Goal: Information Seeking & Learning: Learn about a topic

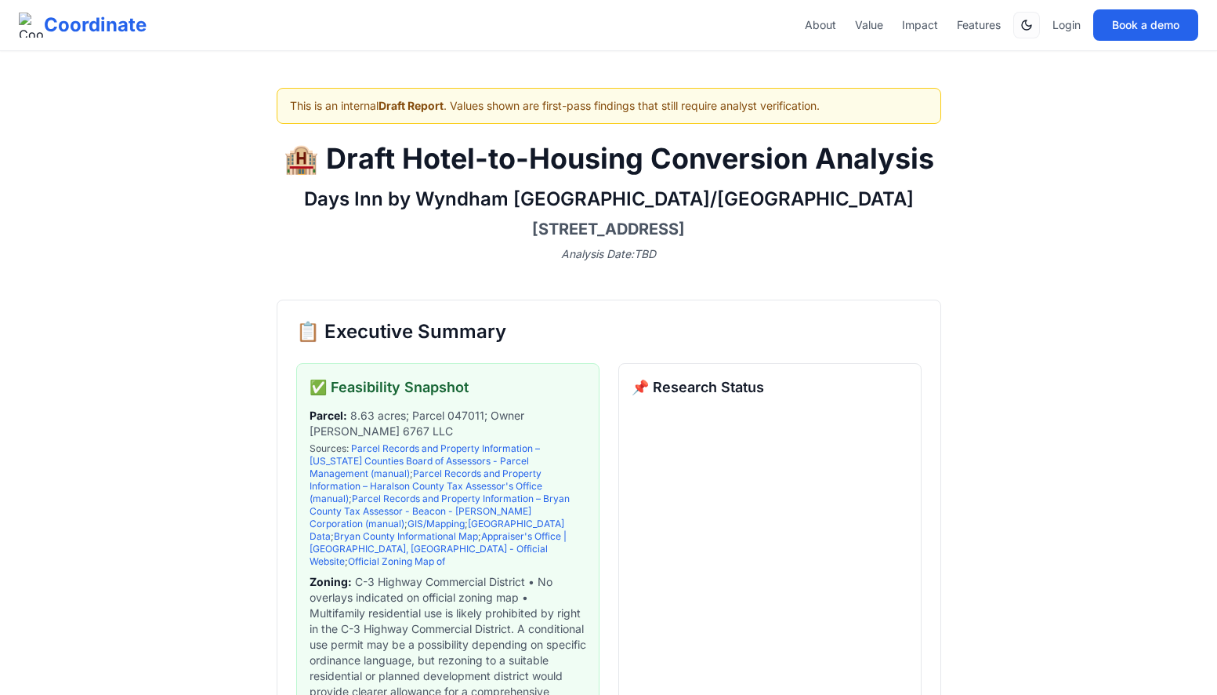
scroll to position [8045, 0]
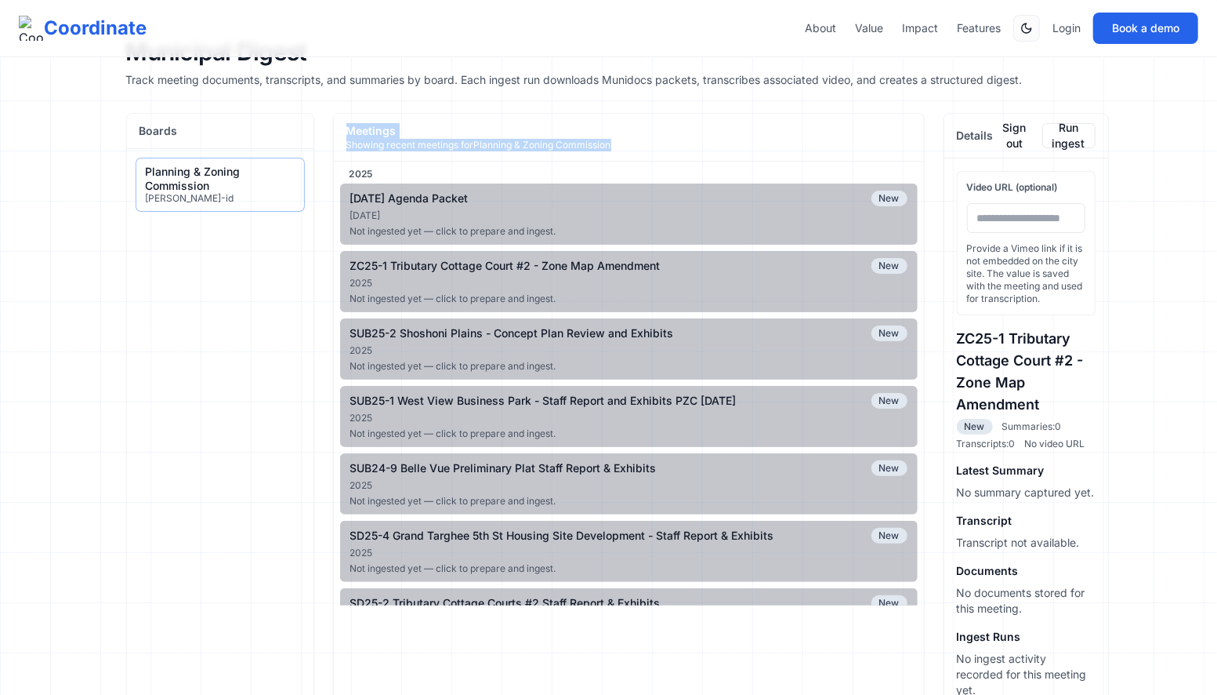
drag, startPoint x: 346, startPoint y: 128, endPoint x: 639, endPoint y: 147, distance: 293.8
click at [639, 147] on div "Meetings Showing recent meetings for Planning & Zoning Commission" at bounding box center [629, 138] width 590 height 48
copy div "Meetings Showing recent meetings for Planning & Zoning Commission"
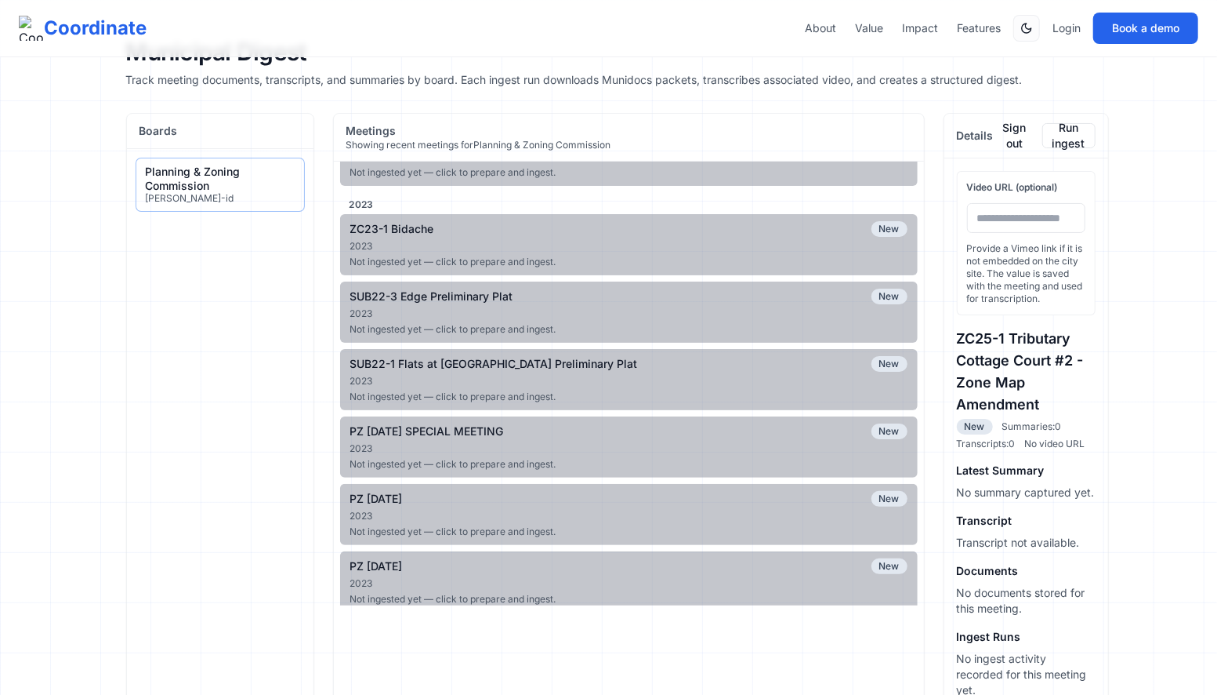
scroll to position [1743, 0]
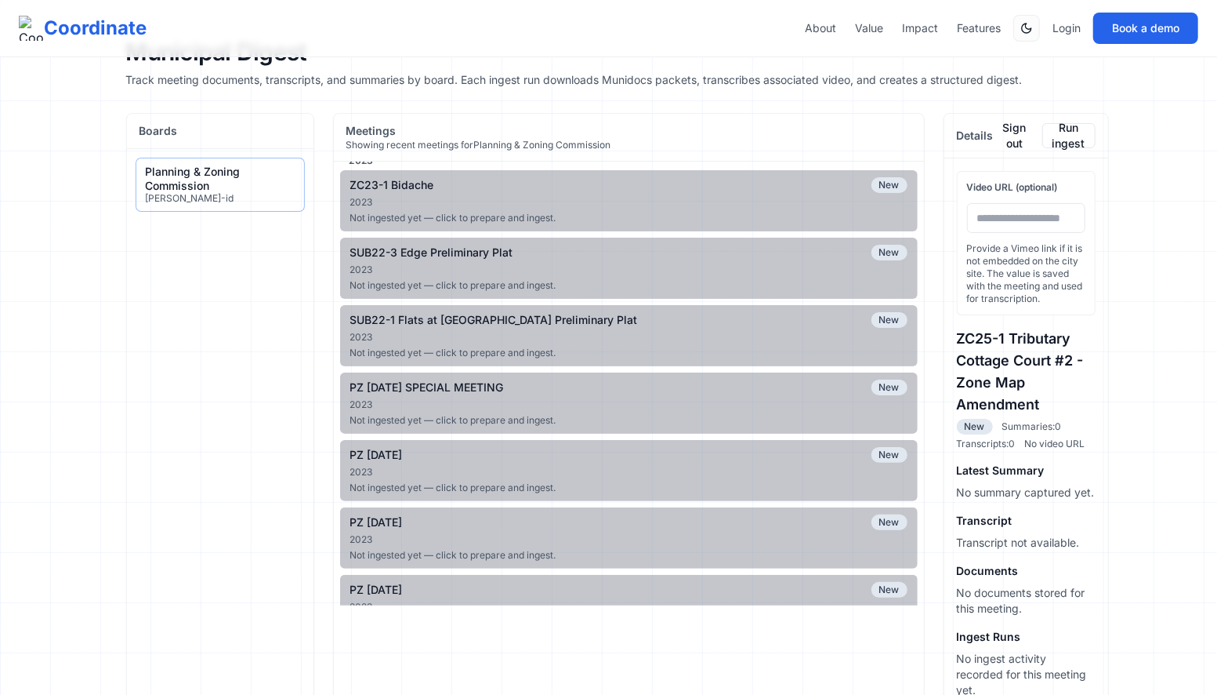
click at [196, 198] on div "driggs-id" at bounding box center [220, 198] width 149 height 13
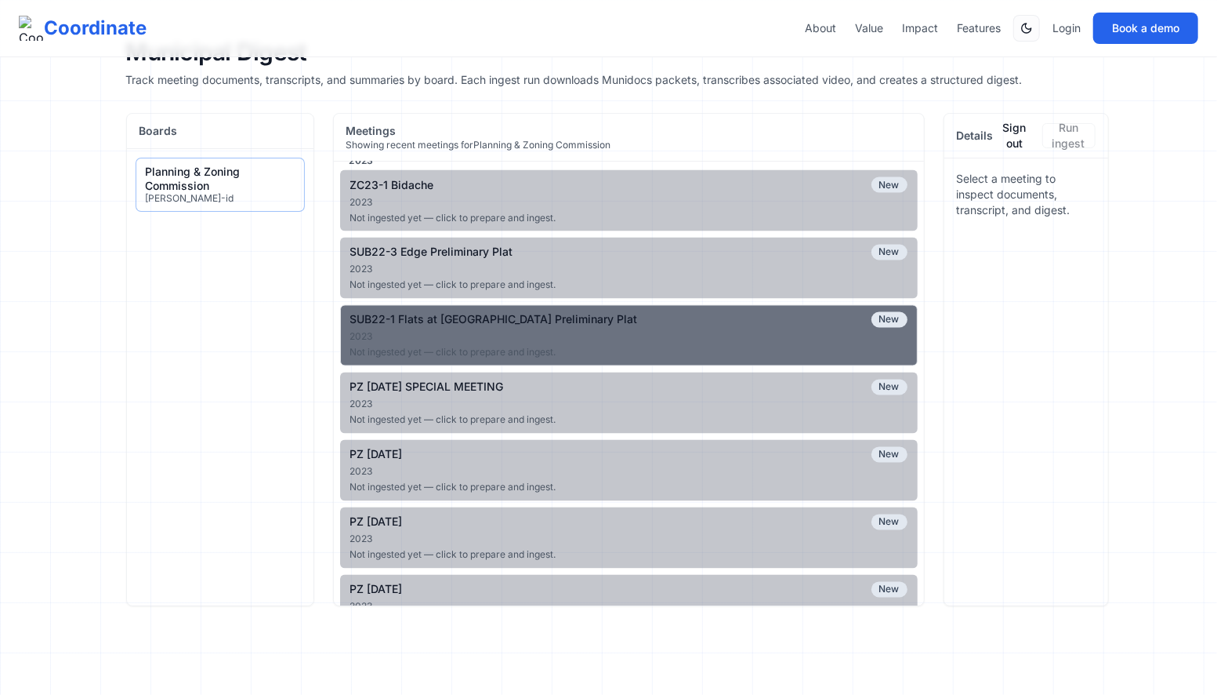
click at [535, 313] on div "SUB22-1 Flats at Teton Peaks Preliminary Plat" at bounding box center [494, 320] width 288 height 14
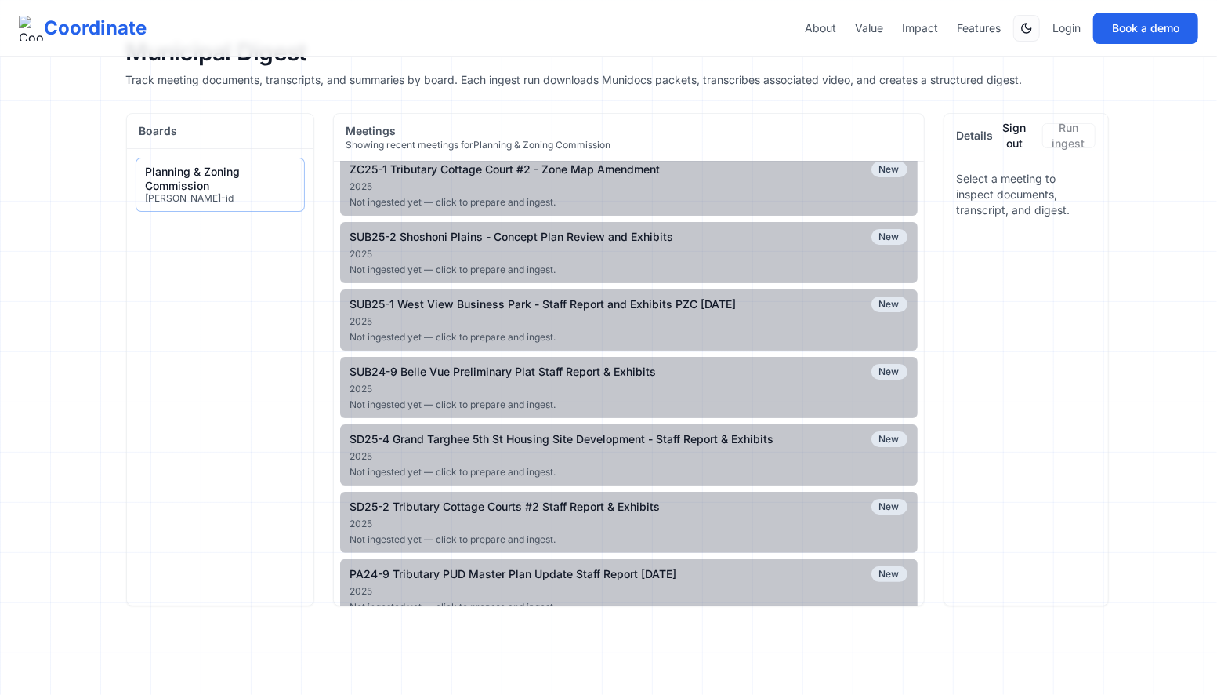
scroll to position [0, 0]
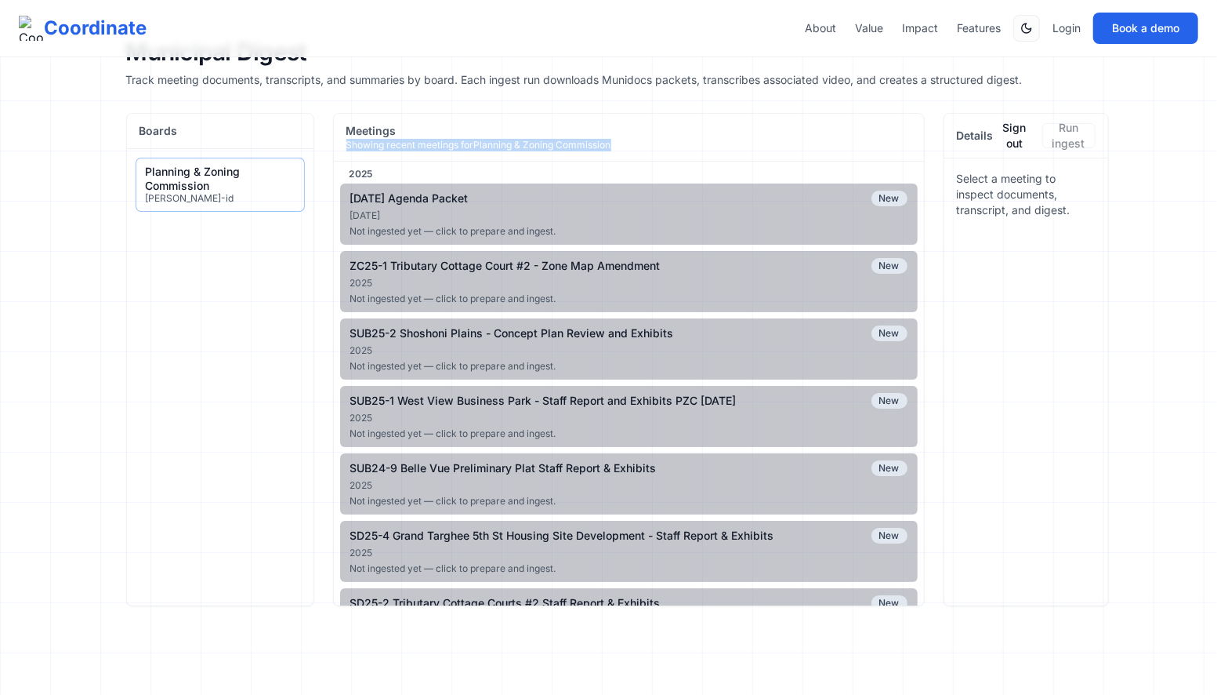
drag, startPoint x: 621, startPoint y: 141, endPoint x: 344, endPoint y: 141, distance: 276.7
click at [344, 141] on div "Meetings Showing recent meetings for Planning & Zoning Commission" at bounding box center [629, 138] width 590 height 48
copy p "Showing recent meetings for Planning & Zoning Commission"
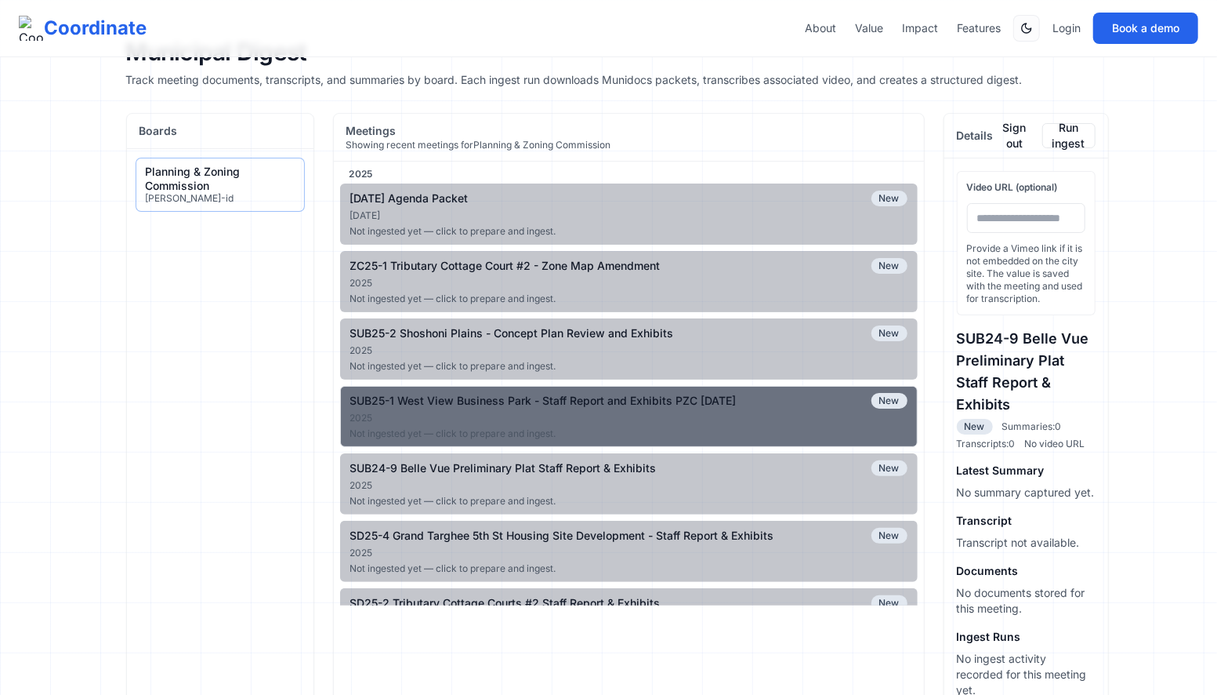
drag, startPoint x: 345, startPoint y: 194, endPoint x: 556, endPoint y: 407, distance: 299.9
click at [556, 407] on ul "[DATE] Agenda Packet New [DATE] Not ingested yet — click to prepare and ingest.…" at bounding box center [629, 652] width 578 height 938
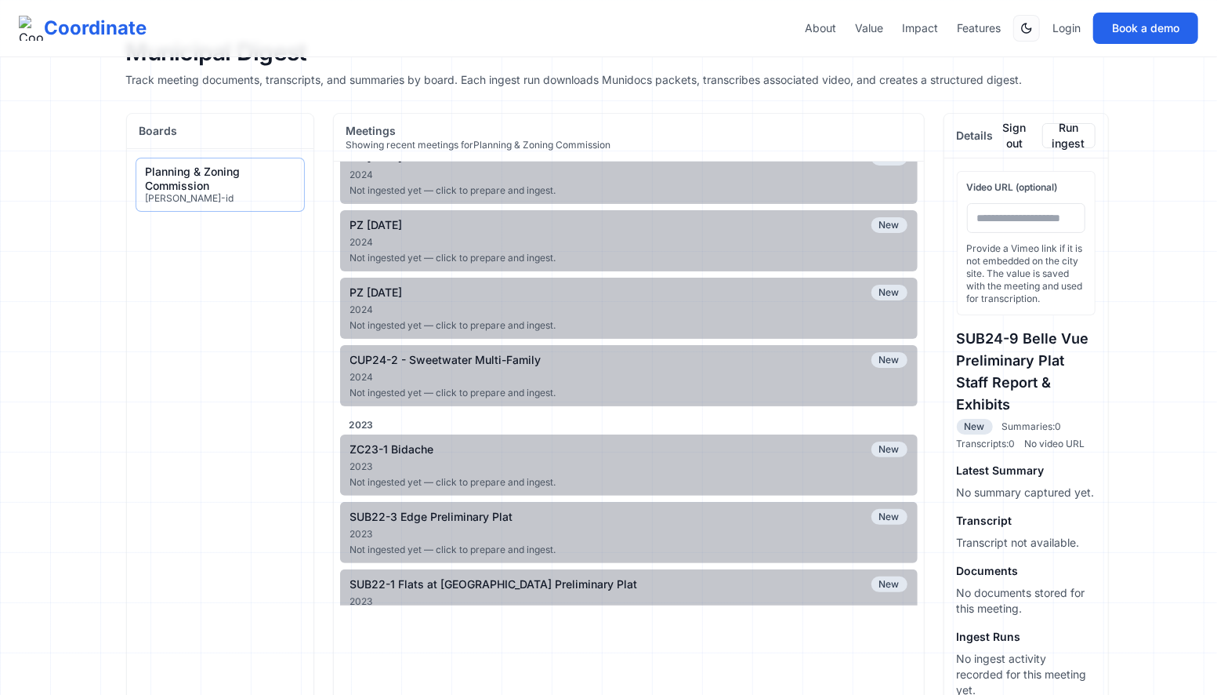
scroll to position [1474, 0]
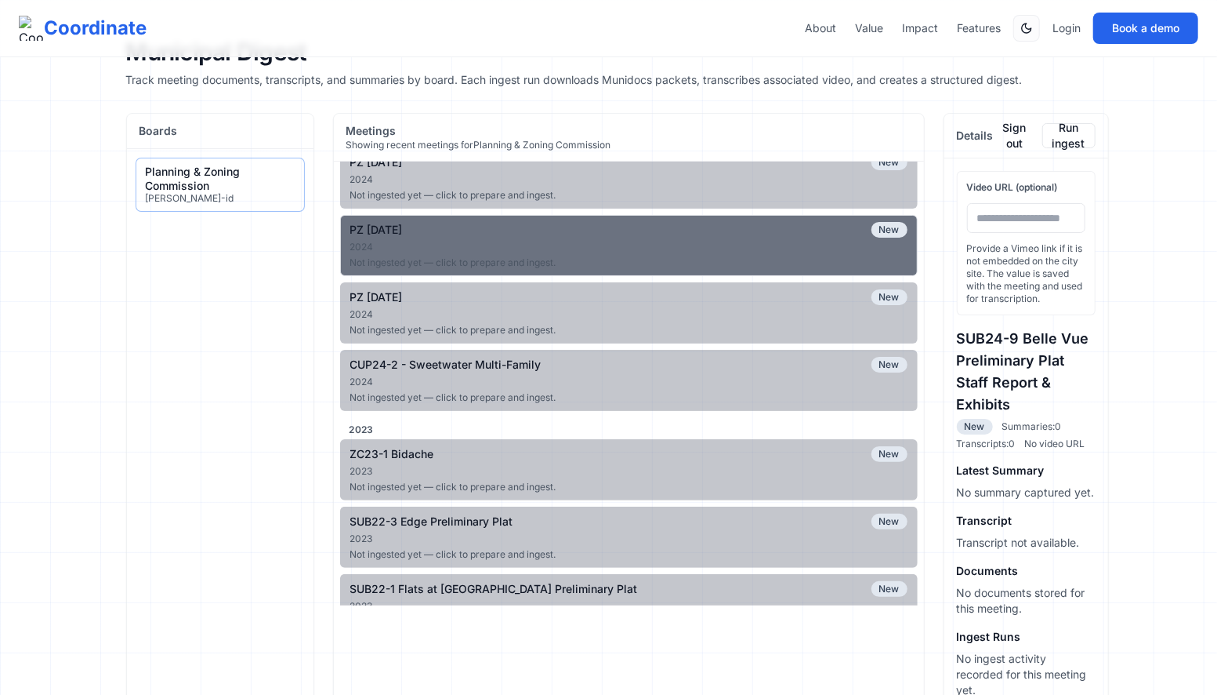
click at [775, 241] on div "2024" at bounding box center [628, 247] width 557 height 13
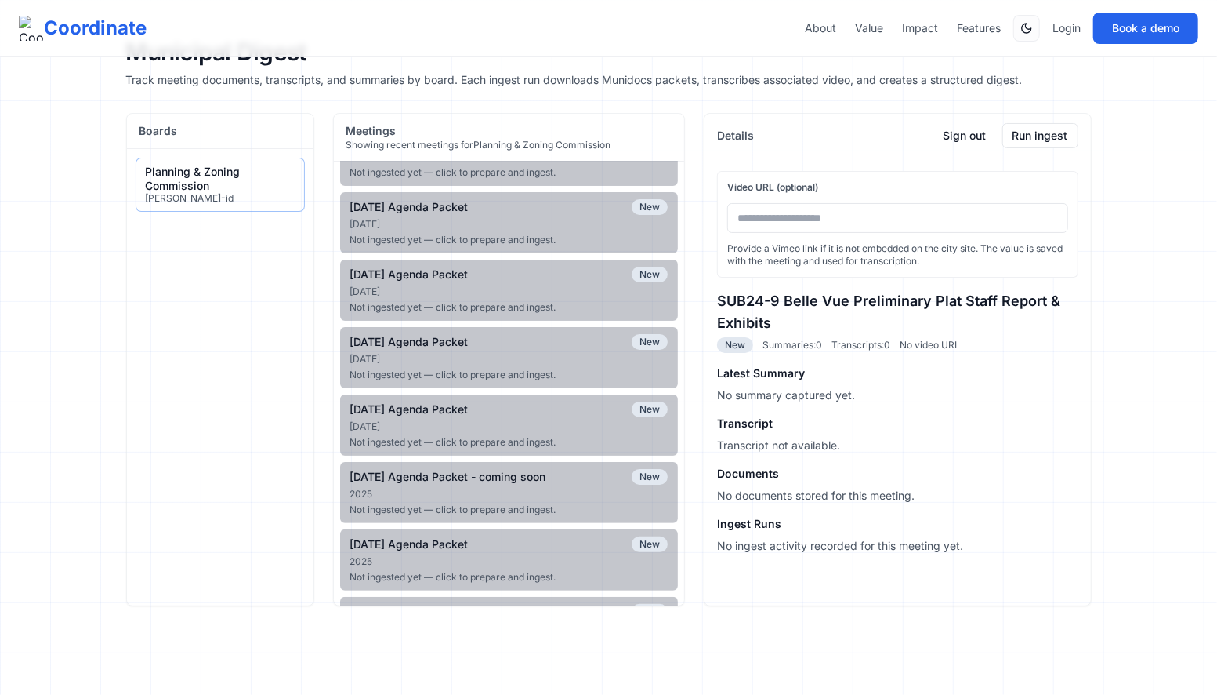
scroll to position [0, 0]
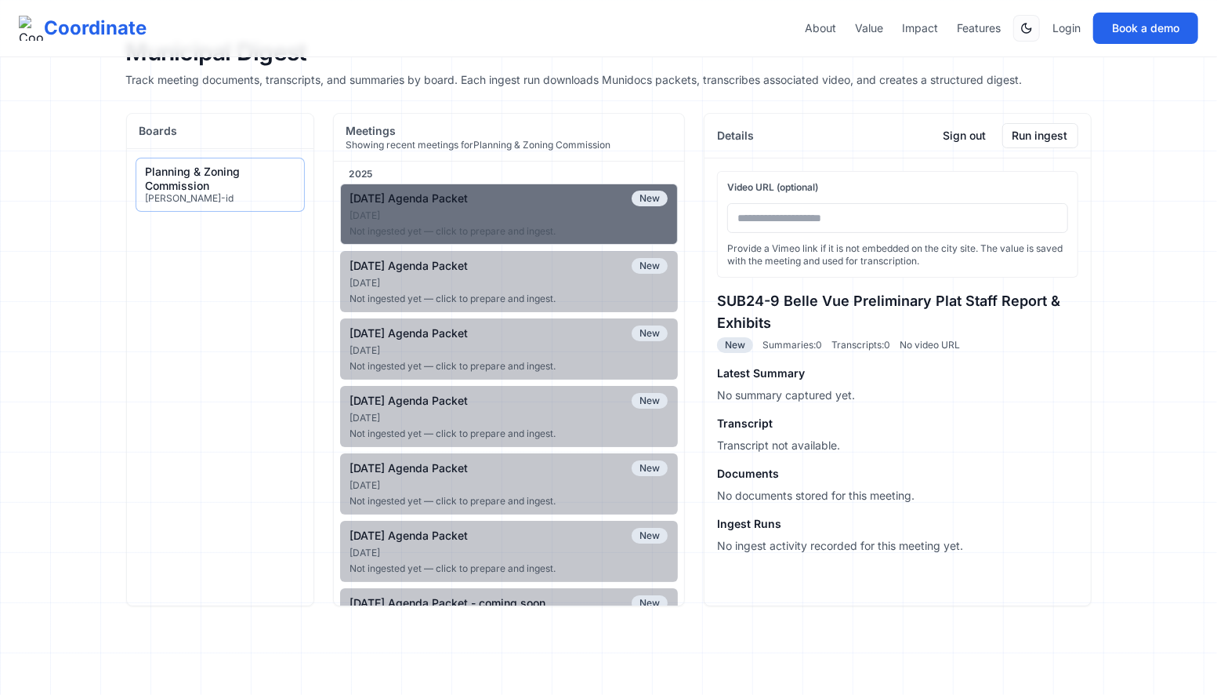
click at [582, 205] on button "09-10-2025 Agenda Packet New Sep 9, 2025 Not ingested yet — click to prepare an…" at bounding box center [509, 213] width 339 height 61
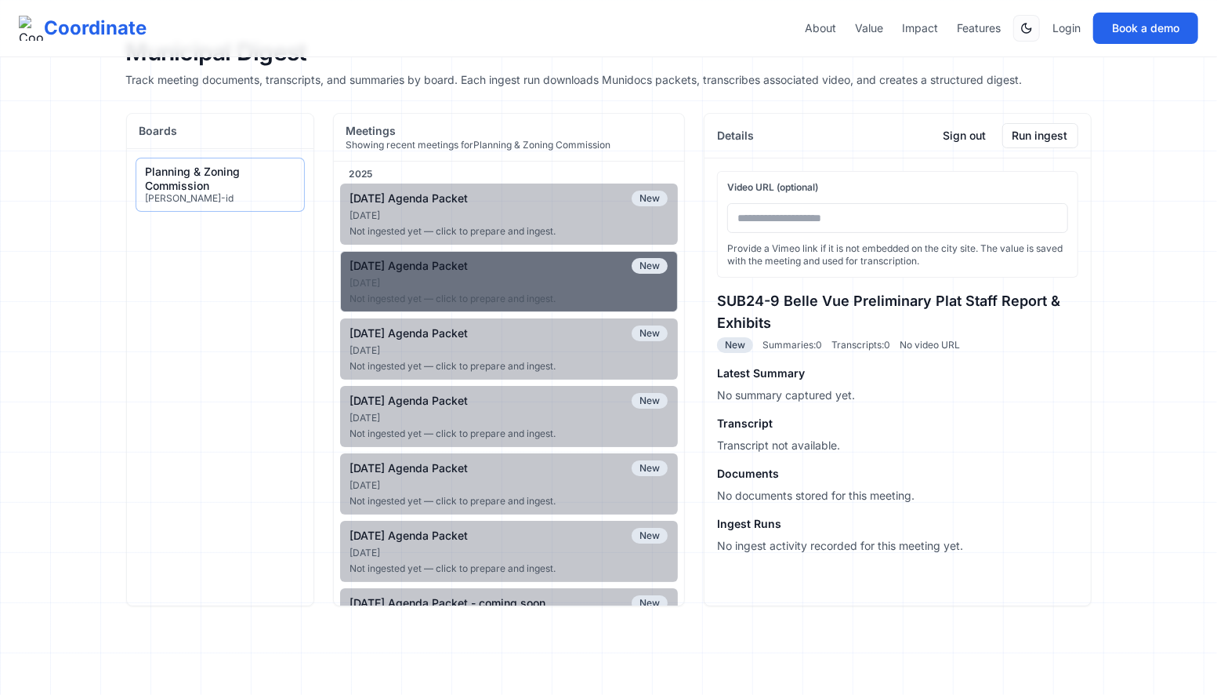
click at [554, 269] on div "08-13-2025 Agenda Packet New" at bounding box center [509, 266] width 318 height 16
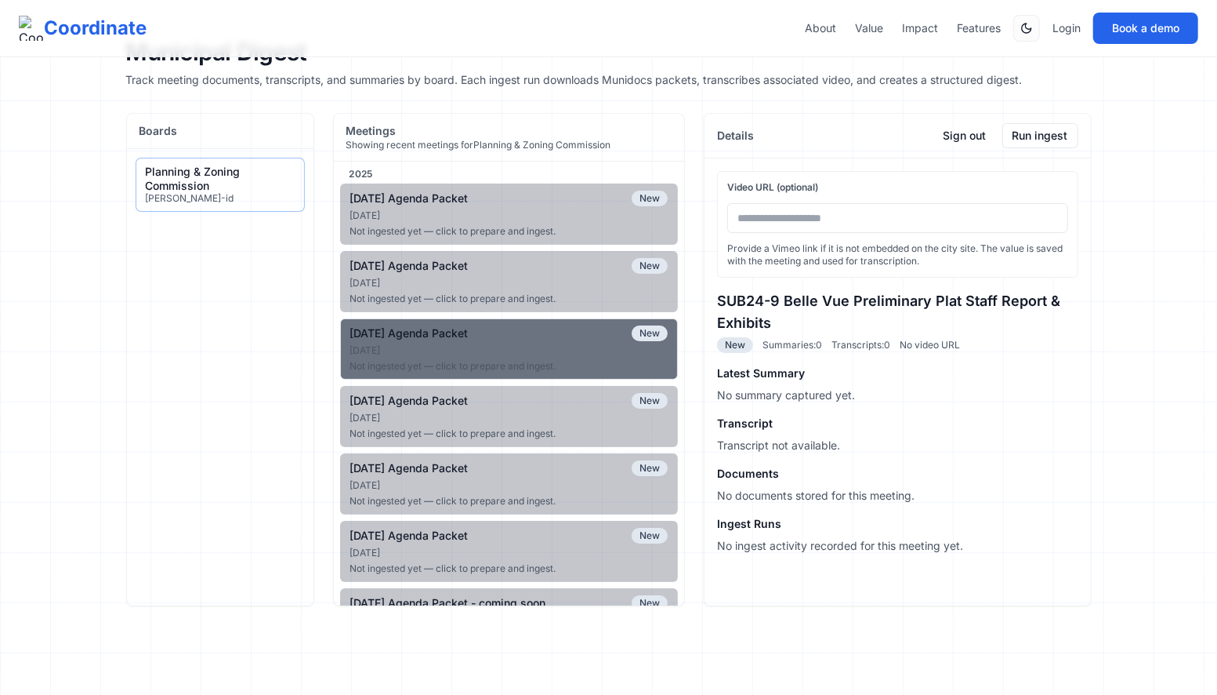
click at [564, 346] on div "Jul 8, 2025" at bounding box center [509, 350] width 318 height 13
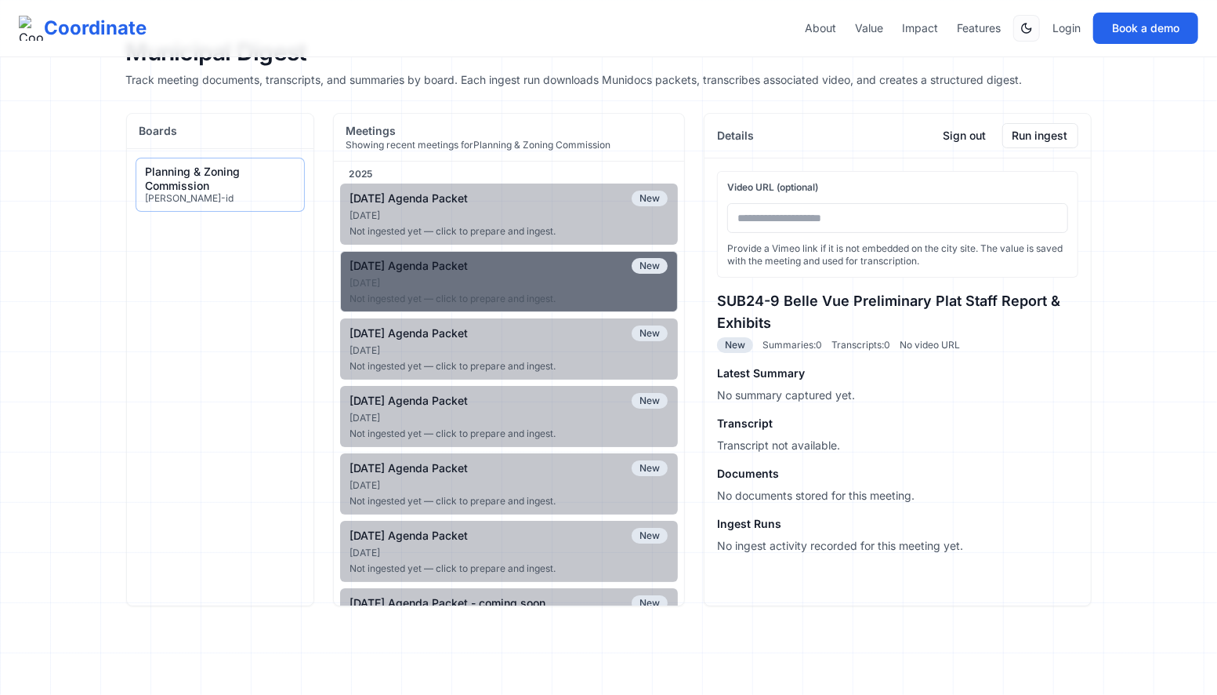
click at [393, 283] on div "[DATE]" at bounding box center [509, 283] width 318 height 13
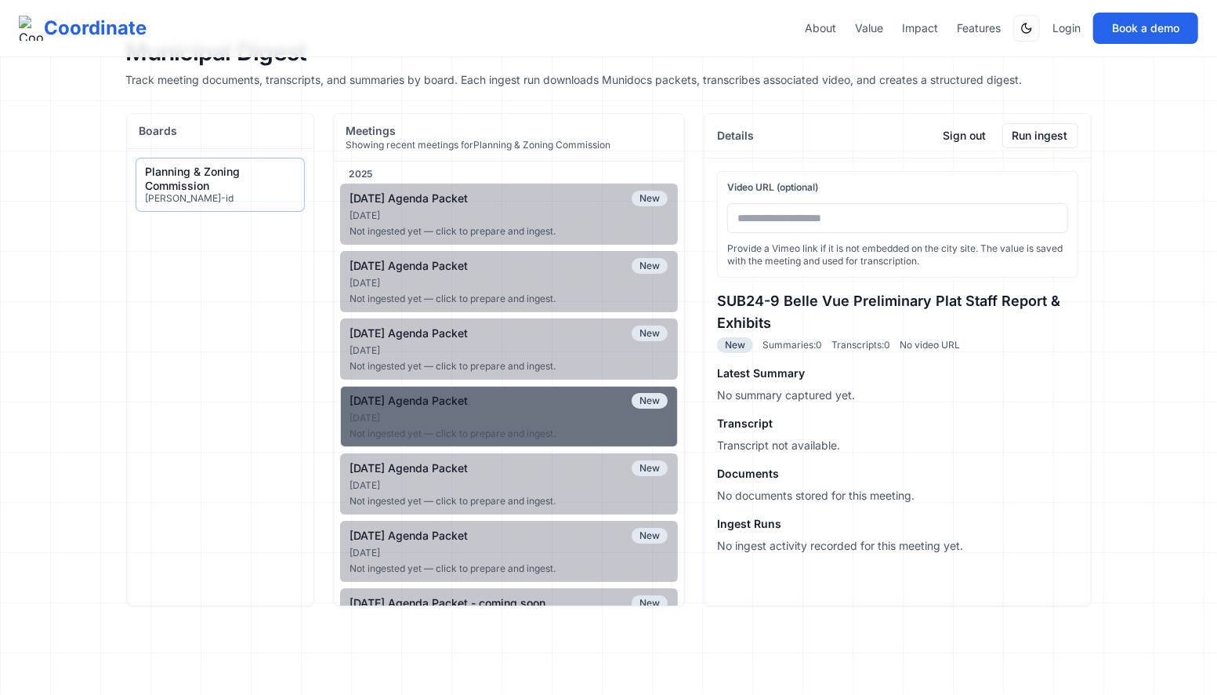
click at [481, 413] on div "Jun 10, 2025" at bounding box center [509, 418] width 318 height 13
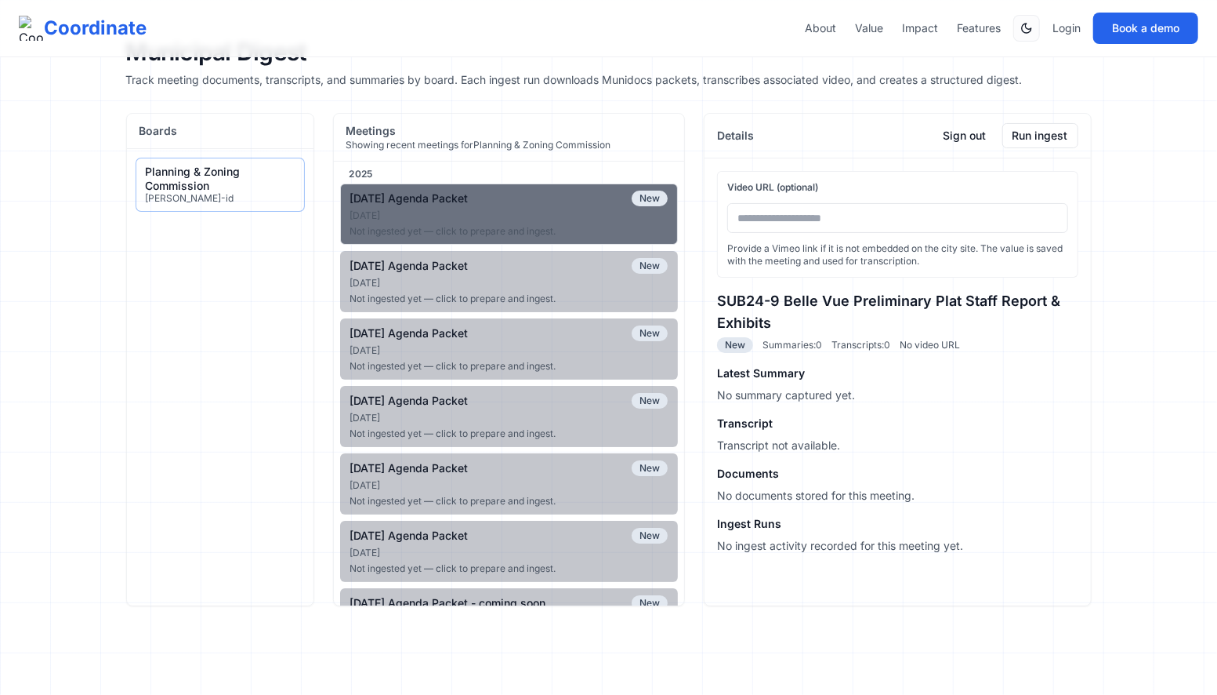
click at [564, 222] on button "09-10-2025 Agenda Packet New Sep 9, 2025 Not ingested yet — click to prepare an…" at bounding box center [509, 213] width 339 height 61
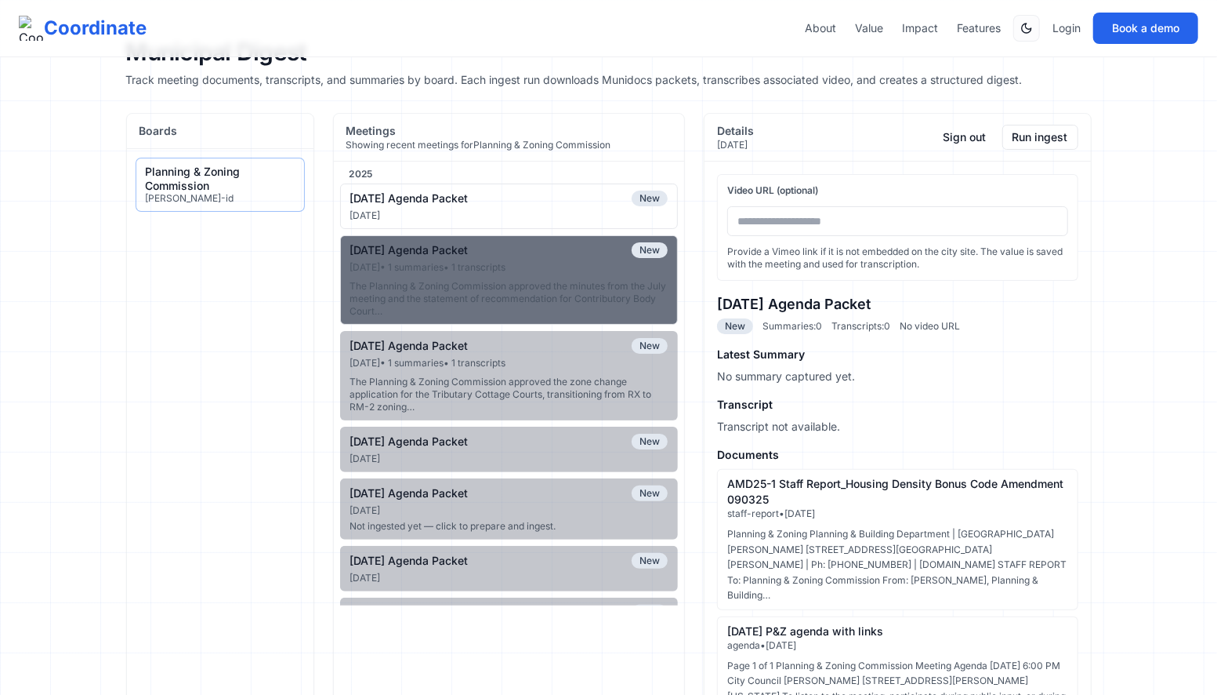
click at [557, 289] on div "The Planning & Zoning Commission approved the minutes from the July meeting and…" at bounding box center [509, 299] width 318 height 38
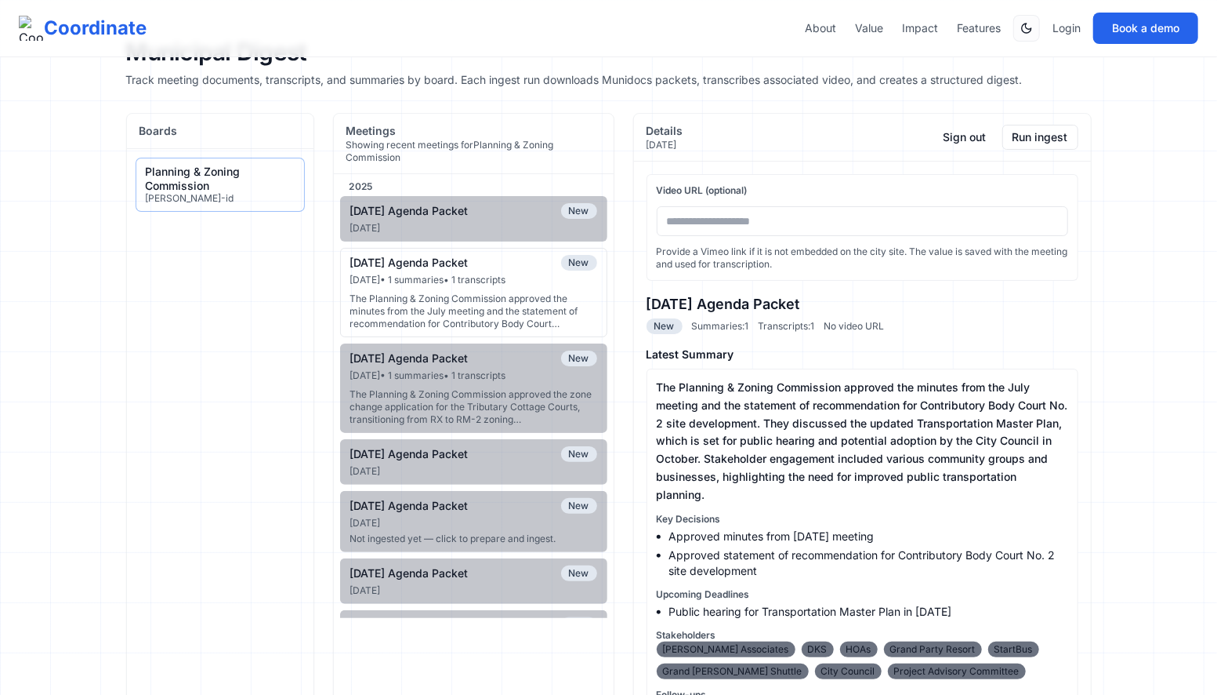
click at [545, 255] on div "08-13-2025 Agenda Packet New" at bounding box center [473, 263] width 247 height 16
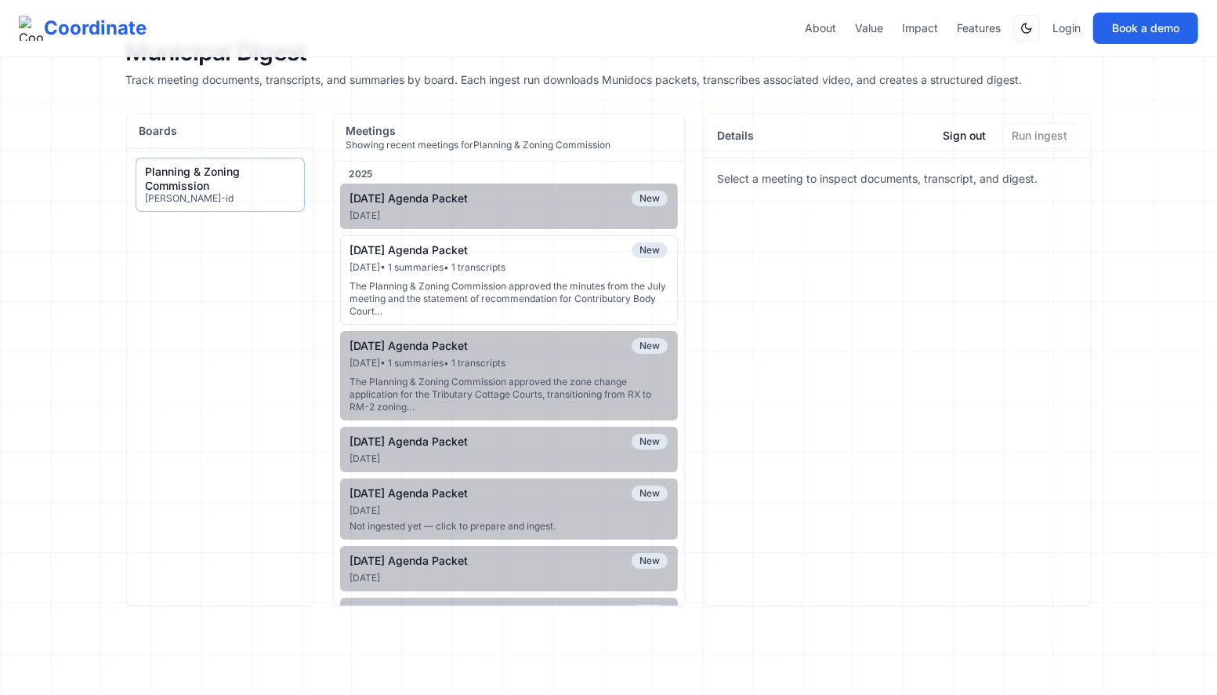
click at [546, 302] on div "The Planning & Zoning Commission approved the minutes from the July meeting and…" at bounding box center [509, 299] width 318 height 38
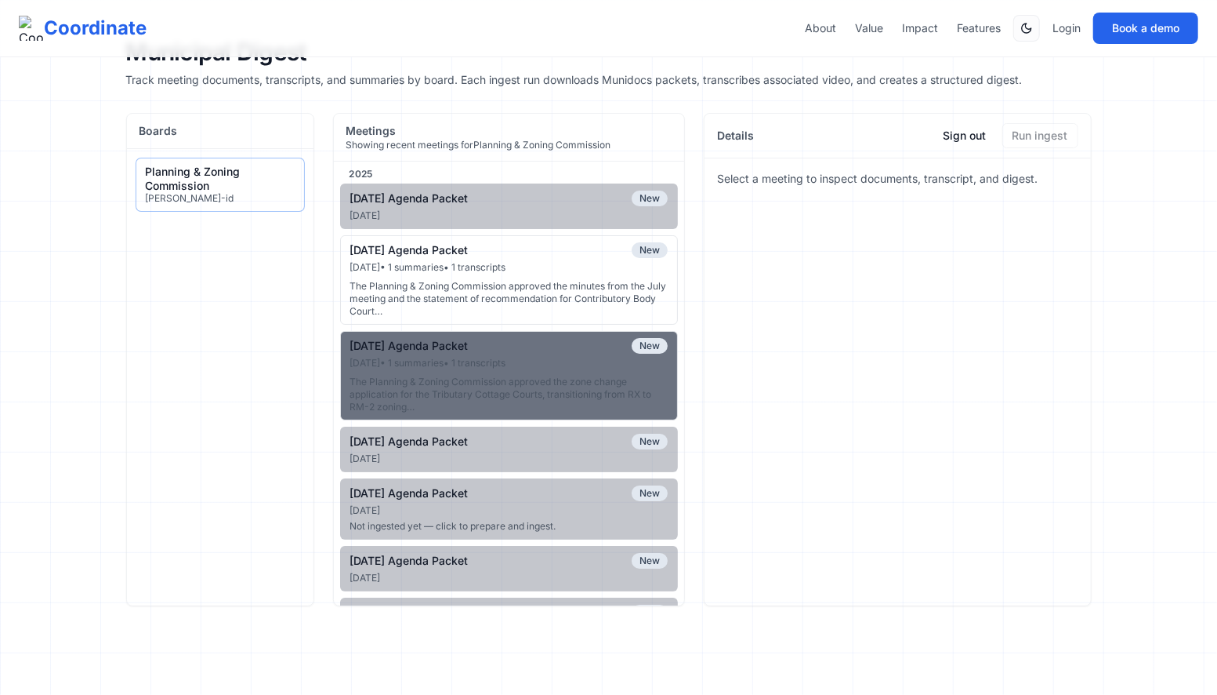
click at [543, 345] on div "[DATE] Agenda Packet New" at bounding box center [509, 346] width 318 height 16
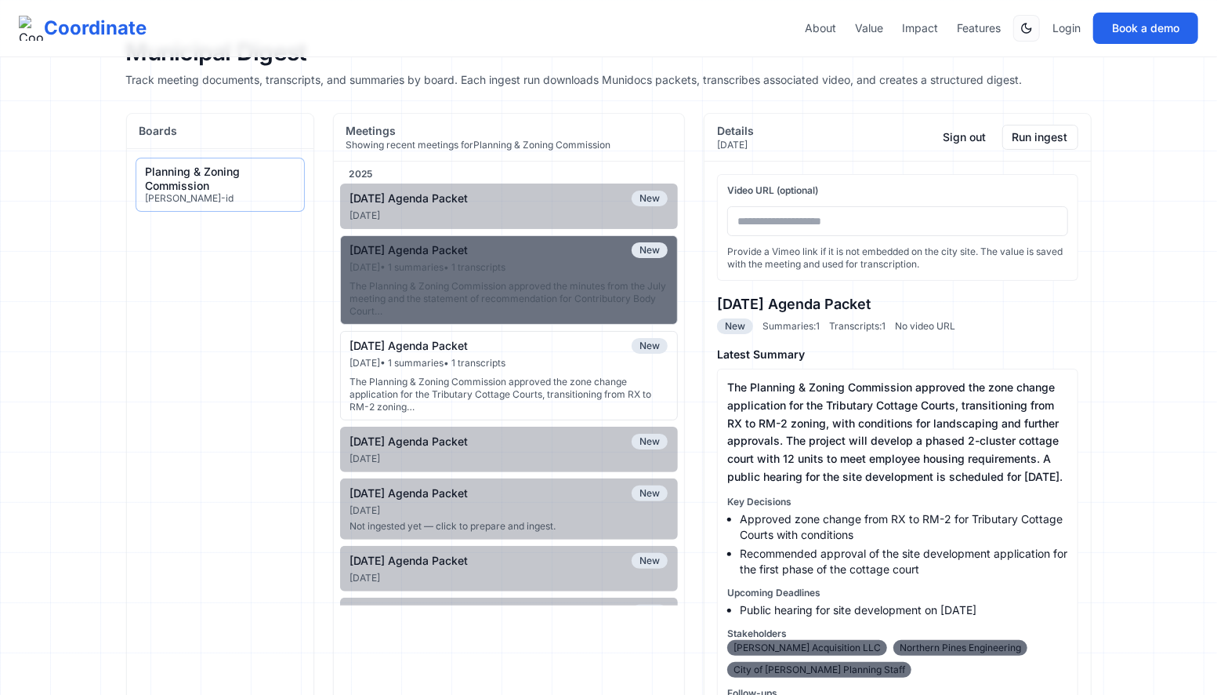
click at [552, 292] on div "The Planning & Zoning Commission approved the minutes from the July meeting and…" at bounding box center [509, 299] width 318 height 38
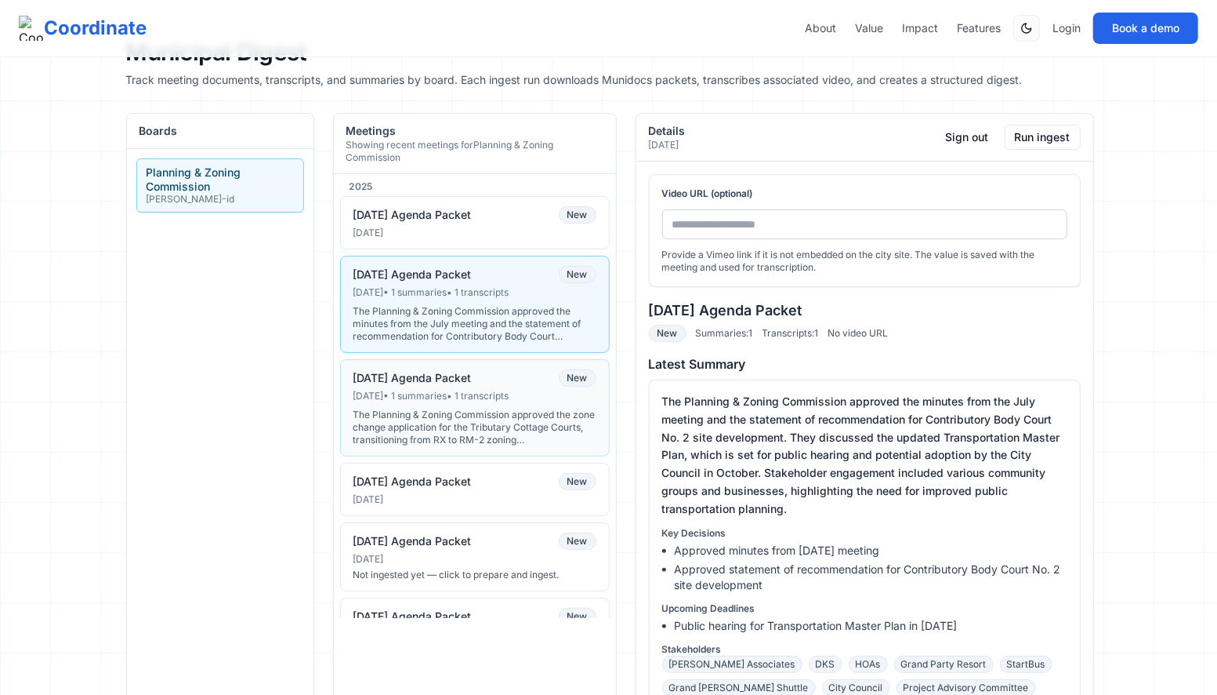
click at [528, 370] on button "07-09-2025 Agenda Packet New Jul 8, 2025 • 1 summaries • 1 transcripts The Plan…" at bounding box center [475, 407] width 270 height 97
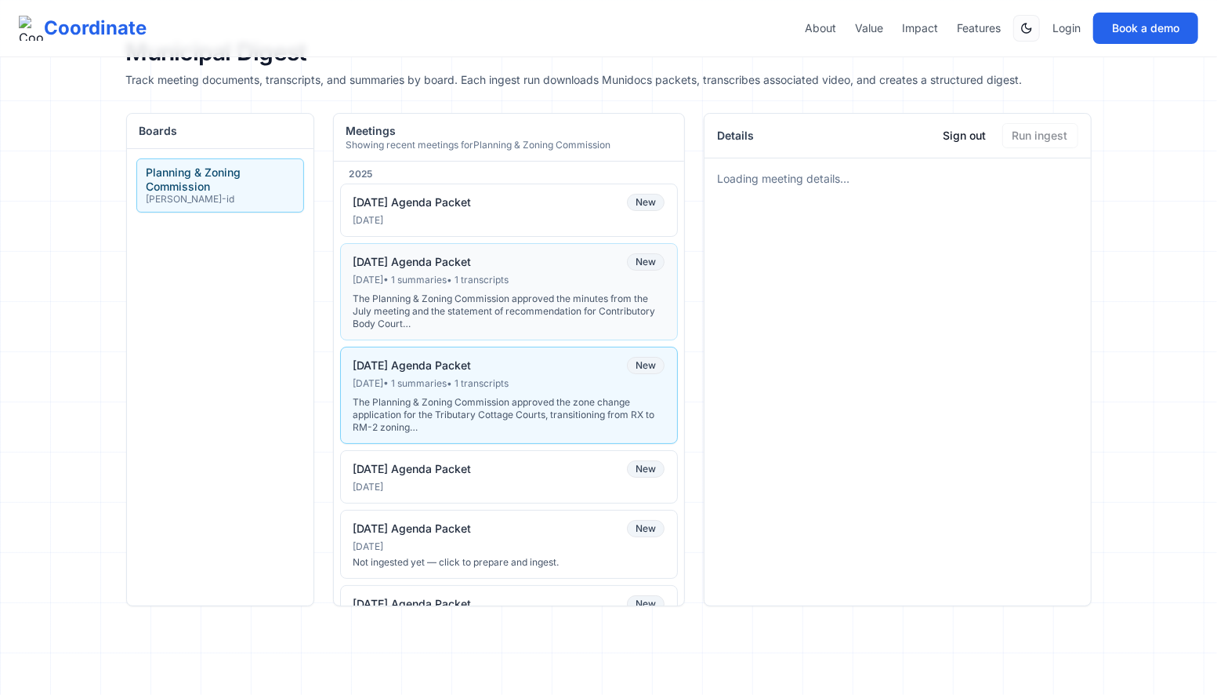
click at [550, 300] on div "The Planning & Zoning Commission approved the minutes from the July meeting and…" at bounding box center [510, 311] width 312 height 38
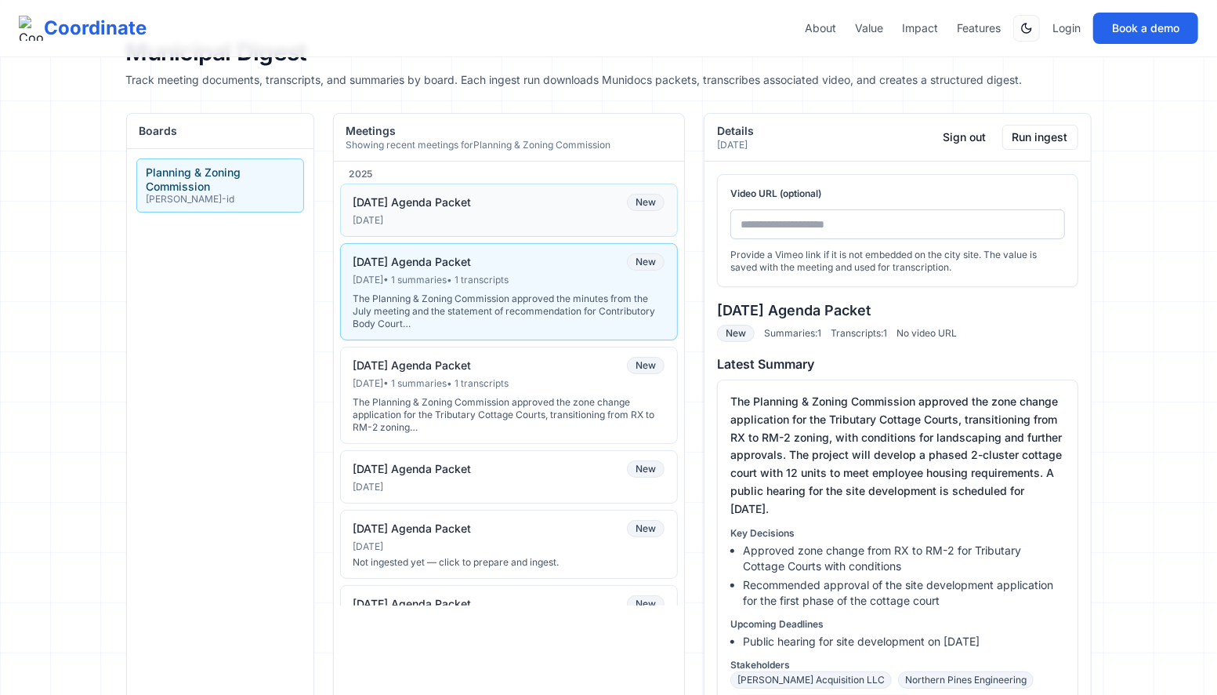
click at [582, 226] on button "09-10-2025 Agenda Packet New Sep 9, 2025" at bounding box center [509, 209] width 339 height 53
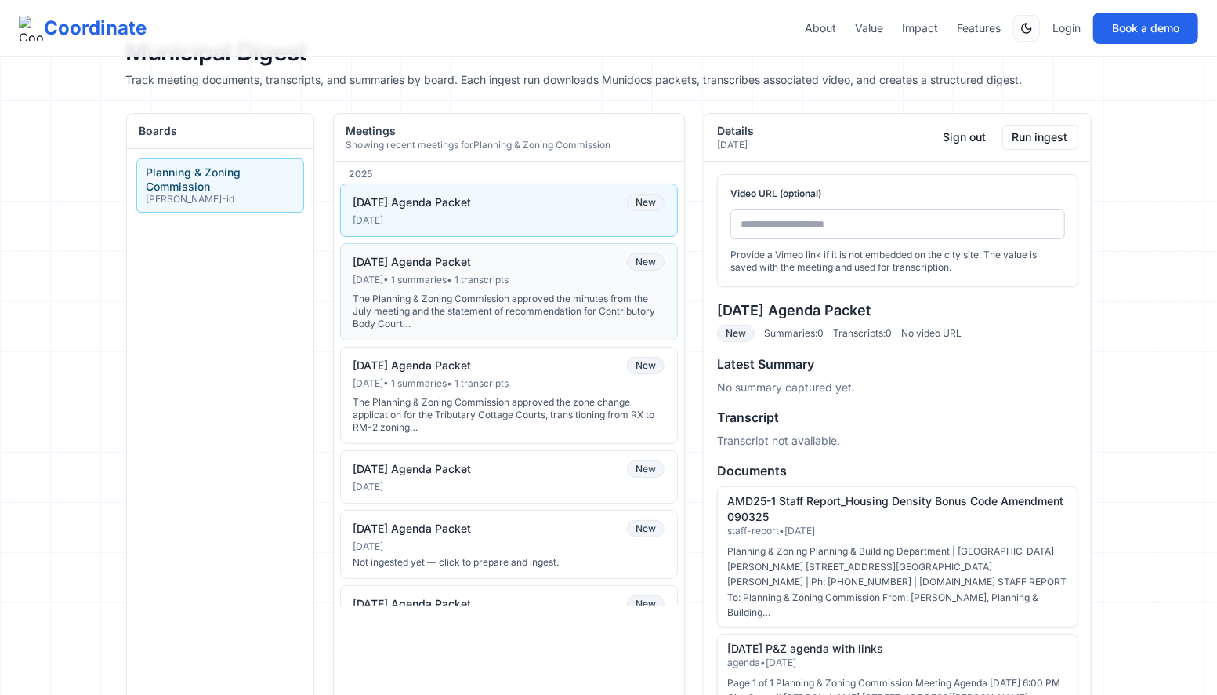
click at [582, 292] on div "The Planning & Zoning Commission approved the minutes from the July meeting and…" at bounding box center [510, 311] width 312 height 38
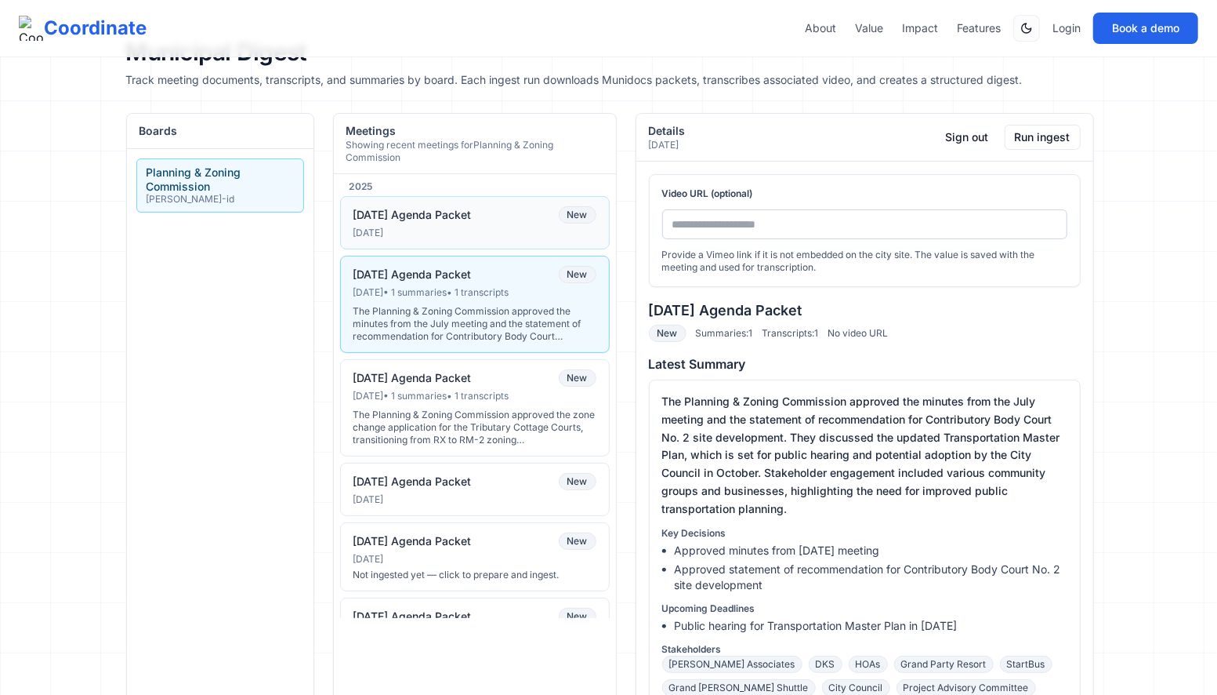
click at [550, 227] on div "[DATE]" at bounding box center [475, 233] width 243 height 13
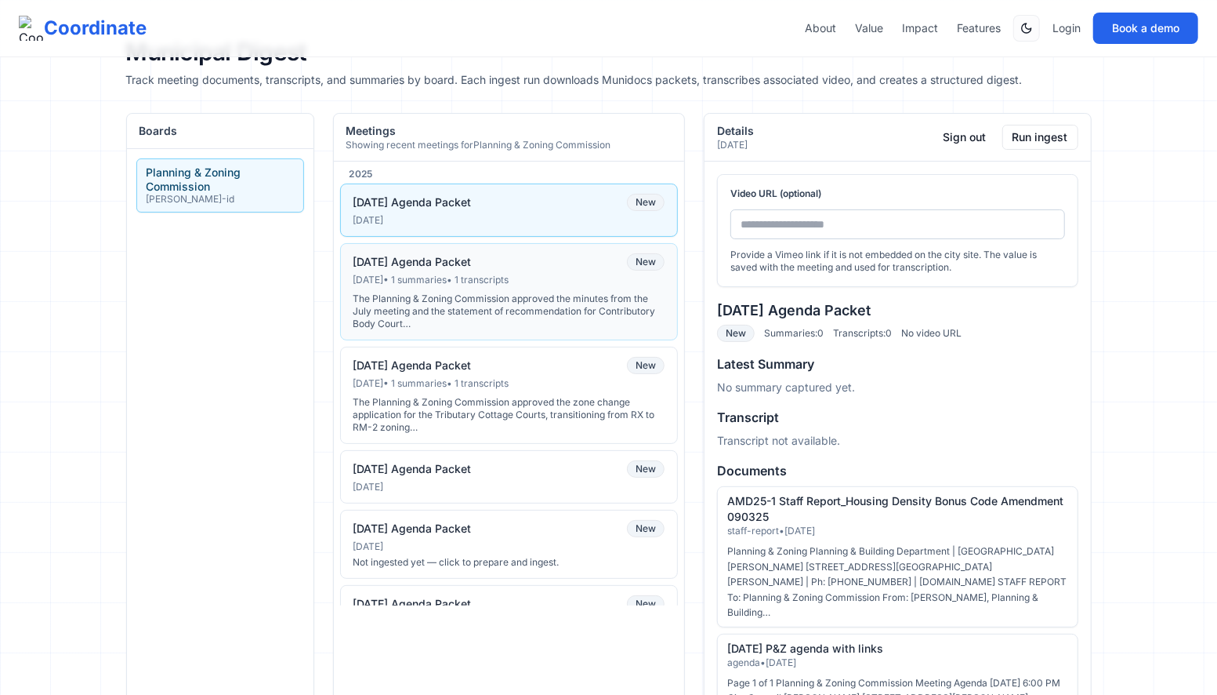
click at [549, 281] on div "Aug 12, 2025 • 1 summaries • 1 transcripts" at bounding box center [510, 280] width 312 height 13
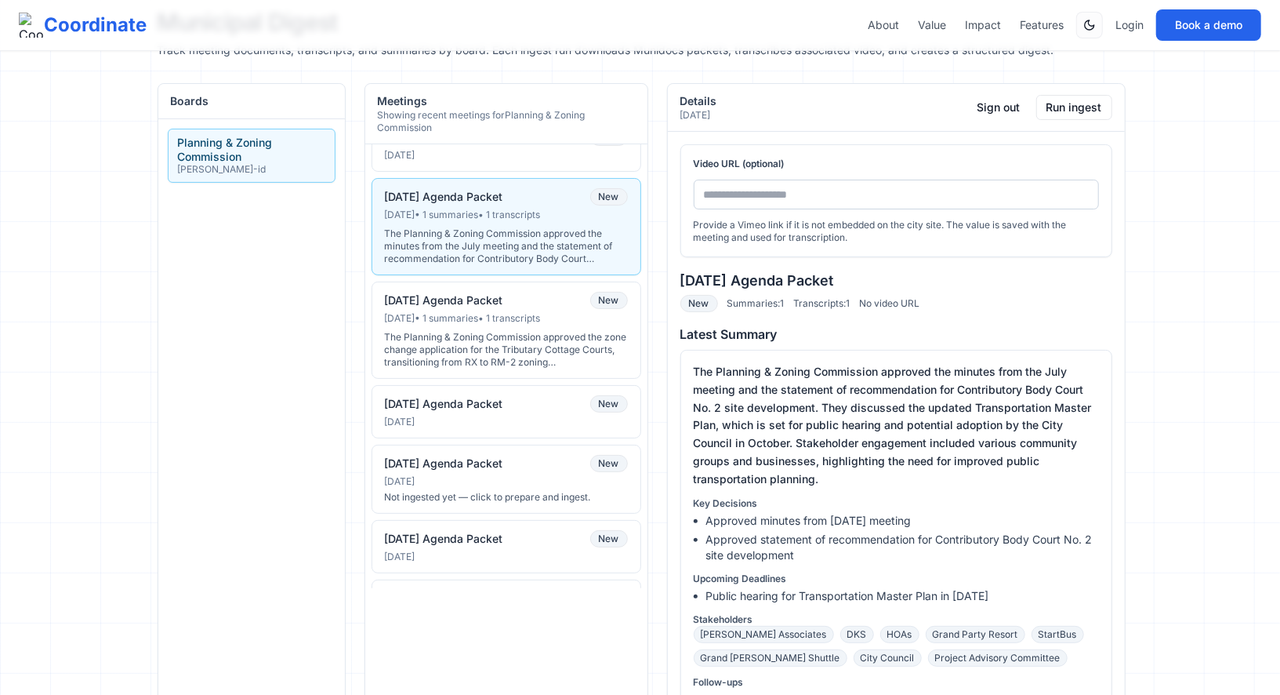
scroll to position [56, 0]
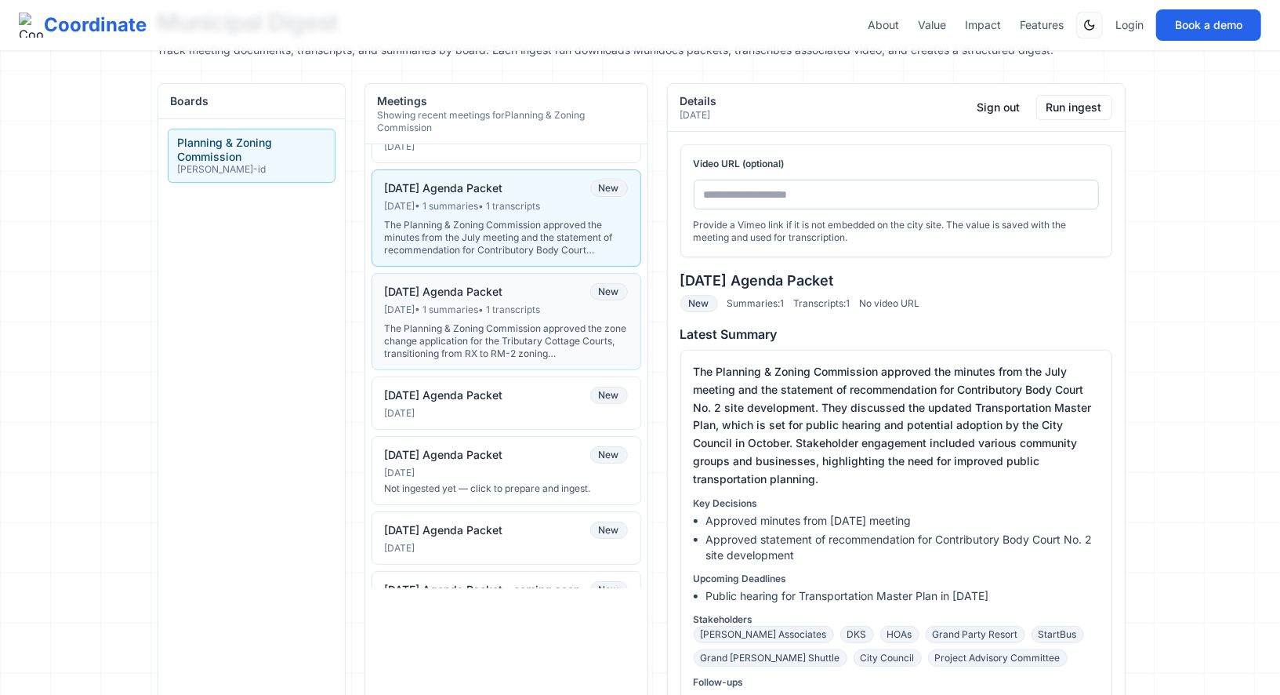
click at [545, 322] on div "The Planning & Zoning Commission approved the zone change application for the T…" at bounding box center [506, 341] width 243 height 38
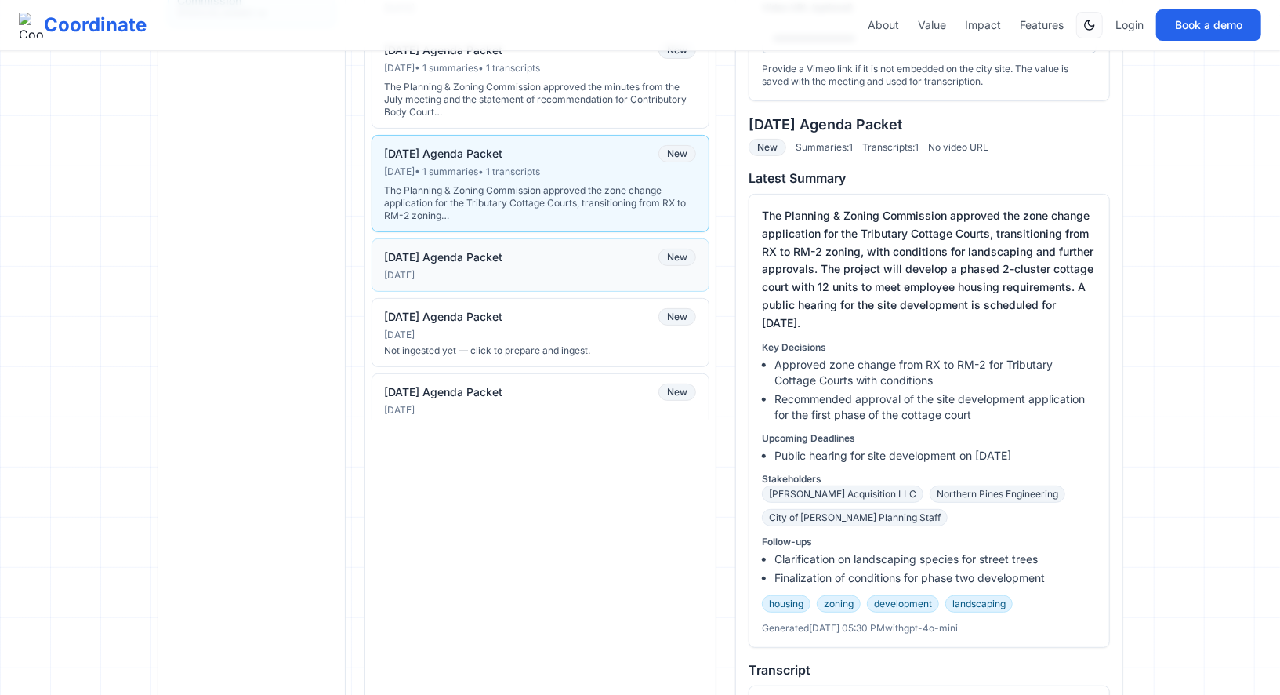
scroll to position [0, 0]
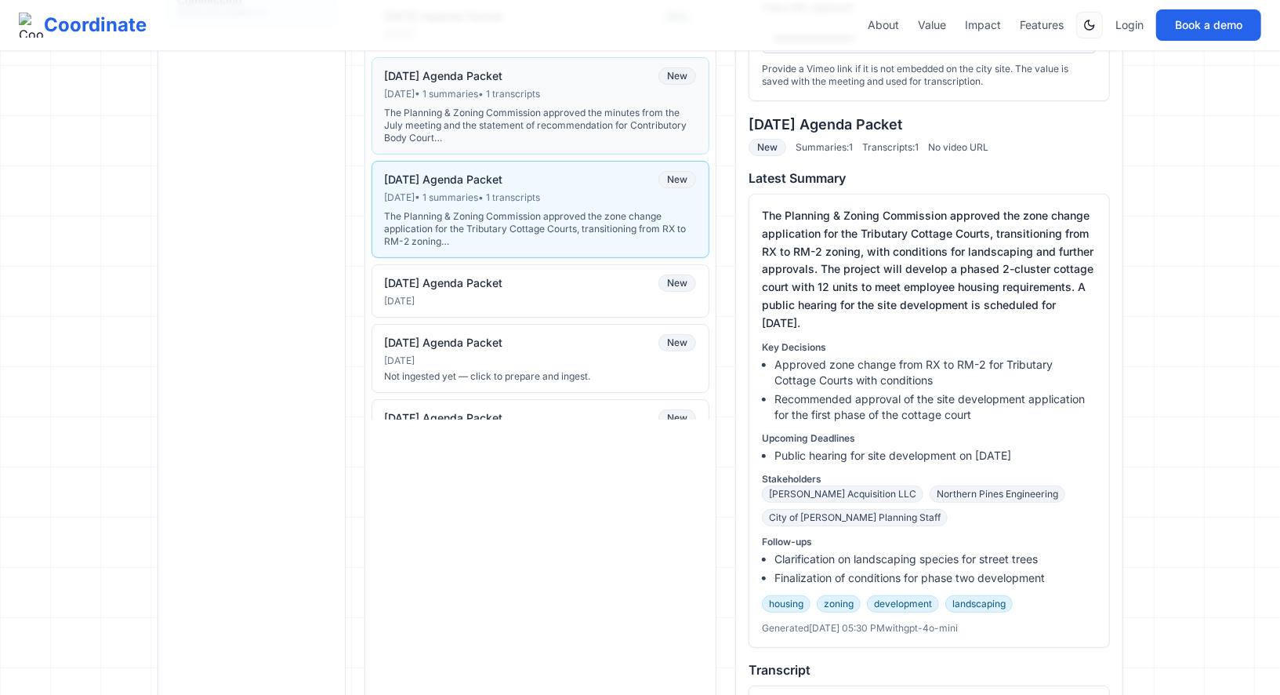
click at [568, 119] on div "The Planning & Zoning Commission approved the minutes from the July meeting and…" at bounding box center [541, 126] width 312 height 38
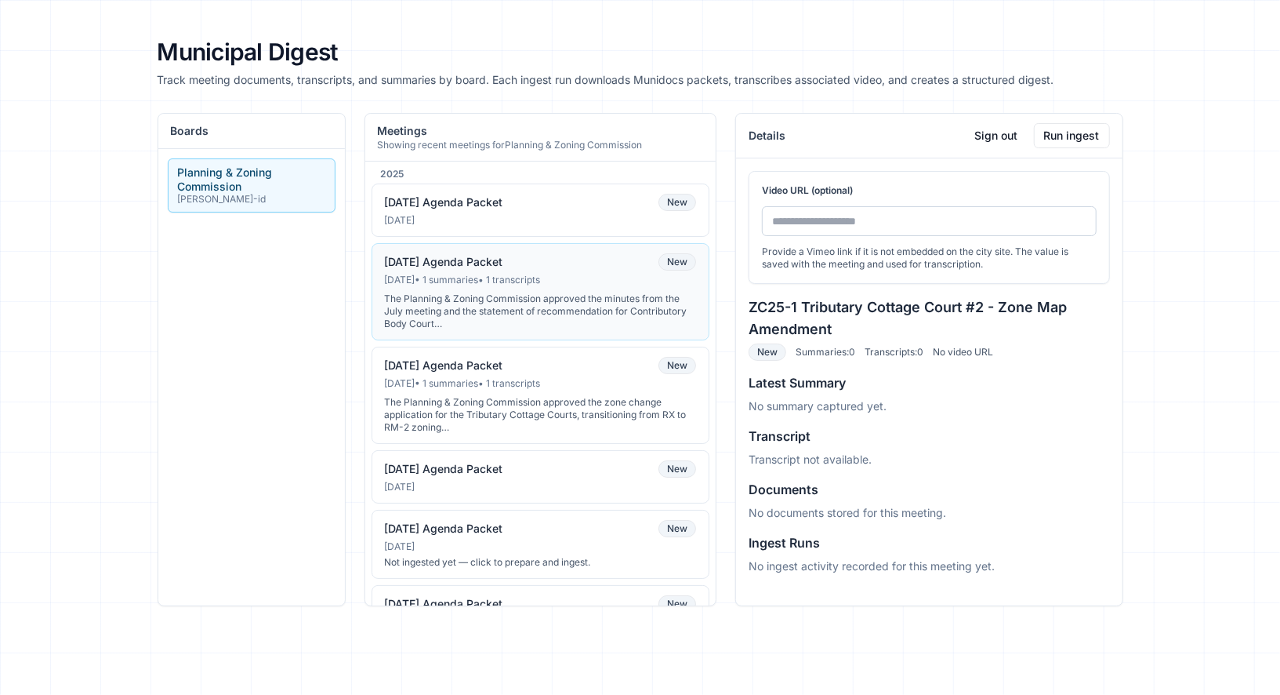
click at [614, 285] on button "08-13-2025 Agenda Packet New Aug 12, 2025 • 1 summaries • 1 transcripts The Pla…" at bounding box center [541, 291] width 339 height 97
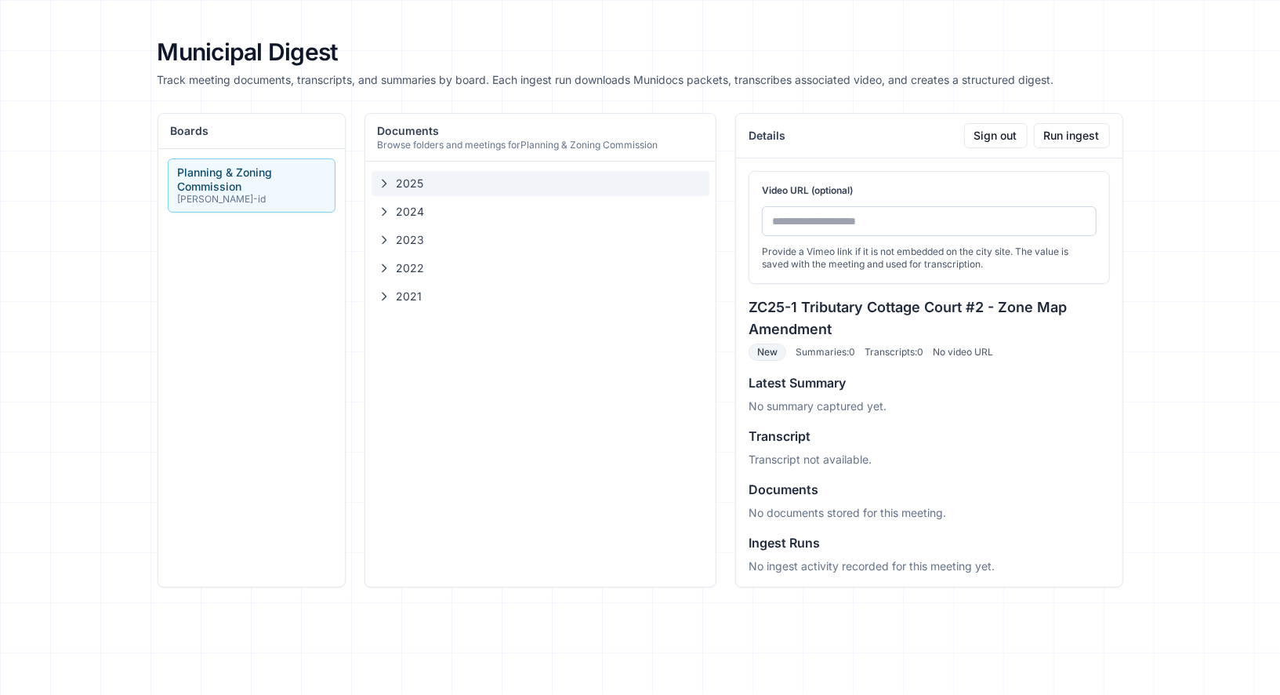
click at [430, 186] on span "2025" at bounding box center [550, 184] width 307 height 16
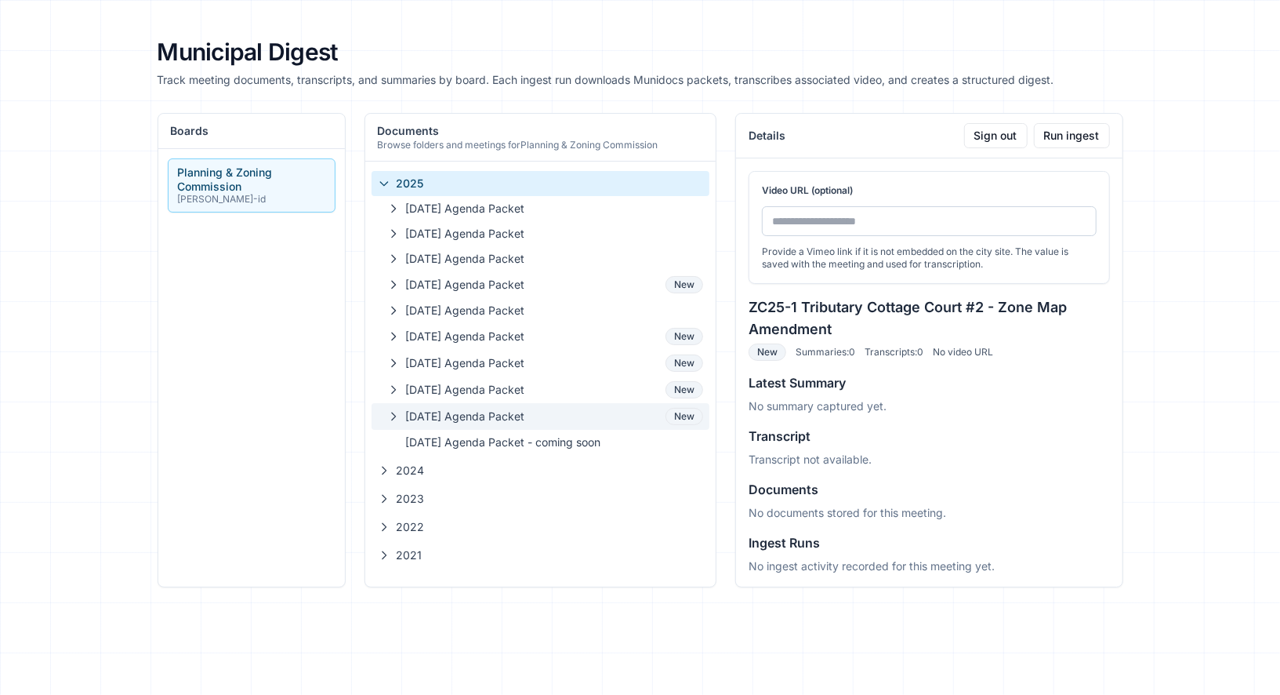
click at [466, 415] on span "[DATE] Agenda Packet" at bounding box center [533, 416] width 254 height 16
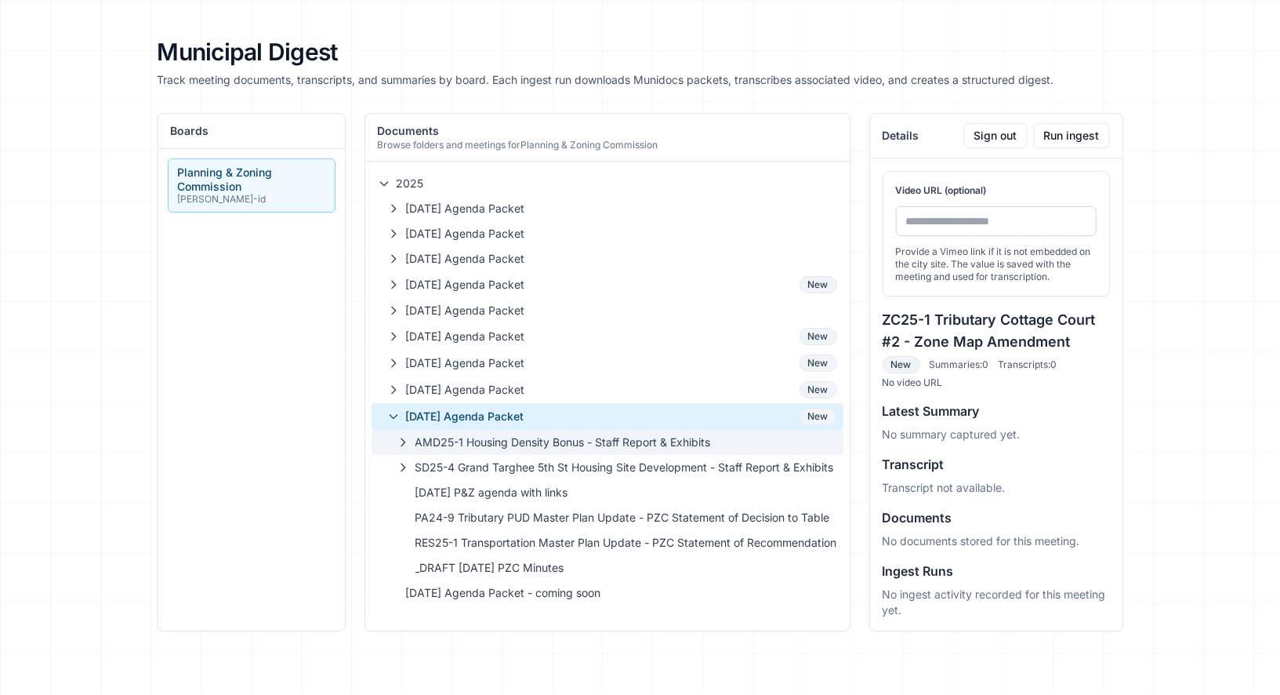
click at [477, 439] on span "AMD25-1 Housing Density Bonus - Staff Report & Exhibits" at bounding box center [626, 442] width 422 height 16
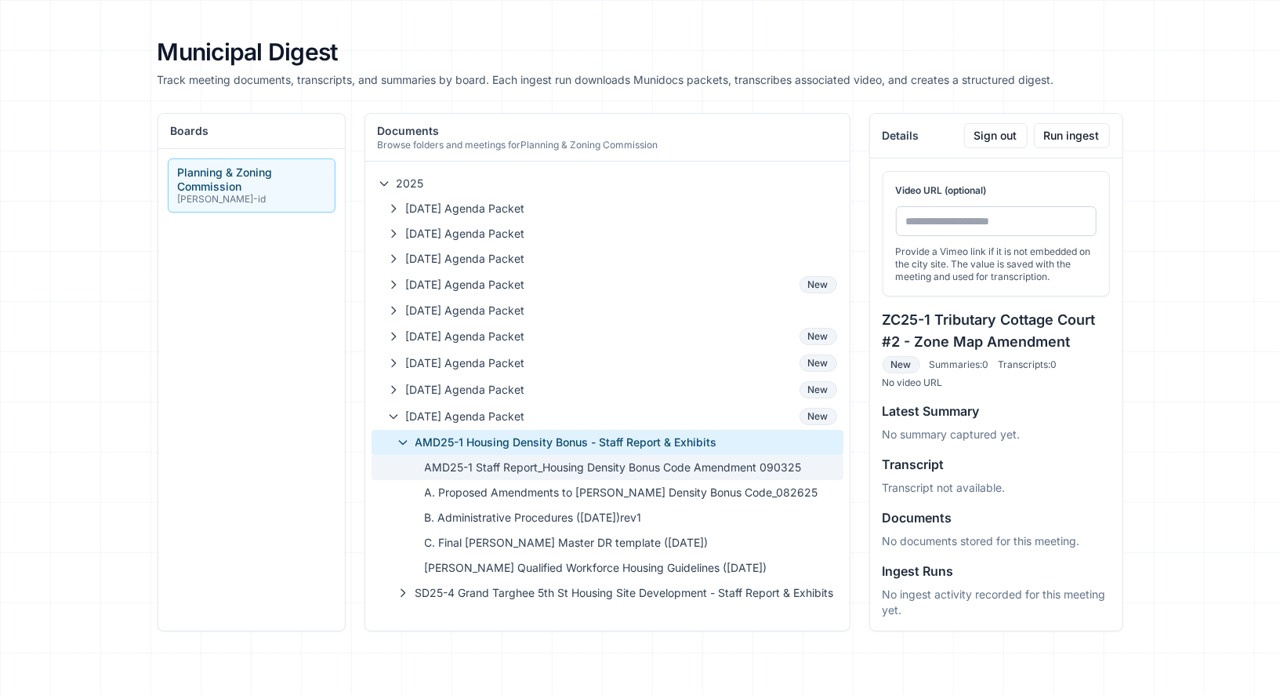
click at [486, 462] on span "AMD25-1 Staff Report_Housing Density Bonus Code Amendment 090325" at bounding box center [631, 467] width 412 height 16
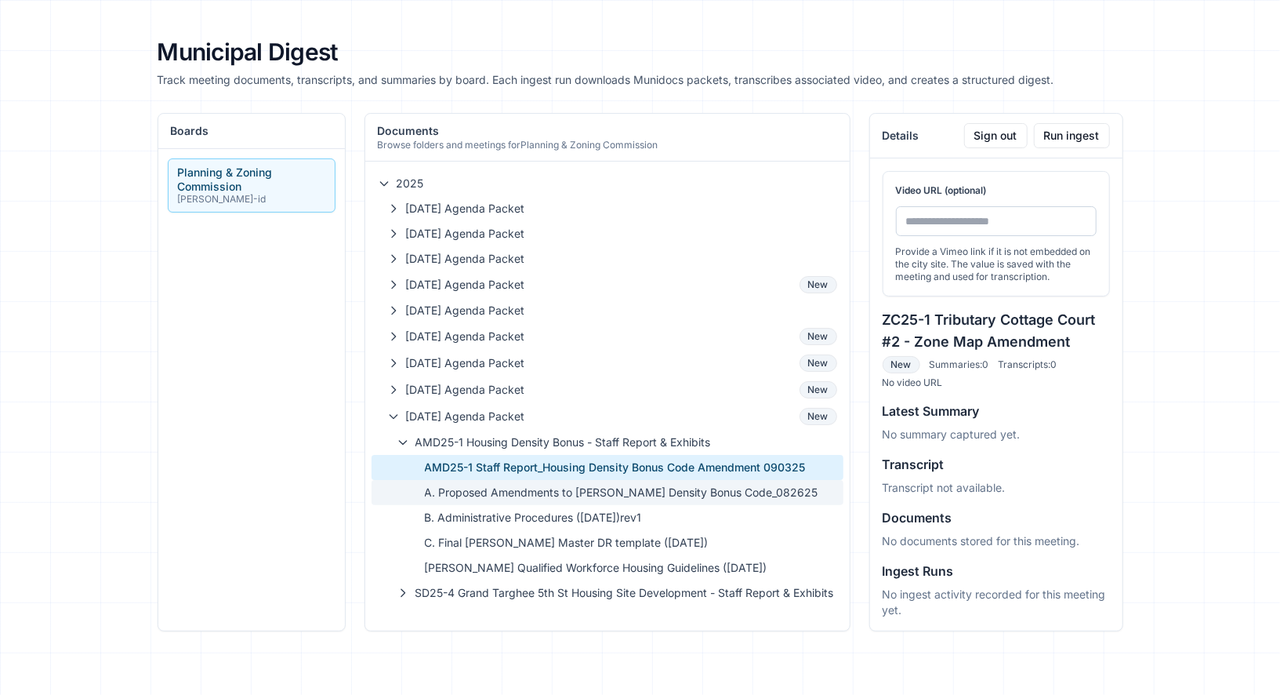
click at [496, 484] on span "A. Proposed Amendments to Driggs Density Bonus Code_082625" at bounding box center [631, 492] width 412 height 16
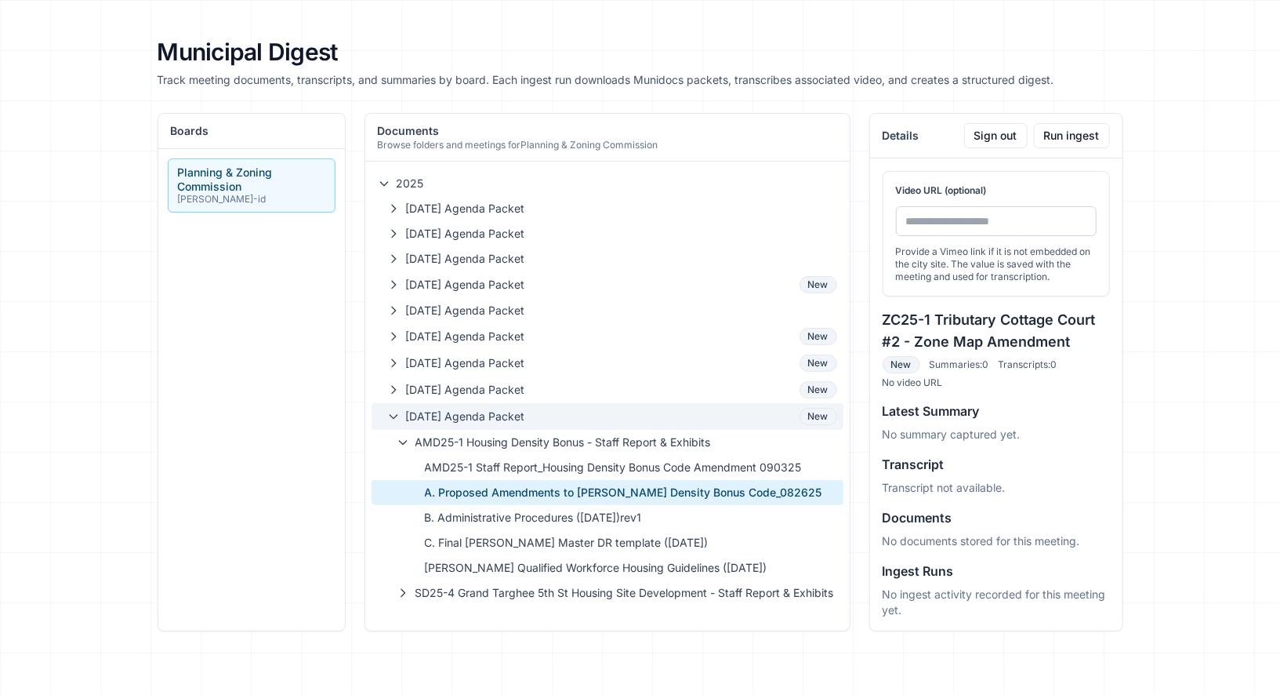
click at [492, 403] on button "09-10-2025 Agenda Packet New" at bounding box center [608, 416] width 472 height 27
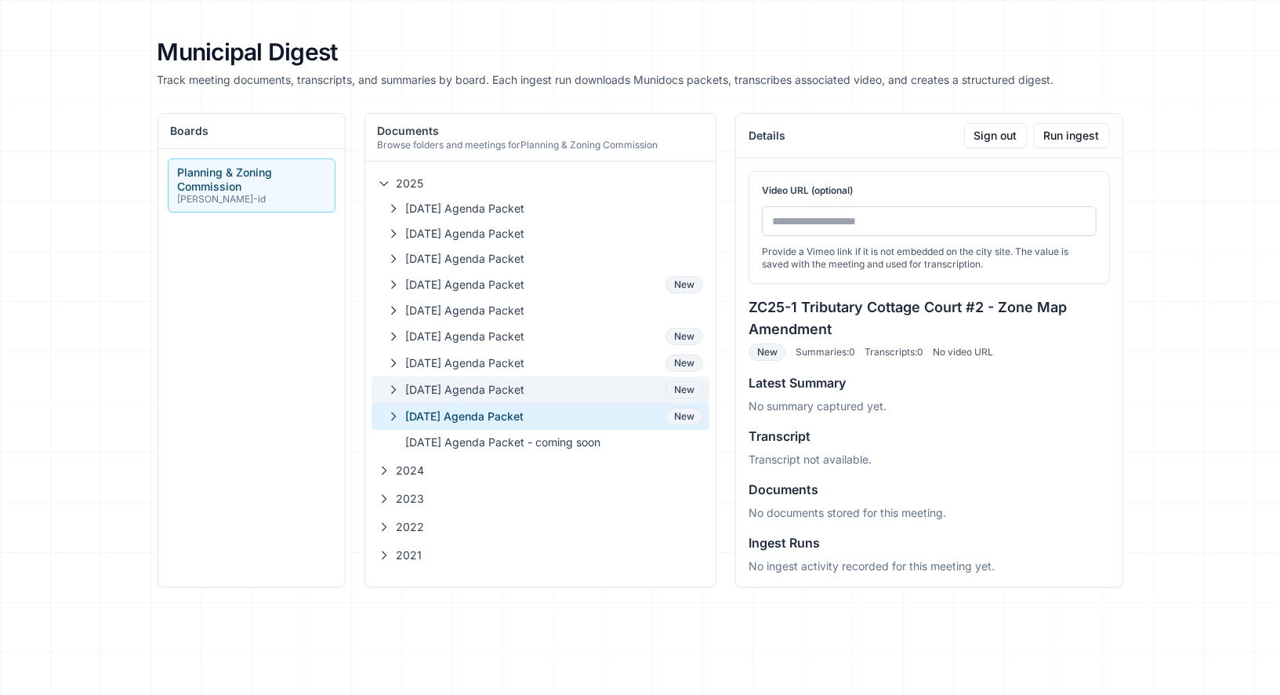
click at [496, 383] on span "[DATE] Agenda Packet" at bounding box center [533, 390] width 254 height 16
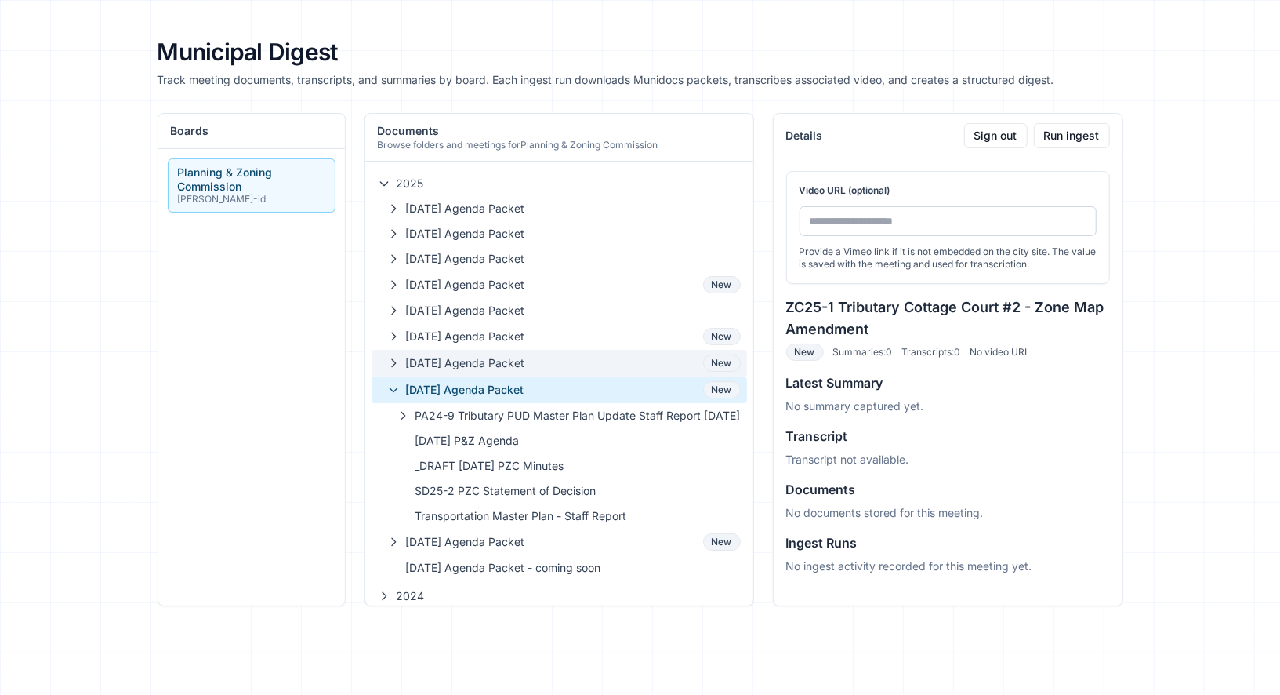
click at [503, 361] on span "[DATE] Agenda Packet" at bounding box center [551, 363] width 291 height 16
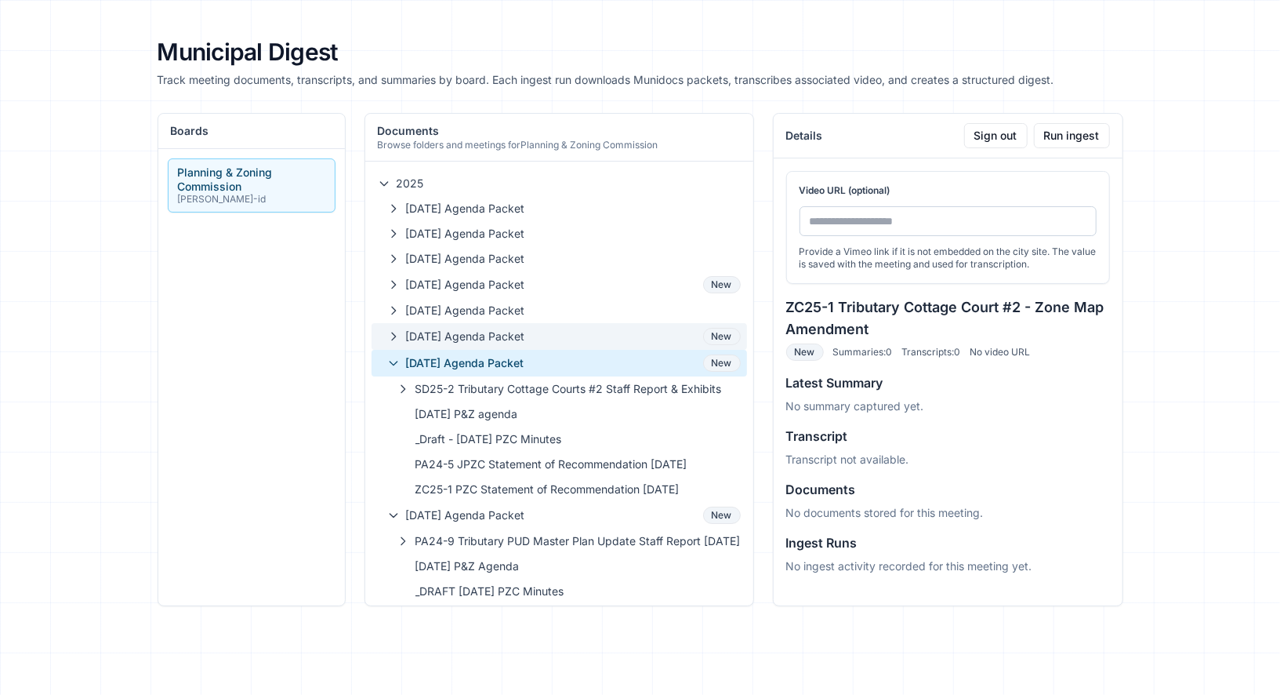
click at [512, 337] on span "[DATE] Agenda Packet" at bounding box center [551, 336] width 291 height 16
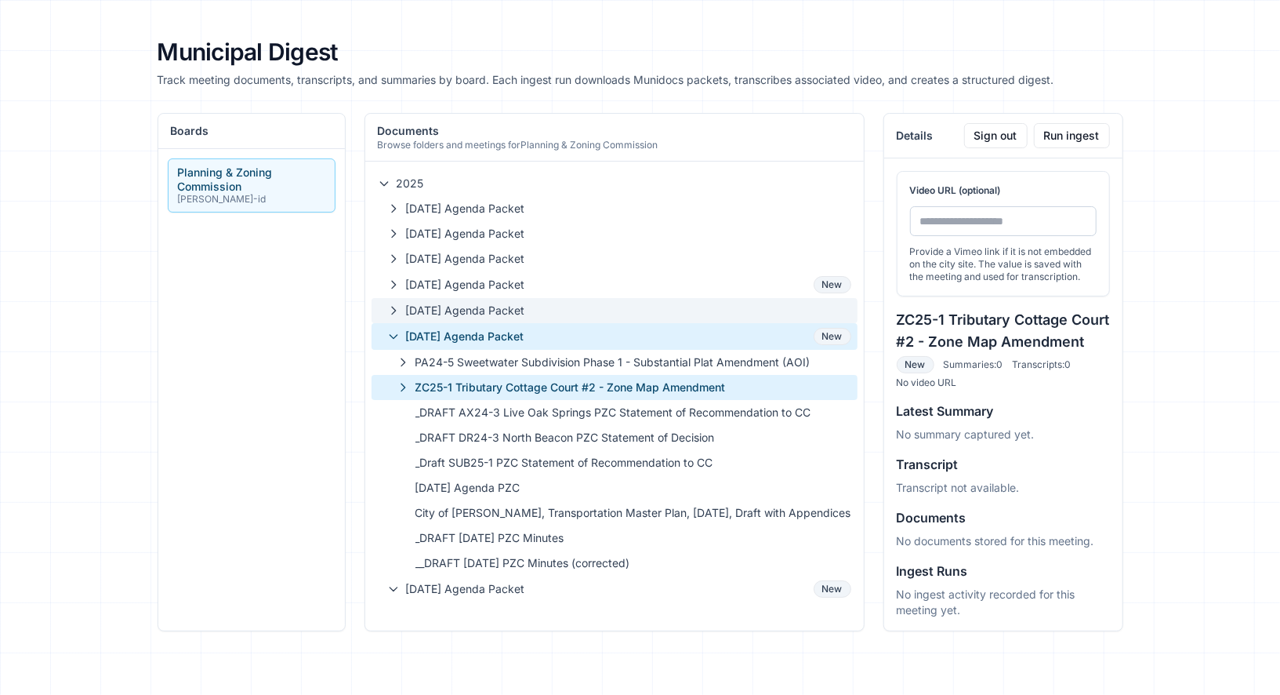
click at [523, 316] on span "[DATE] Agenda Packet" at bounding box center [628, 311] width 445 height 16
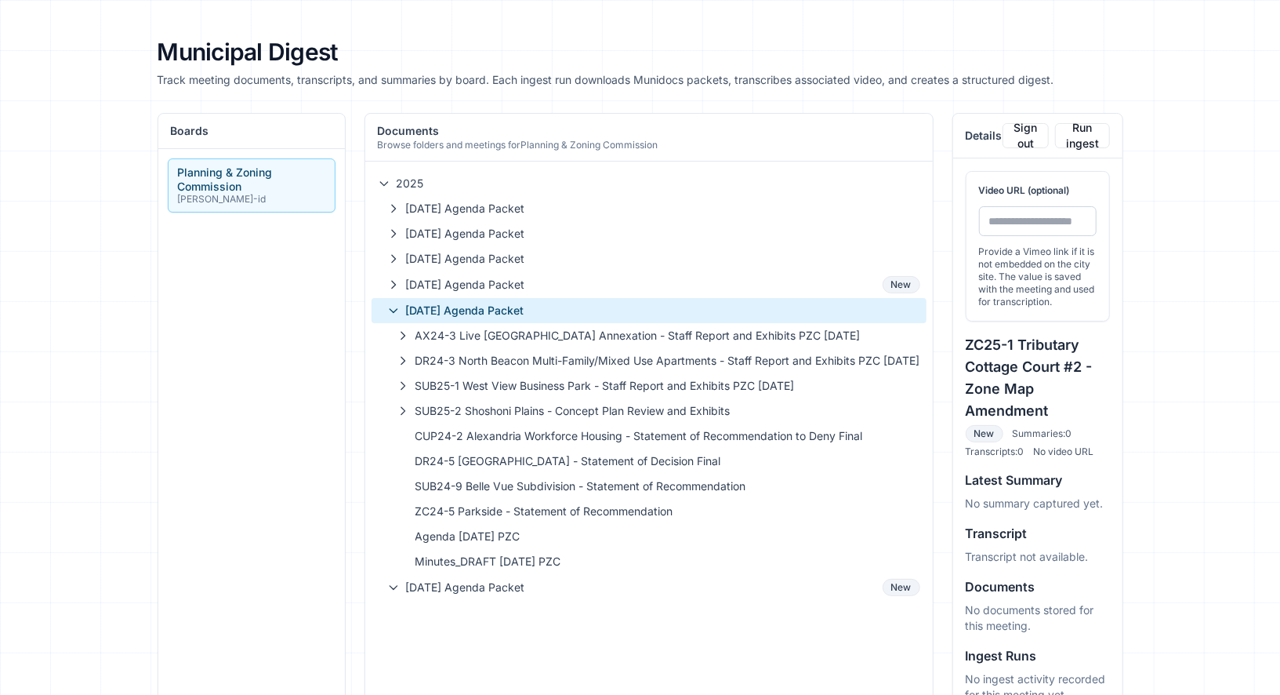
click at [523, 313] on span "05-14-2025 Agenda Packet" at bounding box center [663, 311] width 514 height 16
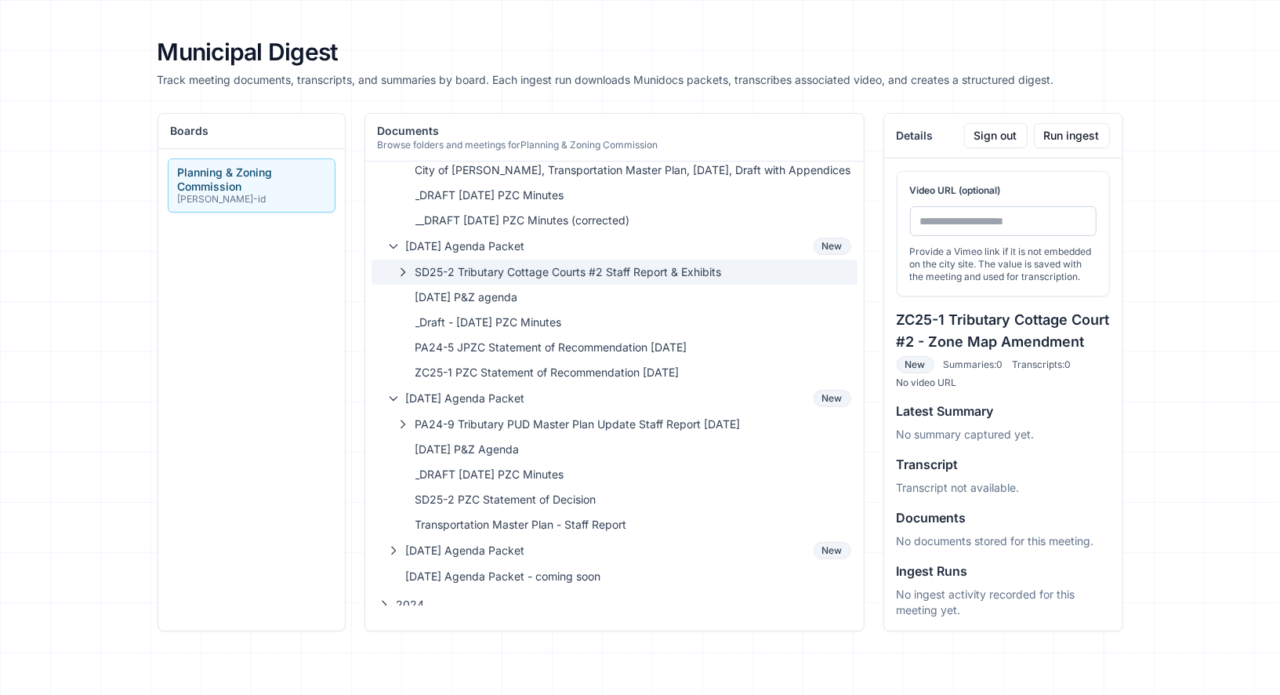
scroll to position [353, 0]
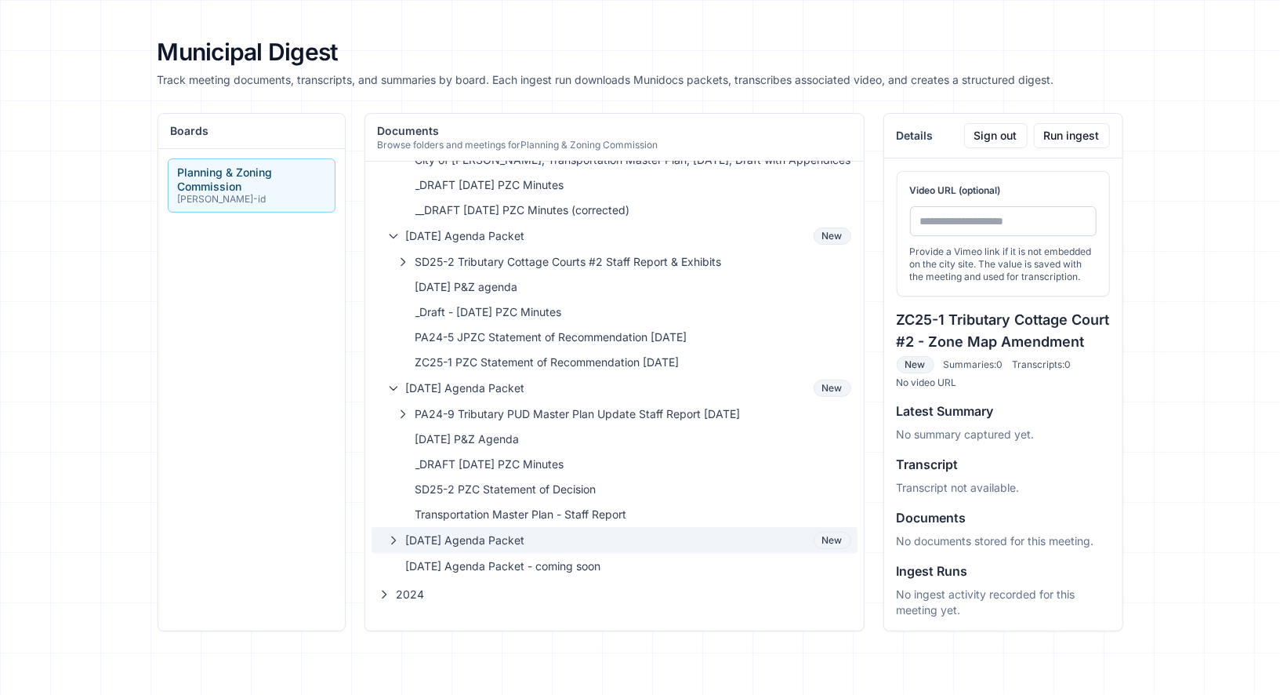
click at [603, 527] on button "09-10-2025 Agenda Packet New" at bounding box center [615, 540] width 486 height 27
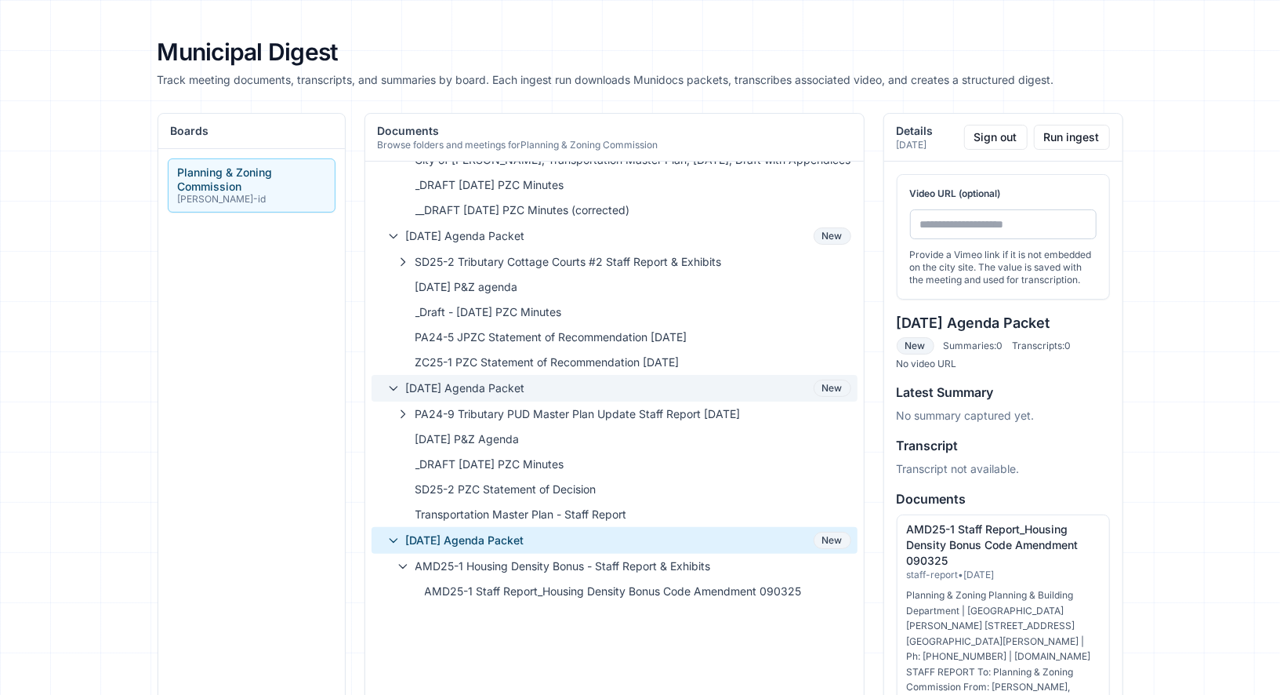
click at [706, 390] on span "08-13-2025 Agenda Packet" at bounding box center [606, 388] width 401 height 16
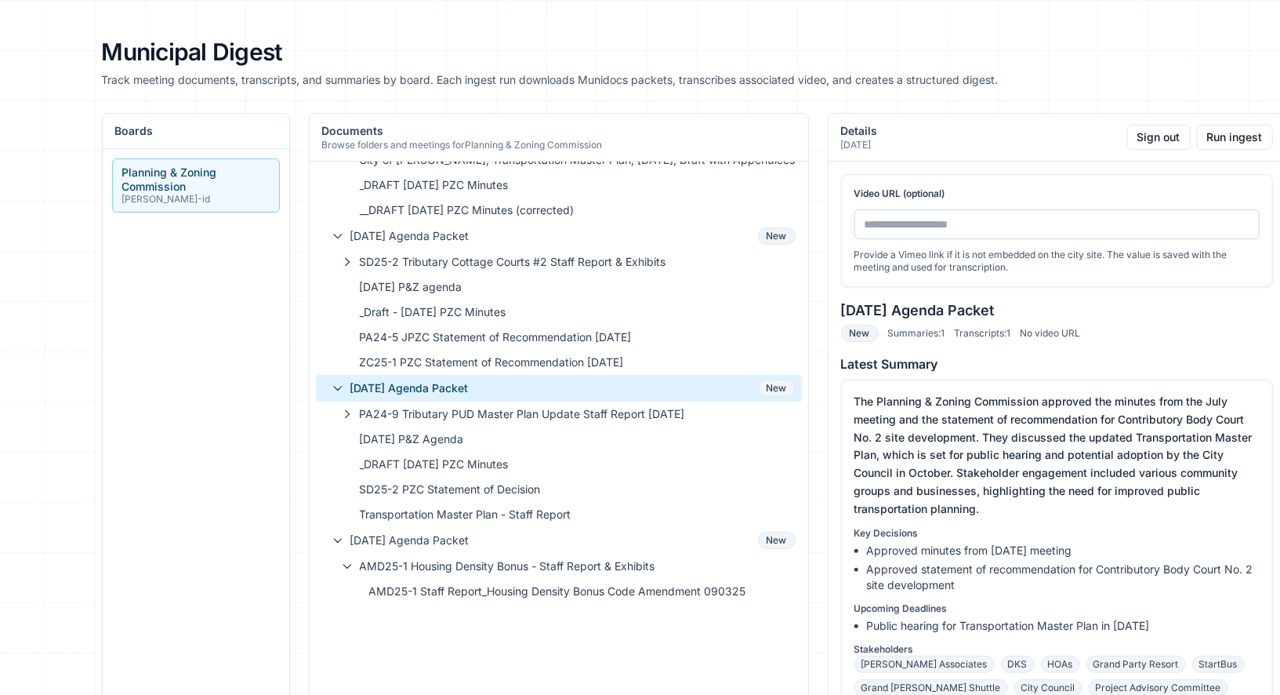
scroll to position [0, 89]
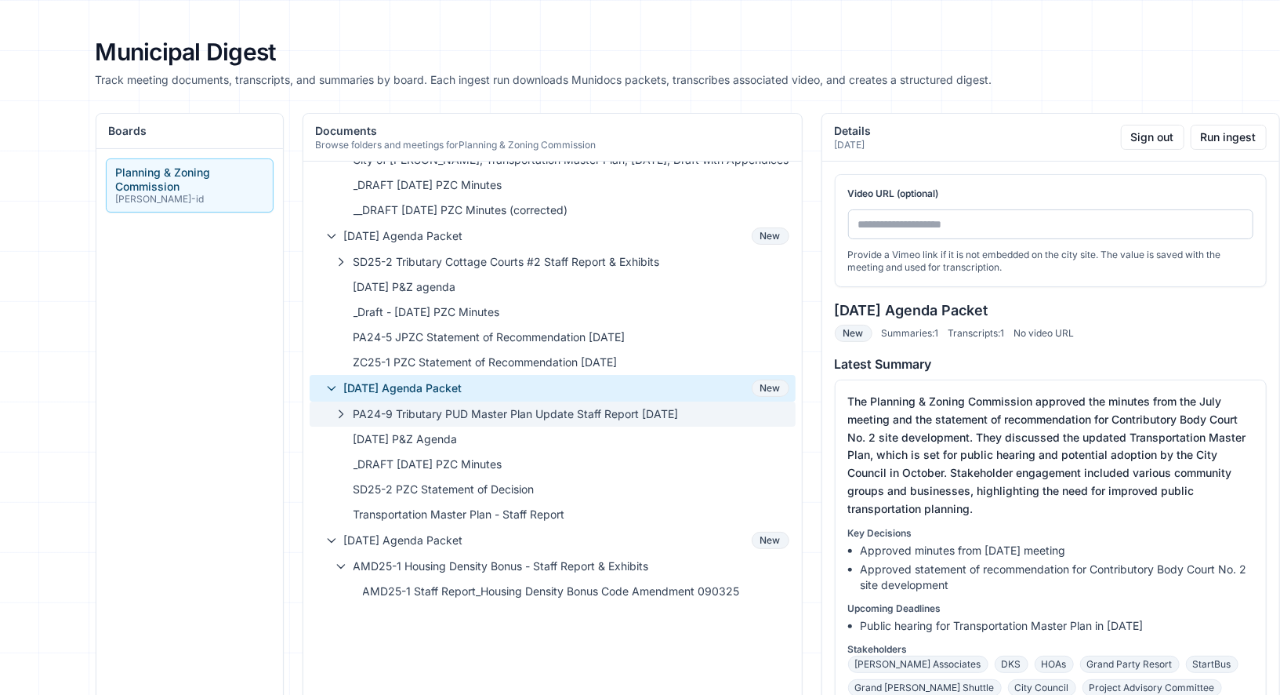
click at [339, 411] on icon "button" at bounding box center [341, 413] width 4 height 7
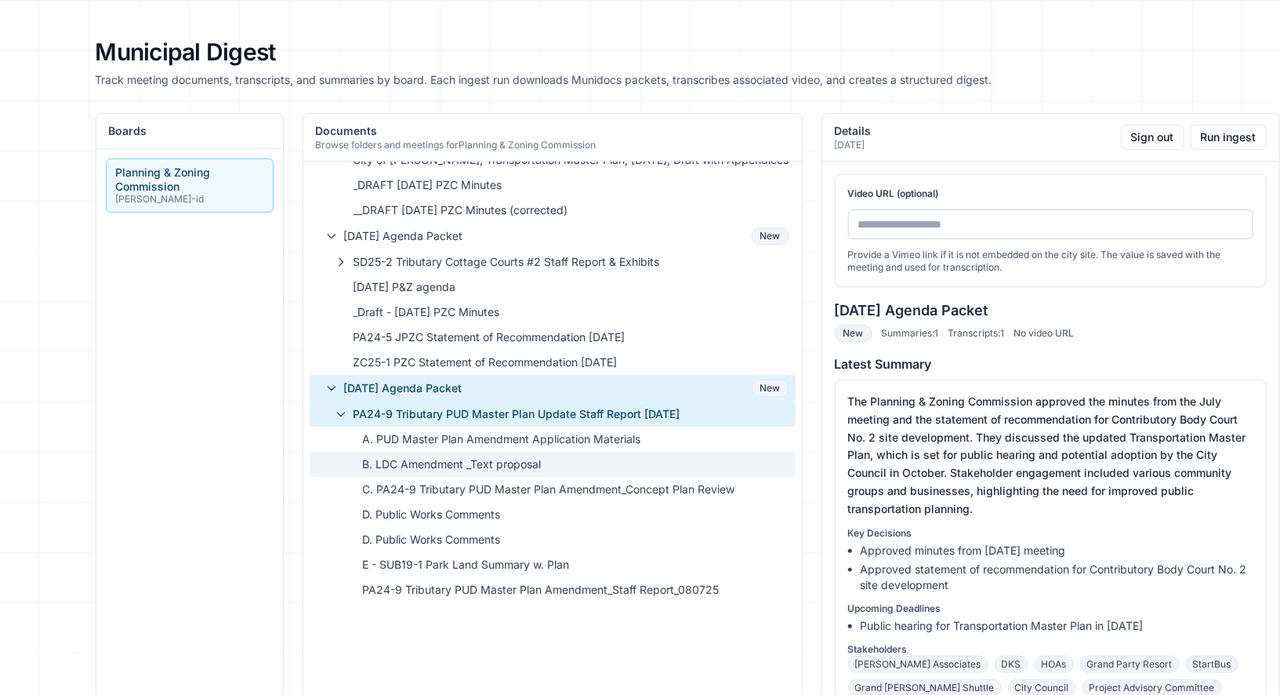
click at [367, 465] on span "B. LDC Amendment _Text proposal" at bounding box center [576, 464] width 426 height 16
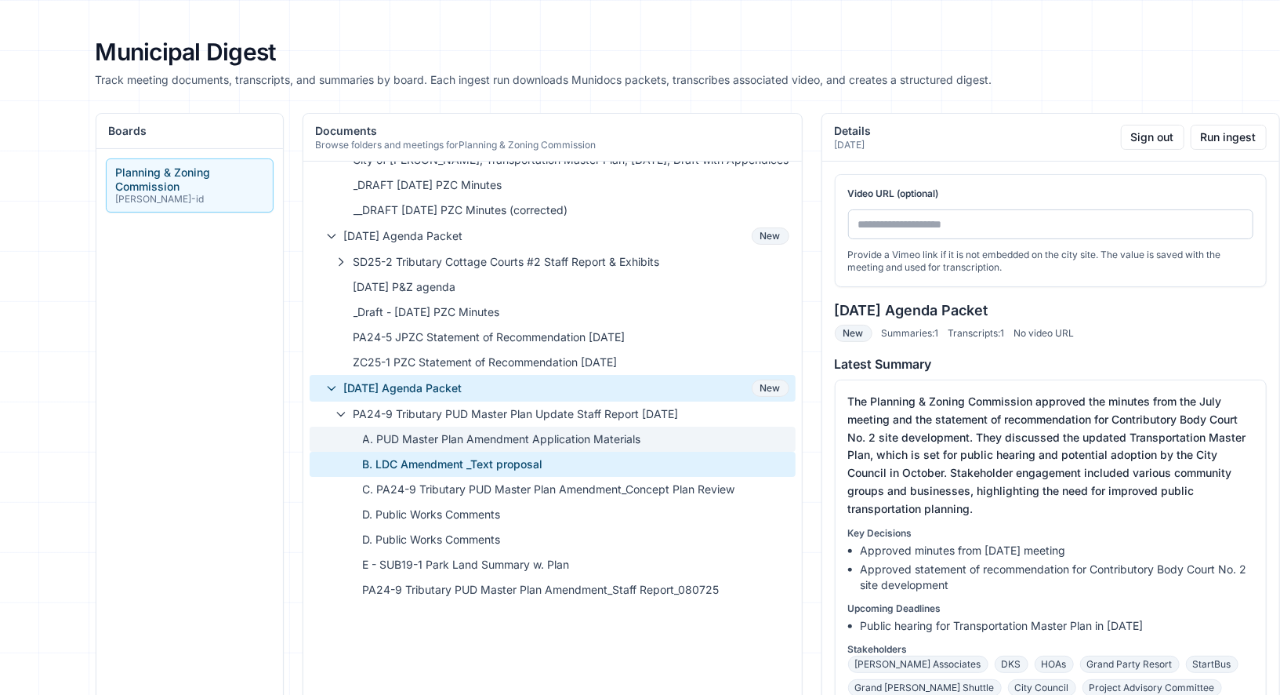
click at [384, 441] on span "A. PUD Master Plan Amendment Application Materials" at bounding box center [576, 439] width 426 height 16
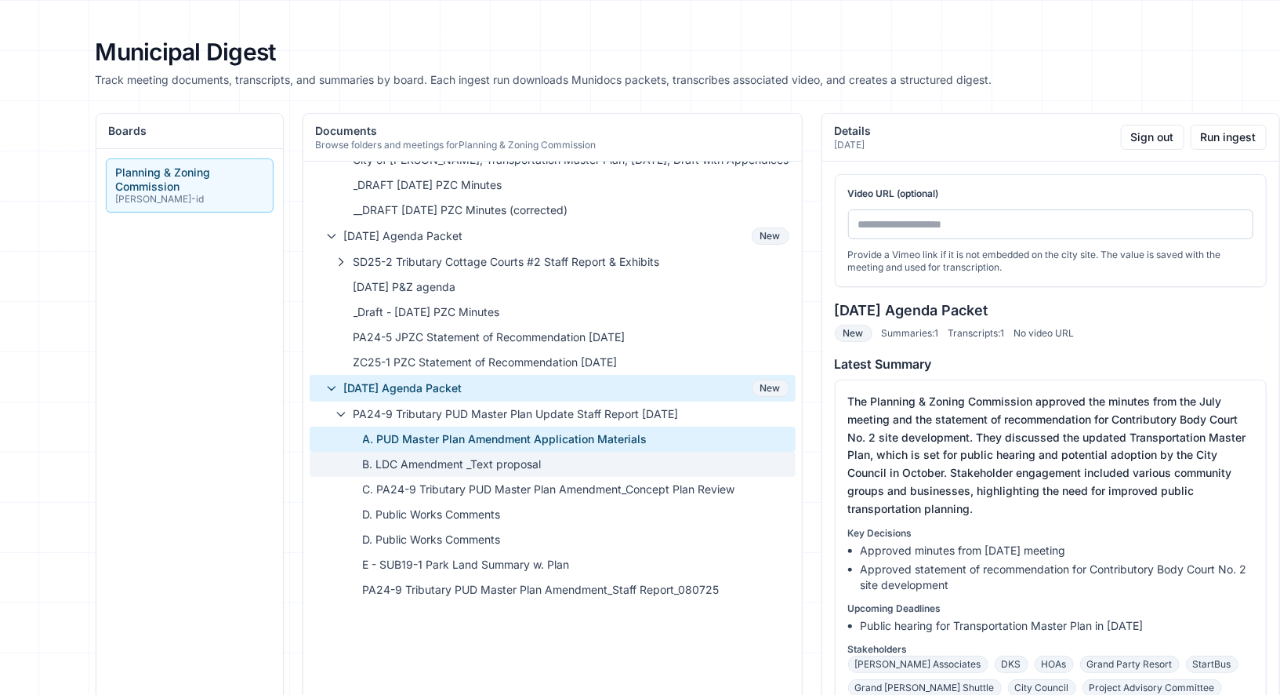
click at [388, 456] on span "B. LDC Amendment _Text proposal" at bounding box center [576, 464] width 426 height 16
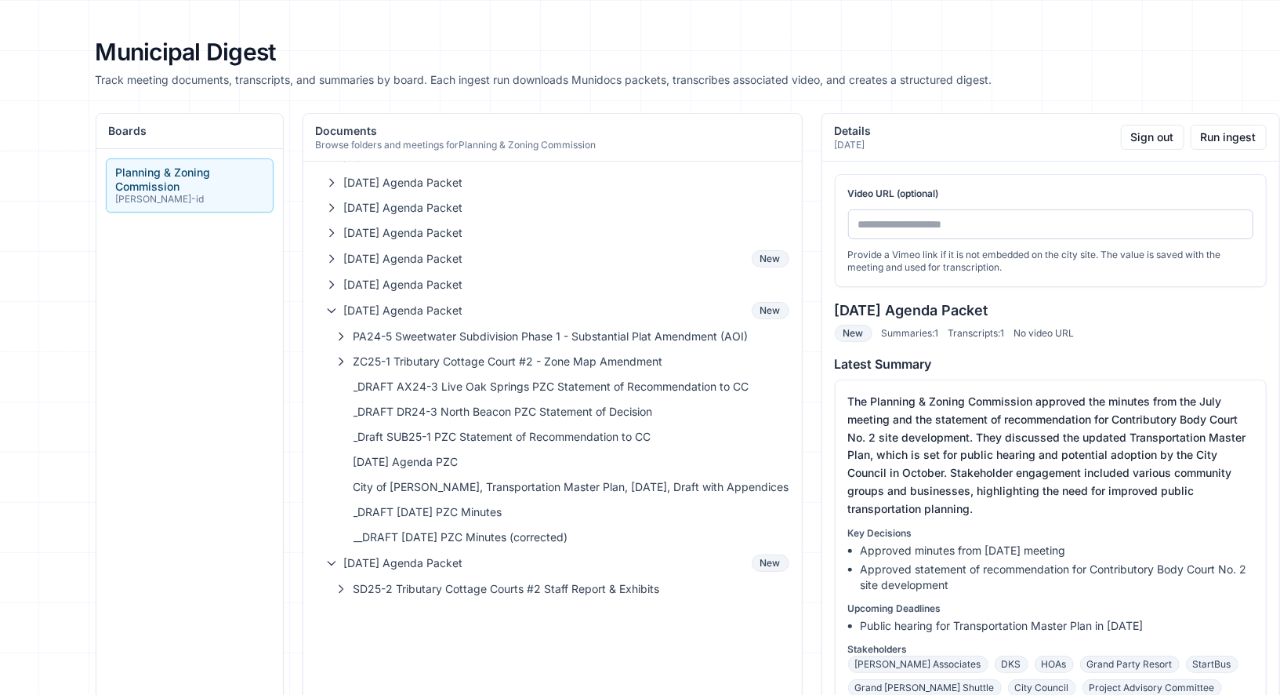
scroll to position [0, 0]
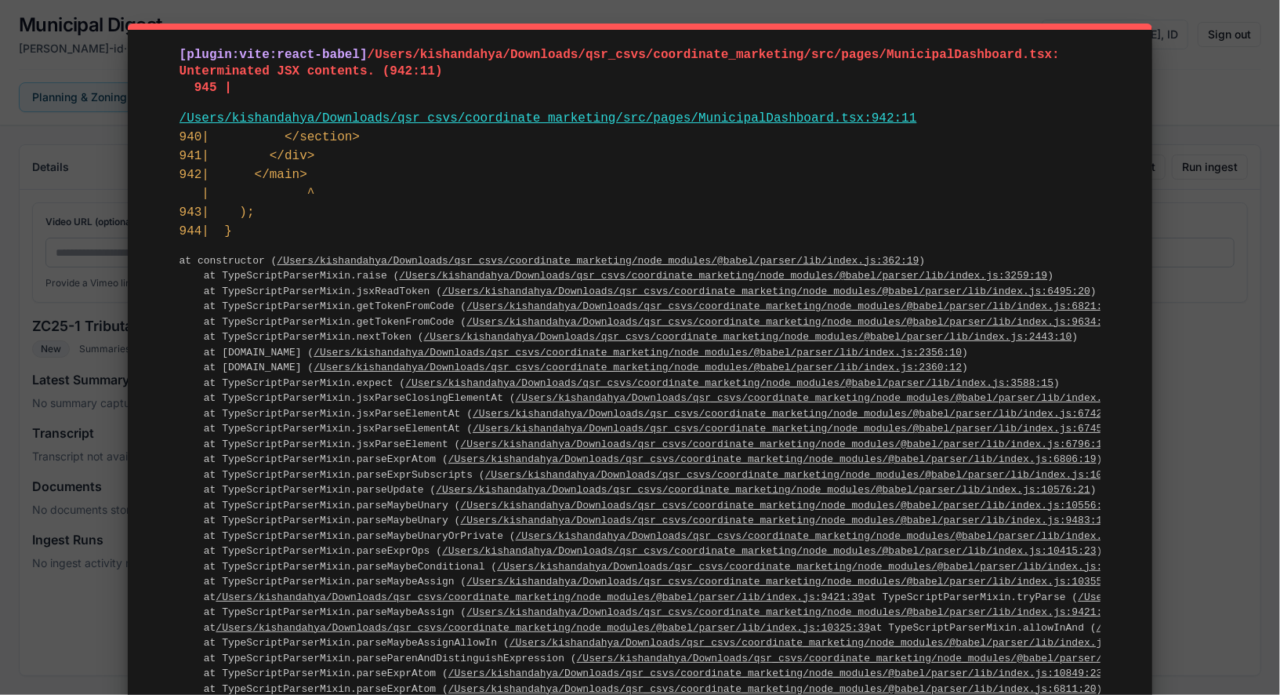
drag, startPoint x: 280, startPoint y: 238, endPoint x: 161, endPoint y: 49, distance: 222.3
click at [161, 49] on div "[plugin:vite:react-babel] /Users/kishandahya/Downloads/qsr_csvs/coordinate_mark…" at bounding box center [640, 535] width 1024 height 1023
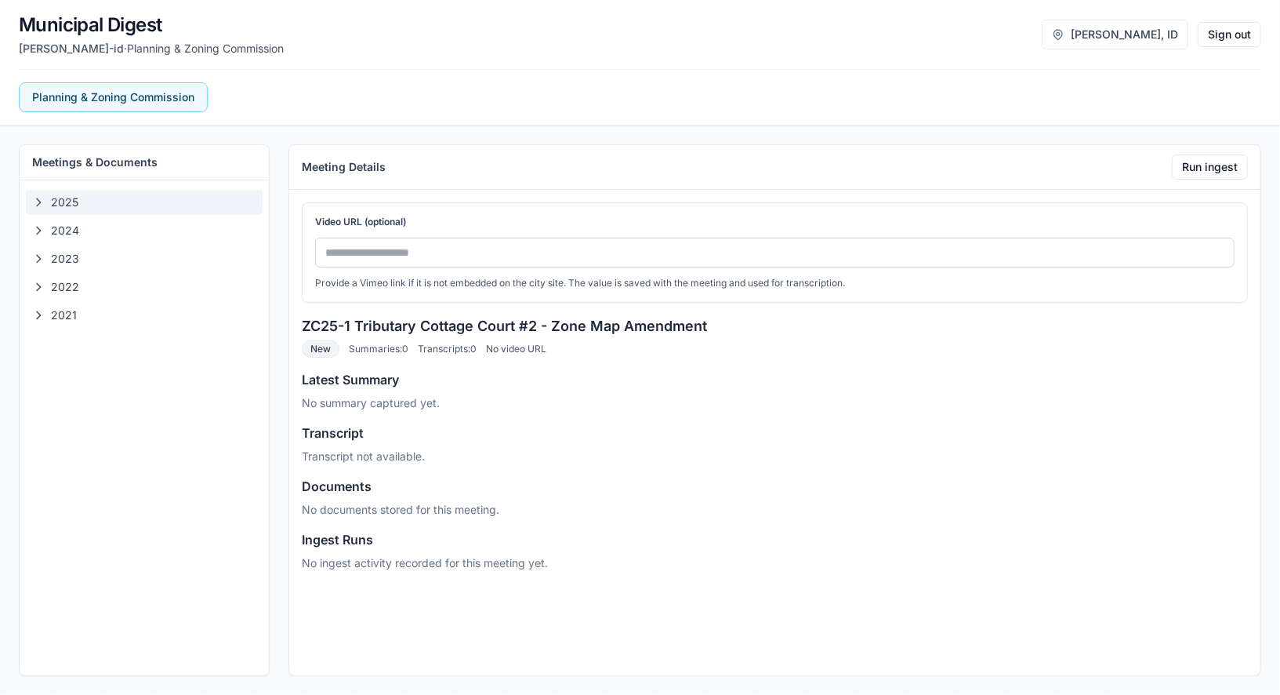
click at [107, 201] on span "2025" at bounding box center [153, 202] width 205 height 16
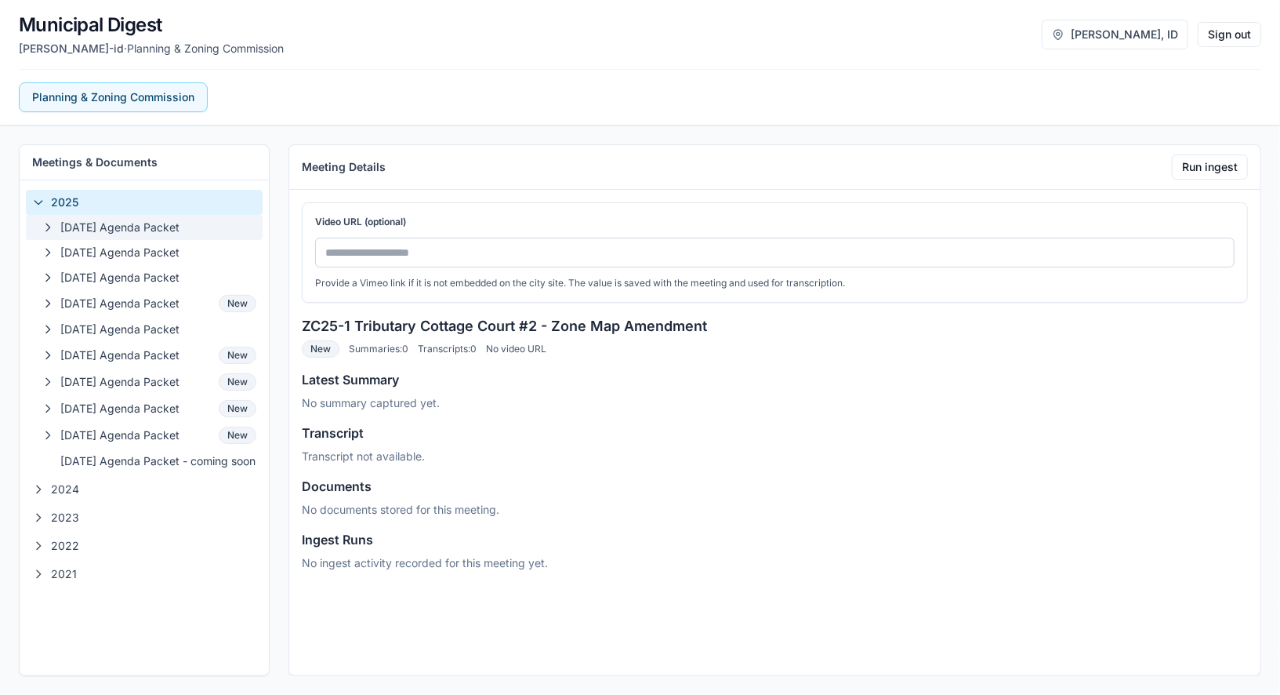
click at [110, 220] on span "[DATE] Agenda Packet" at bounding box center [158, 228] width 196 height 16
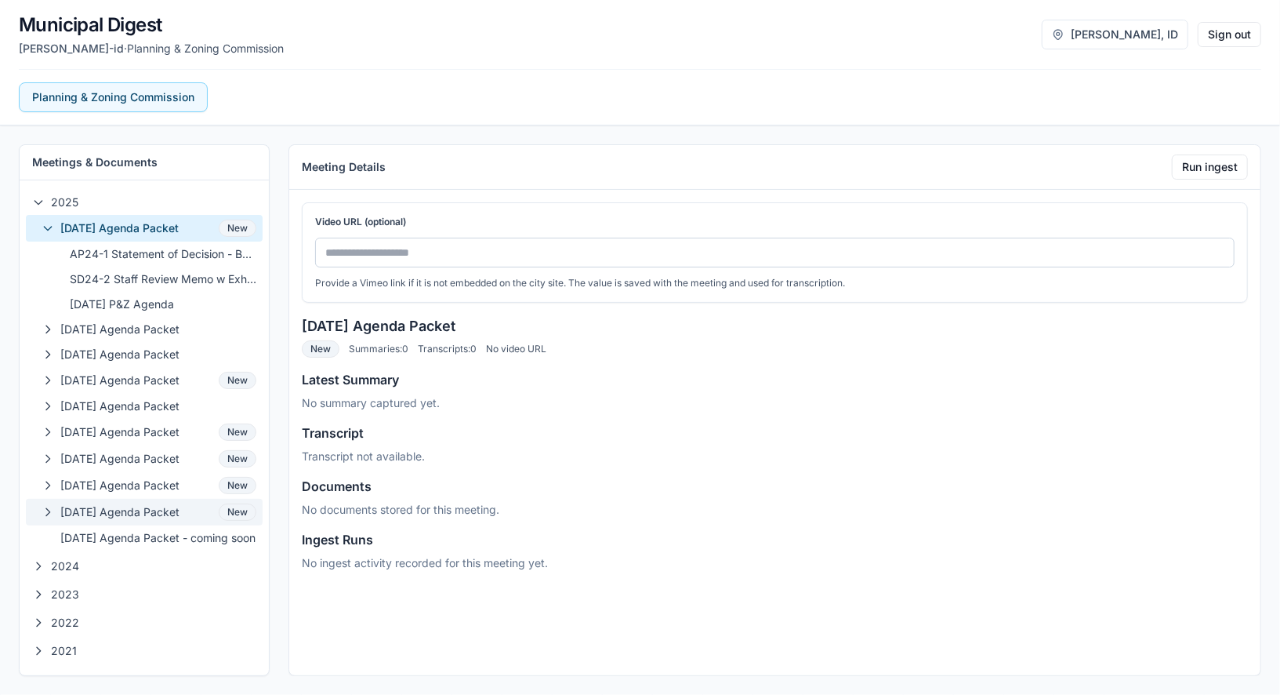
click at [132, 504] on span "09-10-2025 Agenda Packet" at bounding box center [136, 512] width 152 height 16
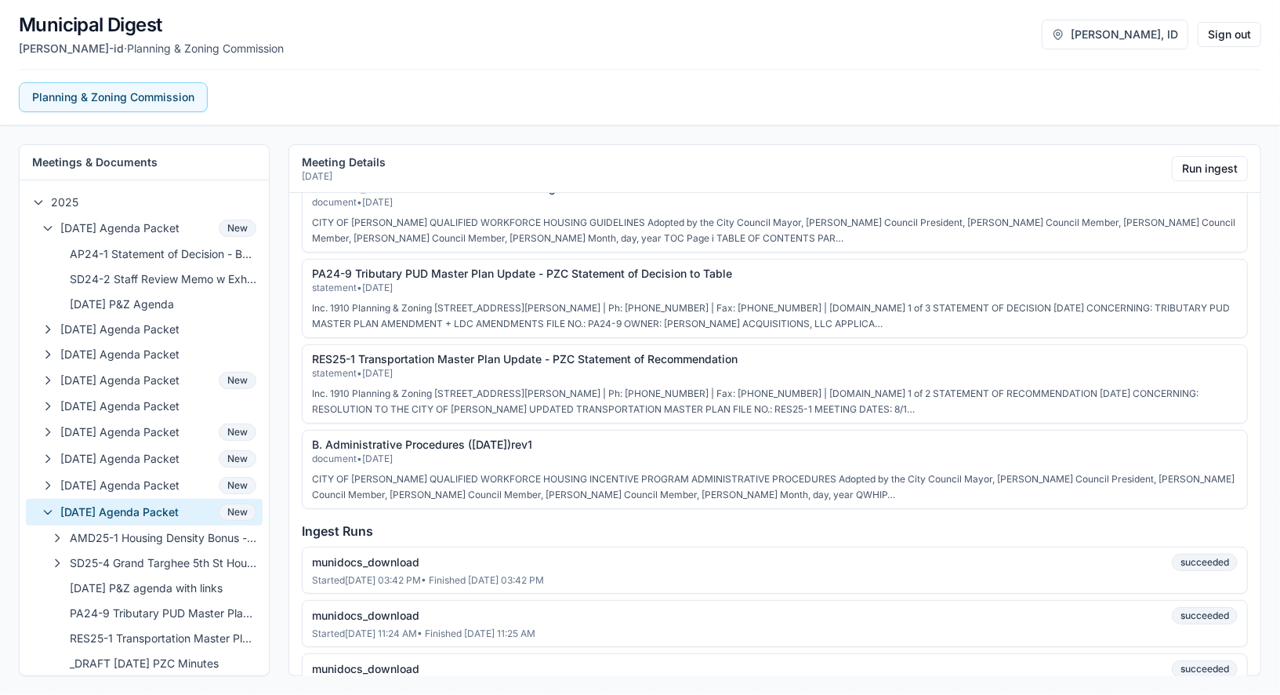
scroll to position [494, 0]
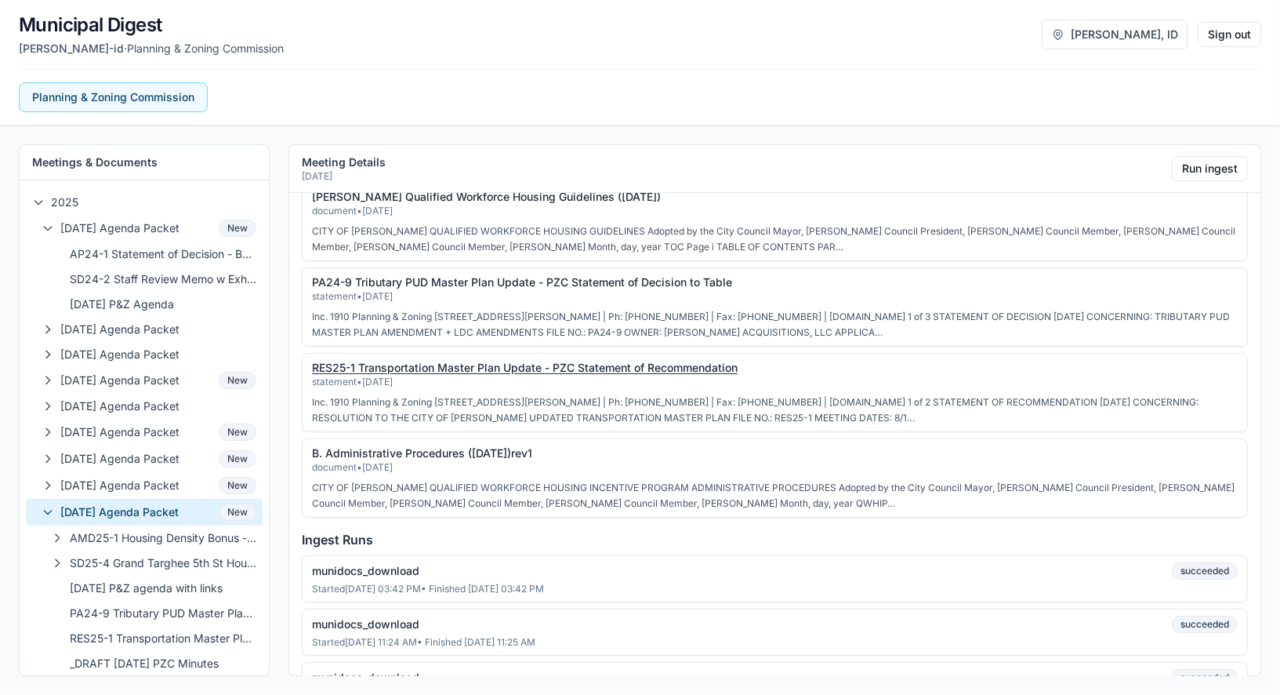
click at [382, 361] on link "RES25-1 Transportation Master Plan Update - PZC Statement of Recommendation" at bounding box center [525, 367] width 426 height 13
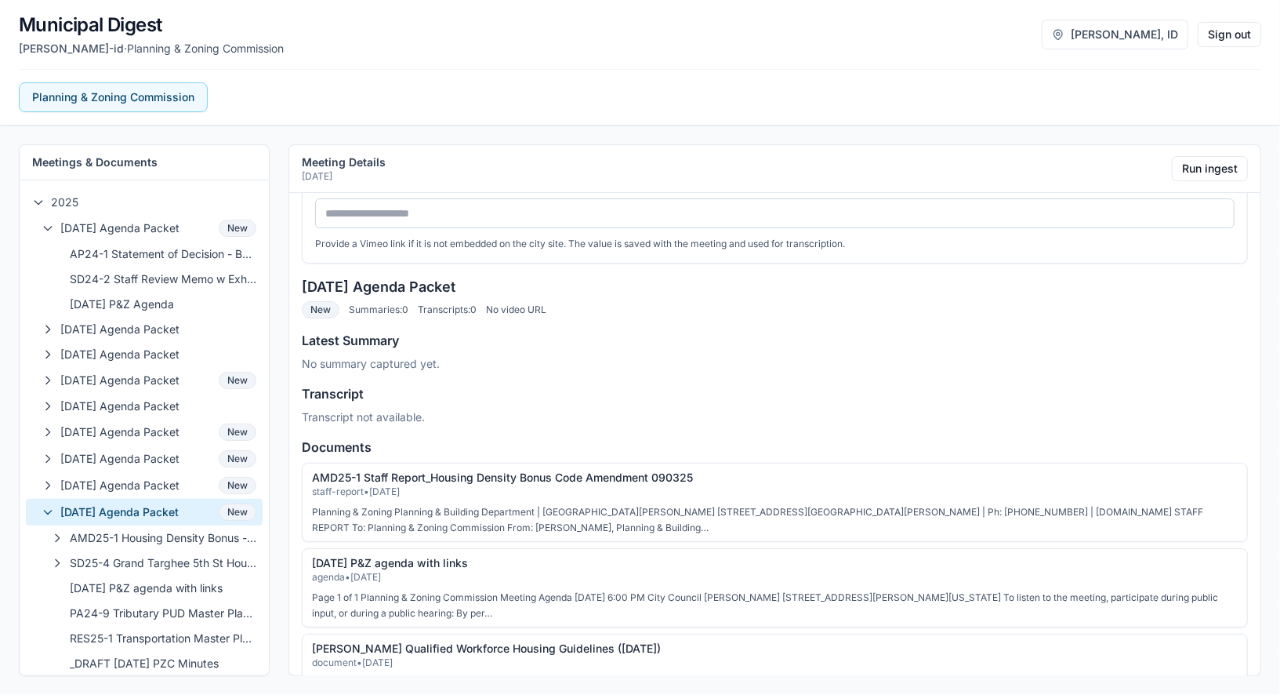
scroll to position [0, 0]
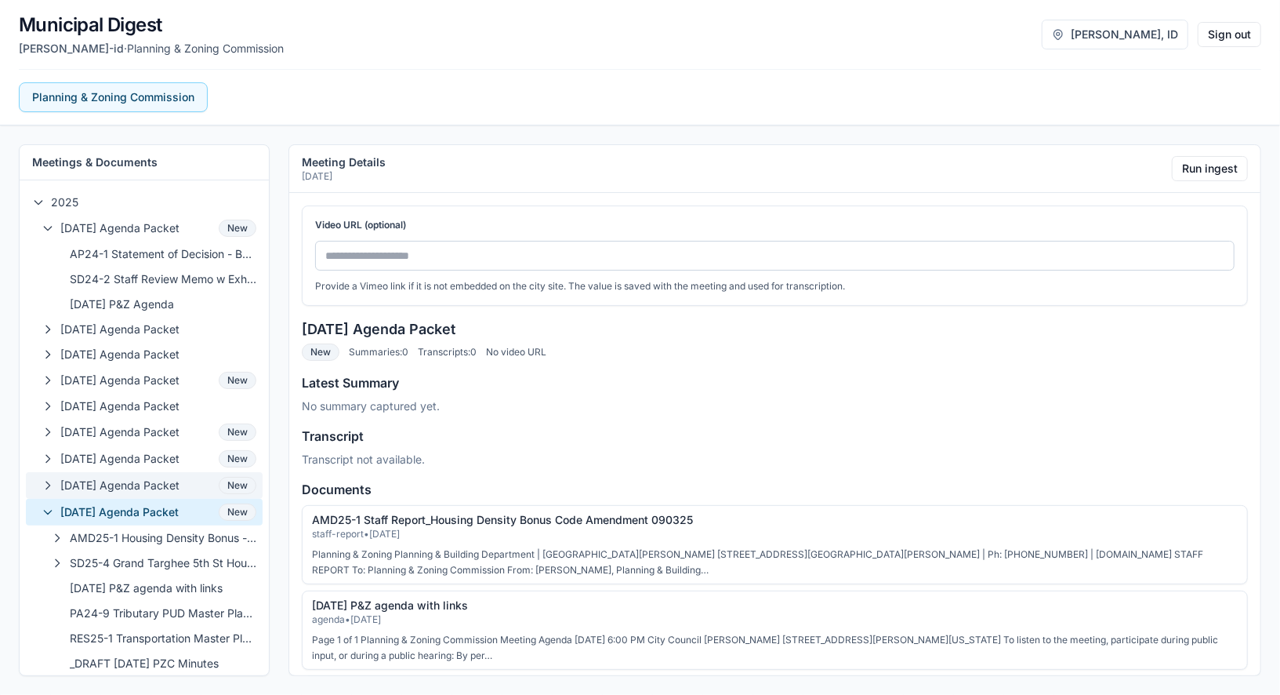
click at [156, 482] on span "08-13-2025 Agenda Packet" at bounding box center [136, 485] width 152 height 16
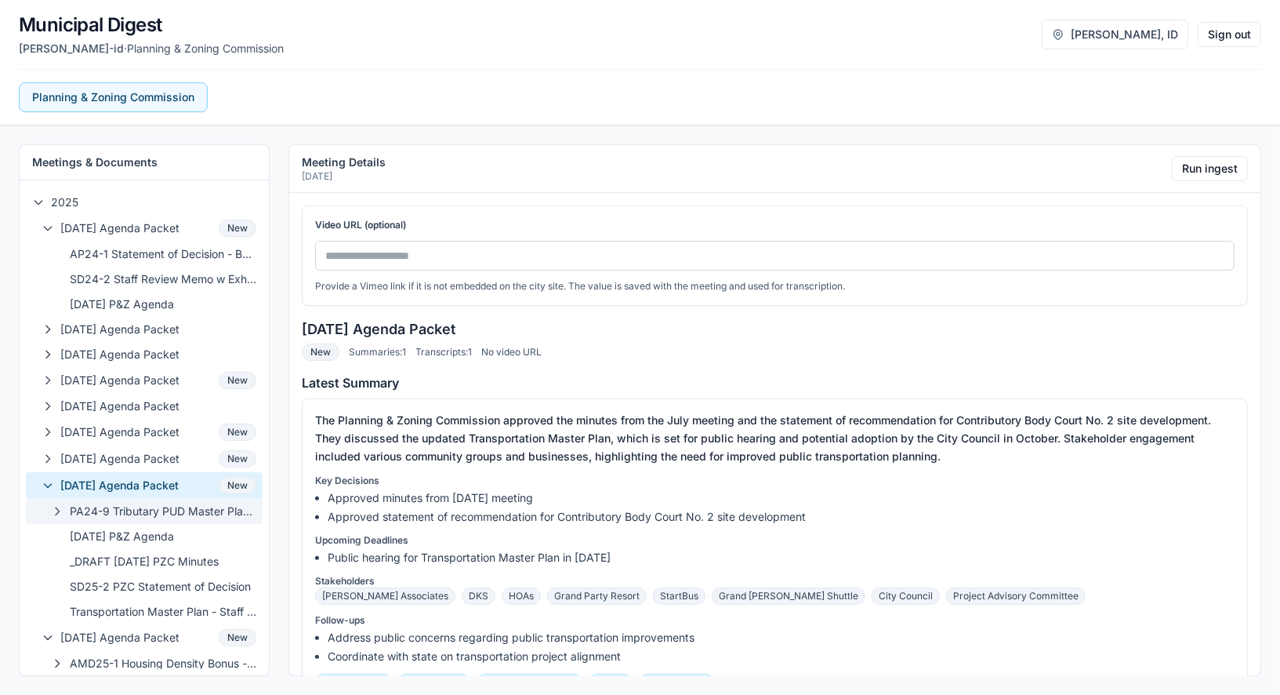
click at [156, 509] on span "PA24-9 Tributary PUD Master Plan Update Staff Report 8-13-2025" at bounding box center [163, 511] width 187 height 16
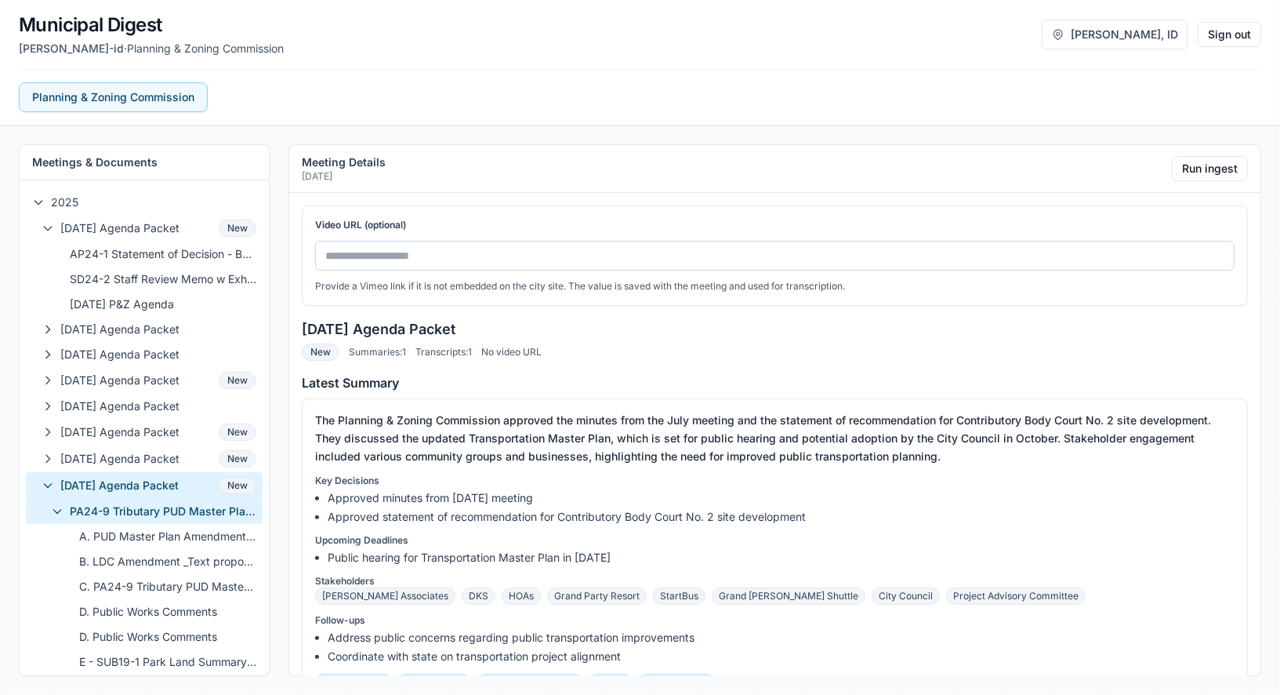
click at [156, 509] on span "PA24-9 Tributary PUD Master Plan Update Staff Report 8-13-2025" at bounding box center [163, 511] width 187 height 16
click at [156, 539] on button "A. PUD Master Plan Amendment Application Materials" at bounding box center [144, 536] width 237 height 25
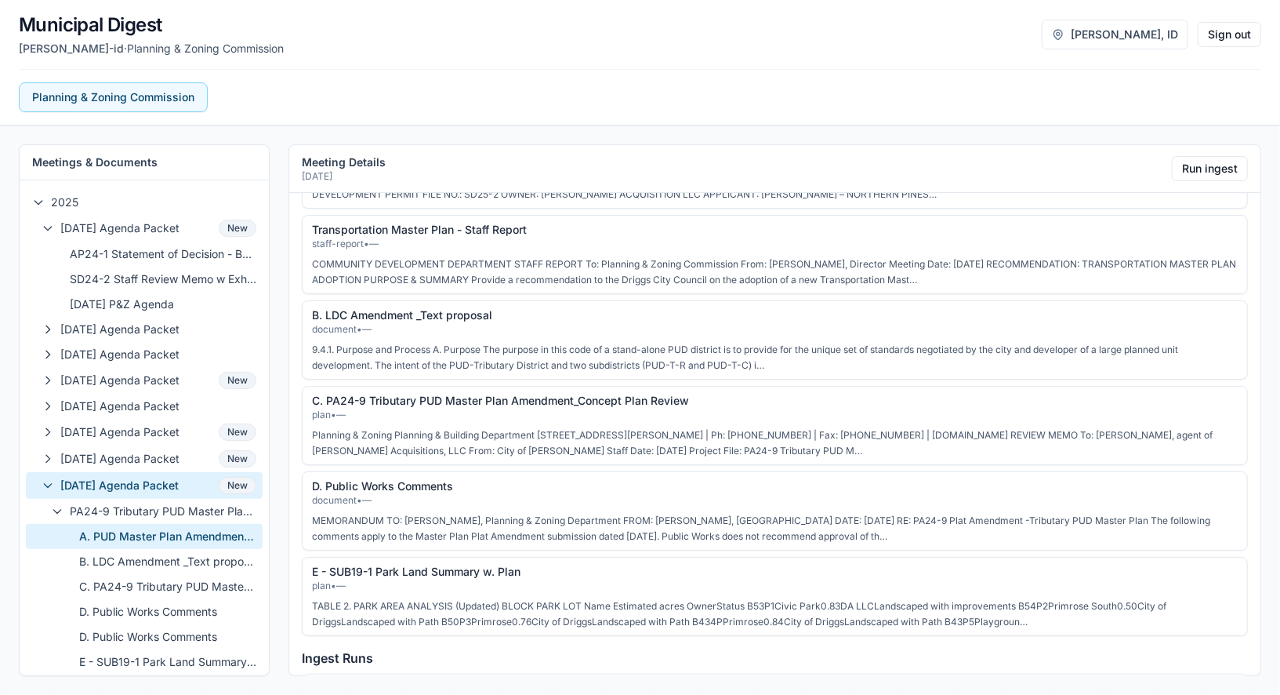
scroll to position [949, 0]
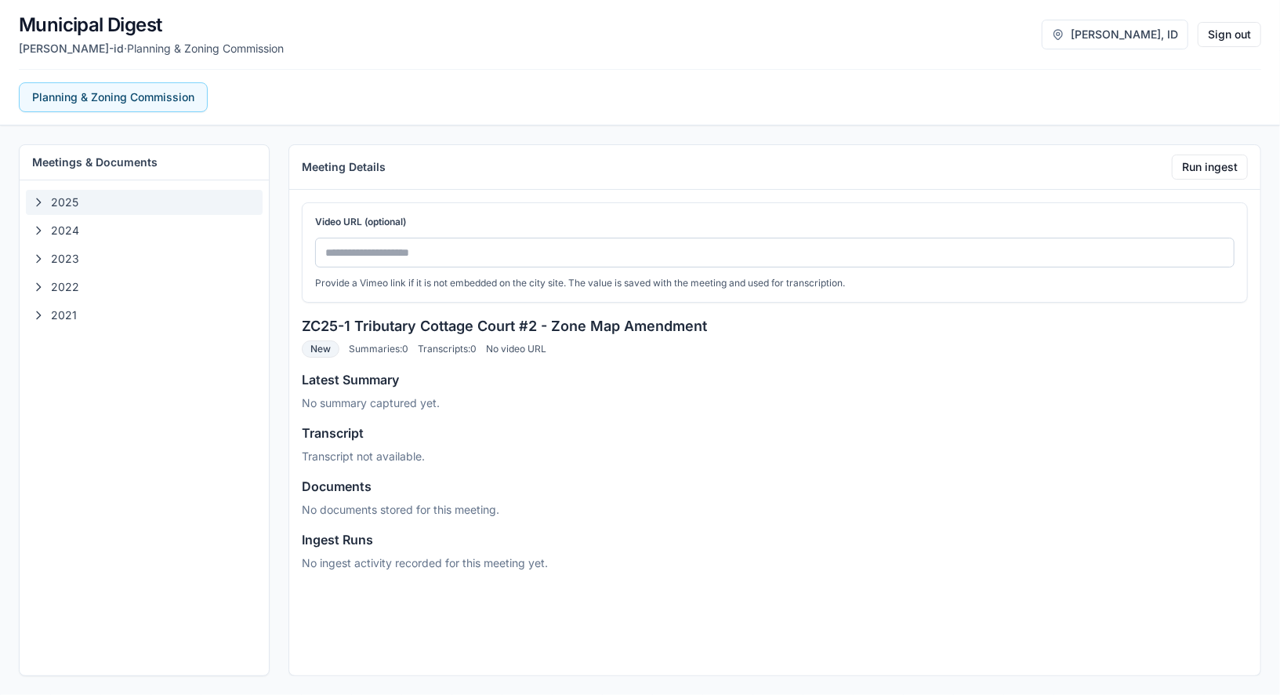
click at [91, 208] on span "2025" at bounding box center [153, 202] width 205 height 16
click at [139, 224] on span "2024" at bounding box center [153, 231] width 205 height 16
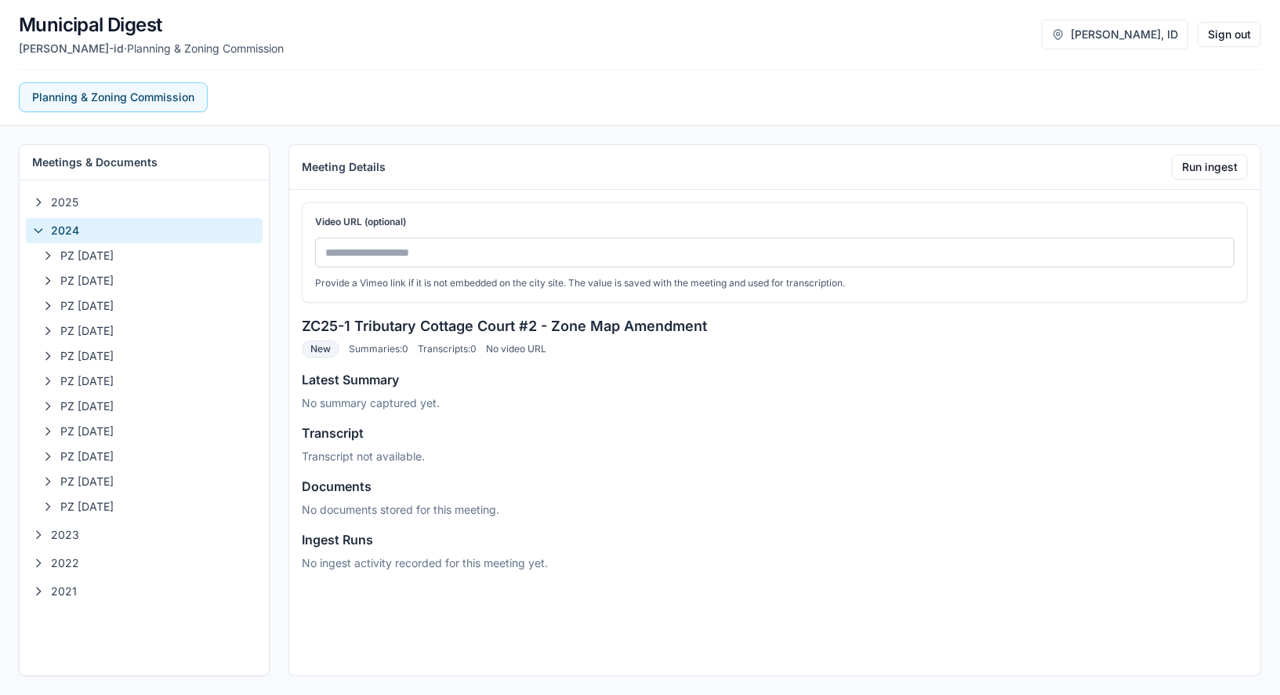
click at [138, 224] on span "2024" at bounding box center [153, 231] width 205 height 16
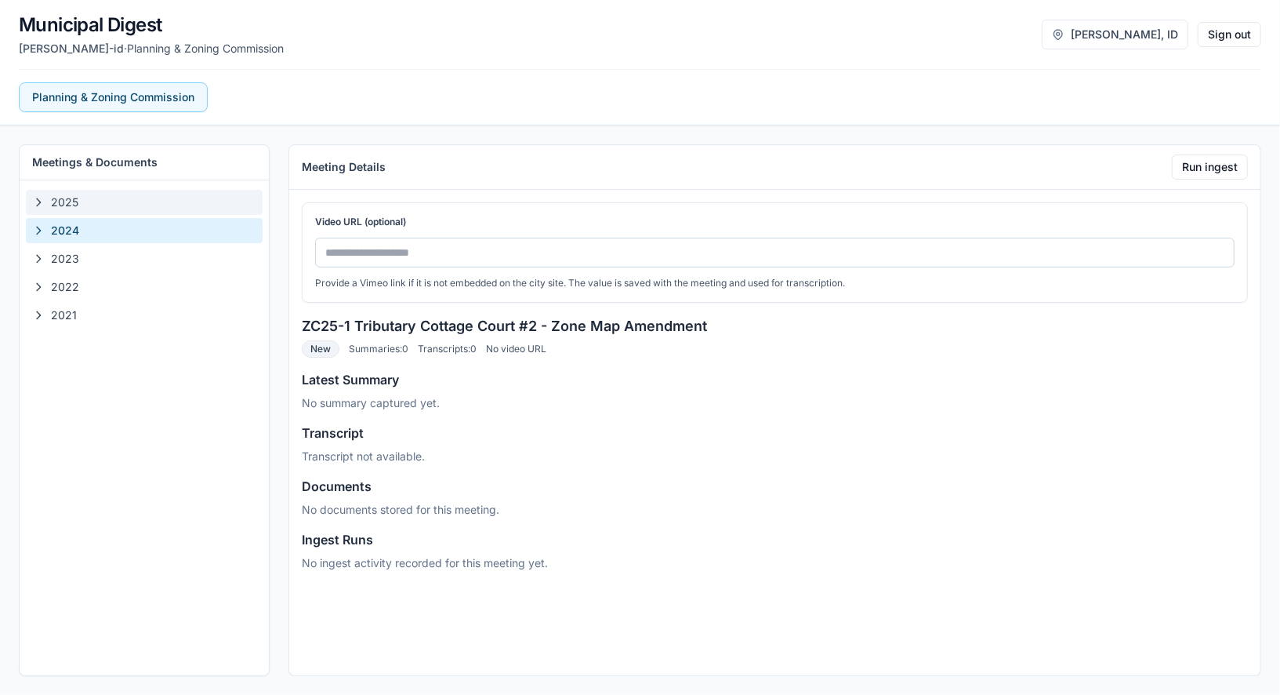
click at [145, 205] on span "2025" at bounding box center [153, 202] width 205 height 16
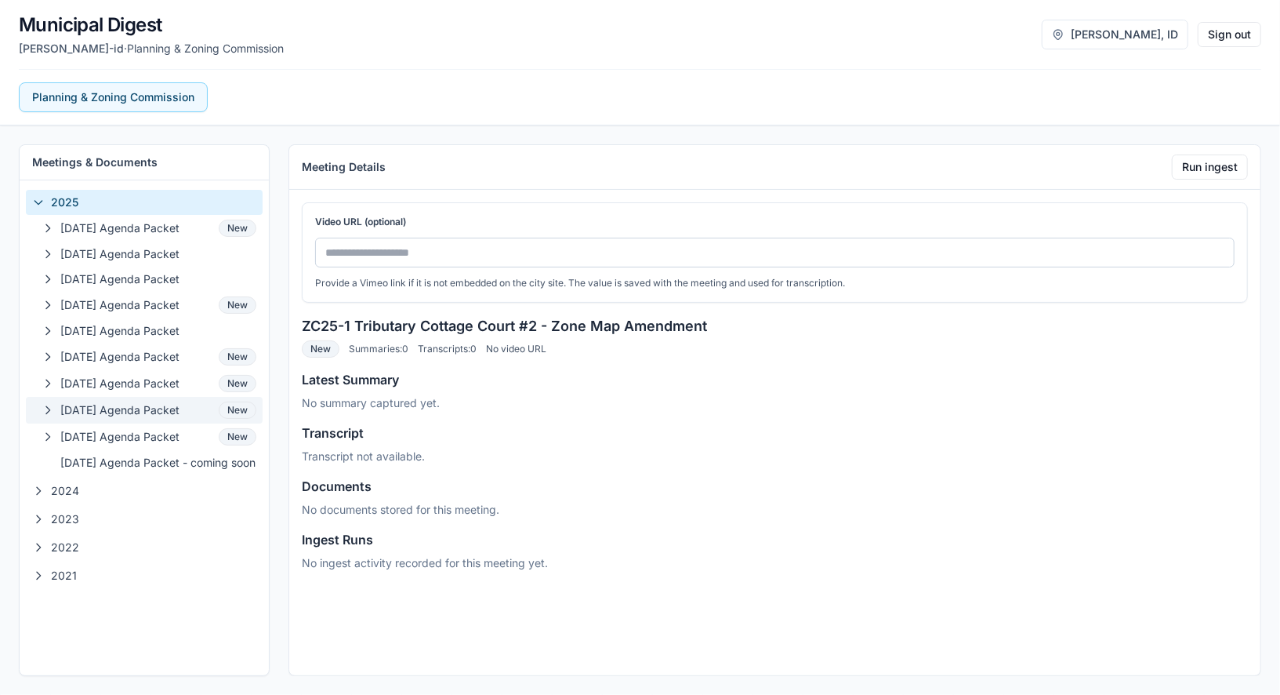
click at [142, 407] on span "08-13-2025 Agenda Packet" at bounding box center [136, 410] width 152 height 16
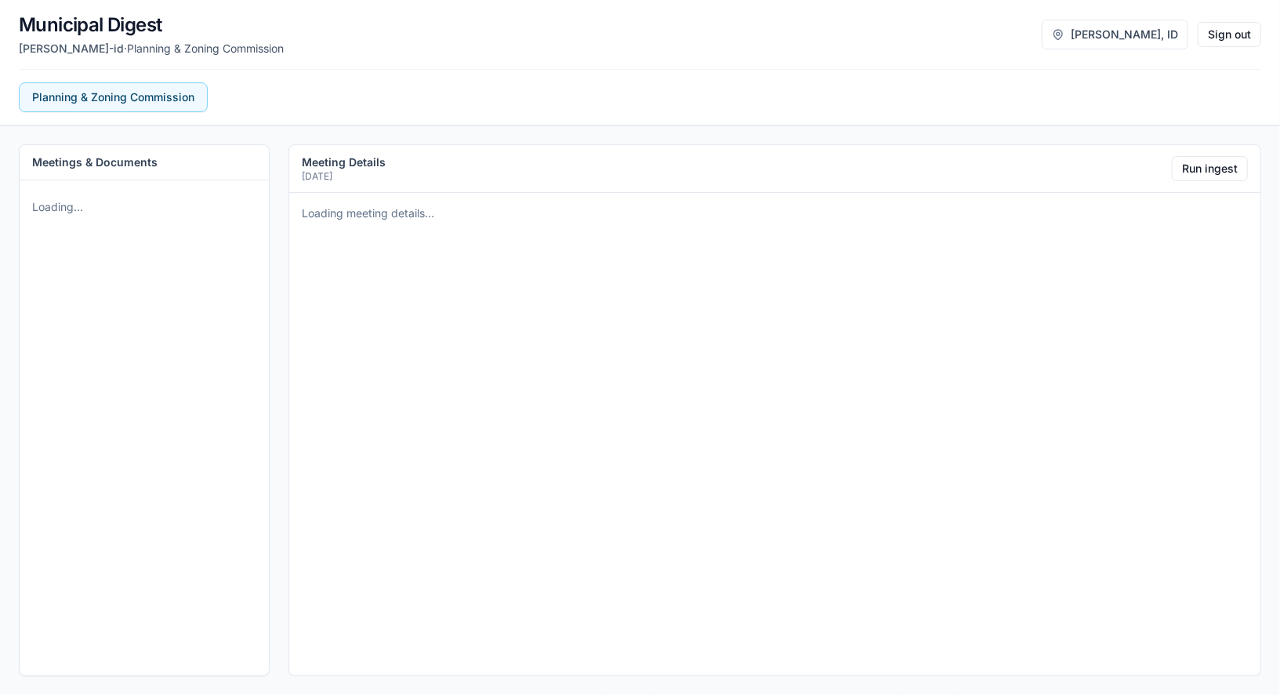
scroll to position [0, 0]
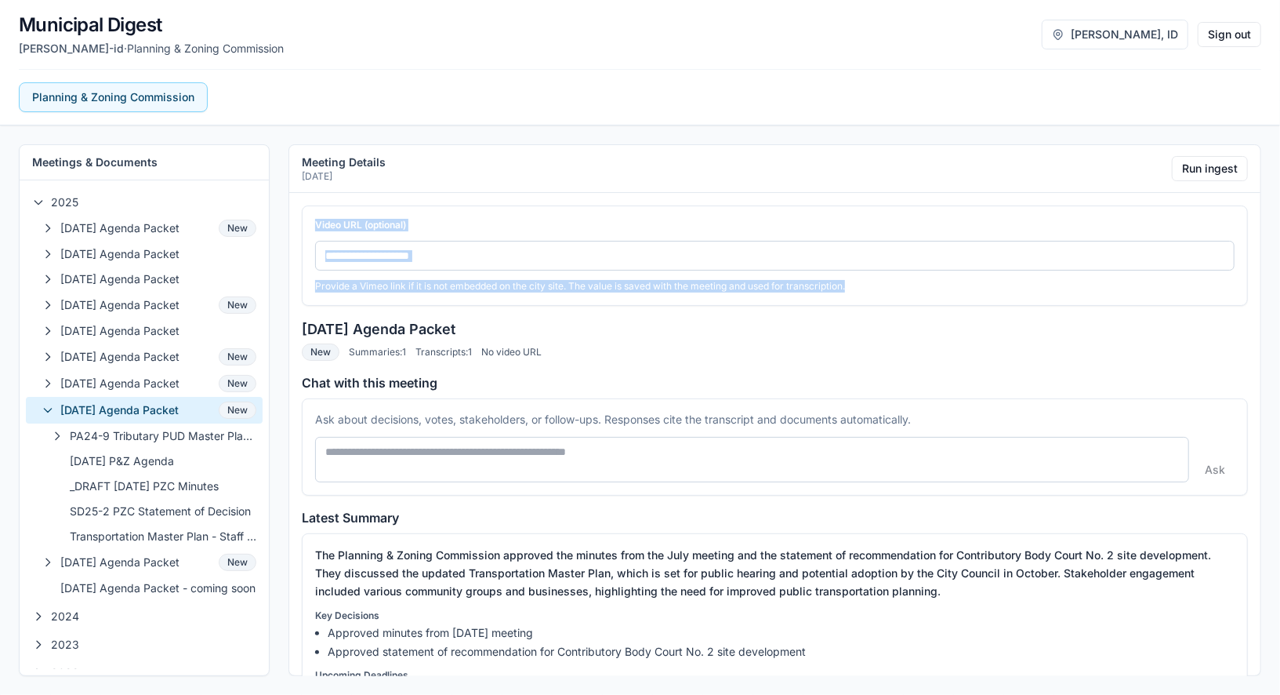
drag, startPoint x: 314, startPoint y: 223, endPoint x: 884, endPoint y: 295, distance: 574.4
click at [884, 295] on div "Video URL (optional) Provide a Vimeo link if it is not embedded on the city sit…" at bounding box center [775, 255] width 946 height 100
copy div "Video URL (optional) Provide a Vimeo link if it is not embedded on the city sit…"
click at [776, 452] on textarea at bounding box center [752, 459] width 874 height 45
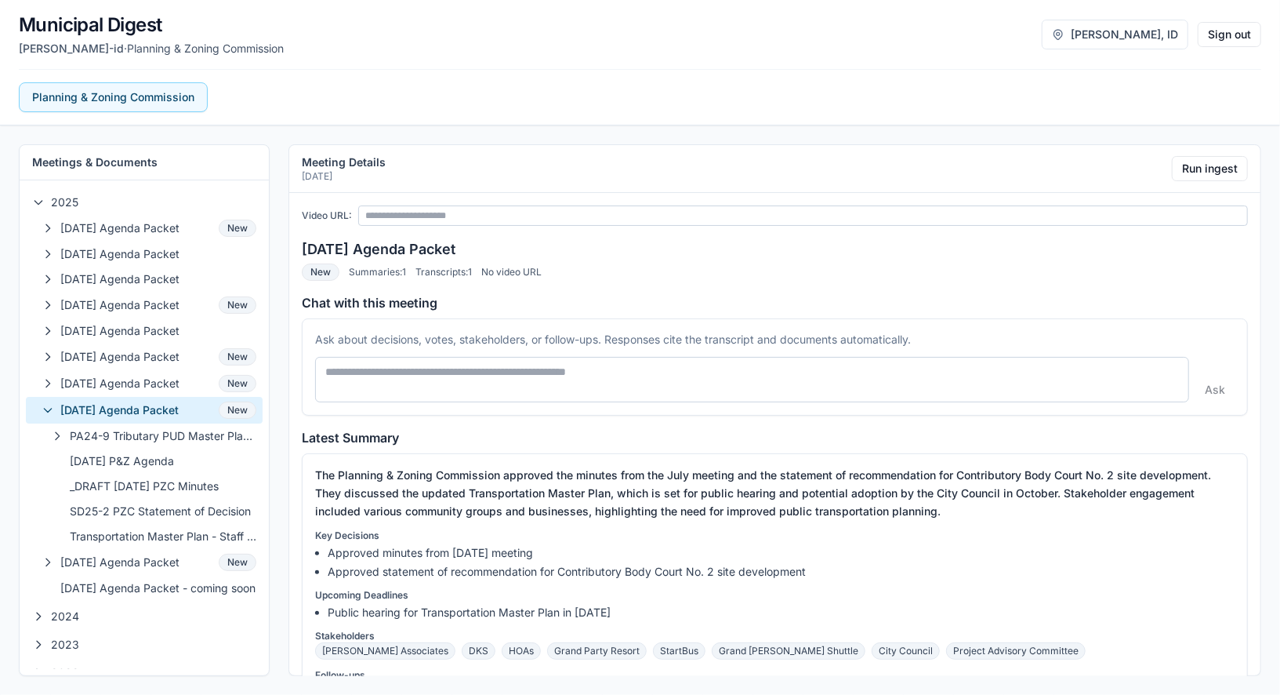
click at [758, 379] on textarea at bounding box center [752, 379] width 874 height 45
type textarea "**********"
click at [1213, 383] on button "Ask" at bounding box center [1217, 388] width 39 height 25
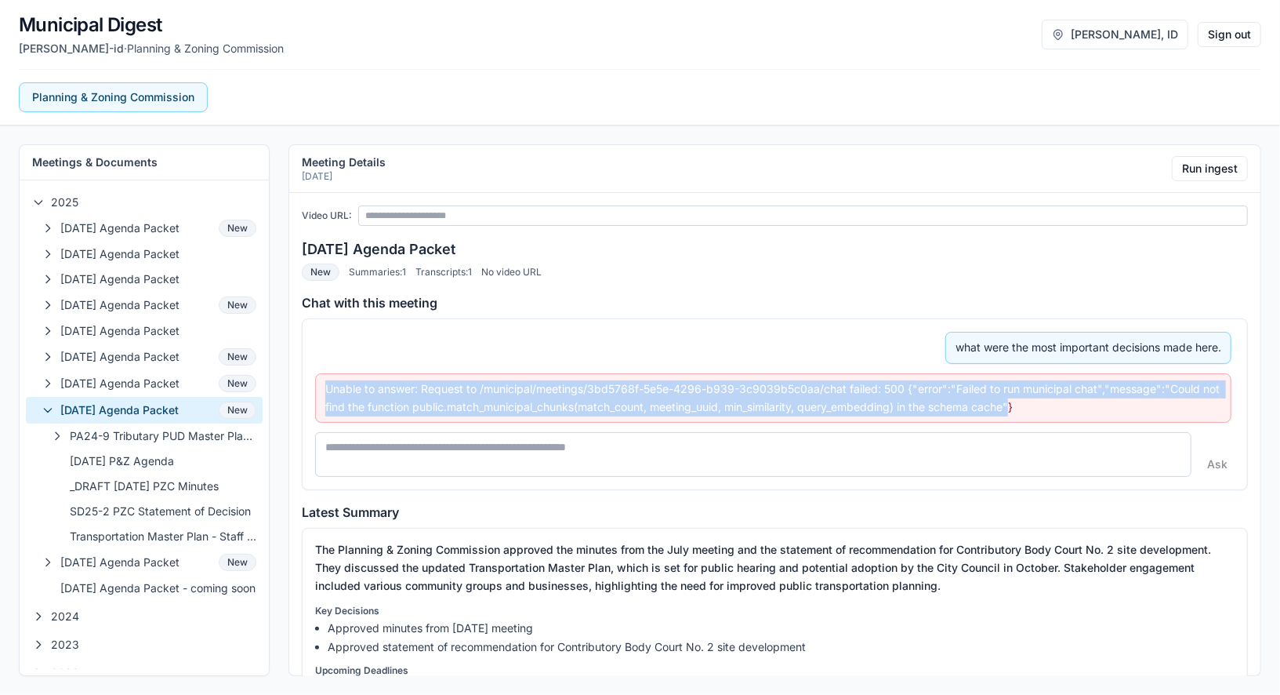
drag, startPoint x: 1018, startPoint y: 403, endPoint x: 357, endPoint y: 372, distance: 661.6
click at [357, 373] on div "Unable to answer: Request to /municipal/meetings/3bd5768f-5e5e-4296-b939-3c9039…" at bounding box center [773, 398] width 916 height 50
copy div "Unable to answer: Request to /municipal/meetings/3bd5768f-5e5e-4296-b939-3c9039…"
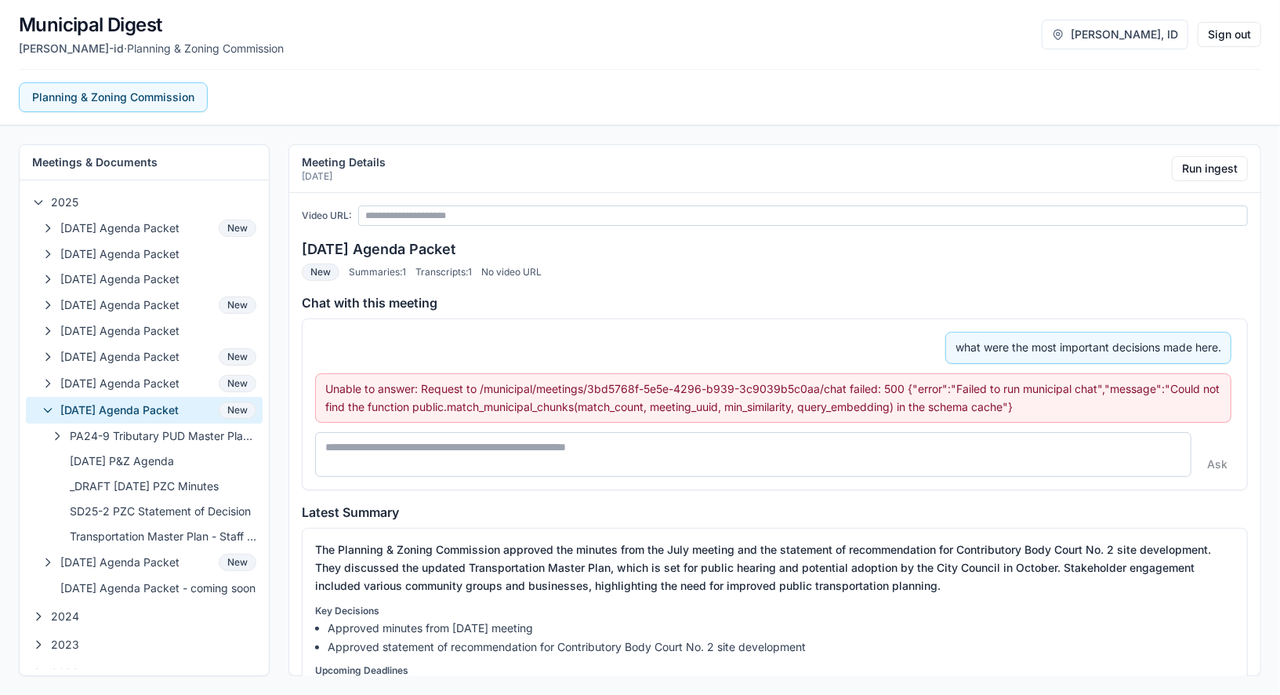
click at [811, 245] on h3 "08-13-2025 Agenda Packet" at bounding box center [775, 249] width 946 height 22
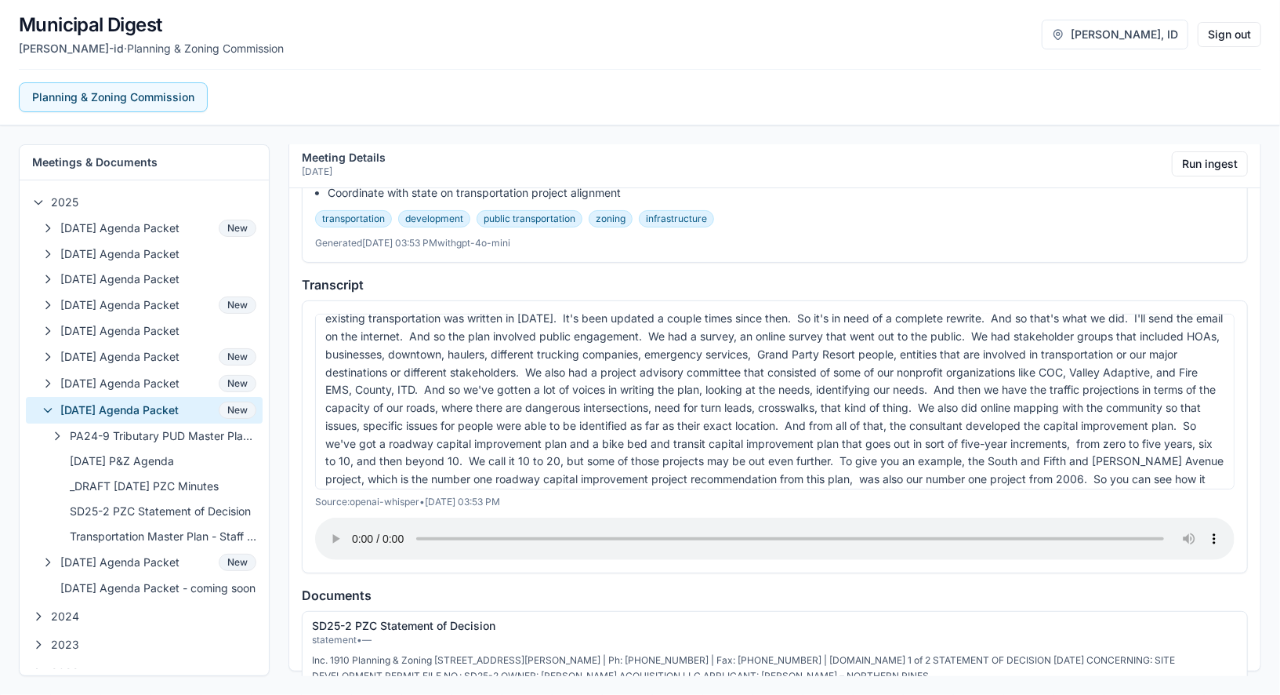
scroll to position [482, 0]
click at [613, 279] on h4 "Transcript" at bounding box center [775, 283] width 946 height 19
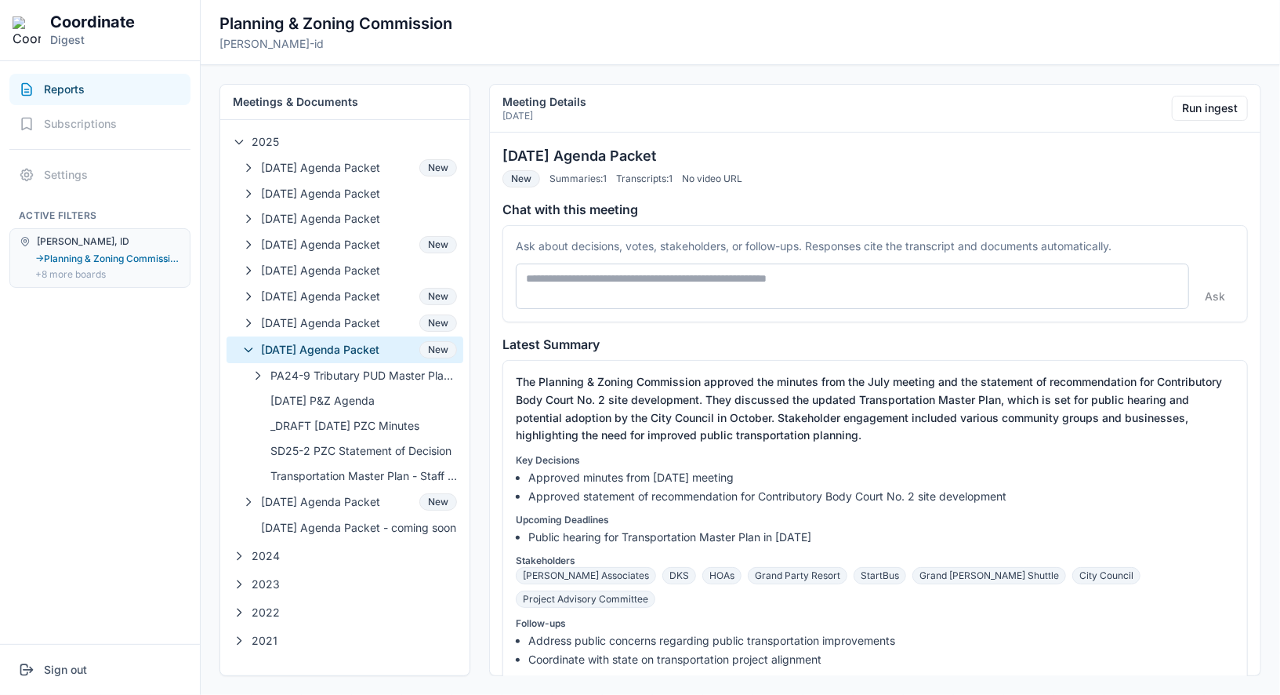
drag, startPoint x: 692, startPoint y: 156, endPoint x: 498, endPoint y: 156, distance: 194.4
click at [498, 156] on div "08-13-2025 Agenda Packet New Summaries: 1 Transcripts: 1 No video URL Chat with…" at bounding box center [875, 406] width 771 height 549
copy h3 "08-13-2025 Agenda Packet"
click at [372, 328] on button "07-09-2025 Agenda Packet New" at bounding box center [345, 323] width 237 height 27
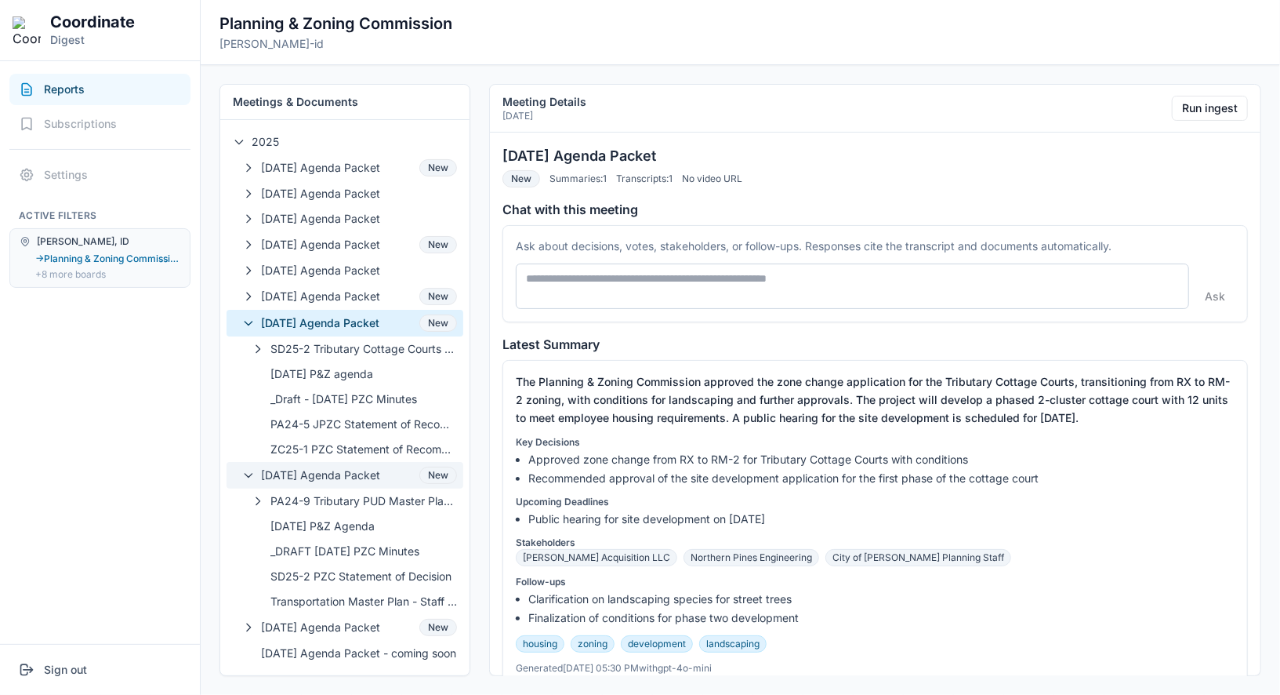
click at [357, 467] on span "08-13-2025 Agenda Packet" at bounding box center [337, 475] width 152 height 16
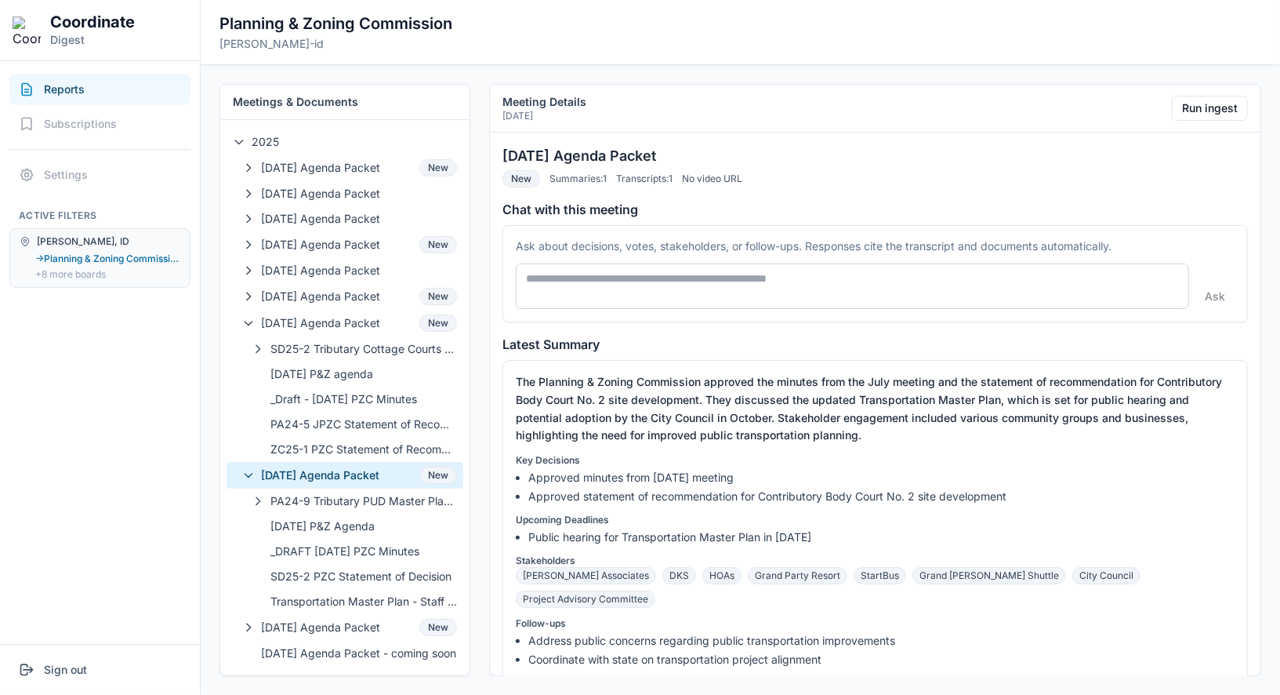
click at [604, 151] on h3 "08-13-2025 Agenda Packet" at bounding box center [876, 156] width 746 height 22
copy h3 "08-13-2025 Agenda Packet"
click at [111, 85] on button "Reports" at bounding box center [99, 89] width 181 height 31
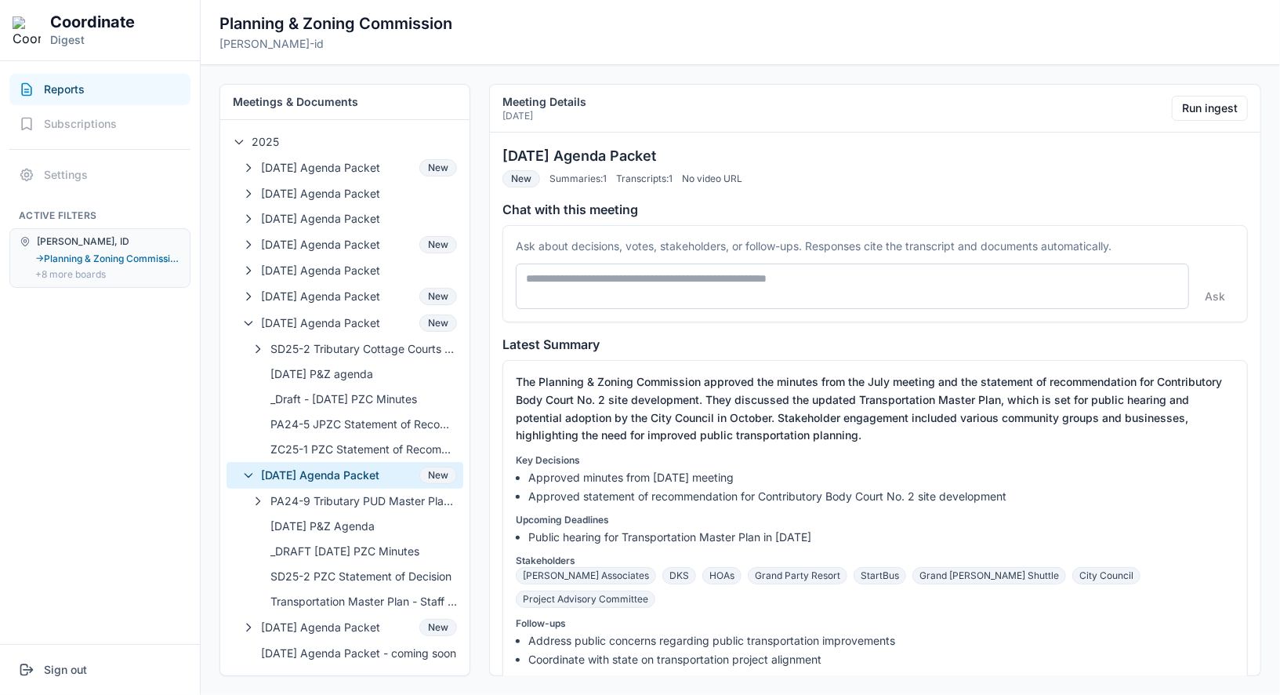
click at [484, 296] on div "Meetings & Documents 2025 01-08-25 Agenda Packet New 02-12-25 Agenda Packet 03-…" at bounding box center [740, 380] width 1079 height 630
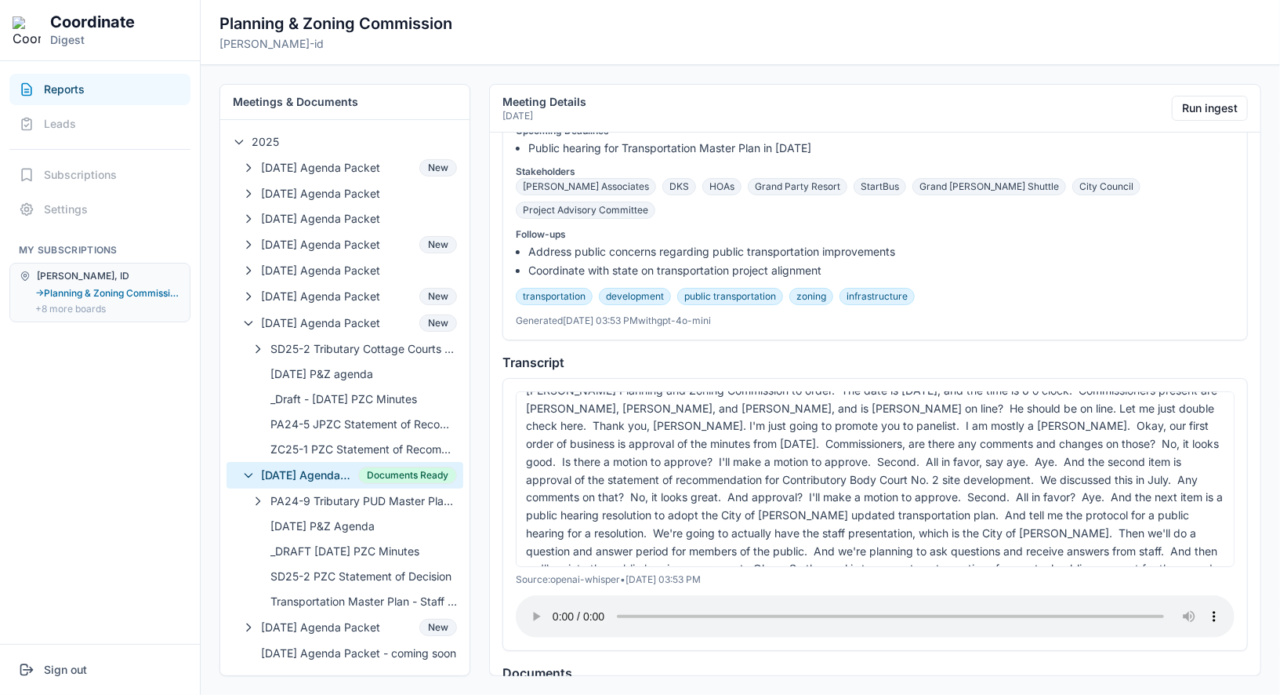
scroll to position [0, 0]
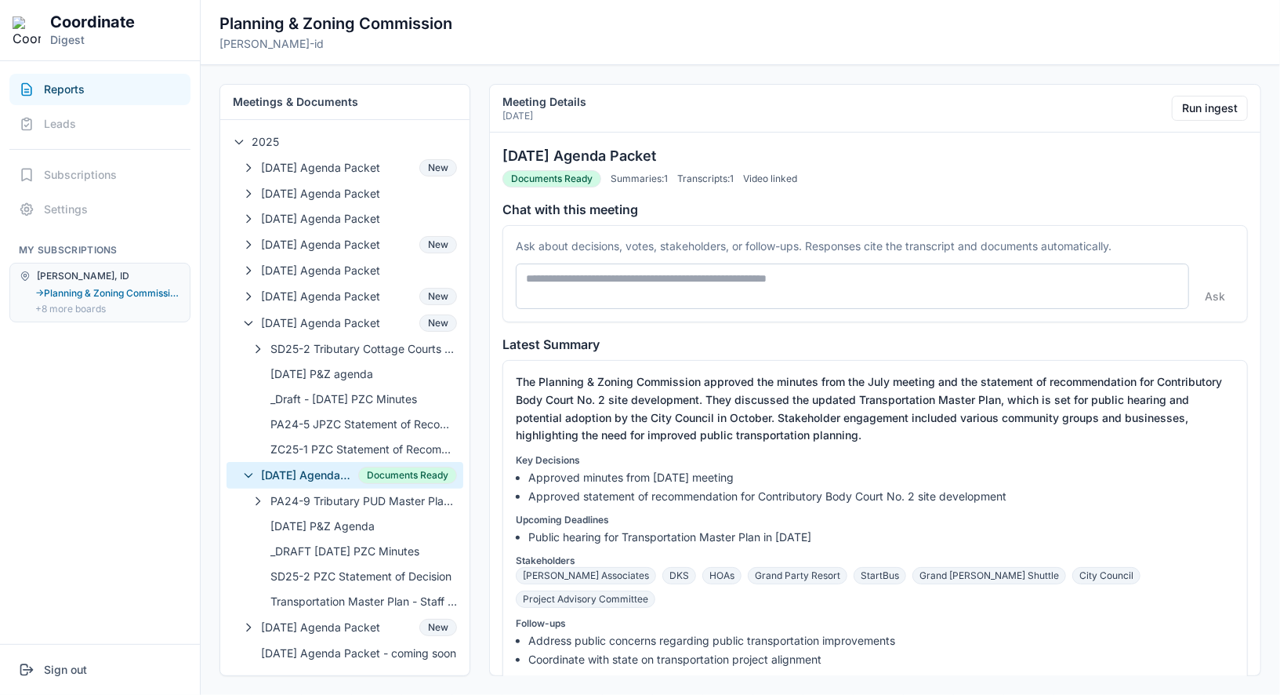
click at [82, 310] on div "+8 more boards" at bounding box center [107, 309] width 145 height 13
click at [113, 292] on button "→ Planning & Zoning Commission" at bounding box center [107, 293] width 145 height 13
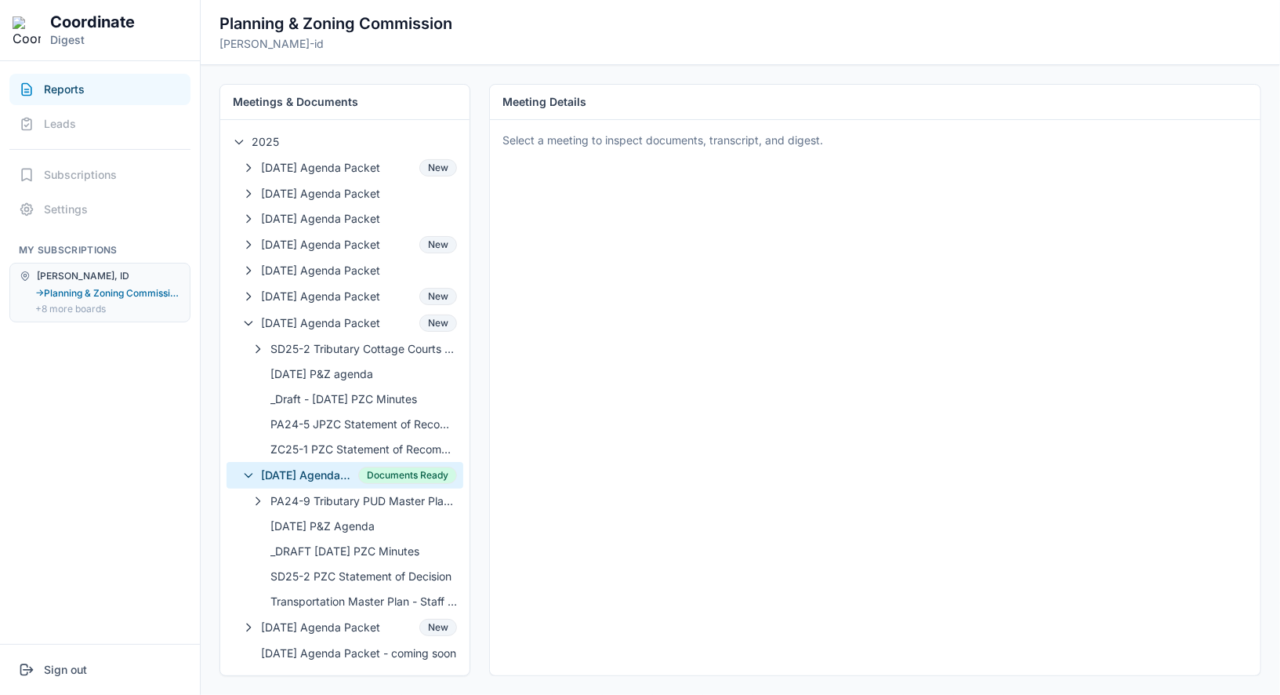
click at [113, 292] on button "→ Planning & Zoning Commission" at bounding box center [107, 293] width 145 height 13
click at [112, 310] on div "+8 more boards" at bounding box center [107, 309] width 145 height 13
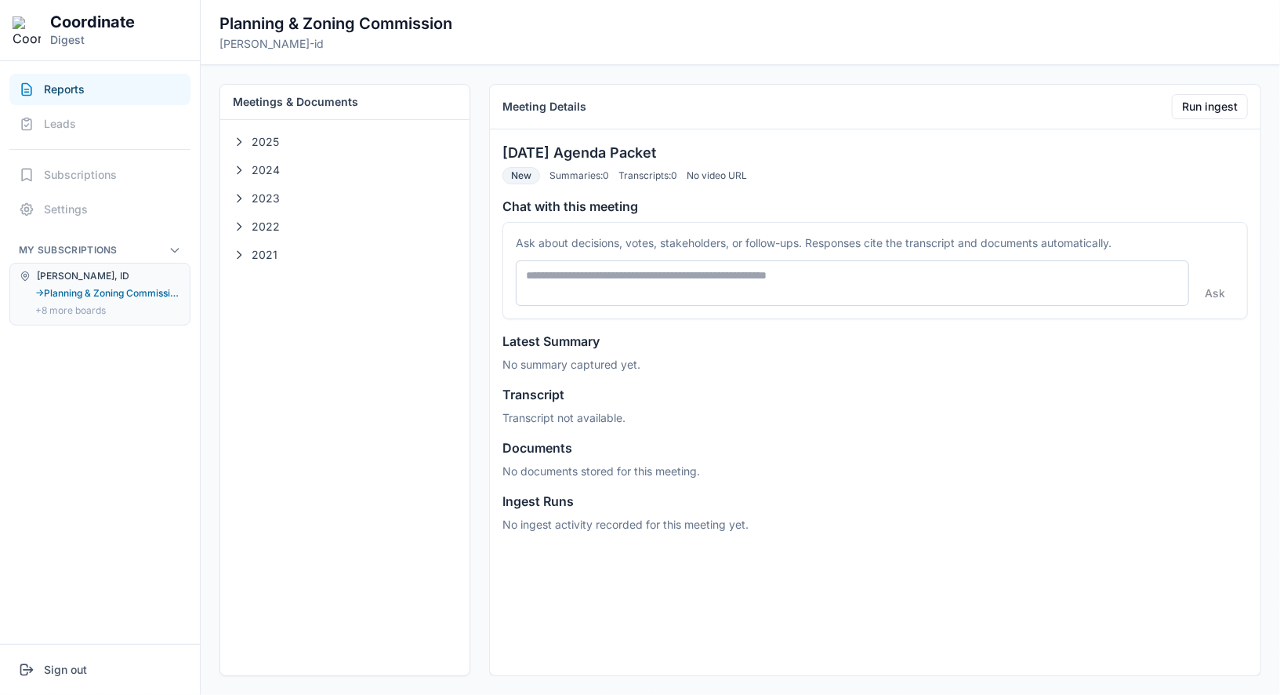
click at [92, 298] on div "→ Planning & Zoning Commission +8 more boards" at bounding box center [107, 302] width 145 height 31
click at [92, 305] on button "+8 more boards" at bounding box center [70, 310] width 71 height 13
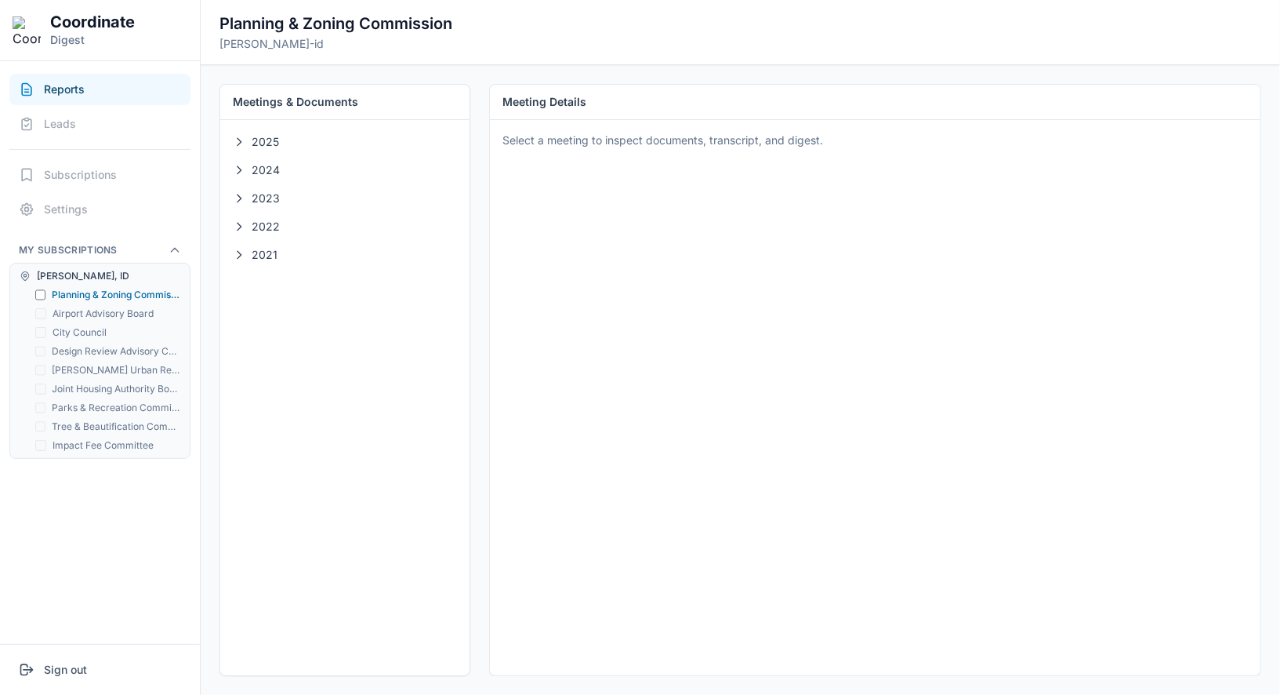
click at [41, 278] on span "[PERSON_NAME], ID" at bounding box center [83, 276] width 93 height 13
click at [289, 147] on span "2025" at bounding box center [354, 142] width 205 height 16
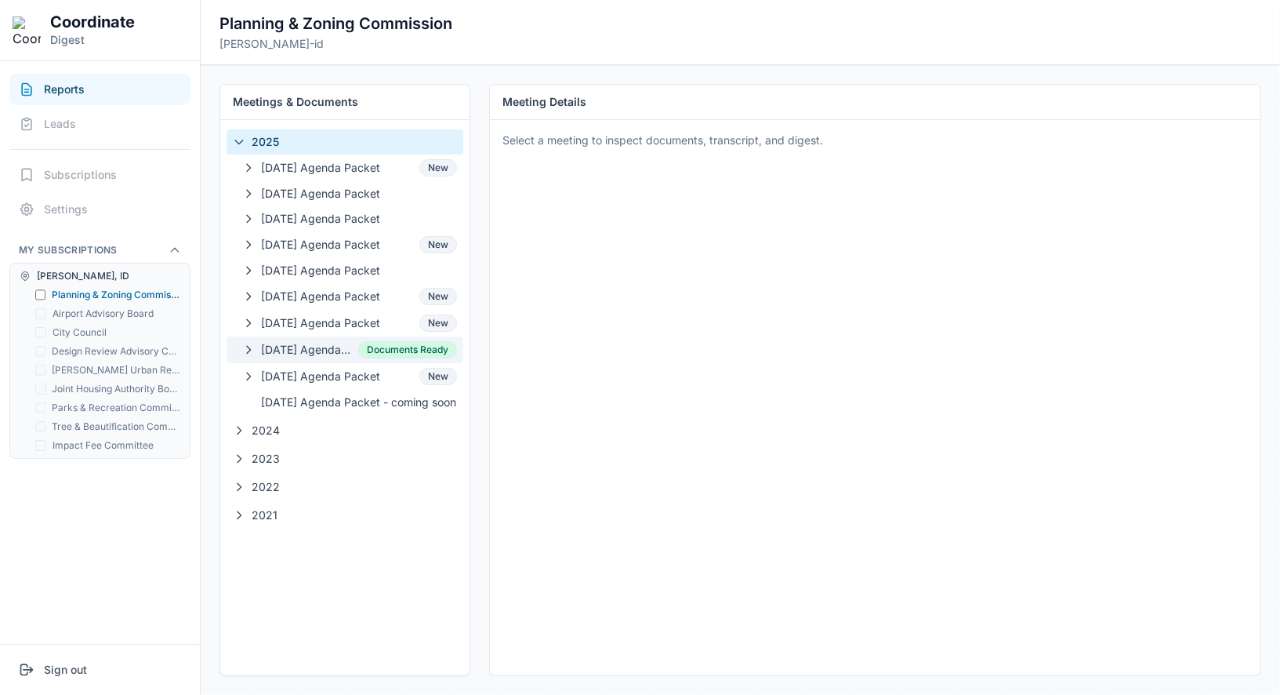
click at [317, 336] on button "08-13-2025 Agenda Packet Documents Ready" at bounding box center [345, 349] width 237 height 27
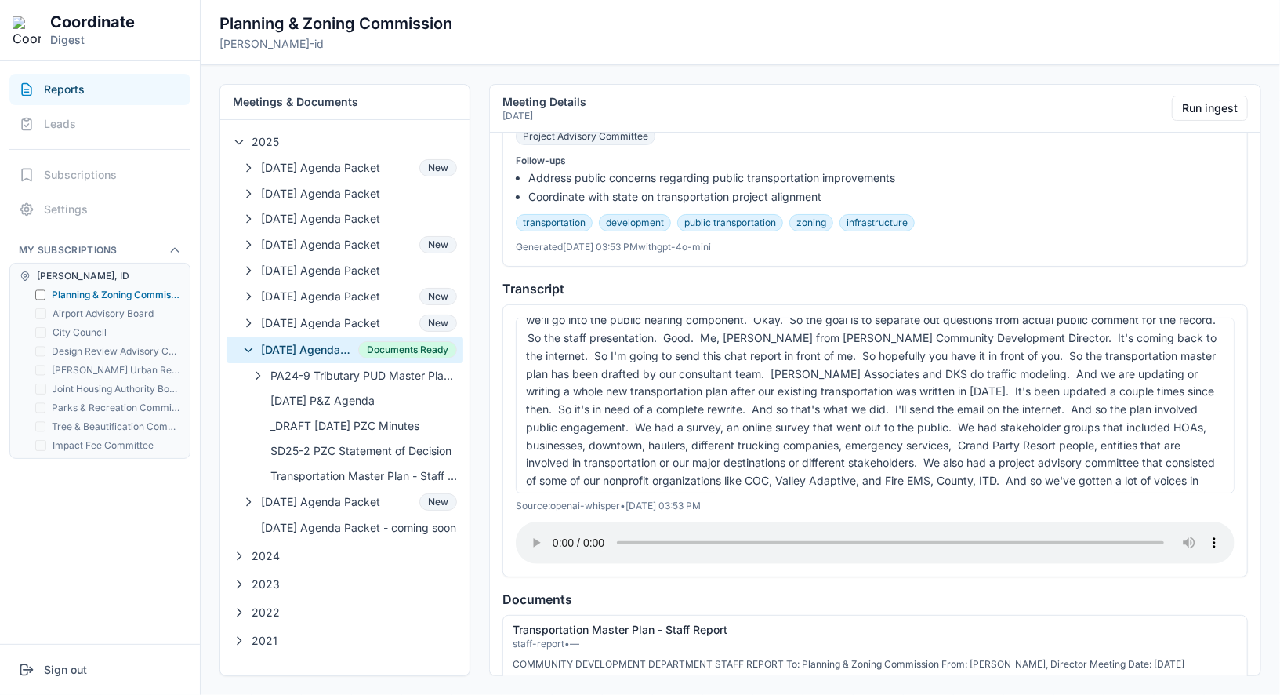
scroll to position [214, 0]
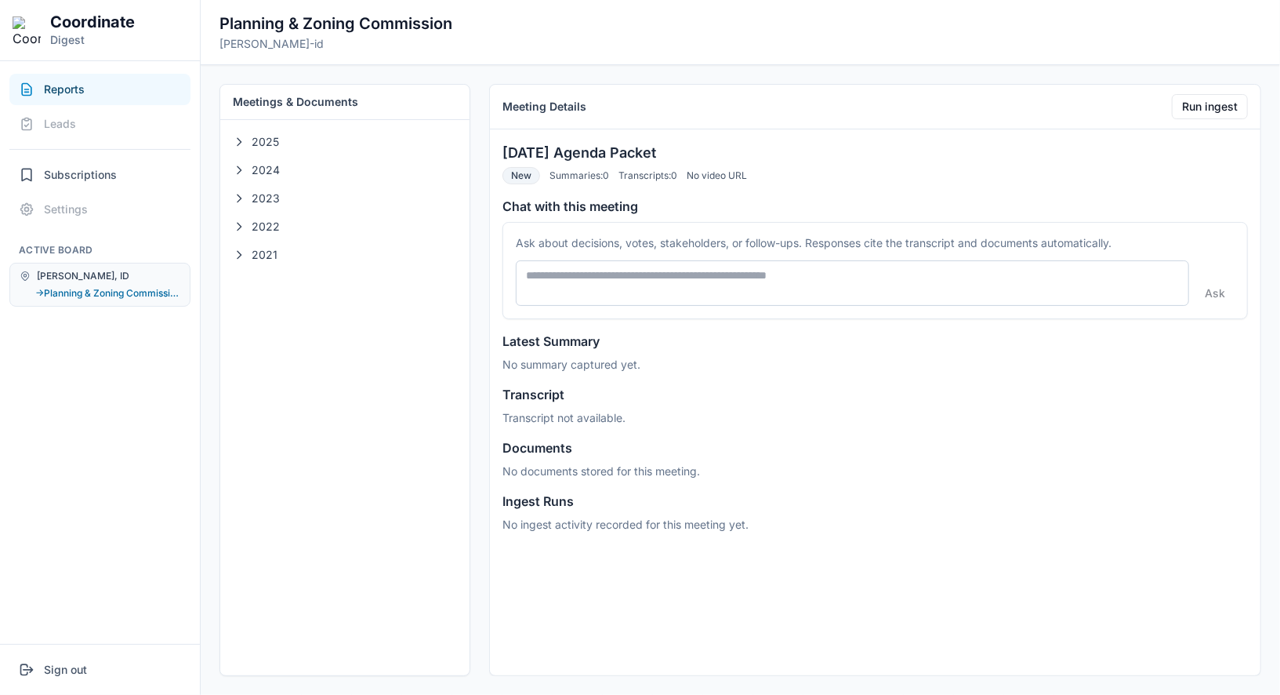
click at [78, 362] on nav "Reports Leads Subscriptions Settings Active Board [PERSON_NAME], ID → Planning …" at bounding box center [100, 352] width 200 height 582
click at [113, 299] on div "[PERSON_NAME], ID → Planning & Zoning Commission" at bounding box center [99, 285] width 181 height 44
click at [97, 292] on button "→ Planning & Zoning Commission" at bounding box center [107, 293] width 145 height 13
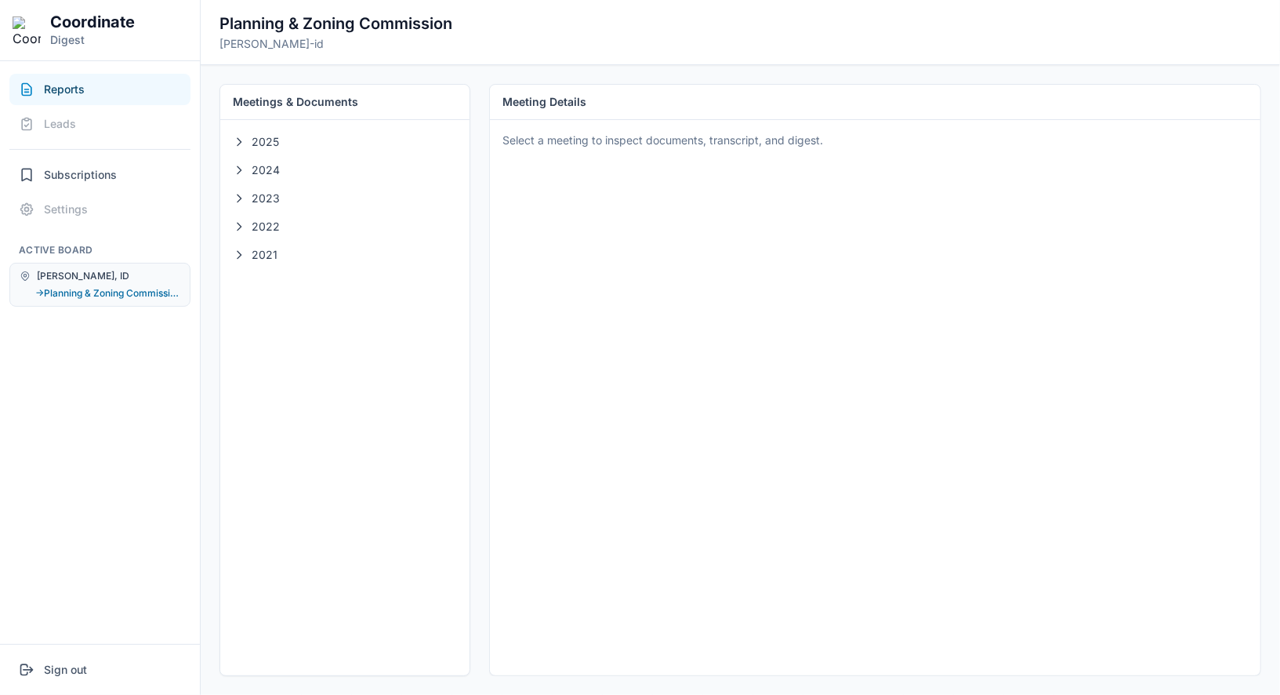
click at [68, 277] on span "[PERSON_NAME], ID" at bounding box center [83, 276] width 93 height 13
click at [90, 172] on span "Subscriptions" at bounding box center [80, 175] width 73 height 16
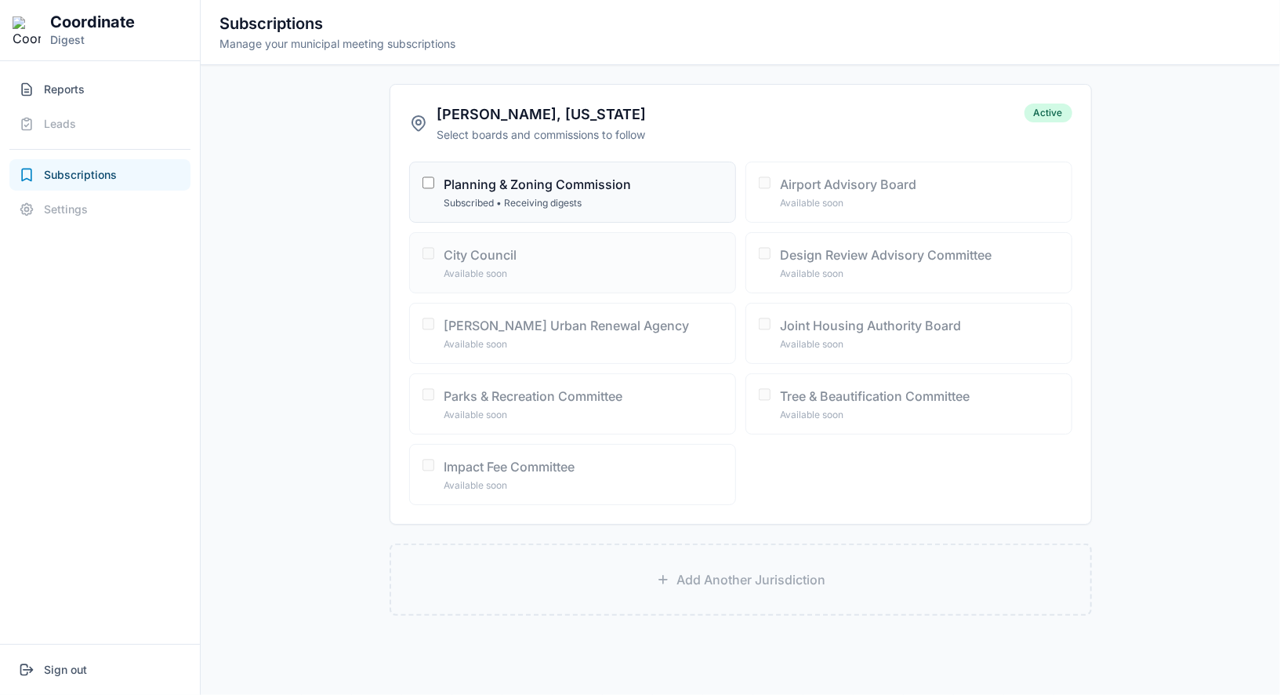
click at [438, 265] on label "City Council Available soon" at bounding box center [572, 262] width 327 height 61
click at [95, 91] on button "Reports" at bounding box center [99, 89] width 181 height 31
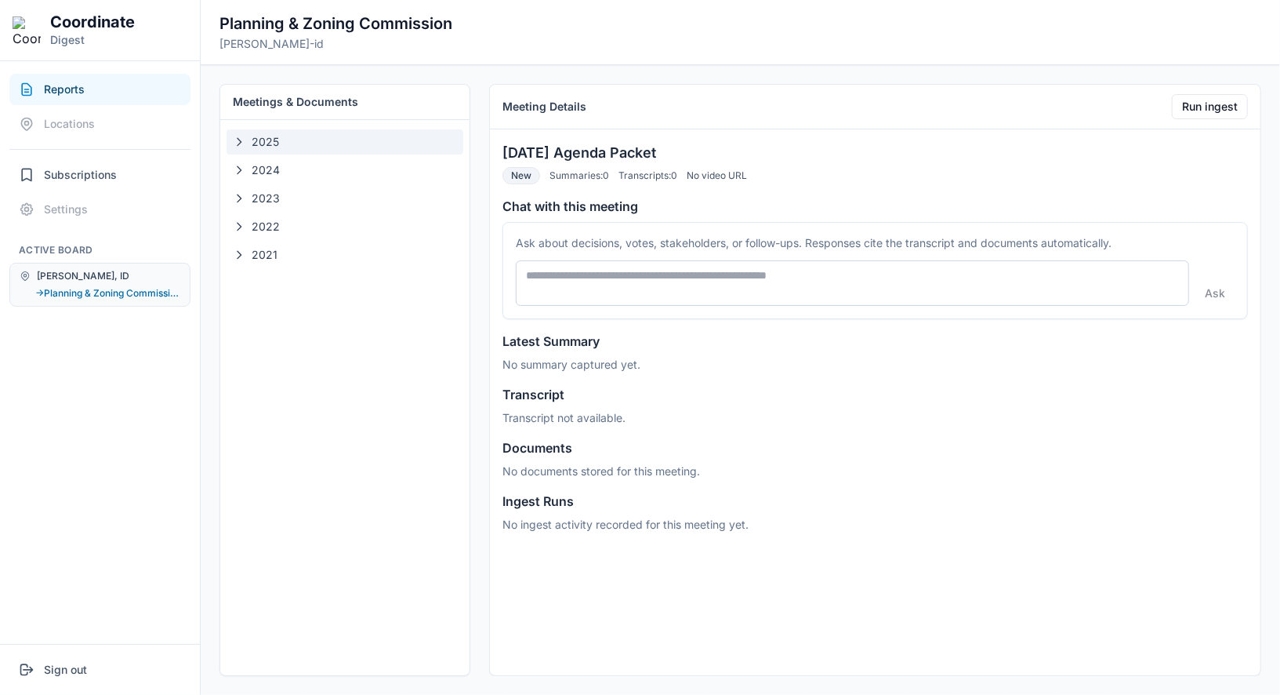
click at [296, 148] on span "2025" at bounding box center [354, 142] width 205 height 16
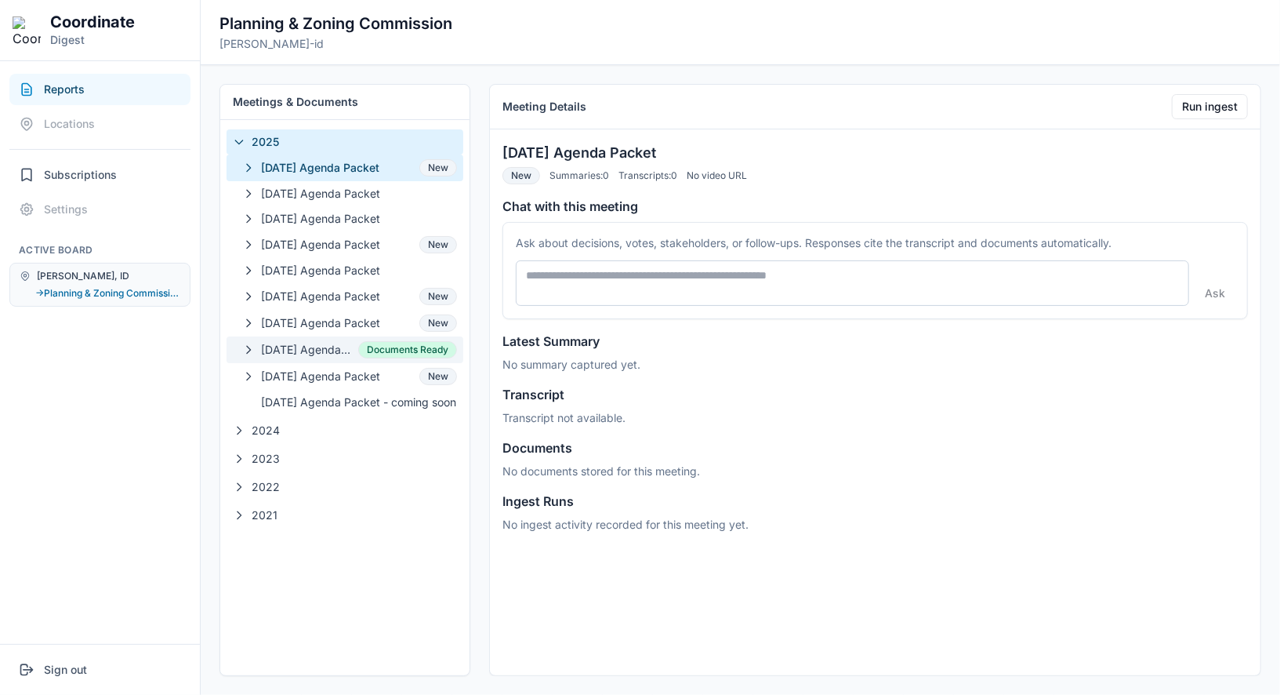
click at [290, 349] on span "[DATE] Agenda Packet" at bounding box center [306, 350] width 91 height 16
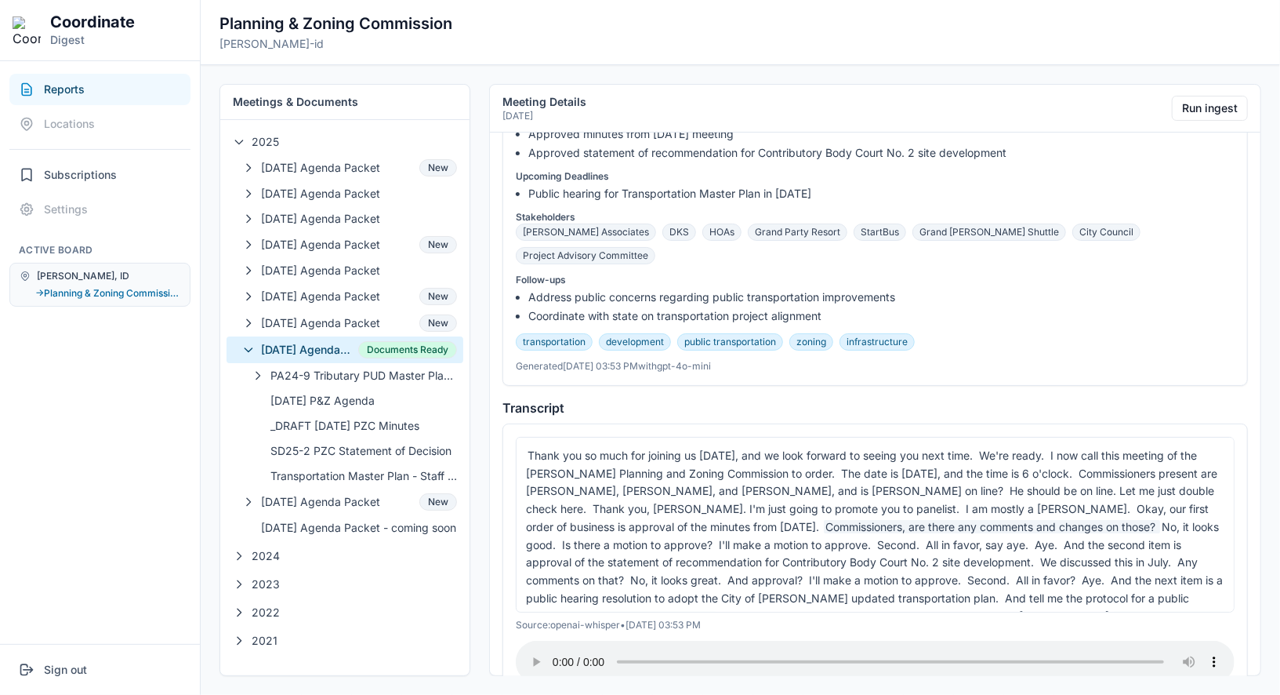
scroll to position [772, 0]
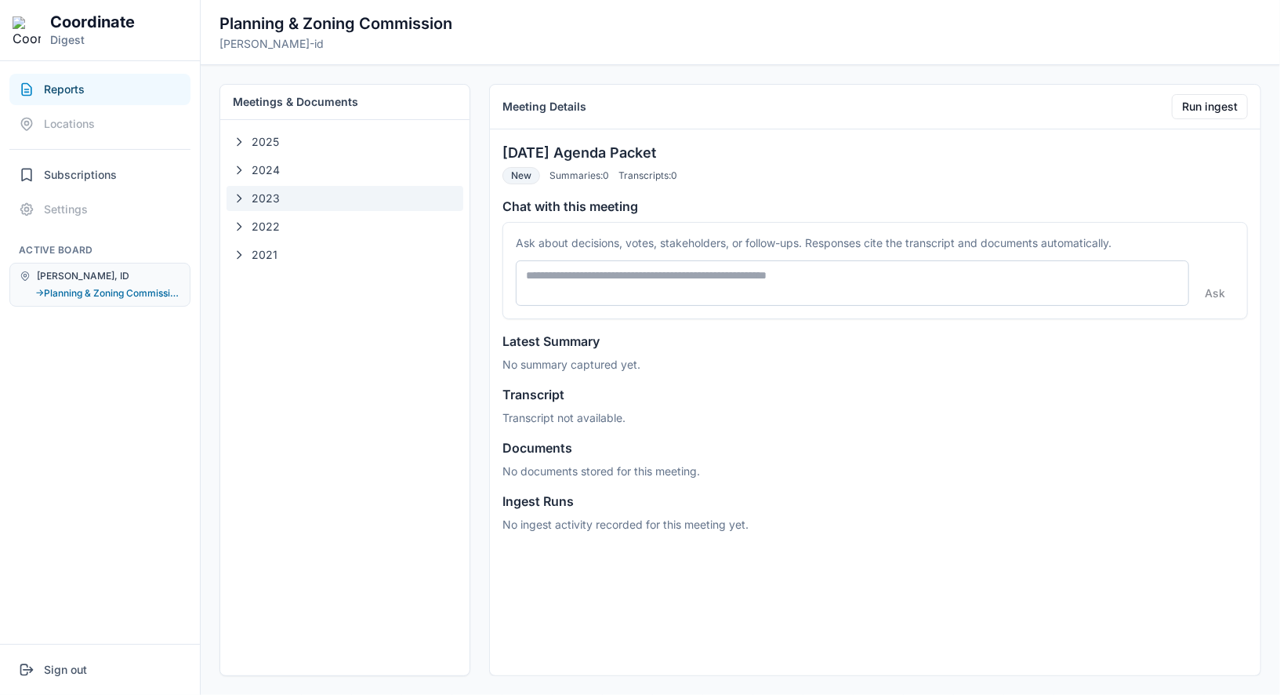
click at [292, 208] on button "2023" at bounding box center [345, 198] width 237 height 25
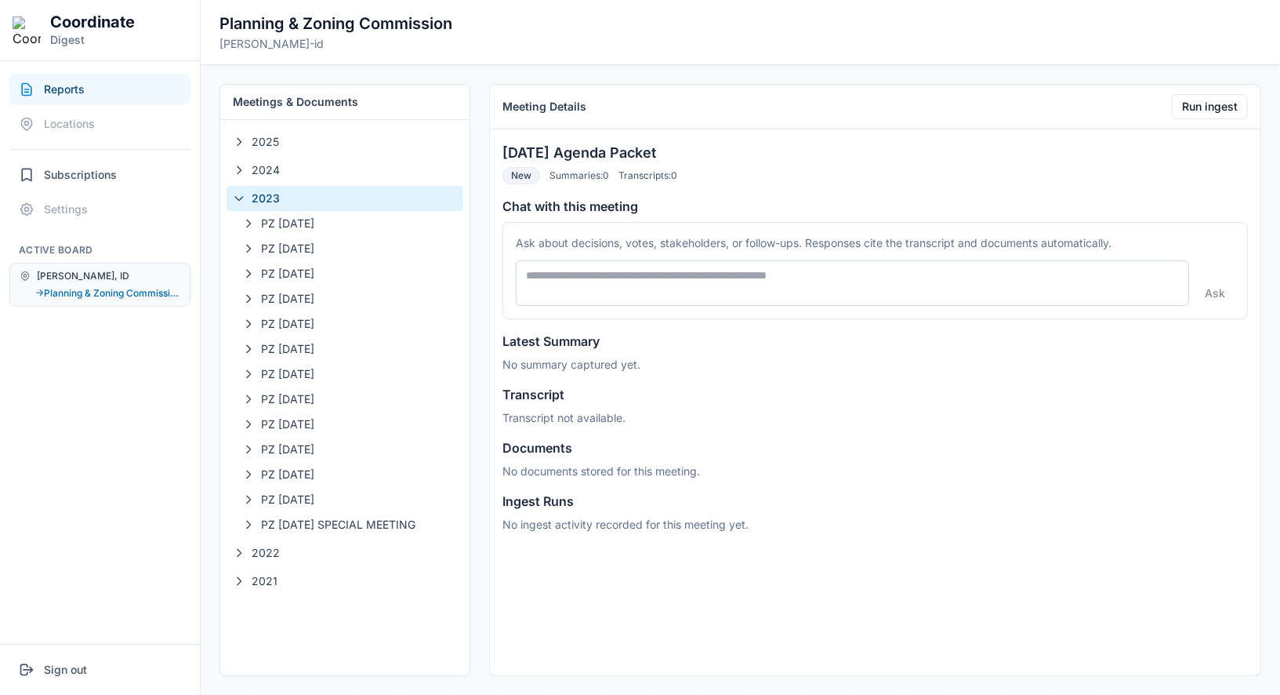
click at [292, 208] on button "2023" at bounding box center [345, 198] width 237 height 25
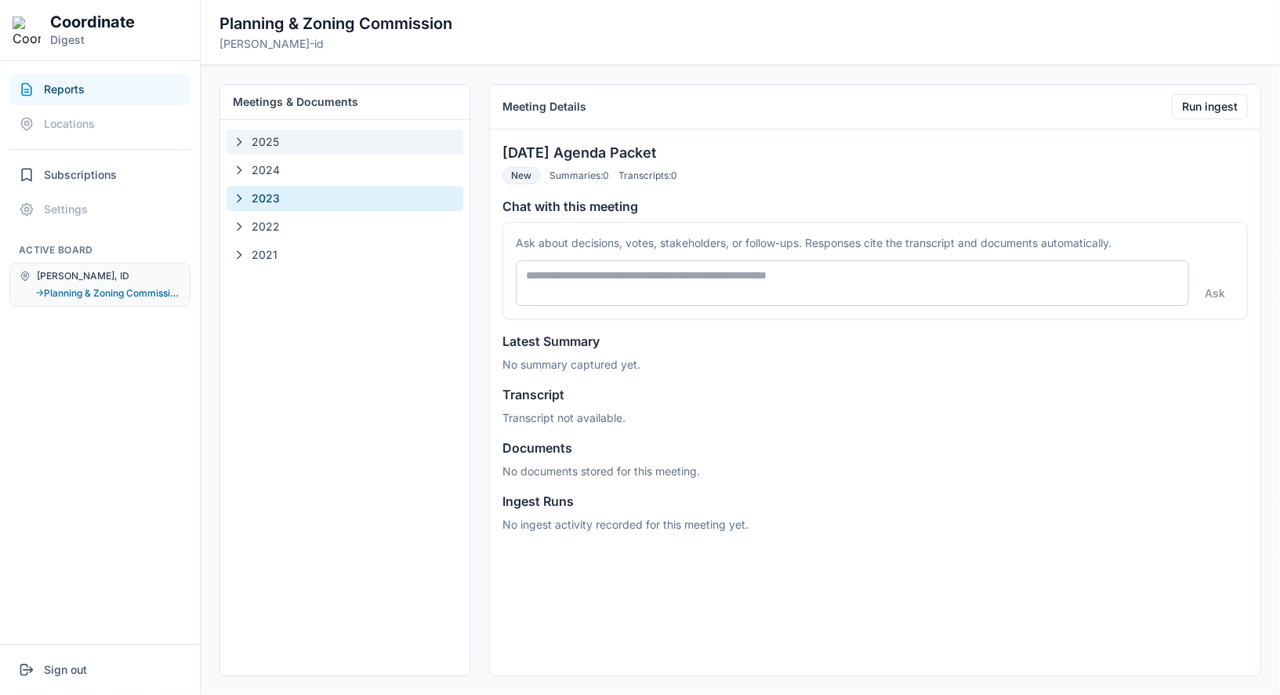
click at [287, 148] on button "2025" at bounding box center [345, 141] width 237 height 25
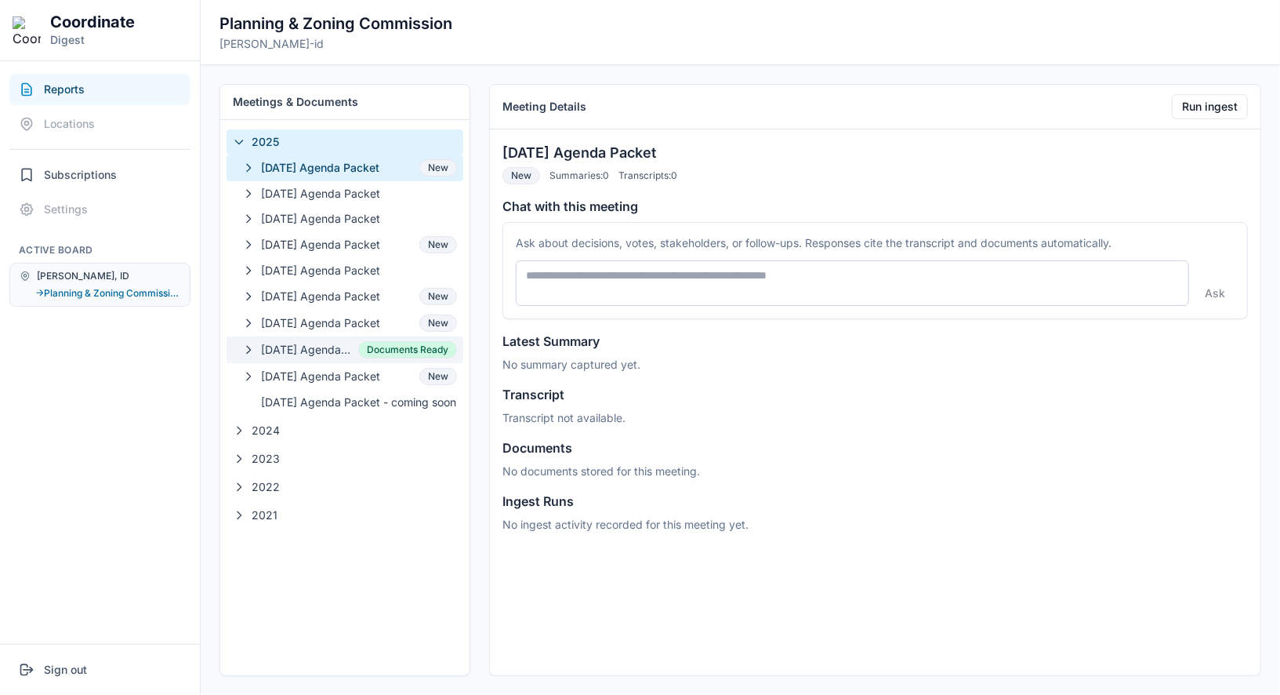
click at [332, 350] on span "[DATE] Agenda Packet" at bounding box center [306, 350] width 91 height 16
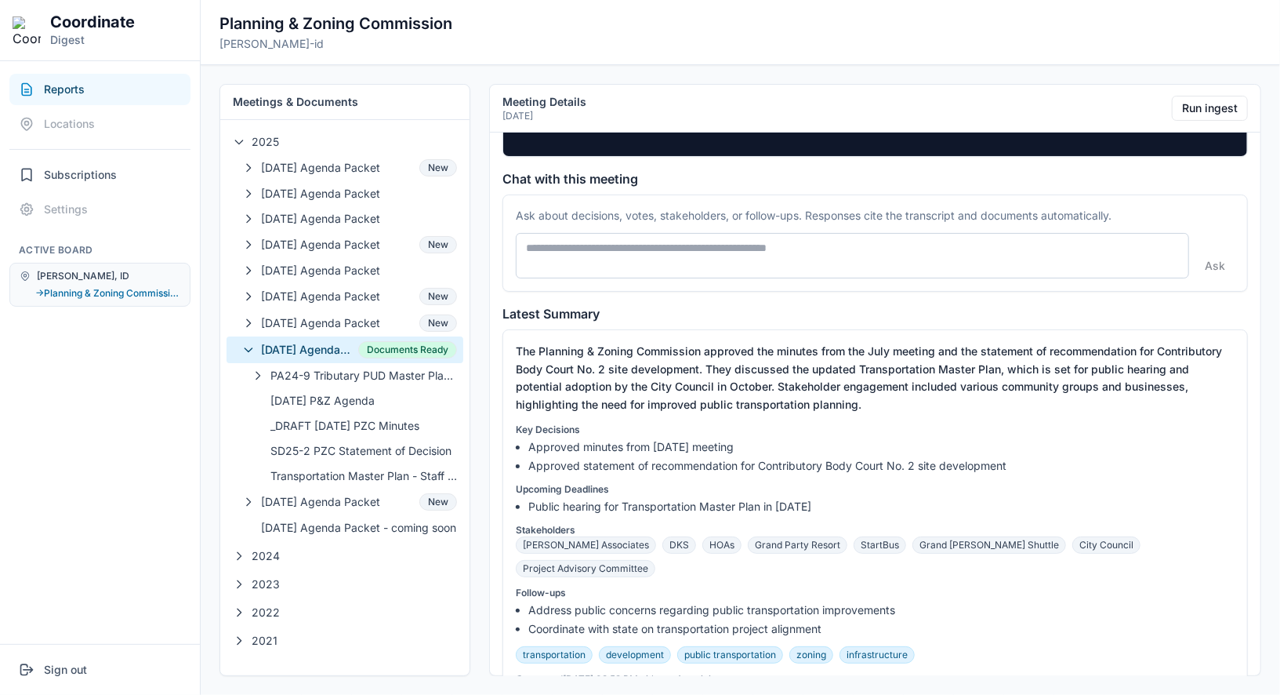
scroll to position [484, 0]
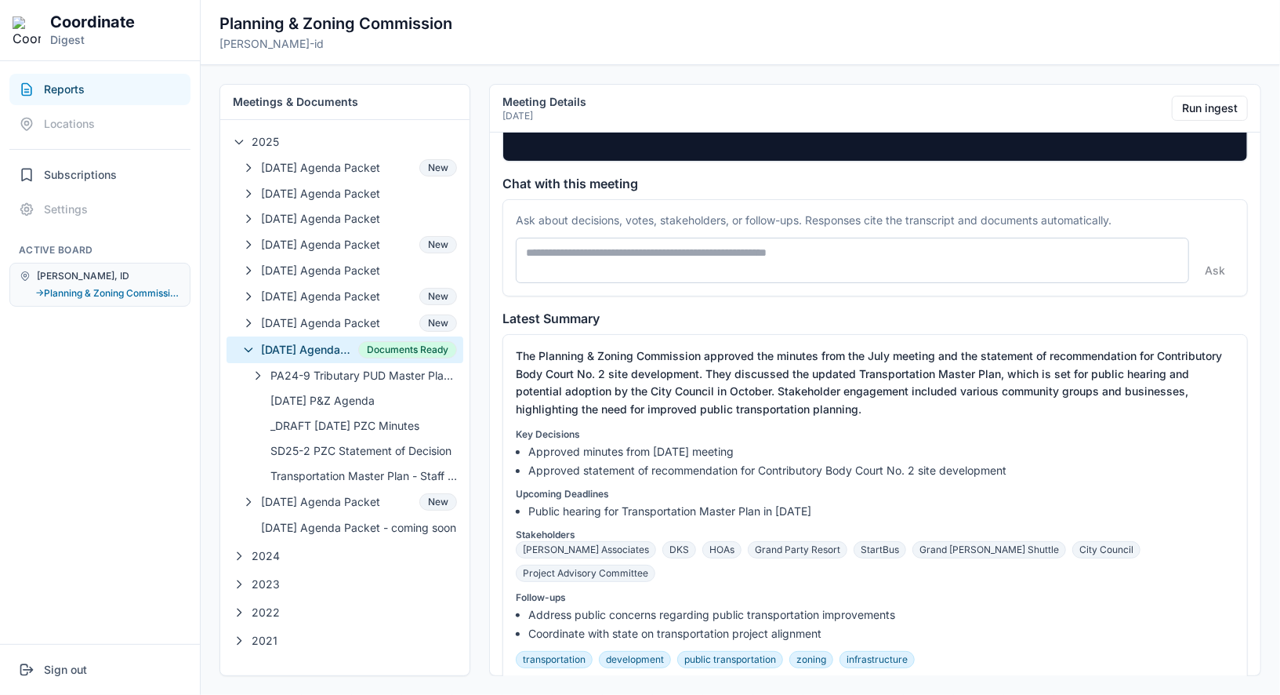
click at [606, 253] on textarea at bounding box center [852, 260] width 673 height 45
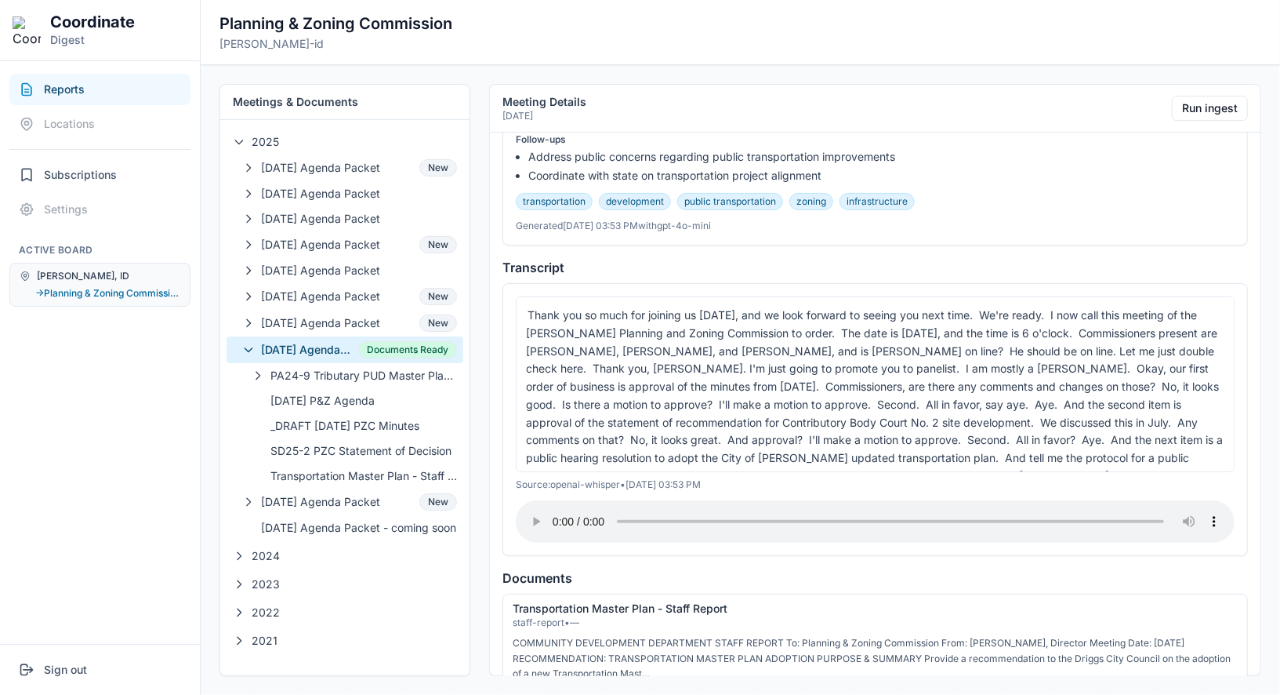
scroll to position [0, 0]
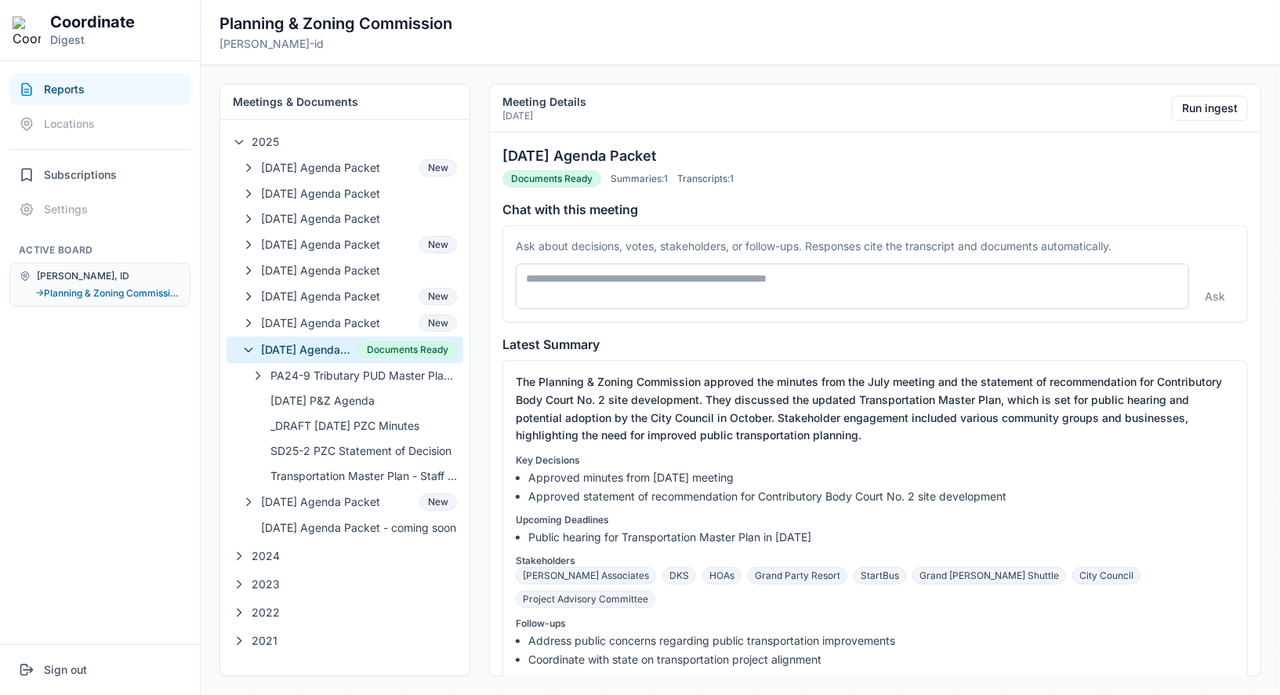
click at [898, 271] on textarea at bounding box center [852, 285] width 673 height 45
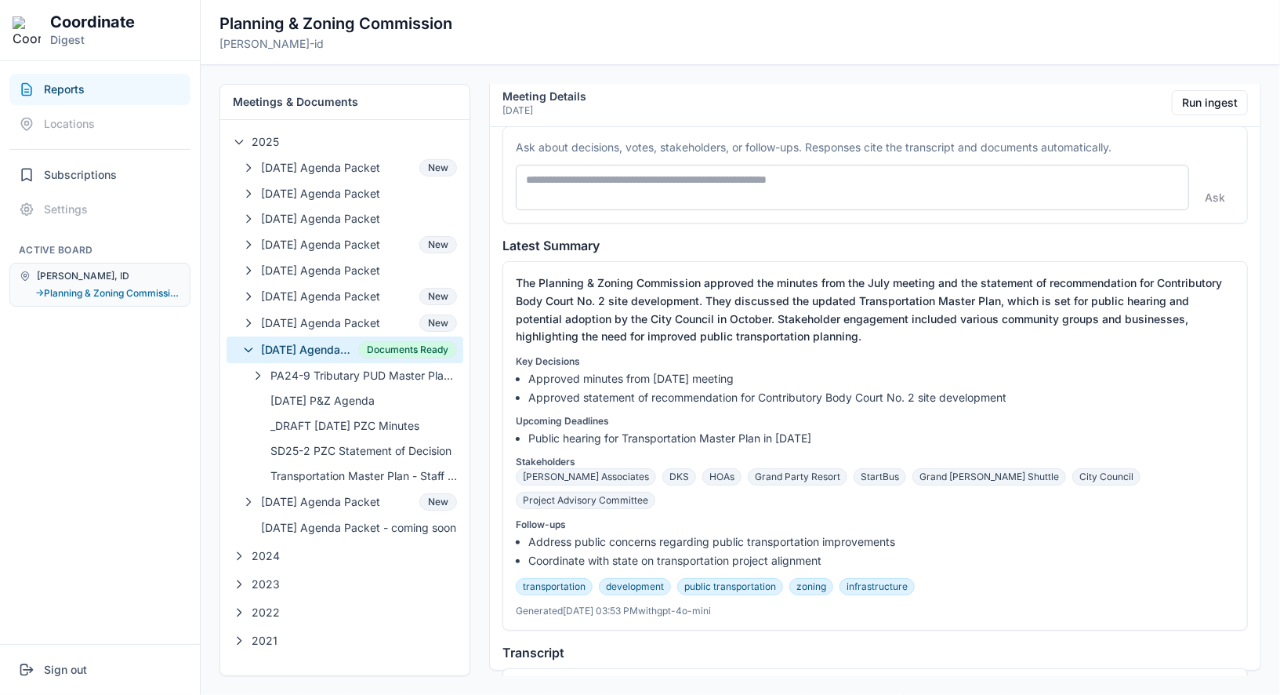
scroll to position [94, 0]
paste textarea "**********"
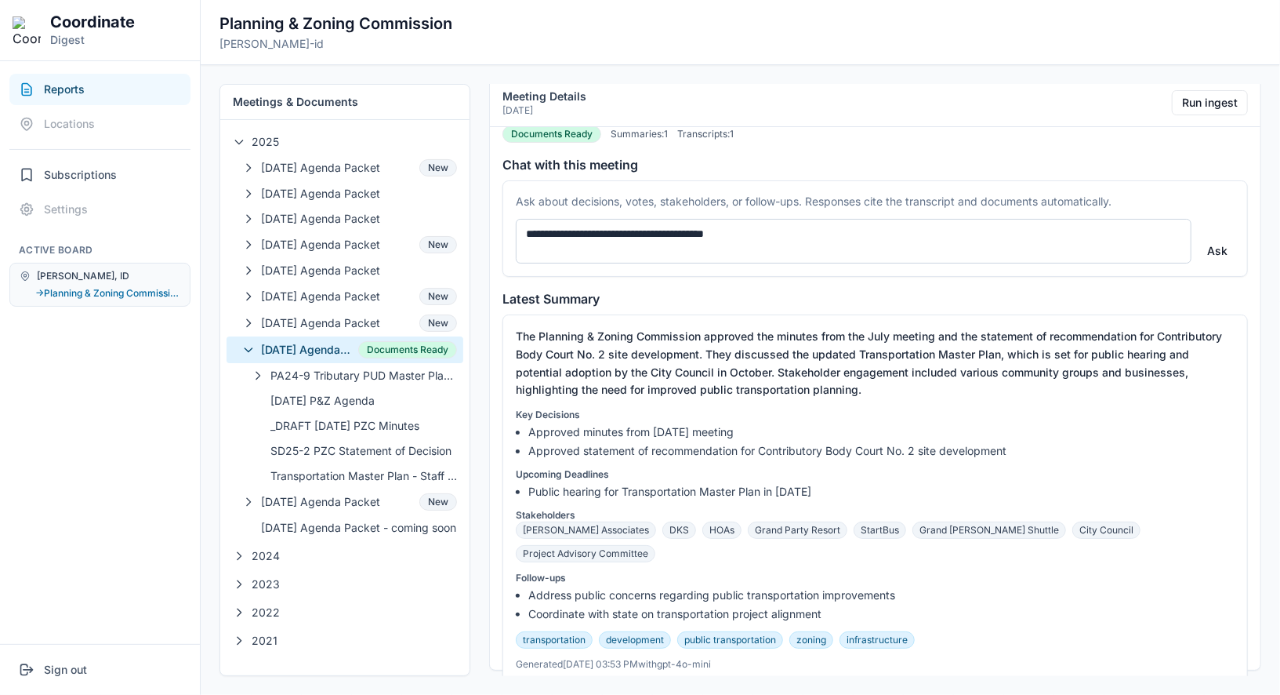
scroll to position [0, 0]
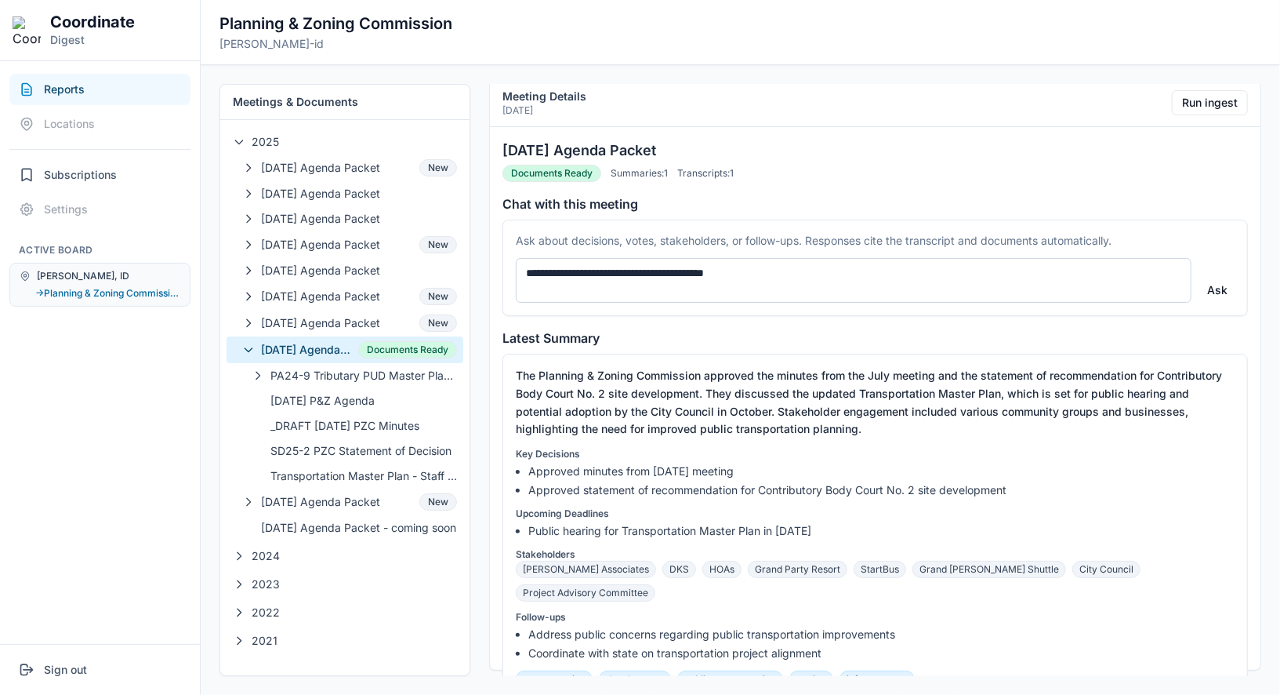
type textarea "**********"
click at [1217, 284] on button "Ask" at bounding box center [1217, 290] width 39 height 25
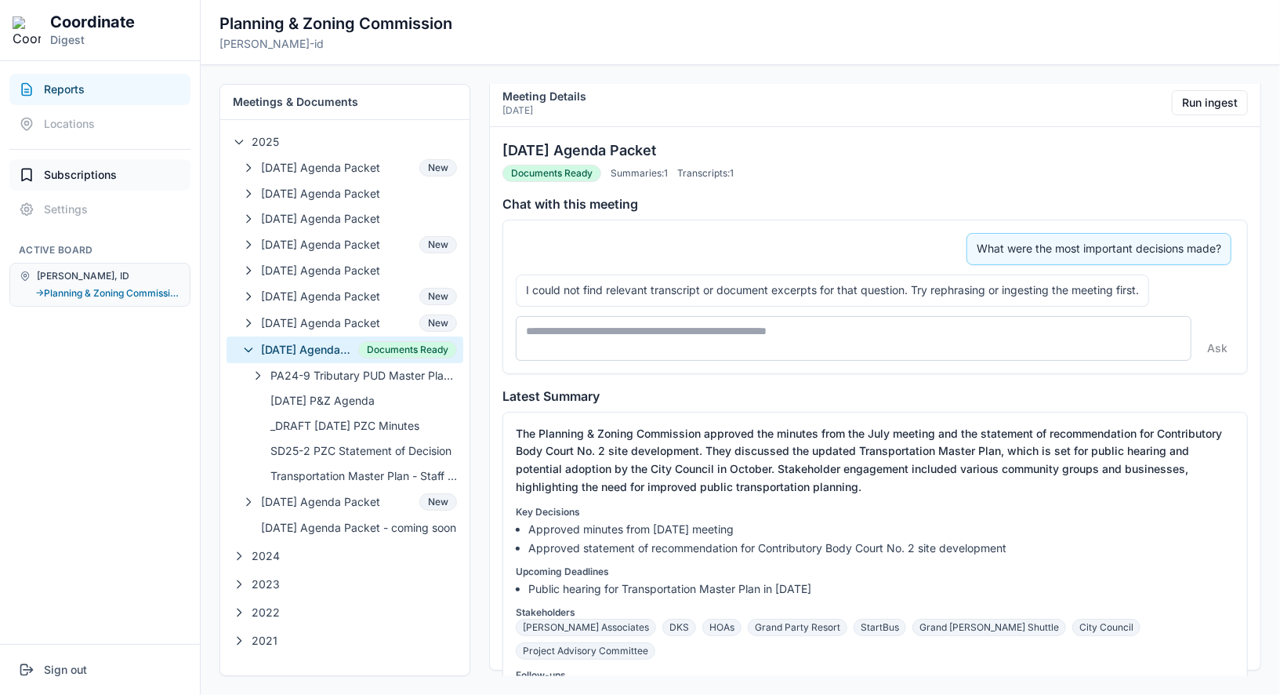
click at [101, 174] on span "Subscriptions" at bounding box center [80, 175] width 73 height 16
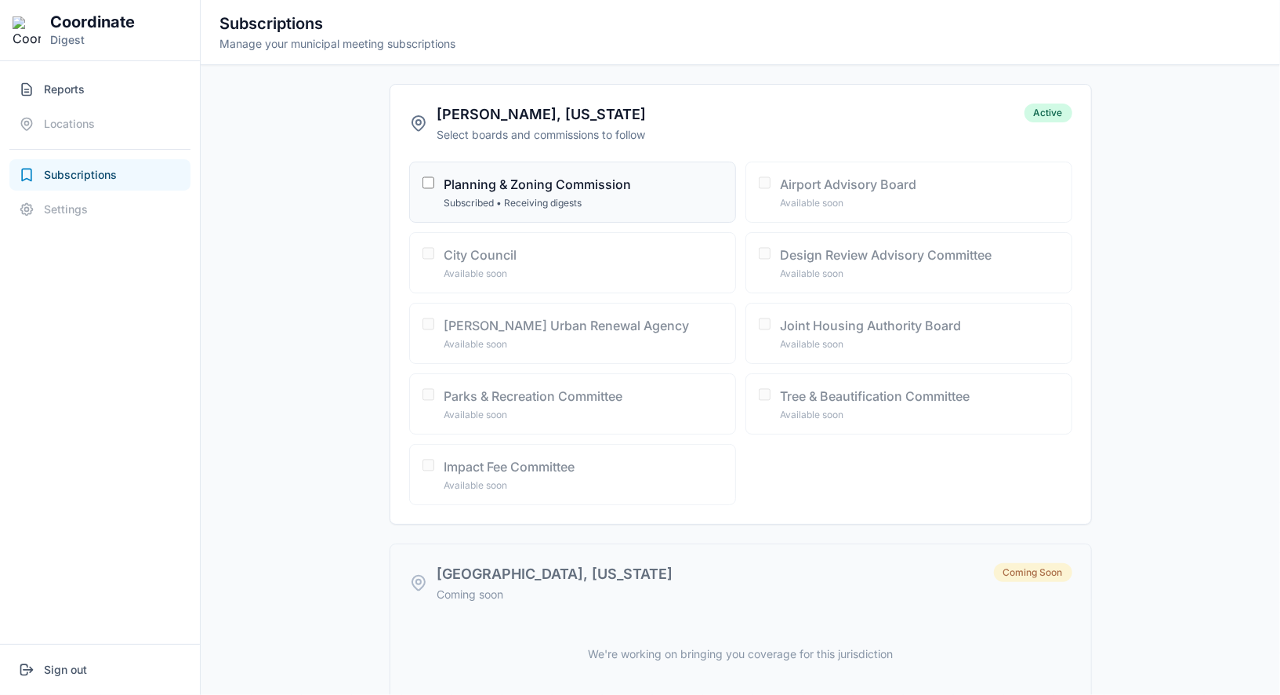
click at [116, 181] on span "Subscriptions" at bounding box center [80, 175] width 73 height 16
click at [129, 95] on button "Reports" at bounding box center [99, 89] width 181 height 31
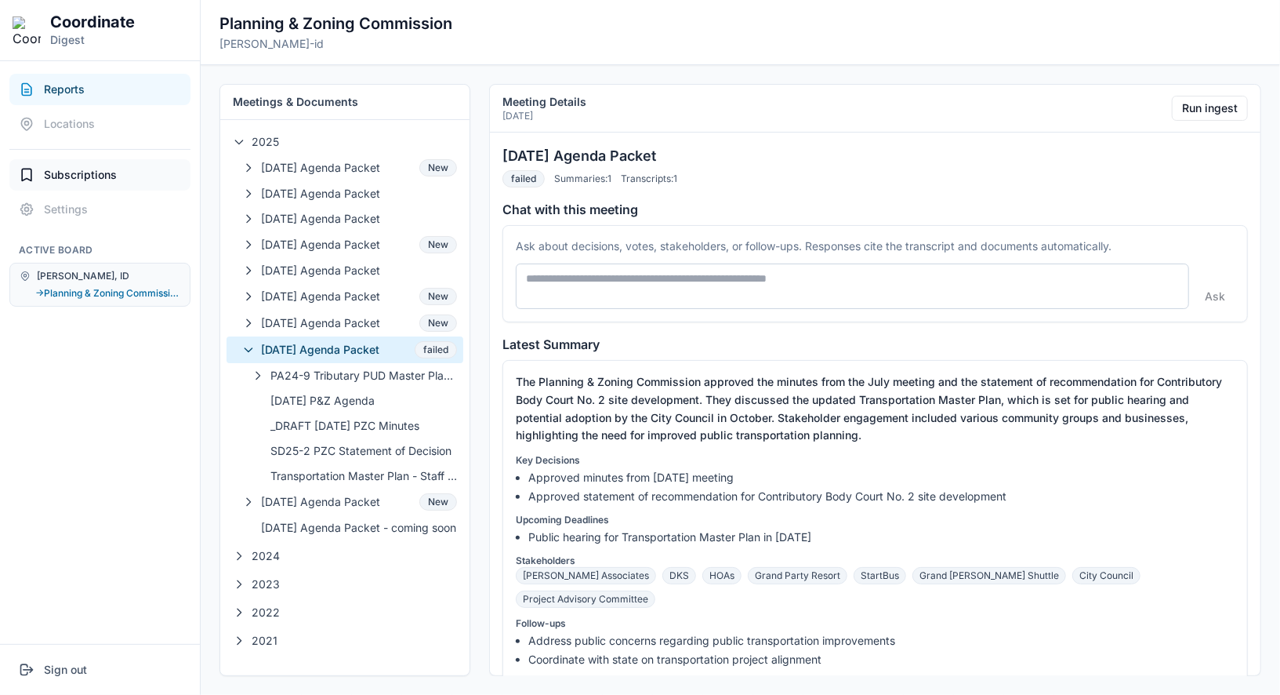
click at [161, 180] on button "Subscriptions" at bounding box center [99, 174] width 181 height 31
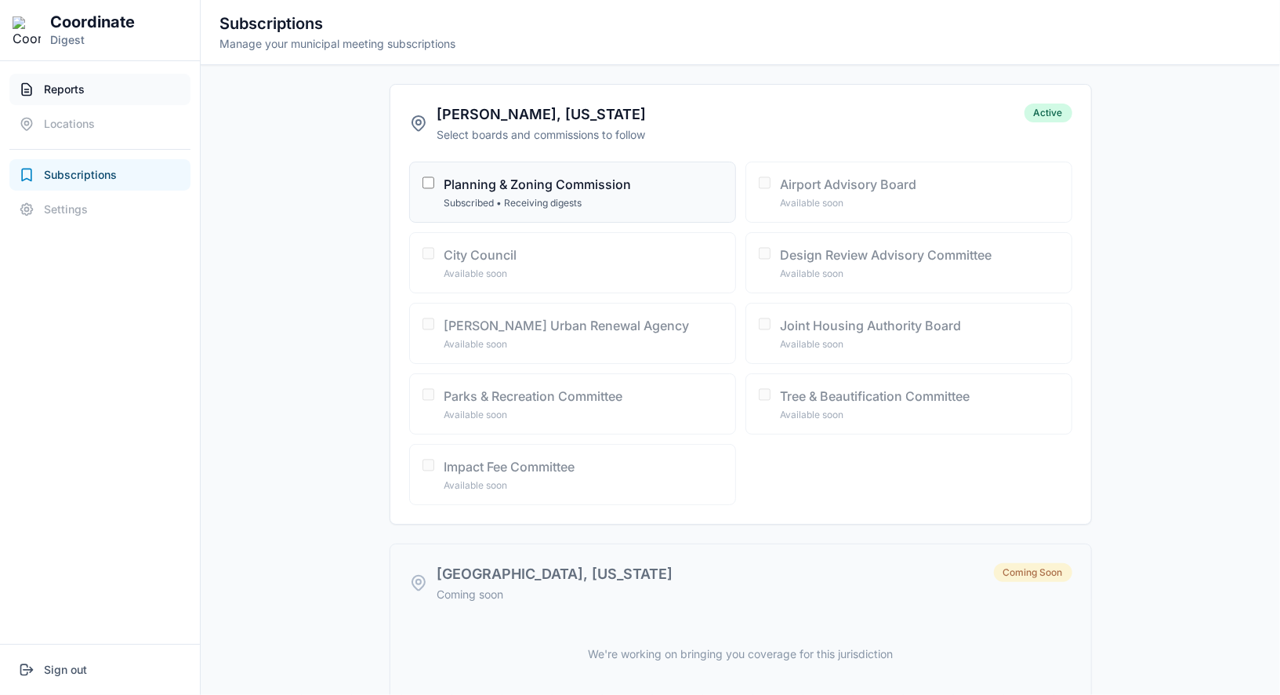
click at [135, 90] on button "Reports" at bounding box center [99, 89] width 181 height 31
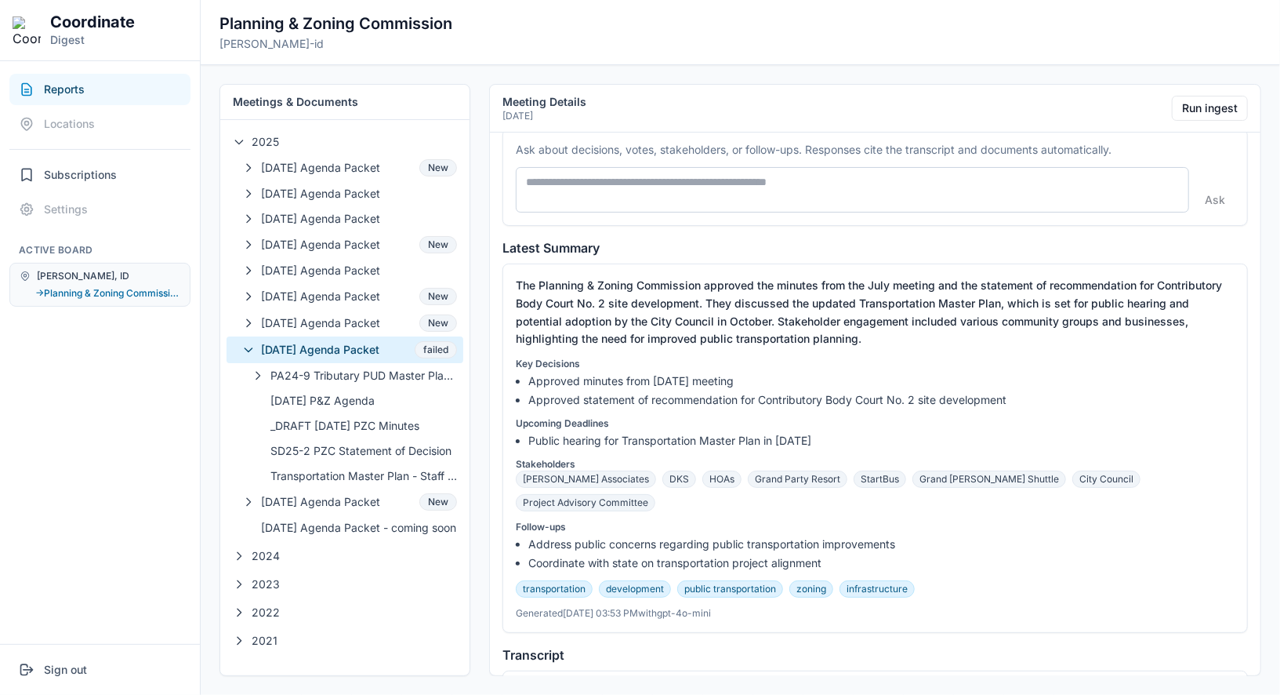
scroll to position [96, 0]
click at [700, 190] on textarea at bounding box center [852, 190] width 673 height 45
type textarea "**********"
click at [1230, 198] on button "Ask" at bounding box center [1217, 199] width 39 height 25
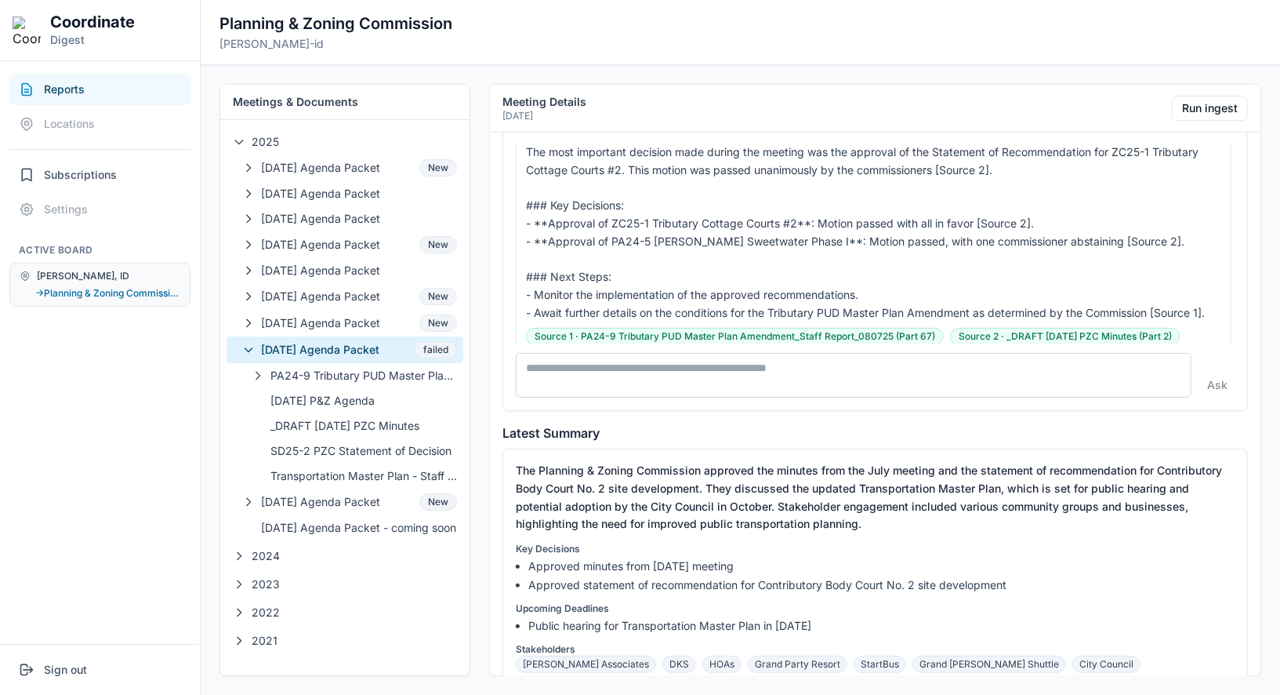
scroll to position [97, 0]
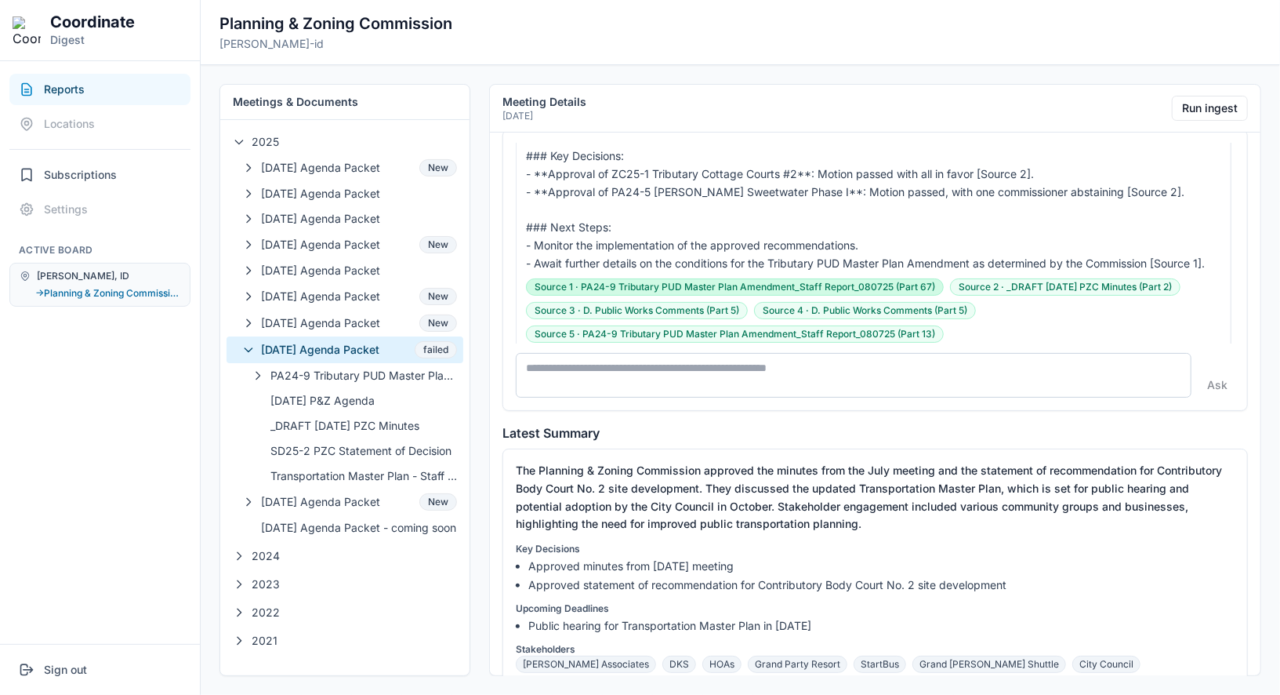
click at [899, 288] on button "Source 1 · PA24-9 Tributary PUD Master Plan Amendment_Staff Report_080725 (Part…" at bounding box center [735, 286] width 418 height 17
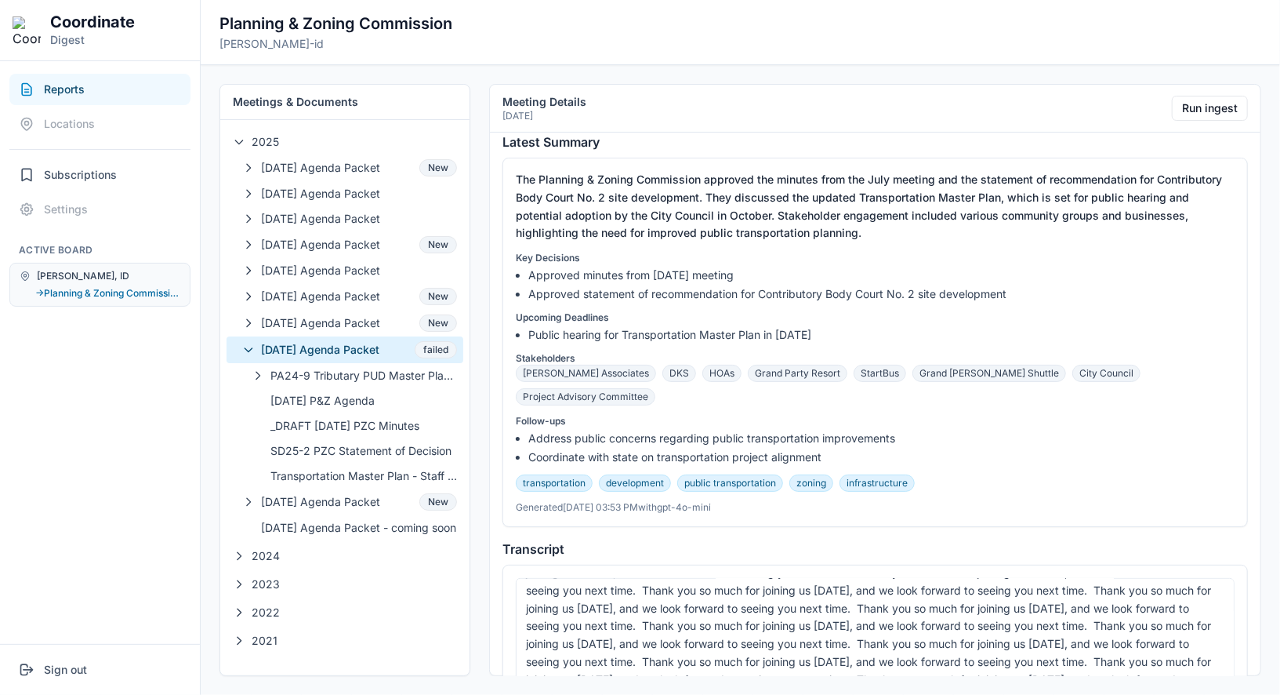
scroll to position [394, 0]
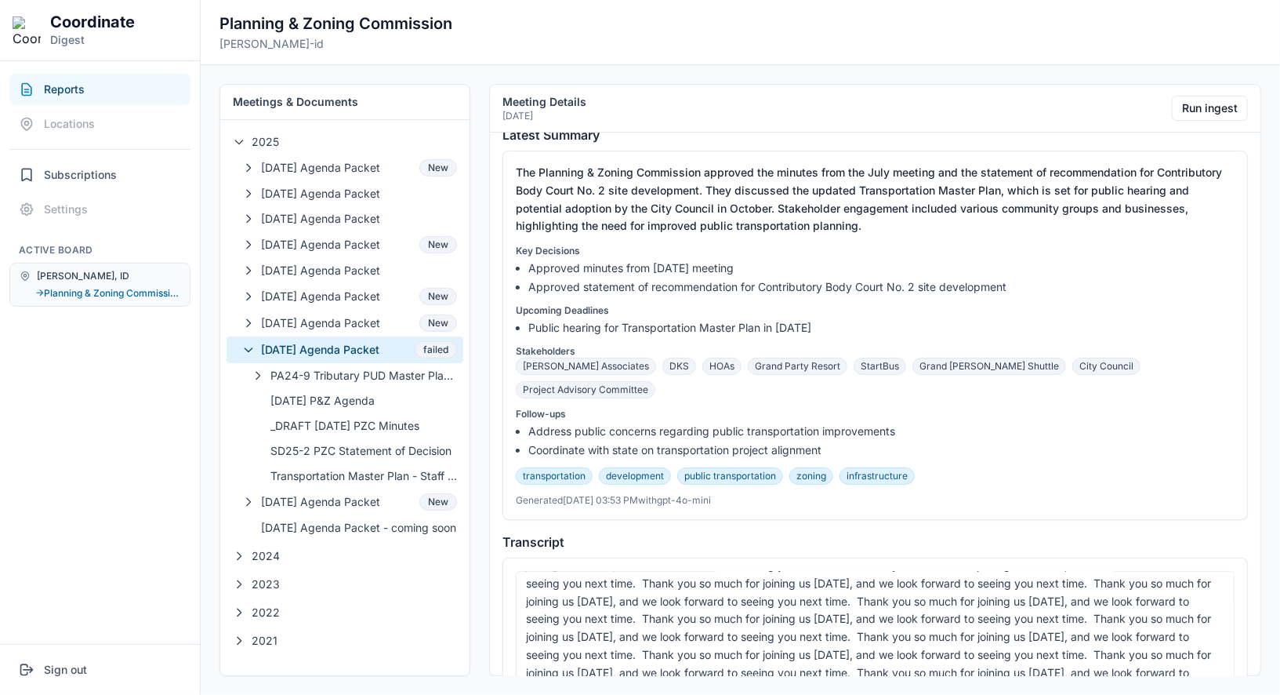
click at [153, 276] on div "[PERSON_NAME], ID" at bounding box center [100, 276] width 161 height 13
click at [103, 181] on span "Subscriptions" at bounding box center [80, 175] width 73 height 16
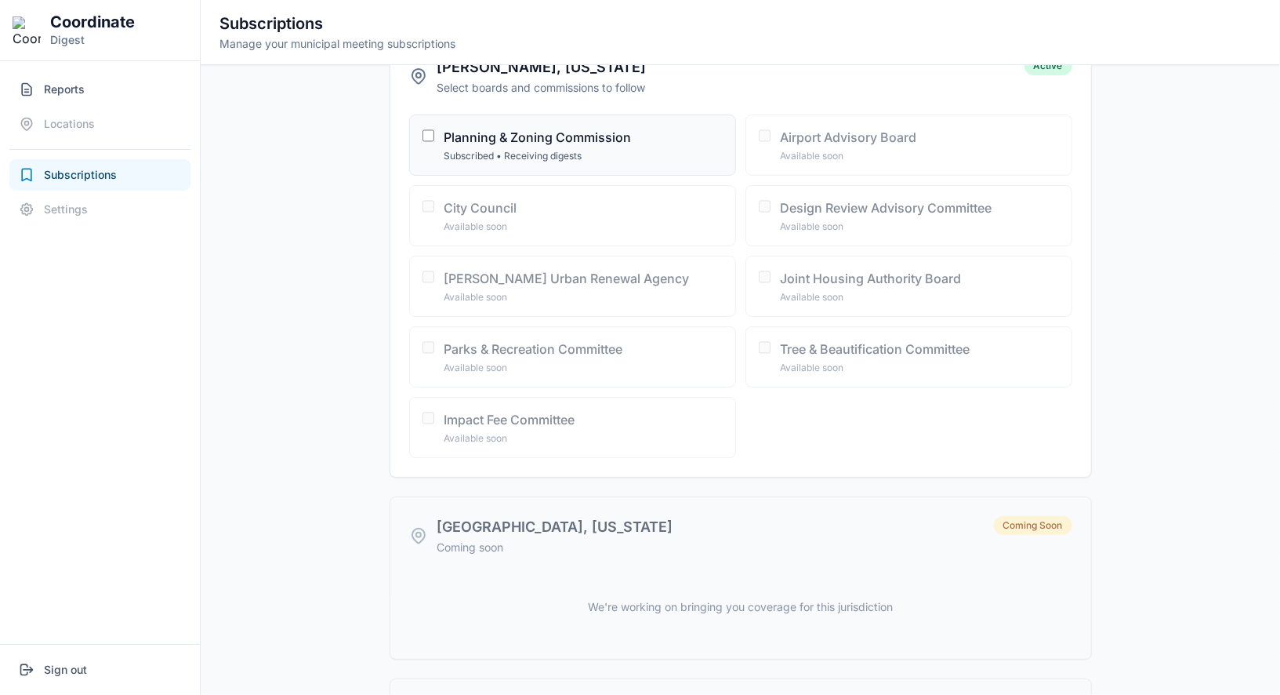
scroll to position [0, 0]
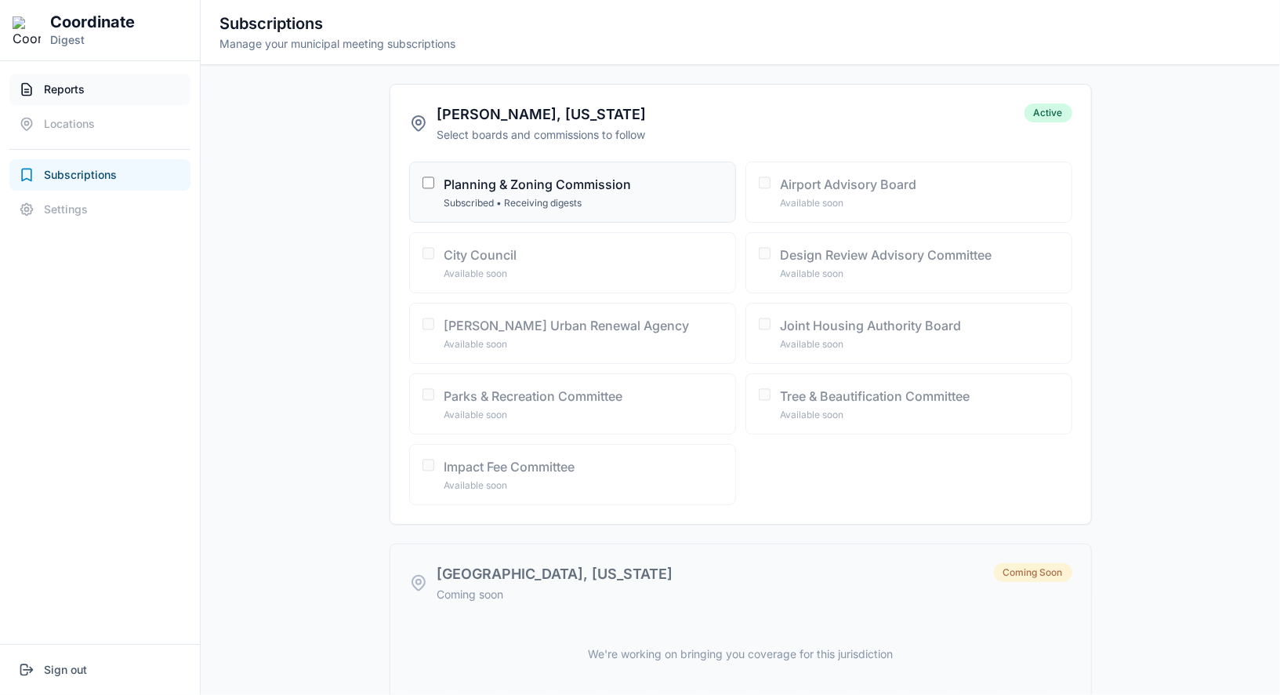
click at [91, 91] on button "Reports" at bounding box center [99, 89] width 181 height 31
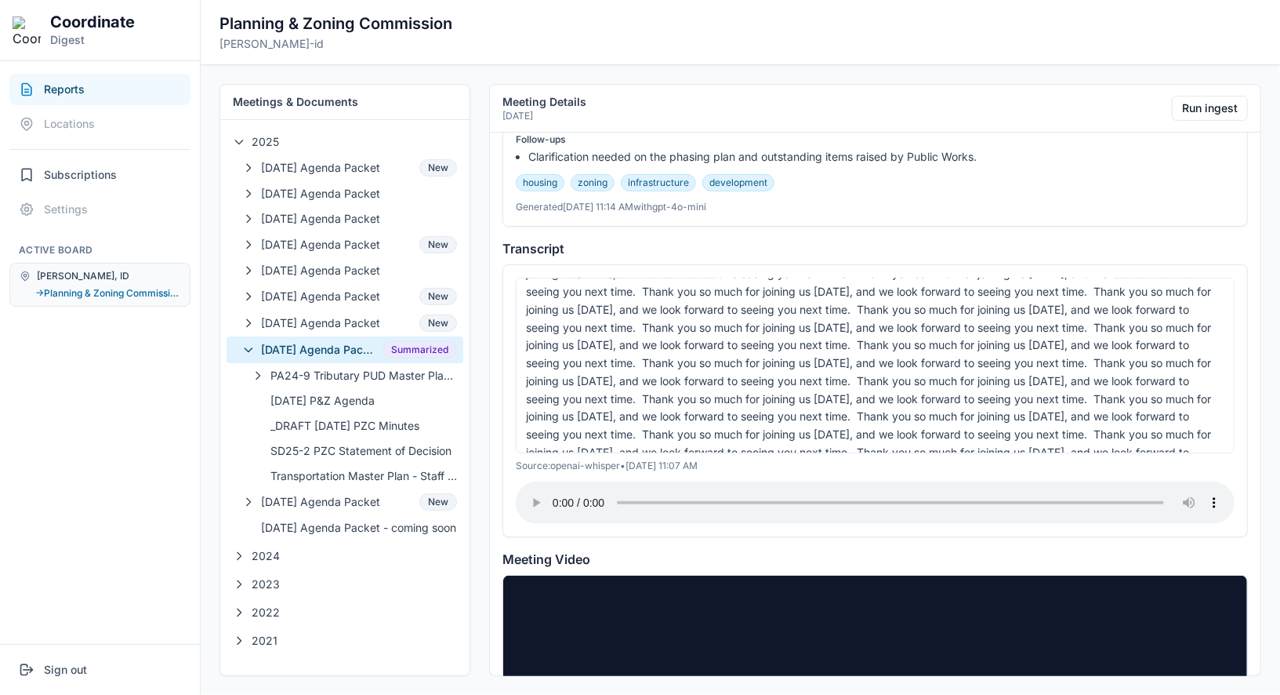
scroll to position [1439, 0]
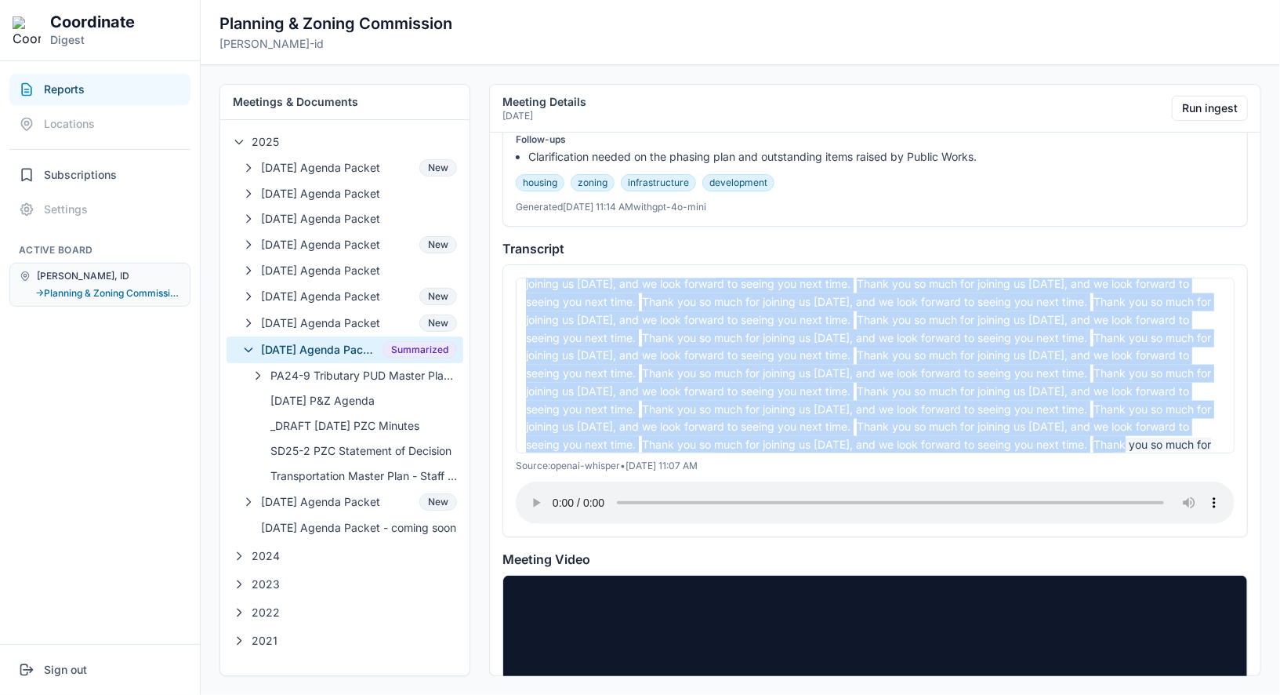
copy div "ank you so much for joining us today, and we look forward to seeing you next ti…"
drag, startPoint x: 540, startPoint y: 332, endPoint x: 777, endPoint y: 420, distance: 252.8
click at [794, 425] on div "Thank you so much for joining us today, and we look forward to seeing you next …" at bounding box center [875, 366] width 719 height 176
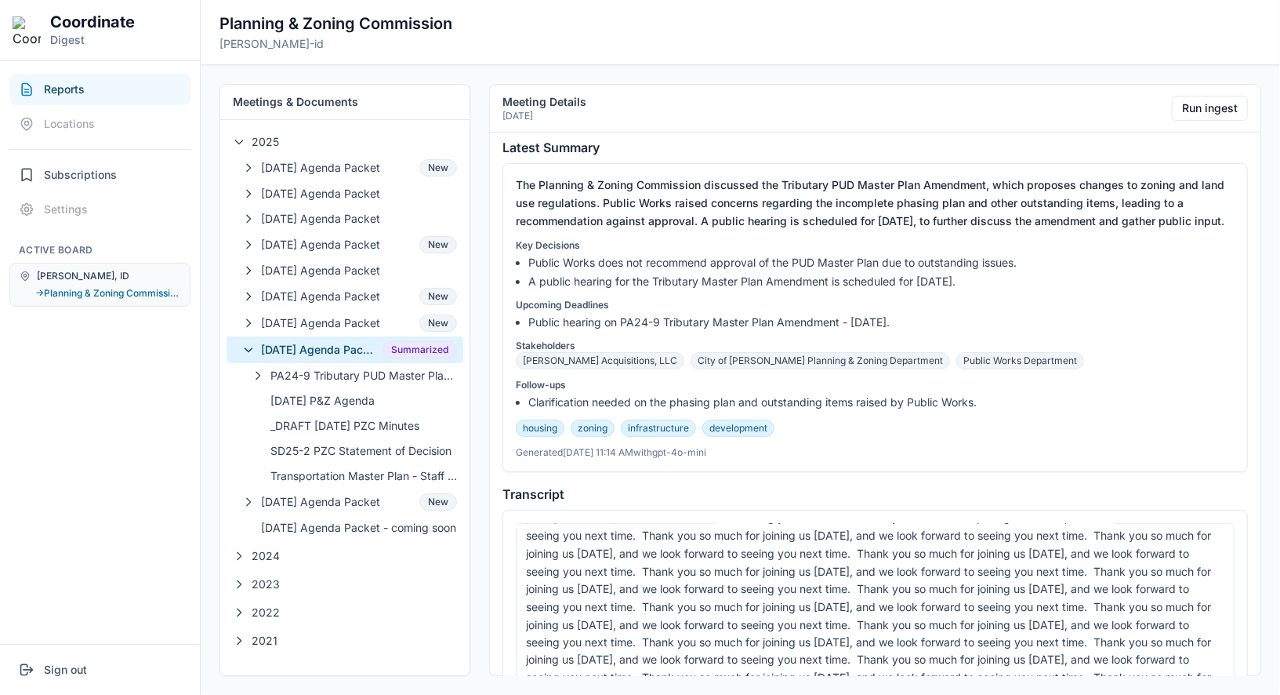
scroll to position [119, 0]
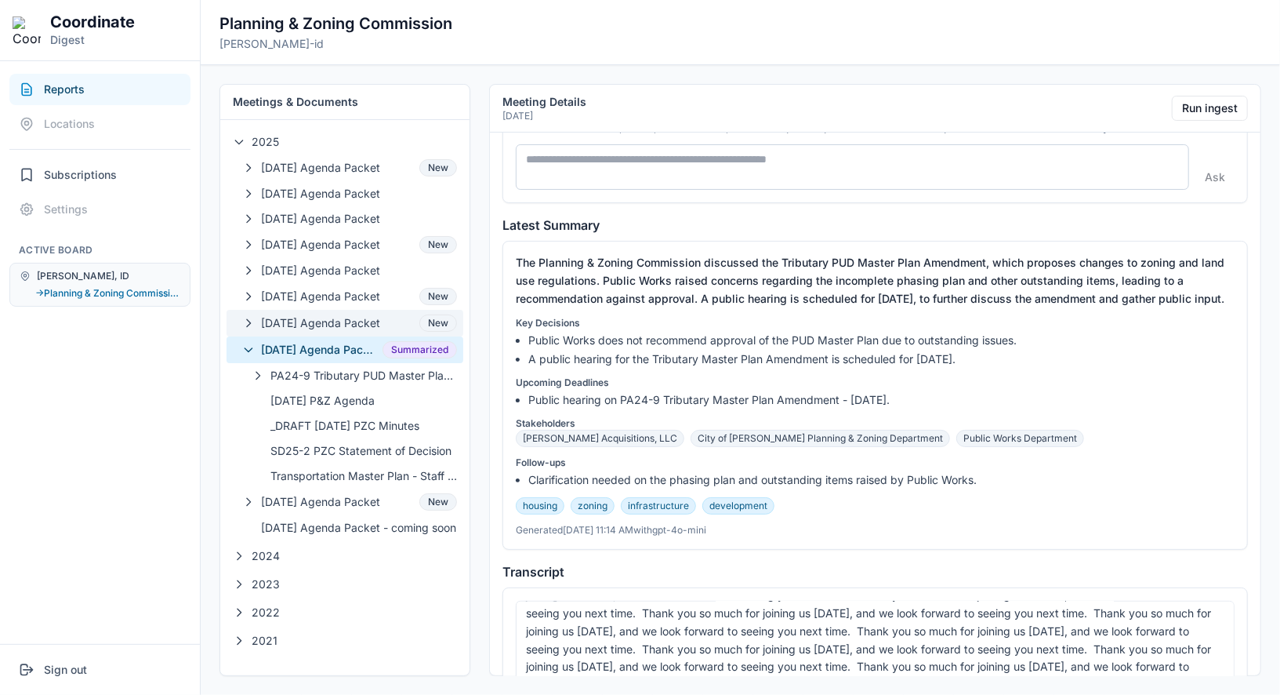
click at [328, 315] on span "[DATE] Agenda Packet" at bounding box center [337, 323] width 152 height 16
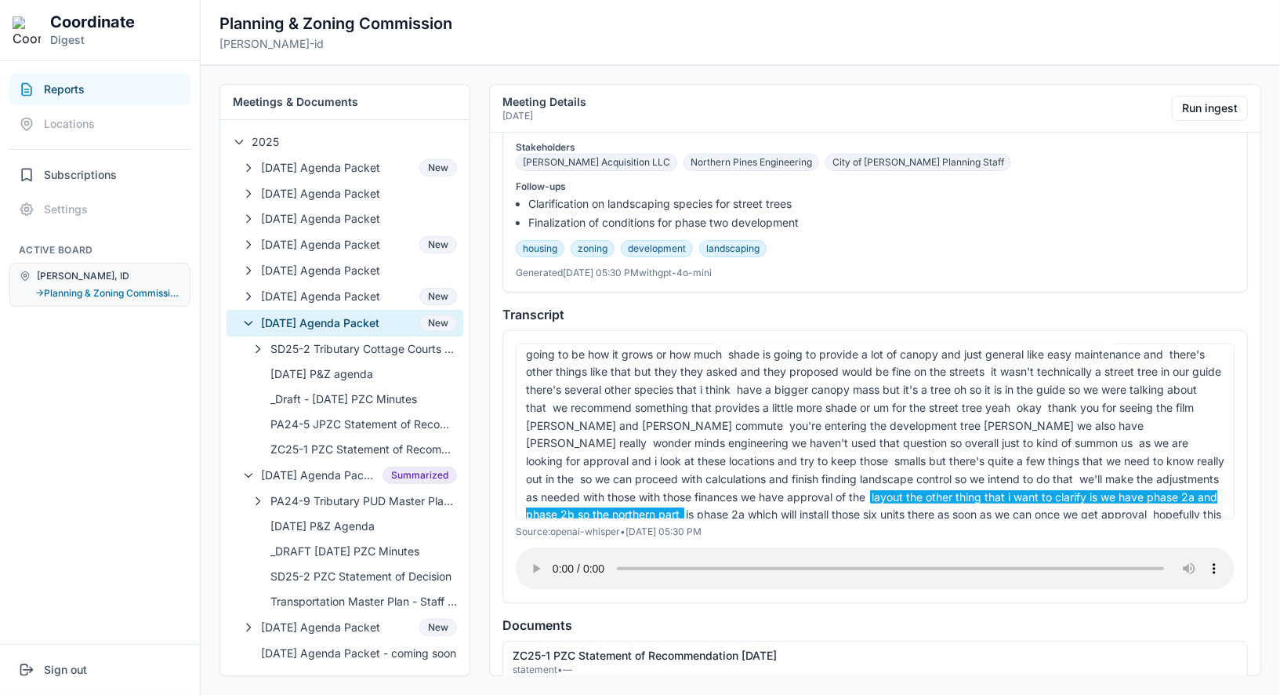
scroll to position [991, 0]
click at [347, 467] on span "[DATE] Agenda Packet" at bounding box center [318, 475] width 115 height 16
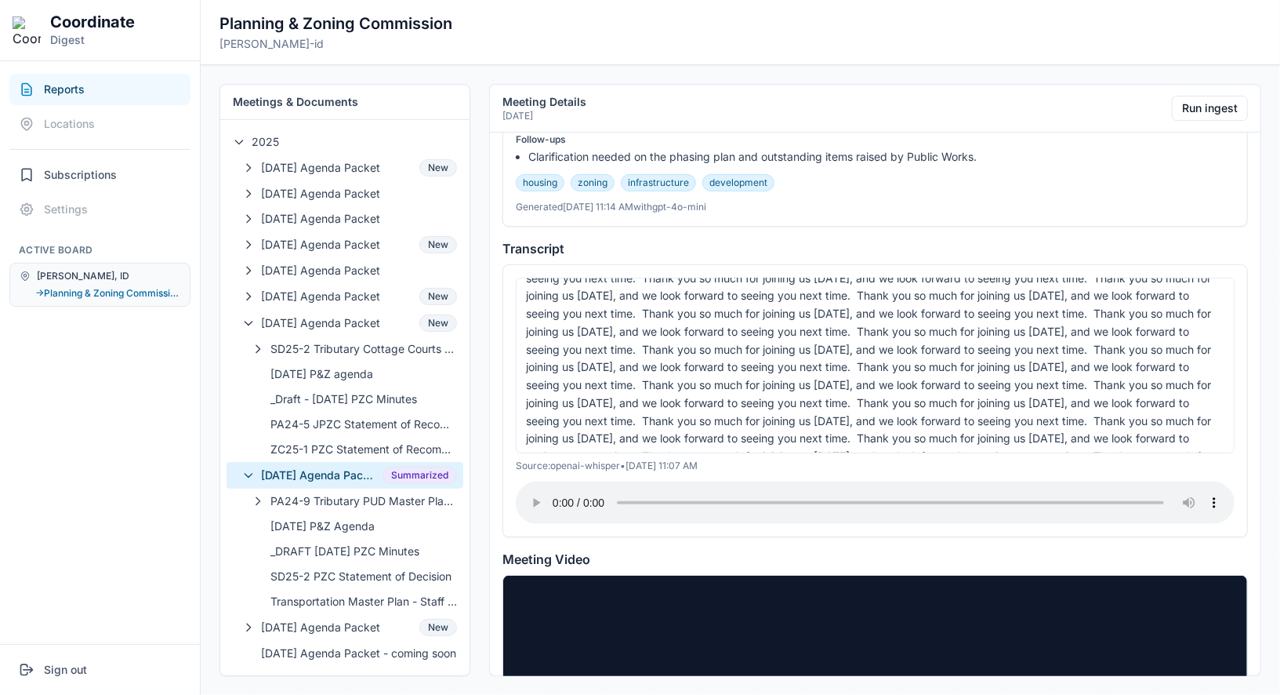
scroll to position [367, 0]
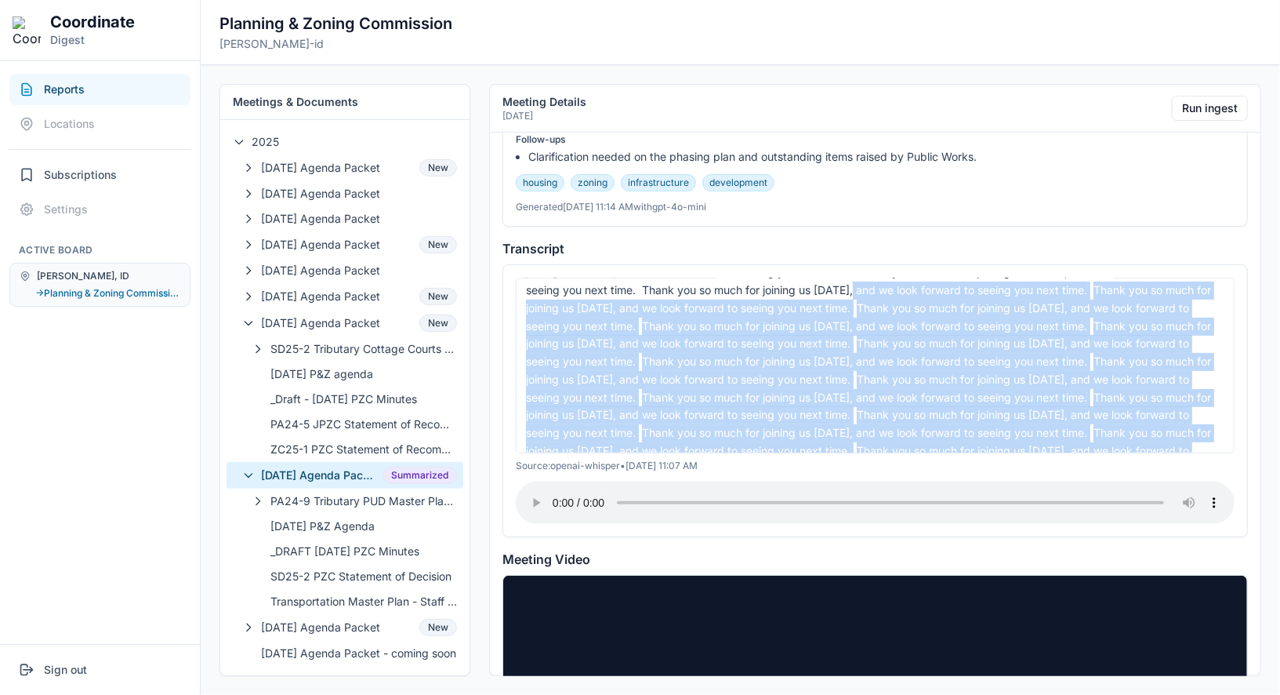
drag, startPoint x: 888, startPoint y: 448, endPoint x: 518, endPoint y: 290, distance: 402.2
click at [518, 290] on div "Thank you so much for joining us today, and we look forward to seeing you next …" at bounding box center [875, 366] width 719 height 176
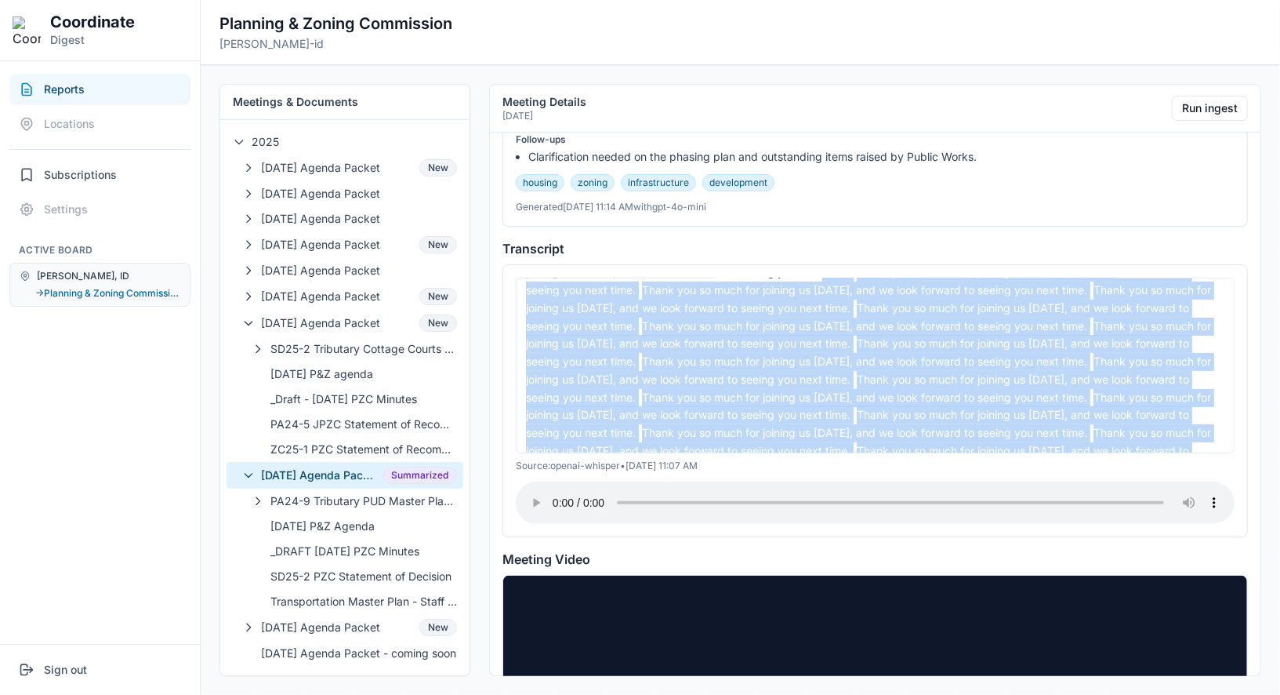
copy div "time. Thank you so much for joining us today, and we look forward to seeing you…"
click at [159, 444] on nav "Reports Locations Subscriptions Settings Active Board Driggs, ID → Planning & Z…" at bounding box center [100, 352] width 200 height 582
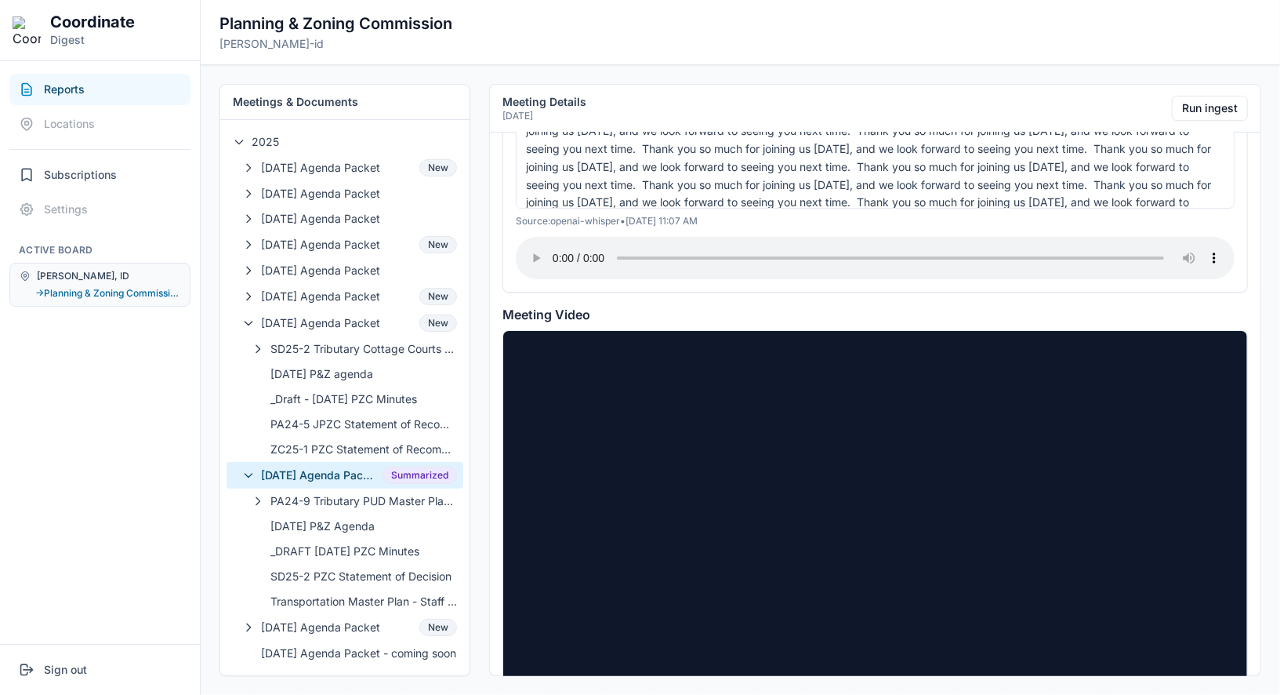
scroll to position [656, 0]
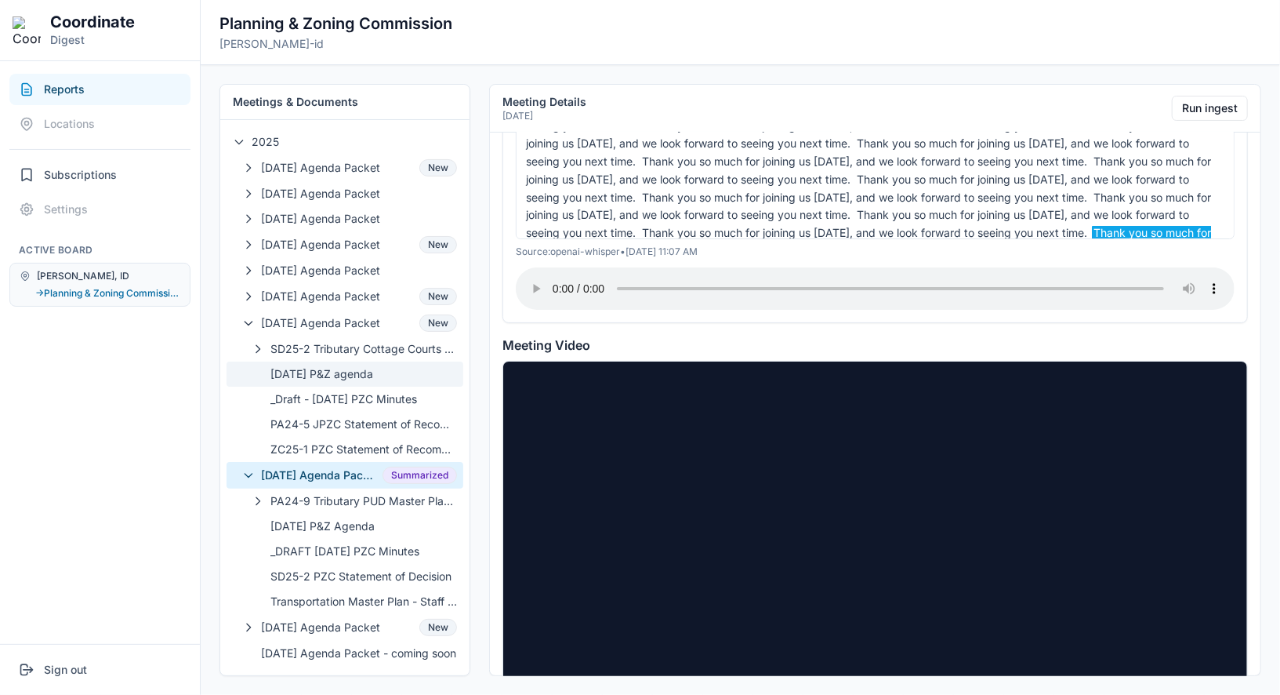
click at [349, 370] on span "[DATE] P&Z agenda" at bounding box center [363, 374] width 187 height 16
click at [362, 319] on span "[DATE] Agenda Packet" at bounding box center [337, 323] width 152 height 16
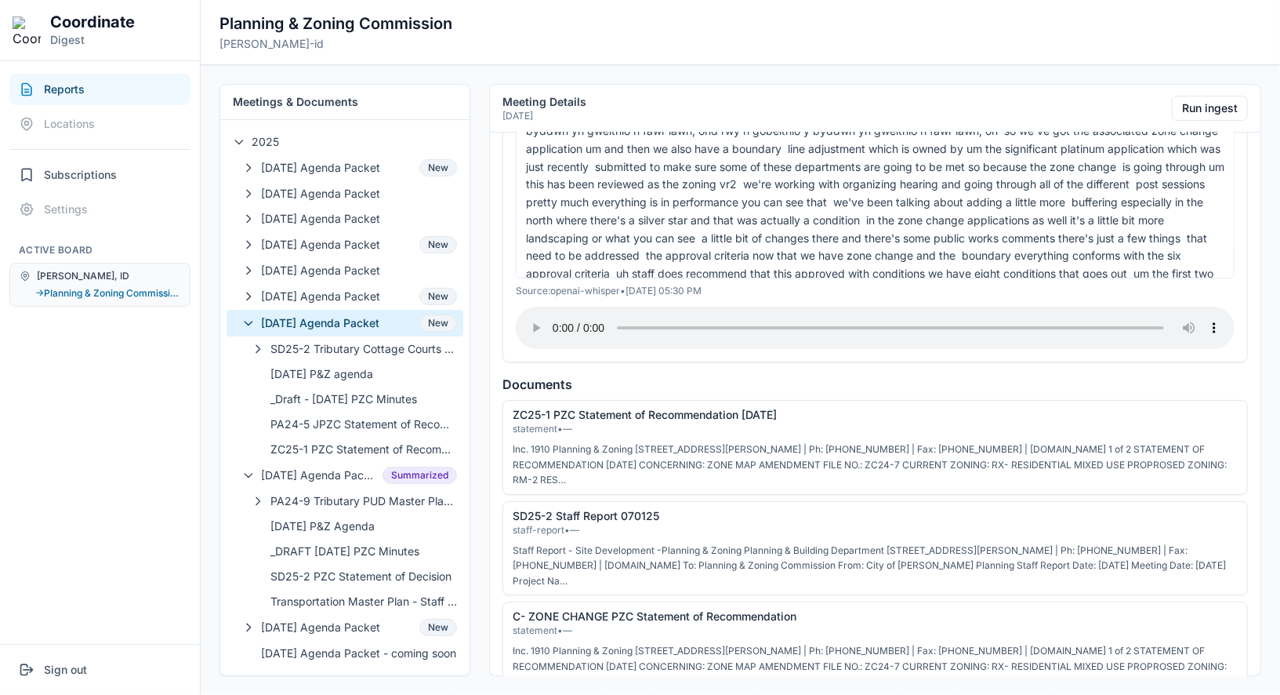
scroll to position [641, 0]
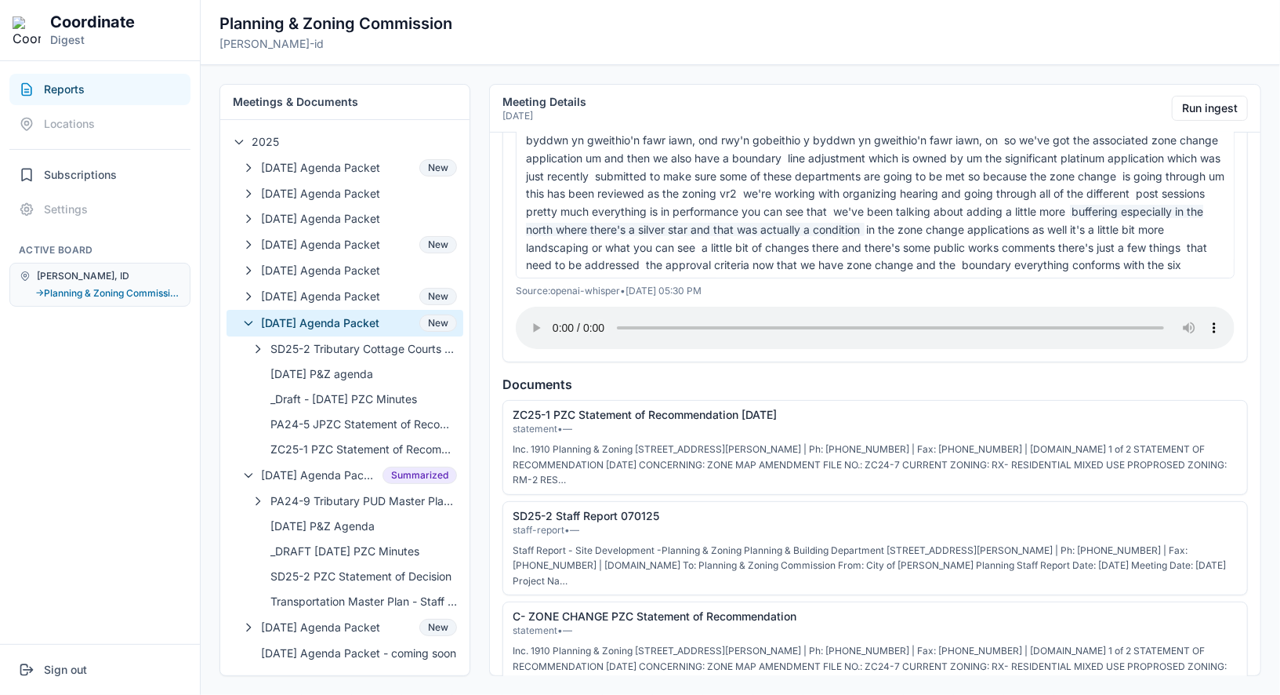
click at [691, 223] on span "buffering especially in the north where there's a silver star and that was actu…" at bounding box center [864, 220] width 677 height 31
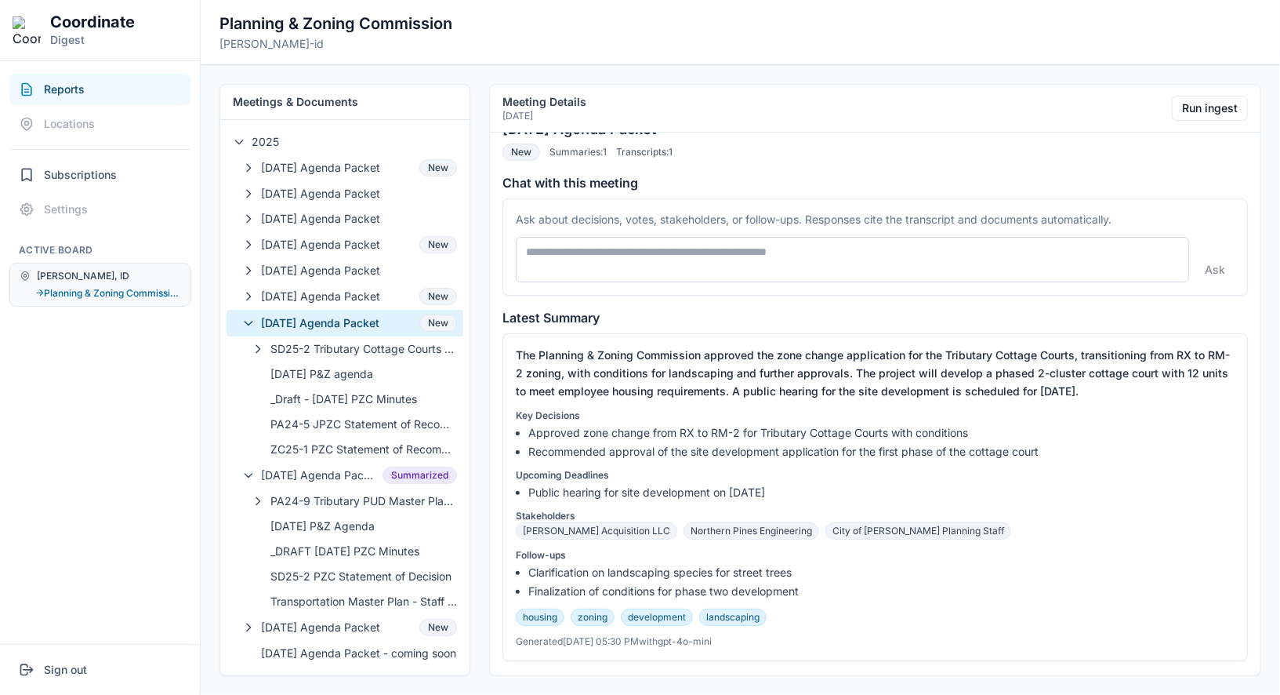
scroll to position [0, 0]
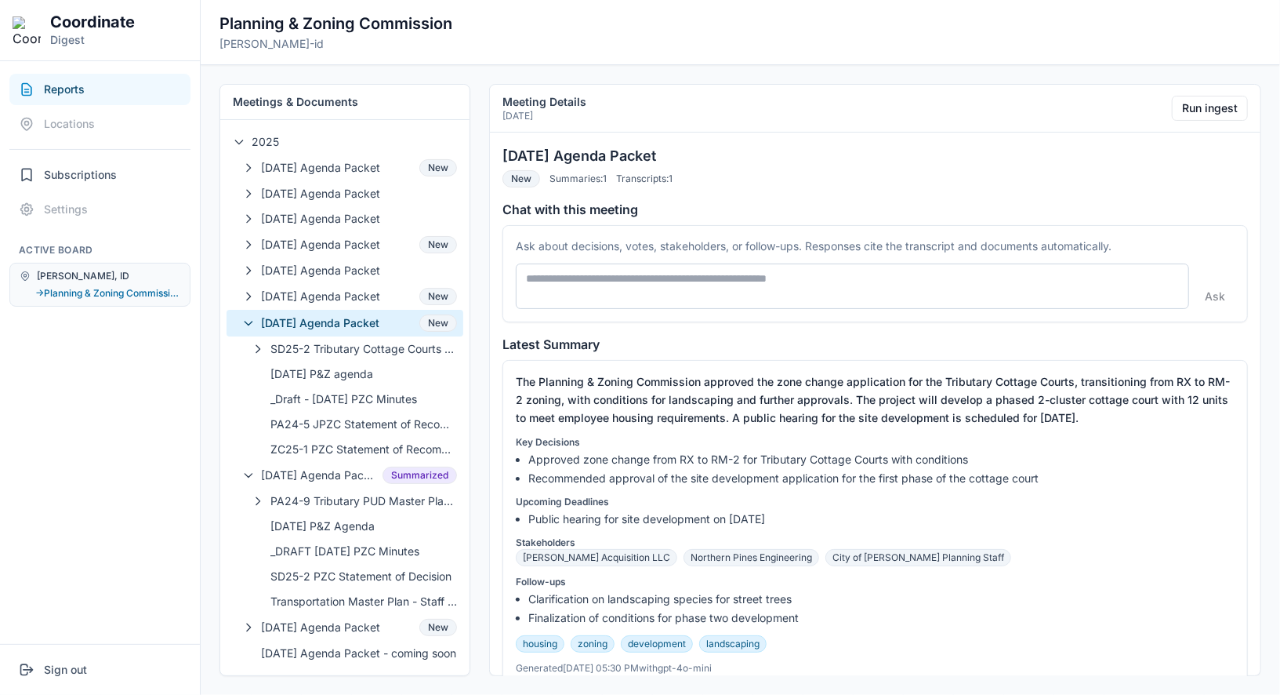
click at [763, 274] on textarea at bounding box center [852, 285] width 673 height 45
type textarea "**********"
click at [1210, 300] on button "Ask" at bounding box center [1217, 295] width 39 height 25
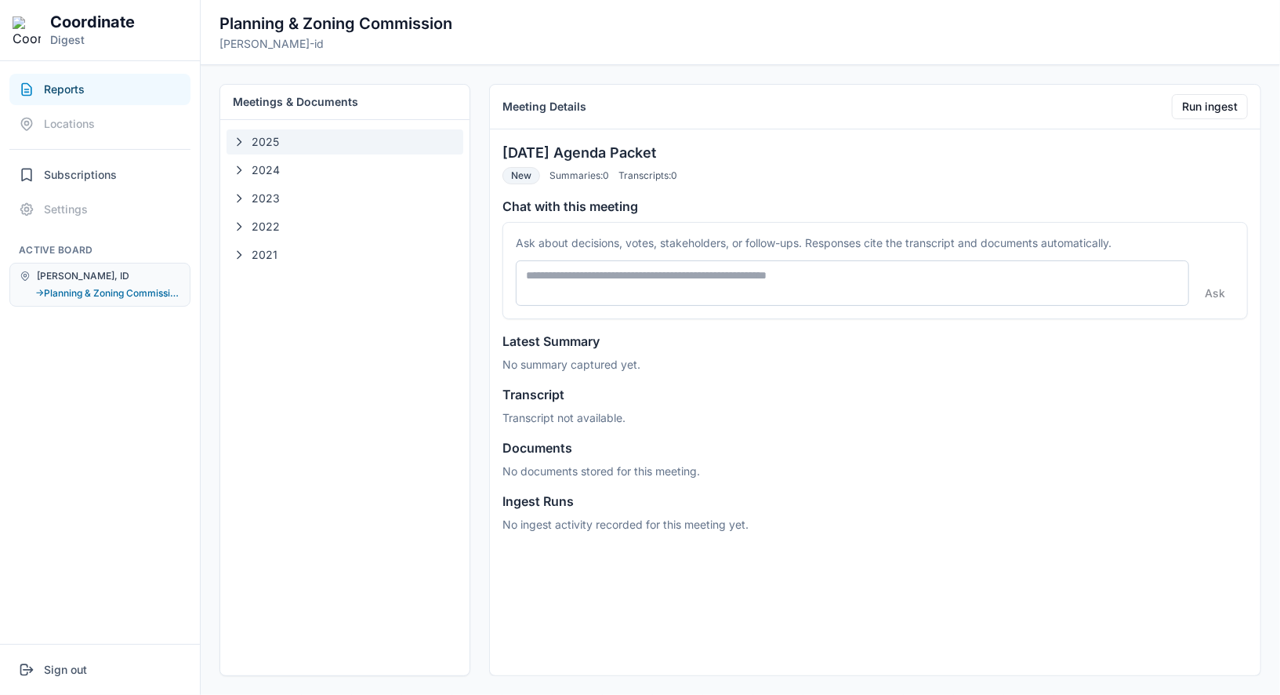
click at [310, 144] on span "2025" at bounding box center [354, 142] width 205 height 16
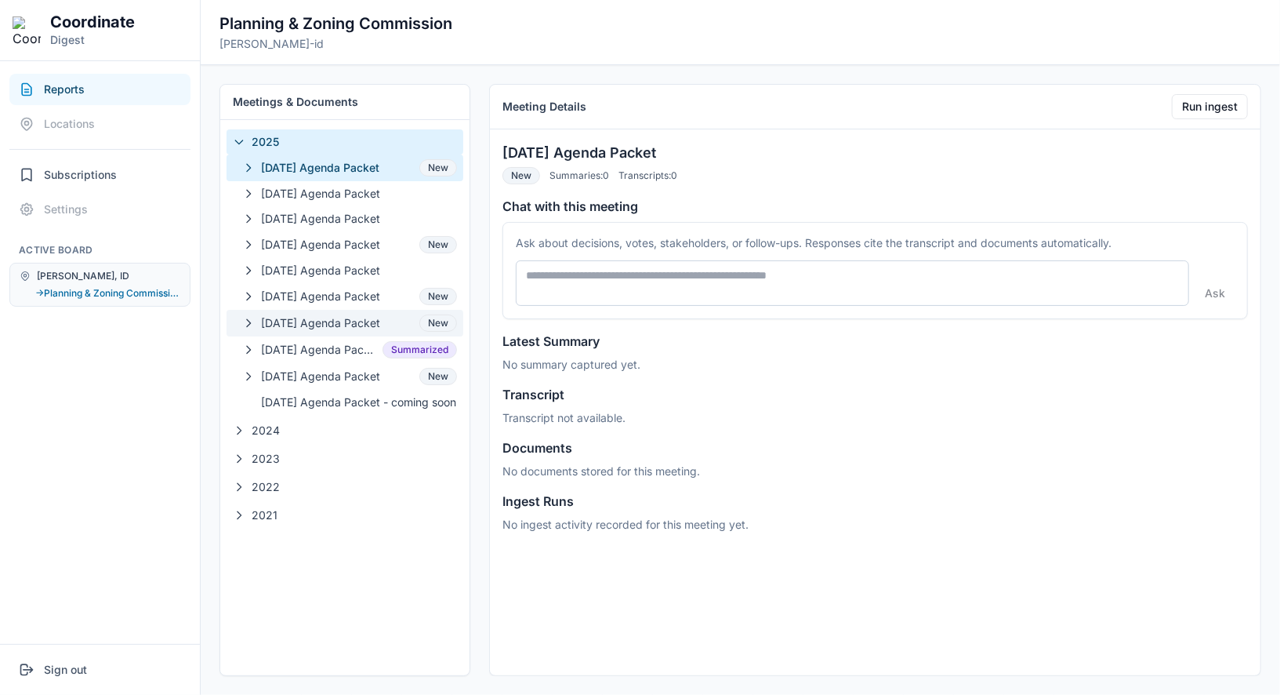
click at [312, 315] on span "[DATE] Agenda Packet" at bounding box center [337, 323] width 152 height 16
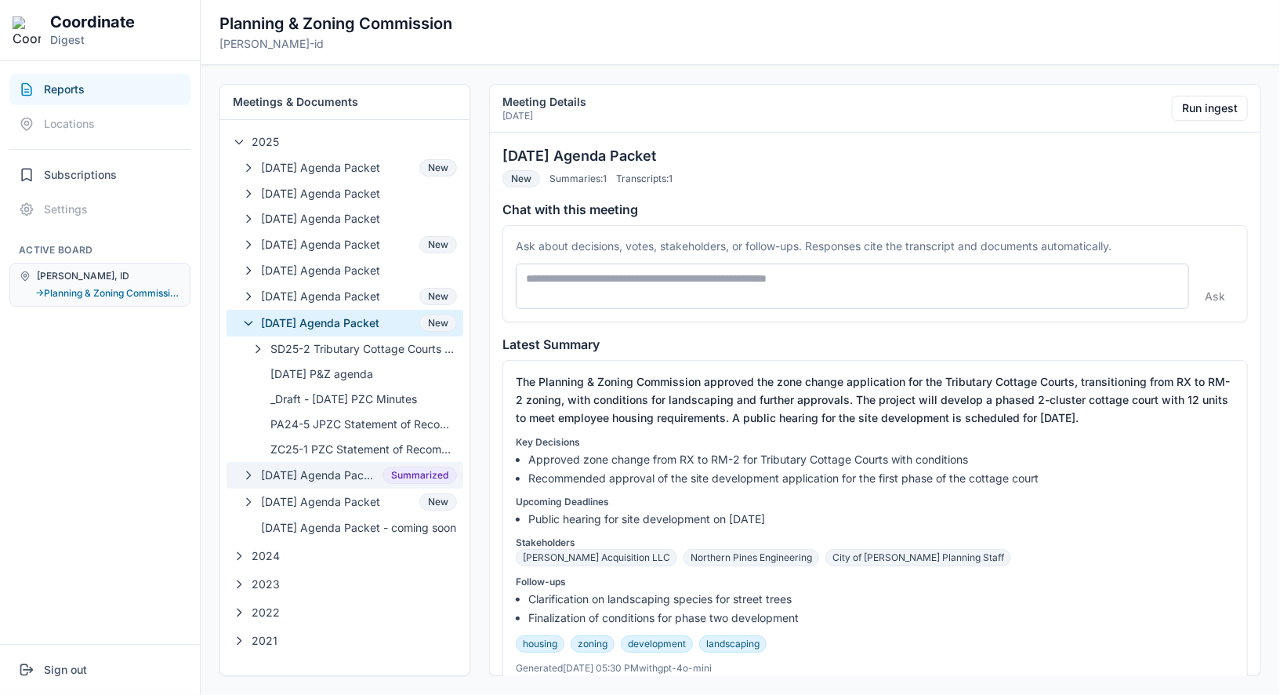
click at [318, 474] on span "[DATE] Agenda Packet" at bounding box center [318, 475] width 115 height 16
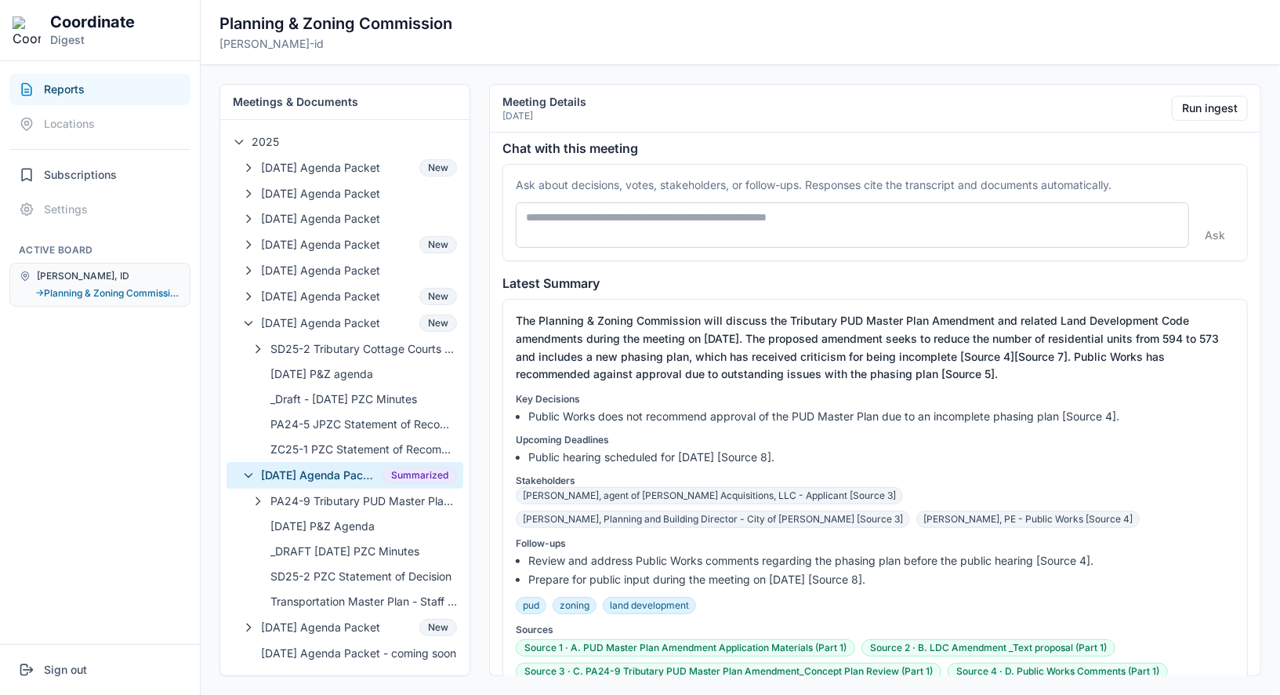
scroll to position [38, 0]
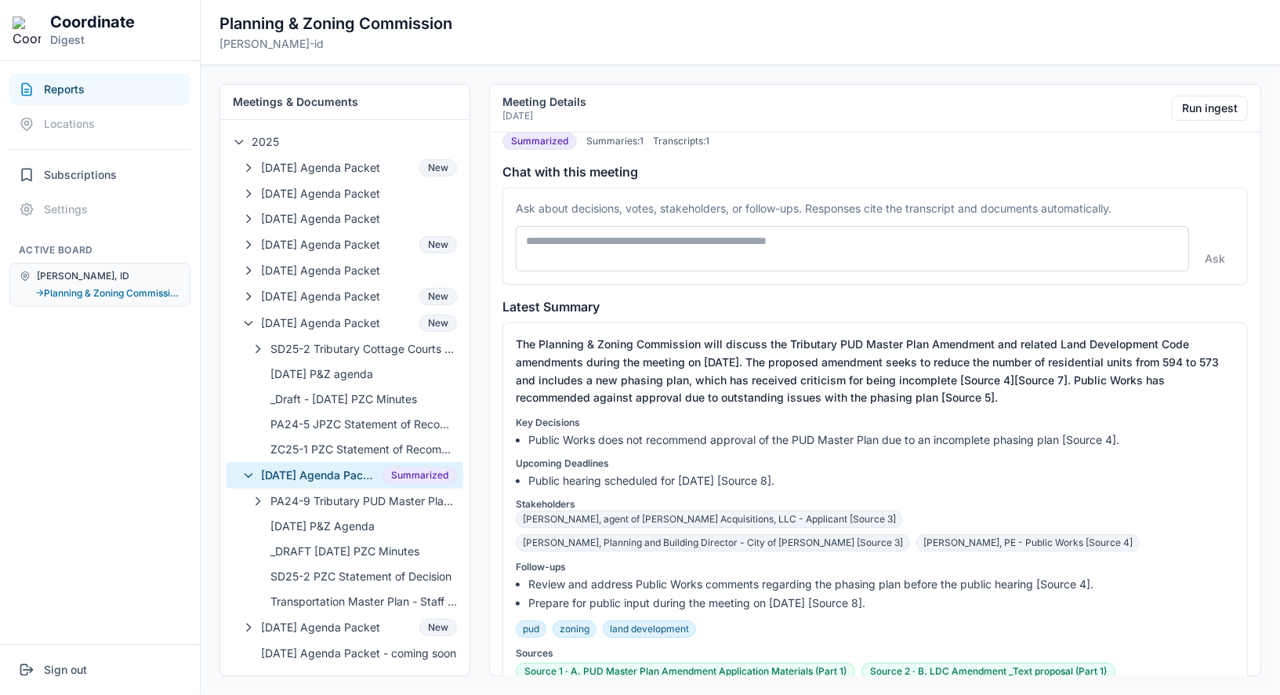
click at [684, 241] on textarea at bounding box center [852, 248] width 673 height 45
type textarea "**********"
click at [1216, 245] on button "Ask" at bounding box center [1217, 257] width 39 height 25
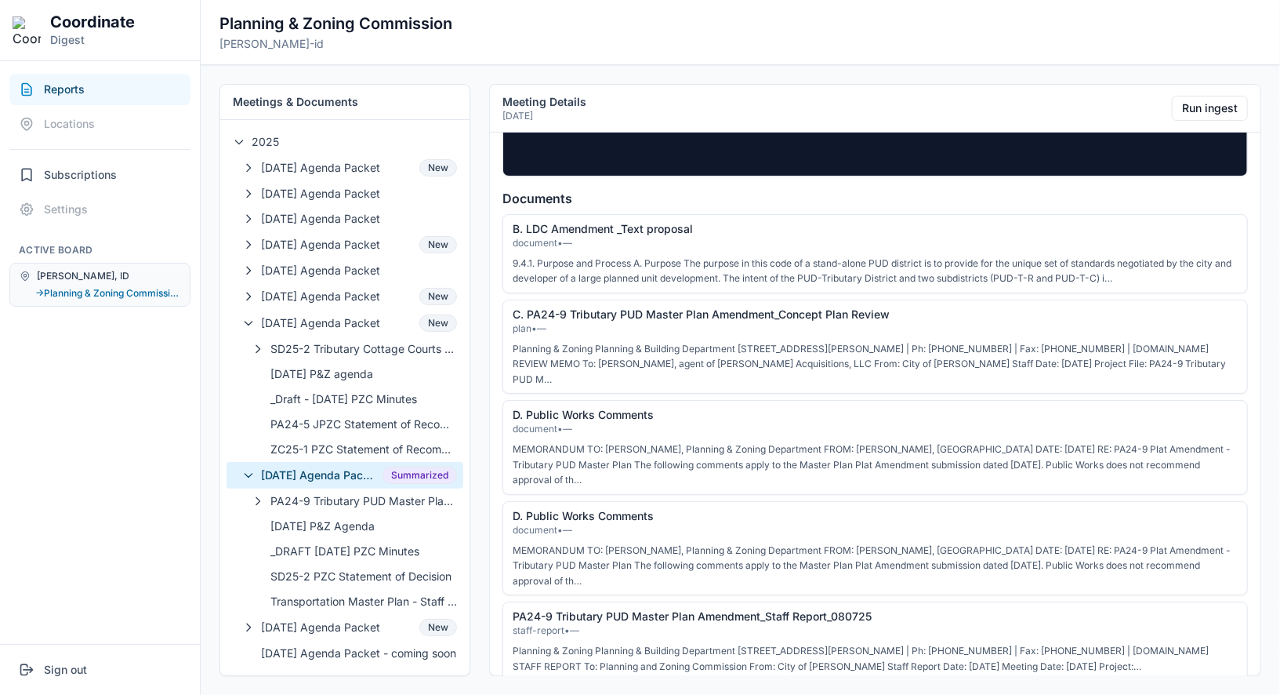
scroll to position [1656, 0]
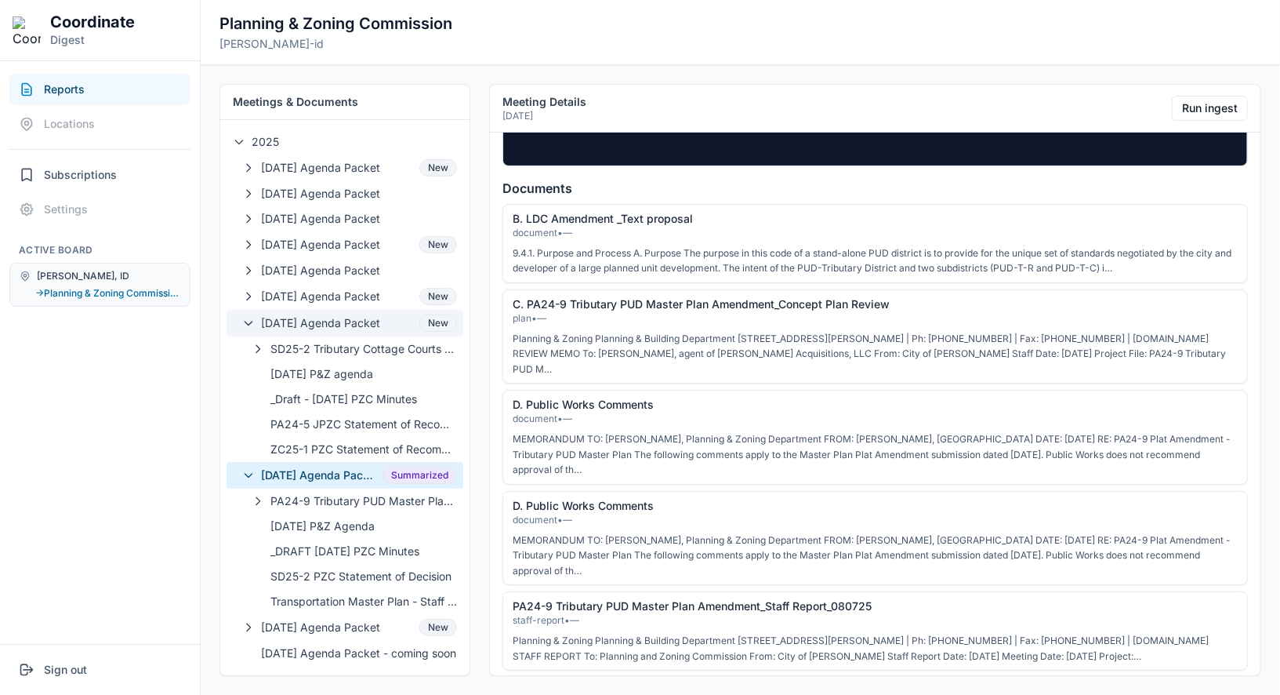
click at [397, 319] on span "[DATE] Agenda Packet" at bounding box center [337, 323] width 152 height 16
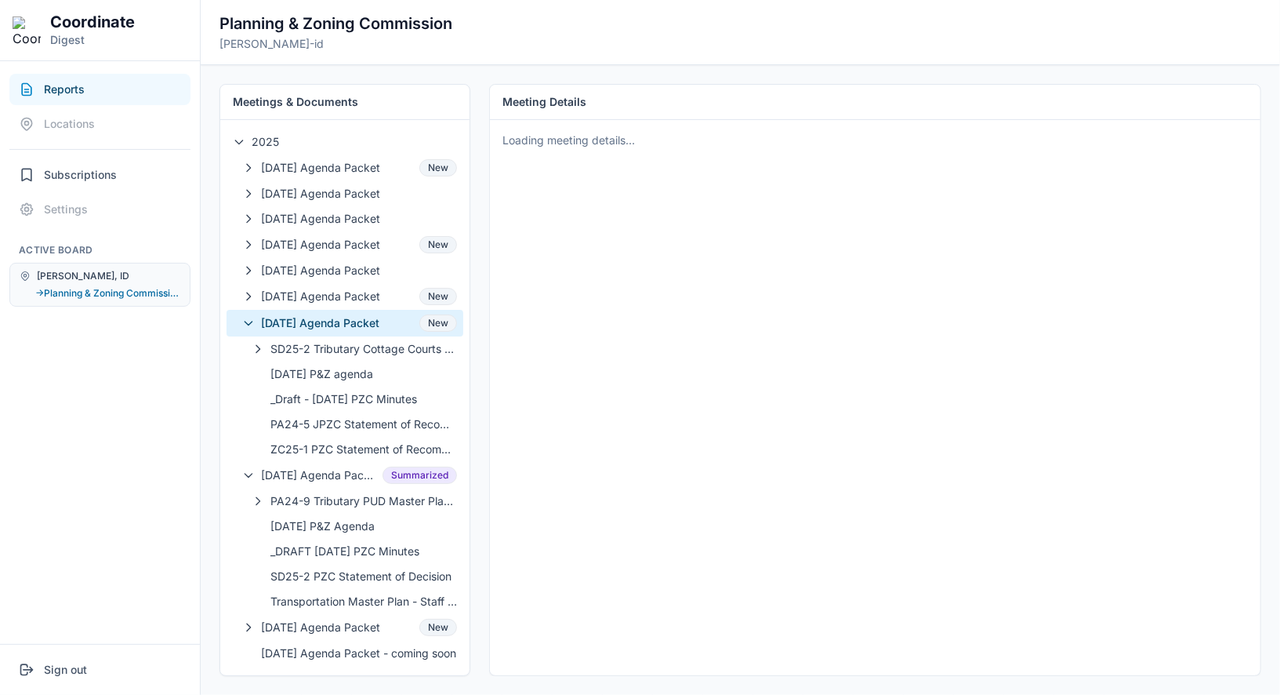
scroll to position [0, 0]
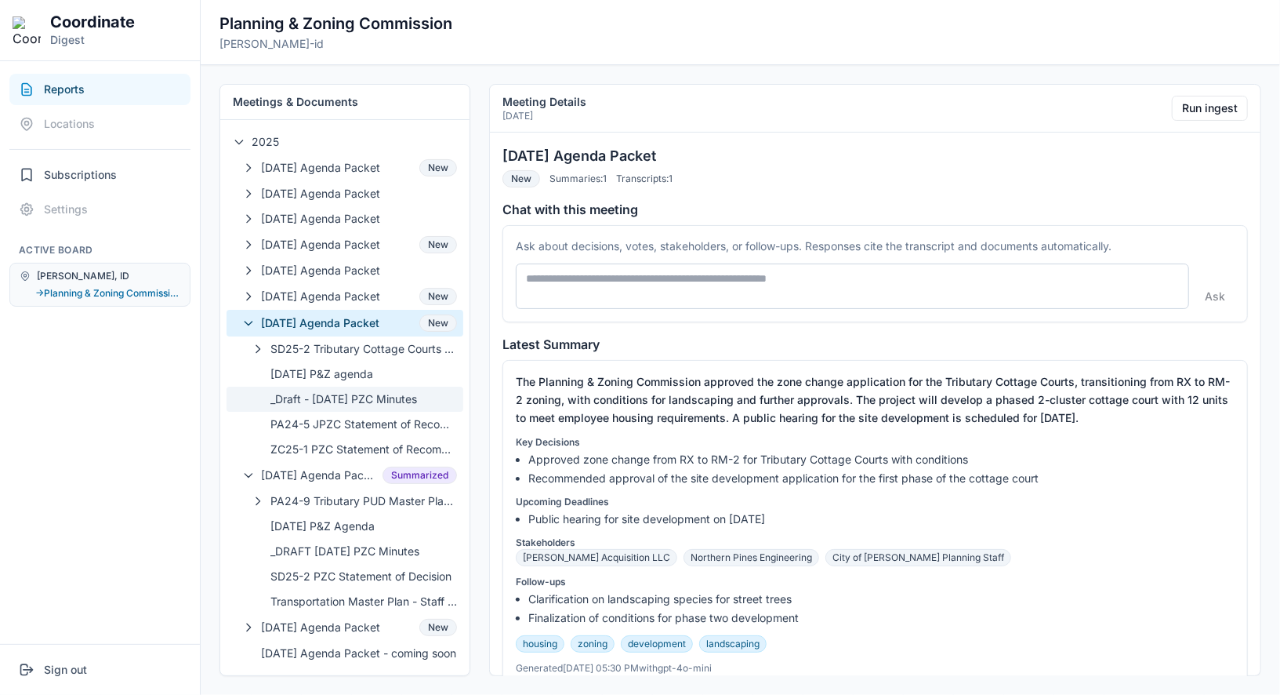
click at [384, 386] on button "_Draft - [DATE] PZC Minutes" at bounding box center [345, 398] width 237 height 25
click at [354, 347] on span "SD25-2 Tributary Cottage Courts #2 Staff Report & Exhibits" at bounding box center [363, 349] width 187 height 16
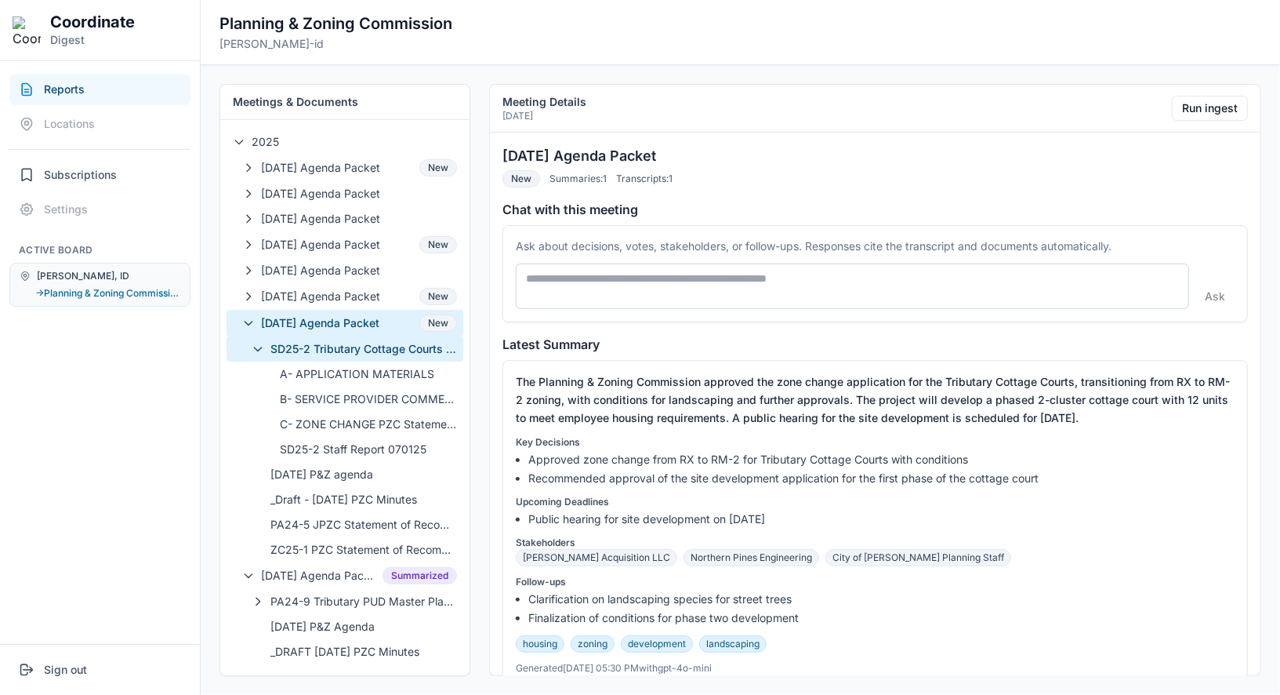
click at [354, 347] on span "SD25-2 Tributary Cottage Courts #2 Staff Report & Exhibits" at bounding box center [363, 349] width 187 height 16
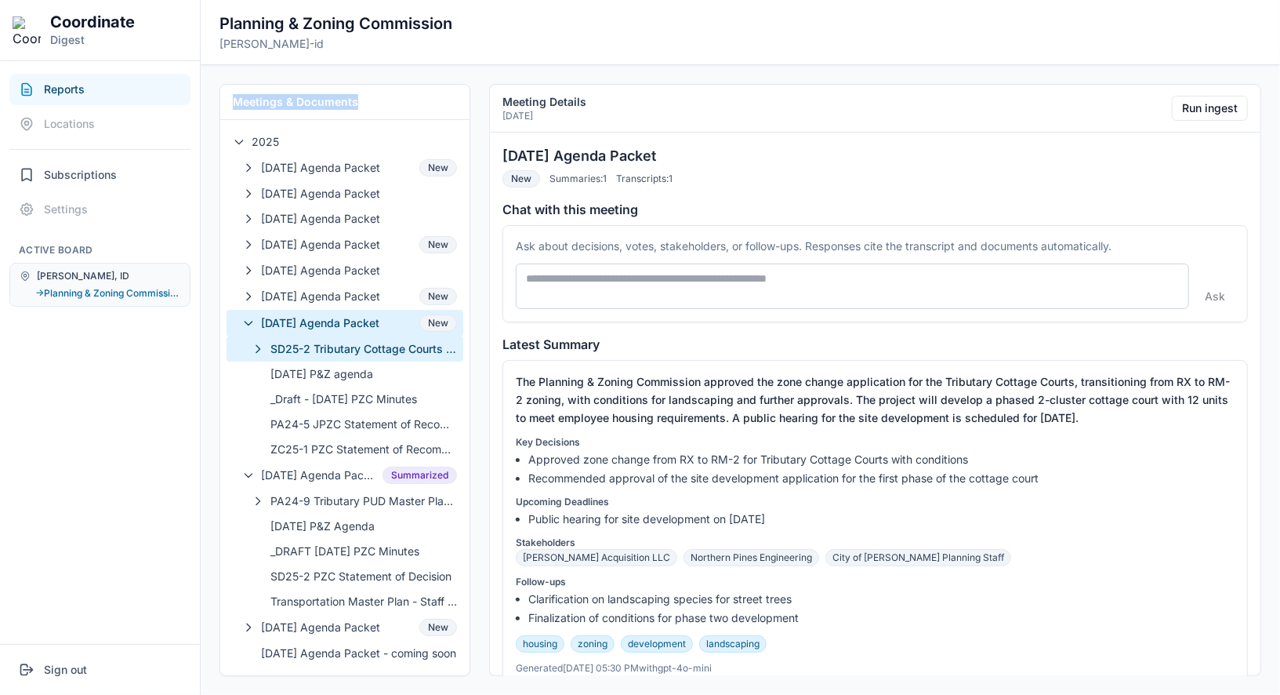
drag, startPoint x: 373, startPoint y: 98, endPoint x: 227, endPoint y: 99, distance: 145.8
click at [227, 99] on div "Meetings & Documents" at bounding box center [344, 102] width 249 height 35
copy h2 "Meetings & Documents"
click at [362, 321] on span "[DATE] Agenda Packet" at bounding box center [337, 323] width 152 height 16
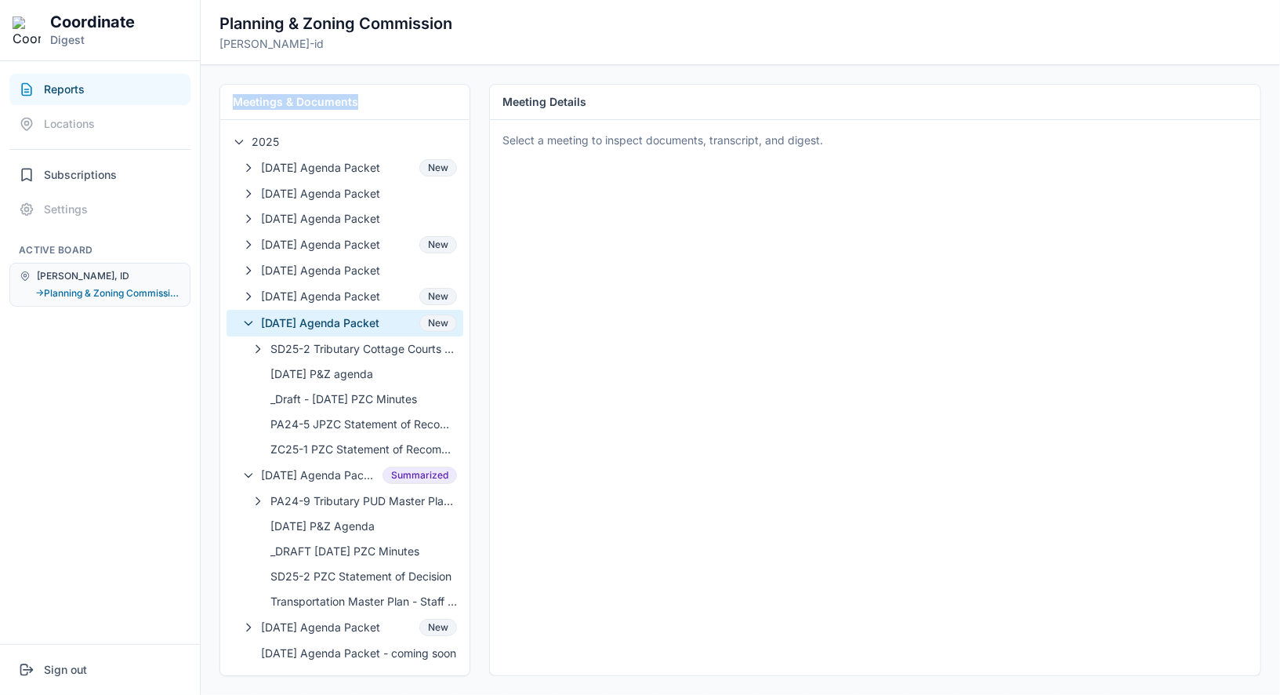
click at [379, 325] on span "[DATE] Agenda Packet" at bounding box center [337, 323] width 152 height 16
click at [372, 366] on span "[DATE] P&Z agenda" at bounding box center [363, 374] width 187 height 16
click at [381, 315] on span "[DATE] Agenda Packet" at bounding box center [337, 323] width 152 height 16
click at [390, 290] on span "[DATE] Agenda Packet" at bounding box center [337, 296] width 152 height 16
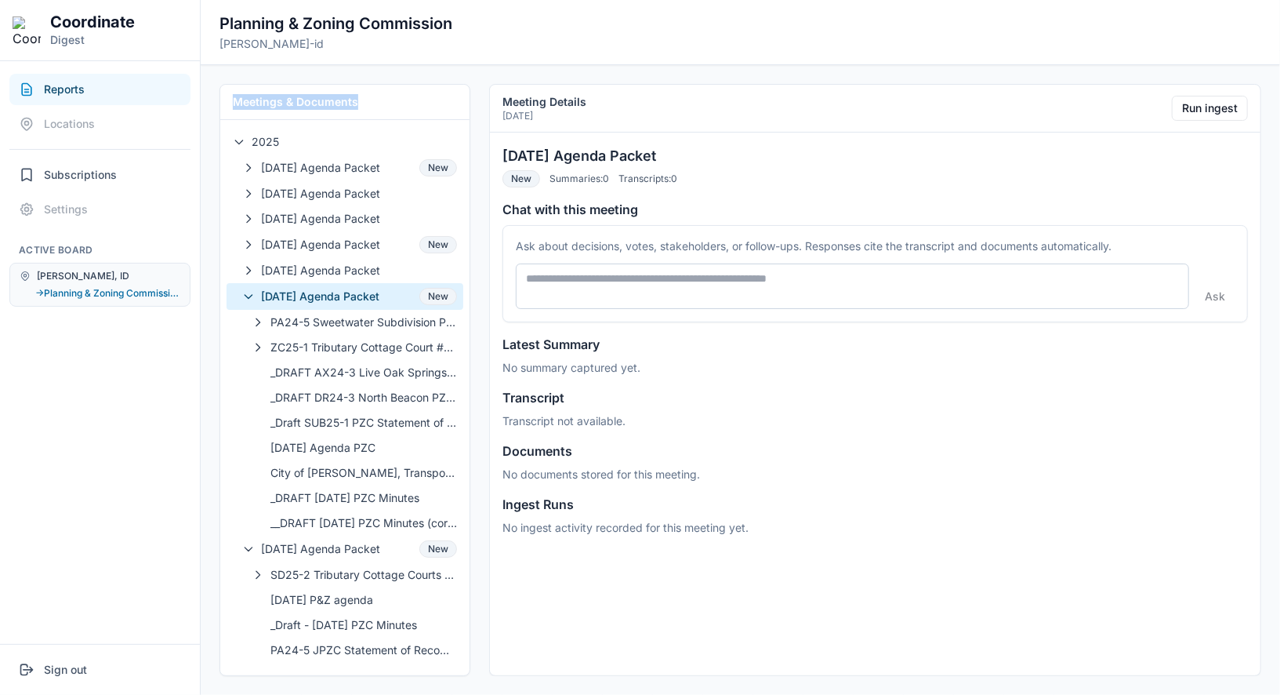
click at [384, 302] on button "06-11-2025 Agenda Packet New" at bounding box center [345, 296] width 237 height 27
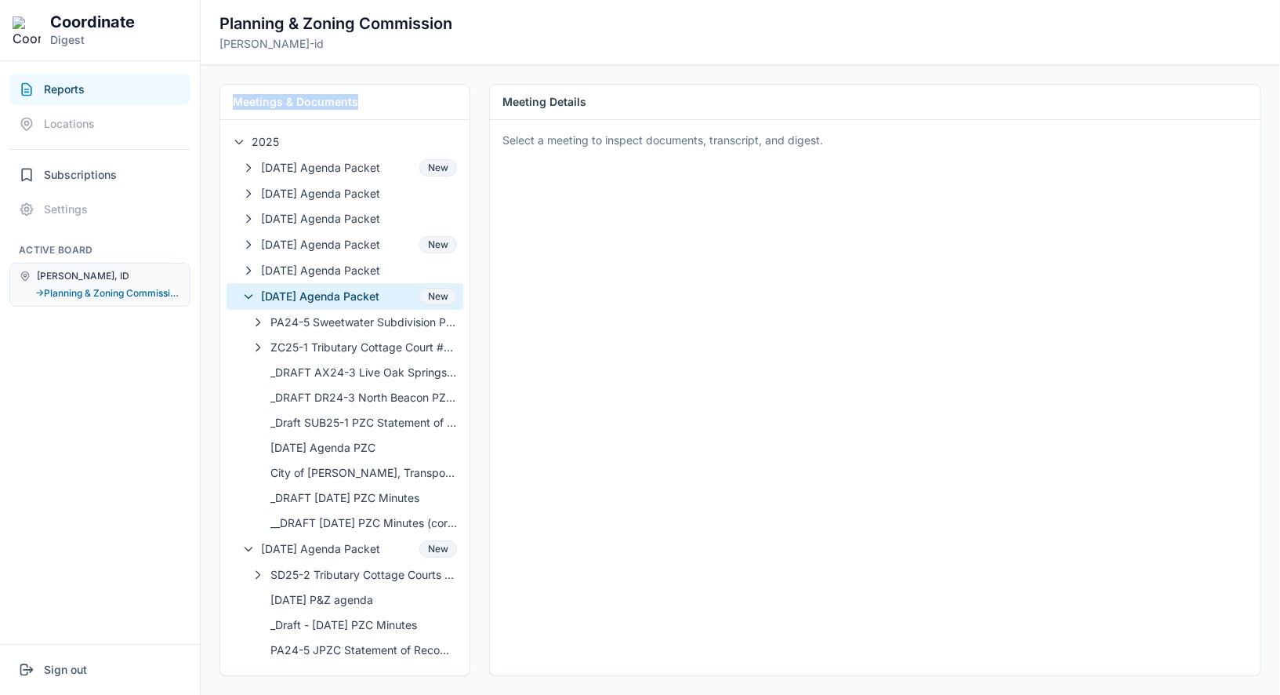
click at [248, 294] on icon "button" at bounding box center [248, 296] width 13 height 13
click at [252, 296] on icon "button" at bounding box center [248, 296] width 13 height 13
click at [322, 535] on button "[DATE] Agenda Packet New" at bounding box center [345, 548] width 237 height 27
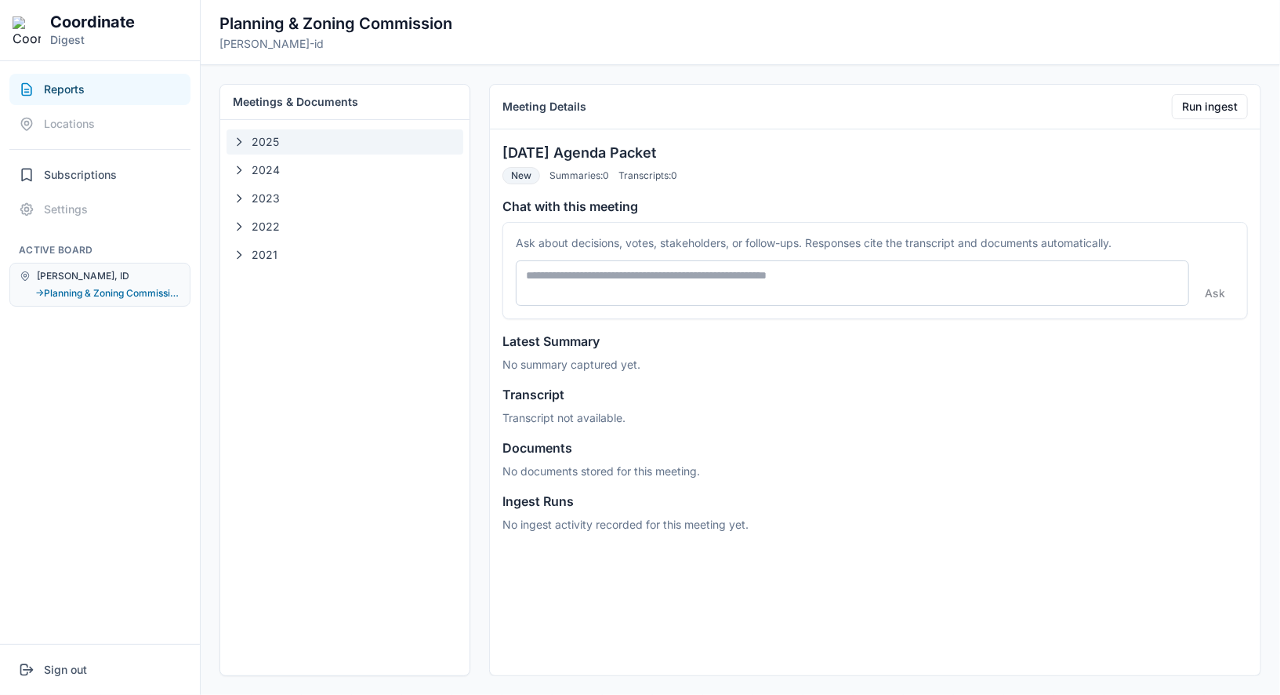
click at [241, 140] on icon "button" at bounding box center [240, 141] width 4 height 7
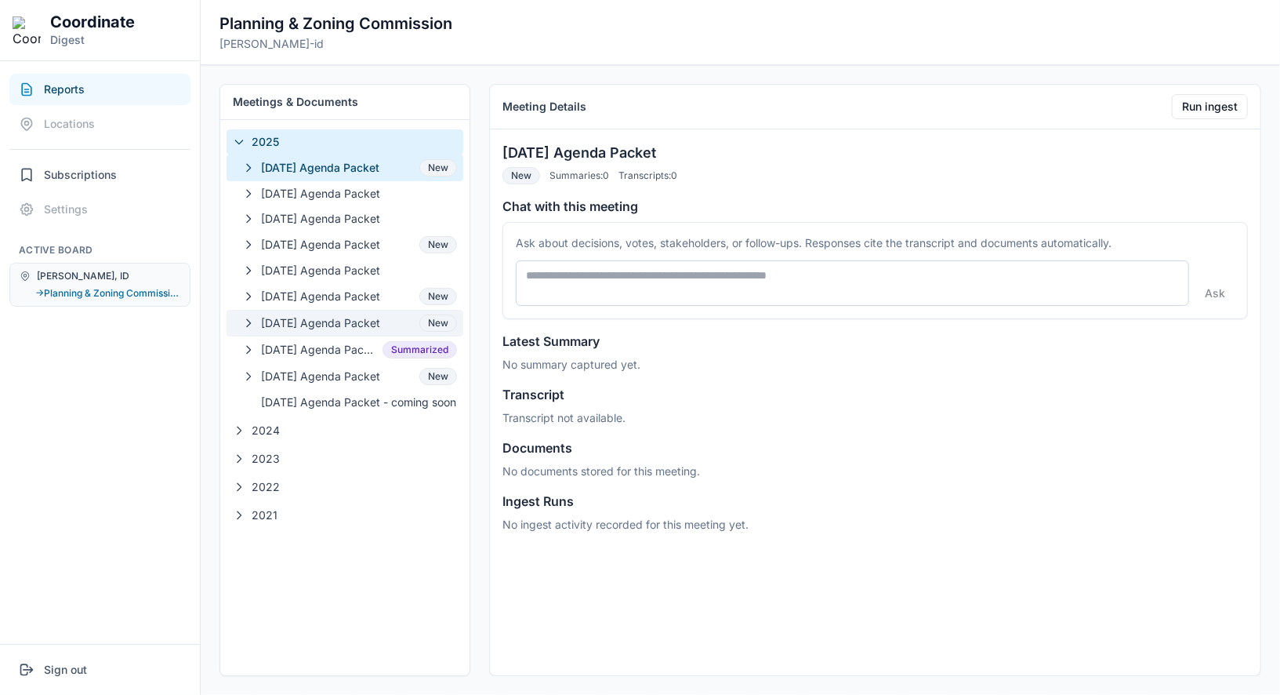
click at [273, 321] on span "[DATE] Agenda Packet" at bounding box center [337, 323] width 152 height 16
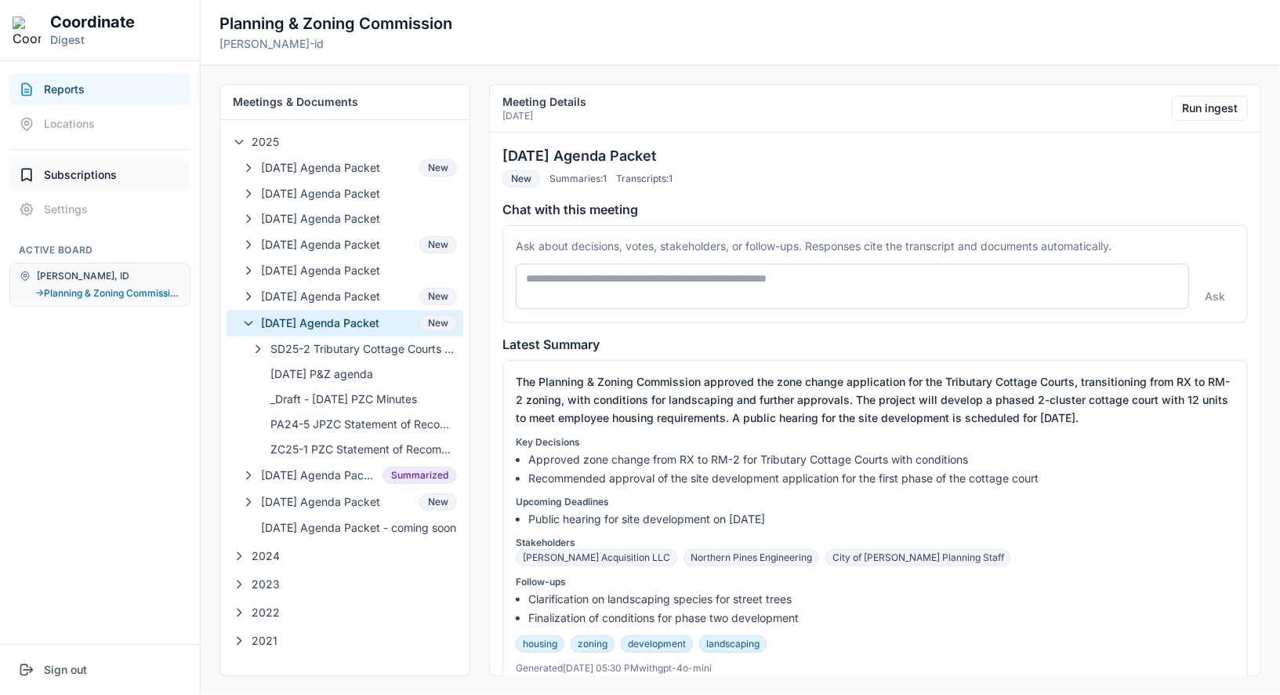
click at [79, 175] on span "Subscriptions" at bounding box center [80, 175] width 73 height 16
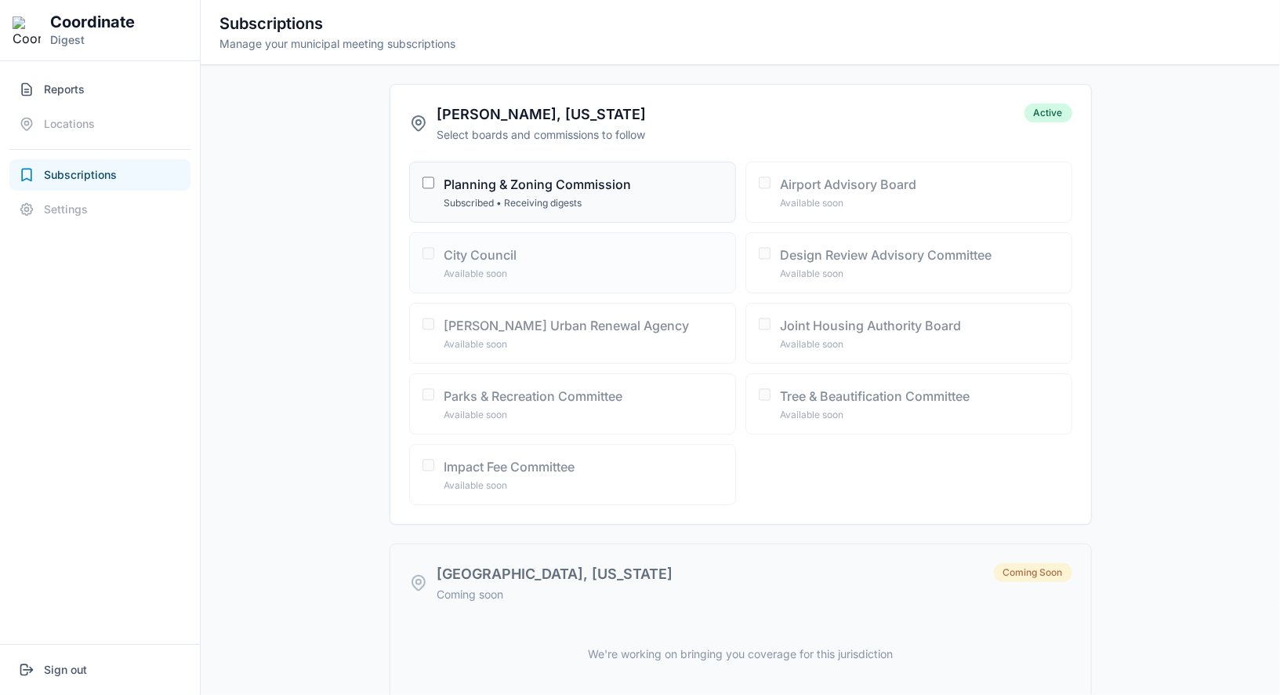
click at [487, 273] on div "Available soon" at bounding box center [583, 273] width 278 height 13
click at [119, 96] on button "Reports" at bounding box center [99, 89] width 181 height 31
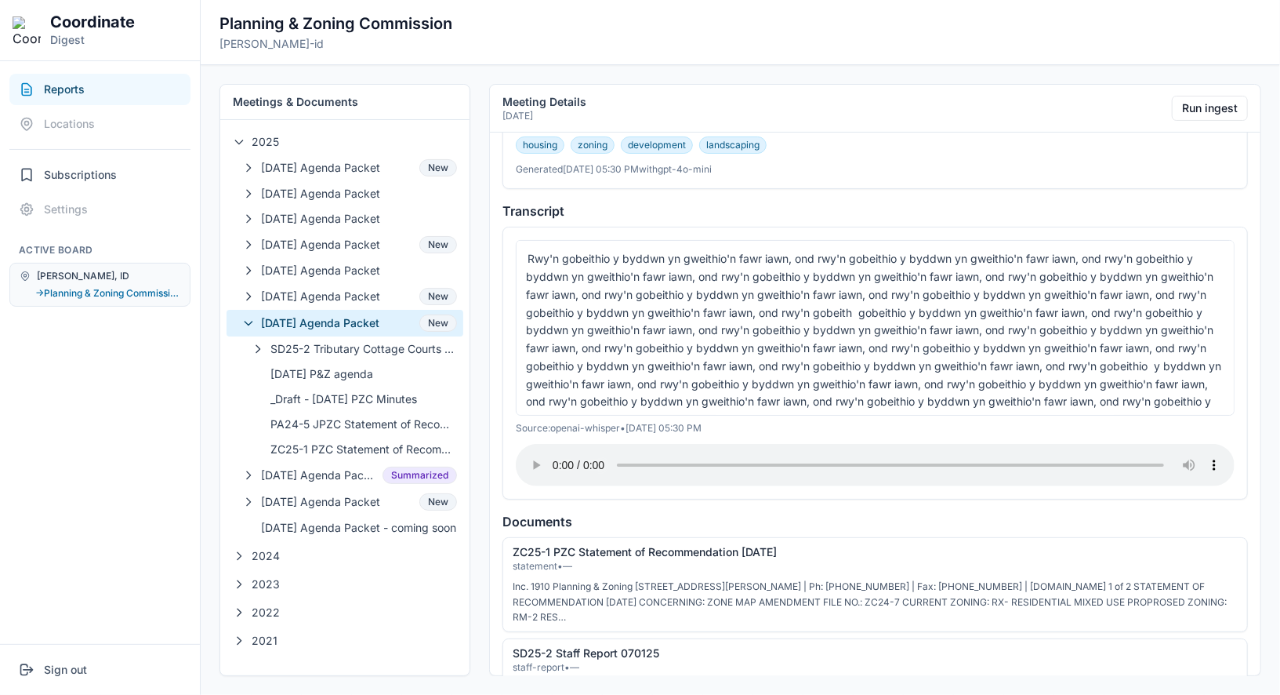
scroll to position [506, 0]
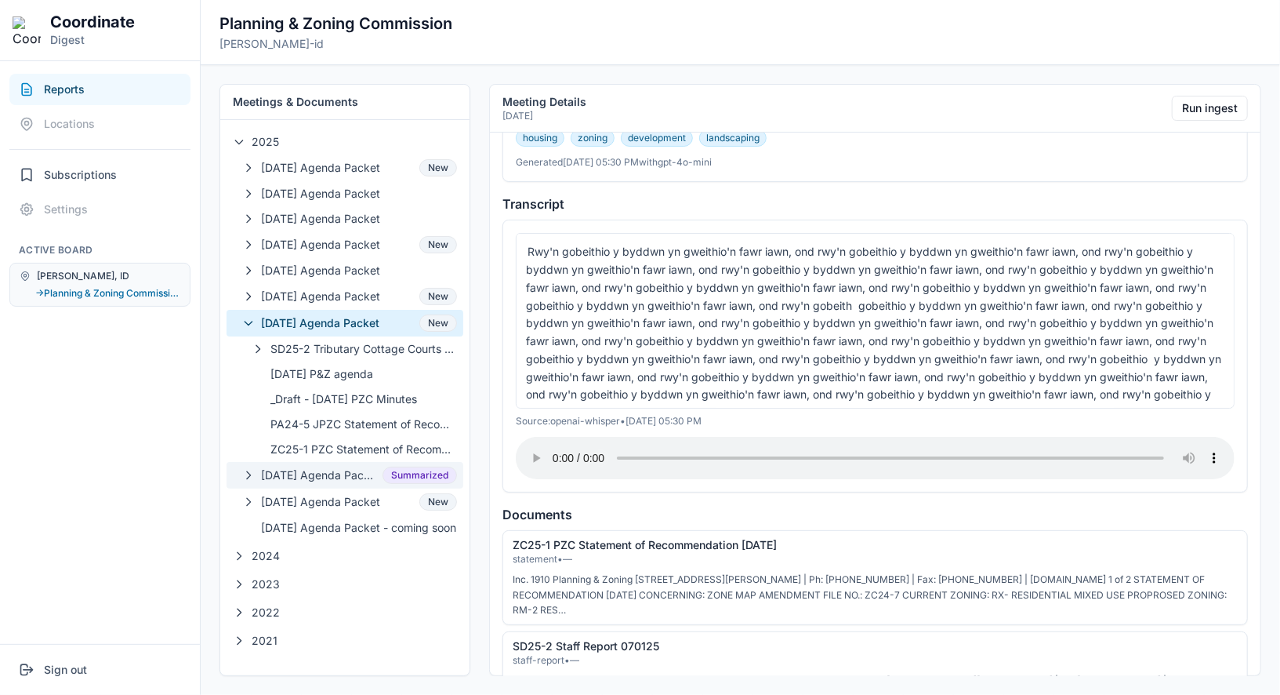
click at [317, 469] on span "[DATE] Agenda Packet" at bounding box center [318, 475] width 115 height 16
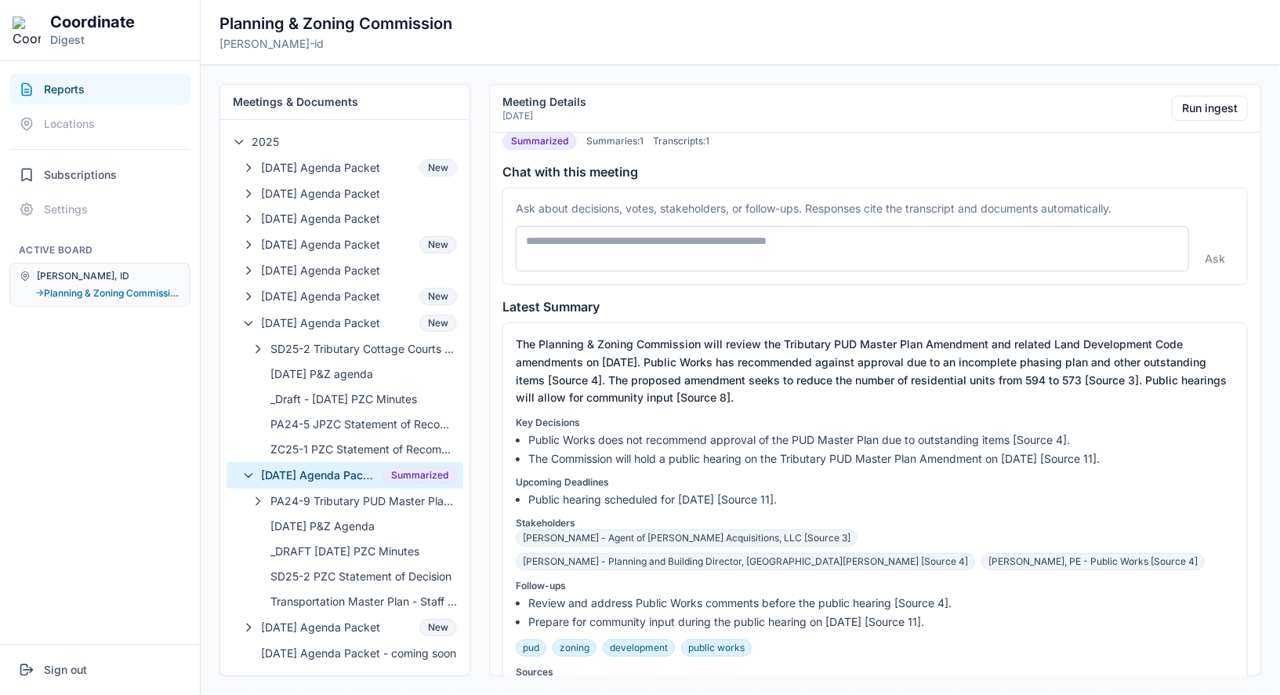
scroll to position [0, 0]
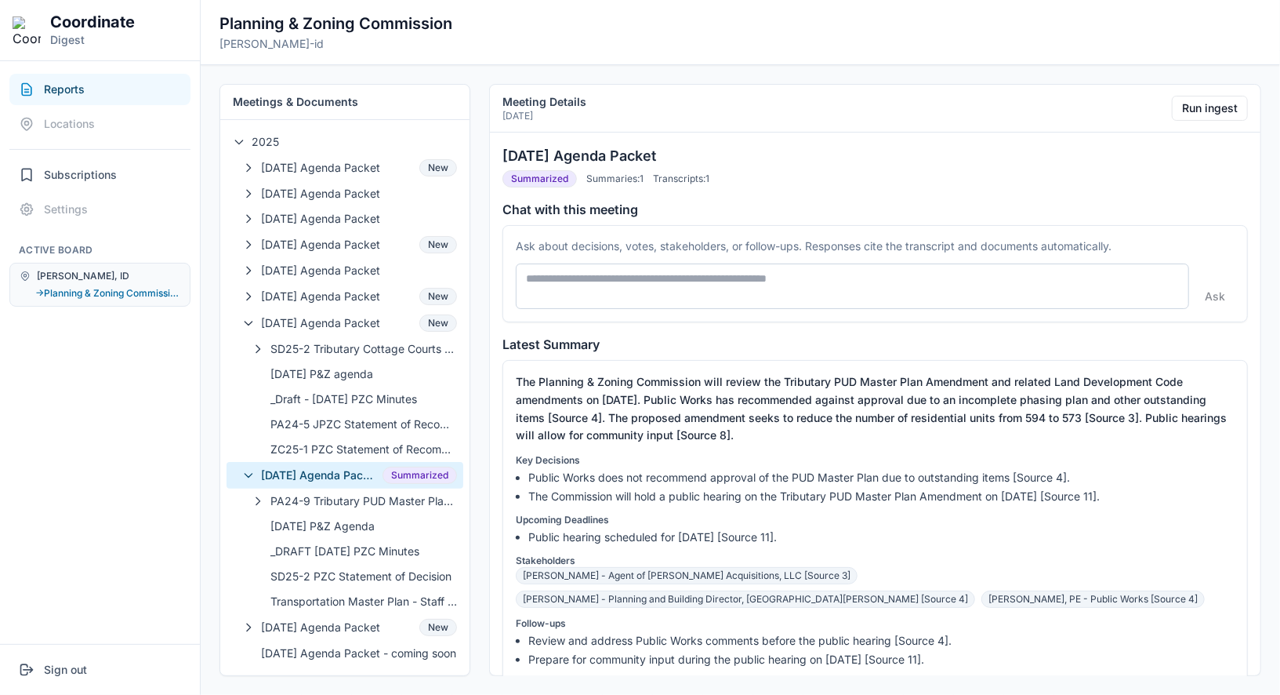
click at [817, 280] on textarea at bounding box center [852, 285] width 673 height 45
type textarea "**********"
click at [1215, 298] on button "Ask" at bounding box center [1217, 295] width 39 height 25
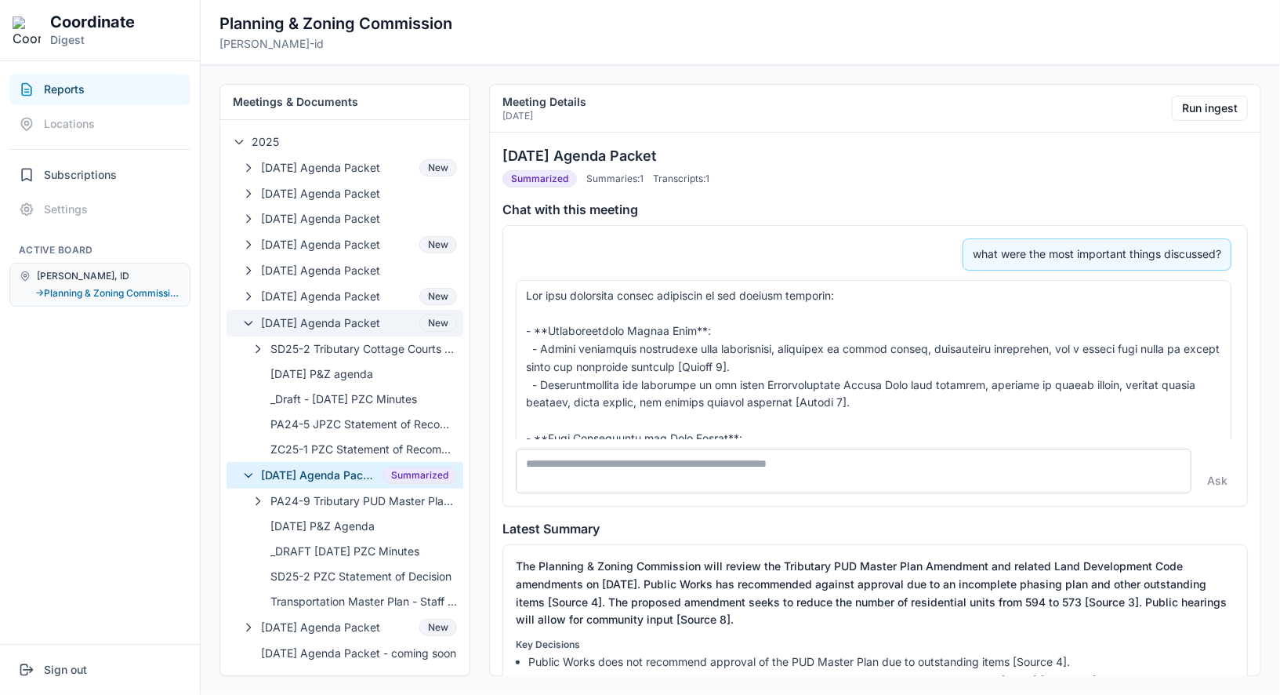
click at [395, 320] on span "07-09-2025 Agenda Packet" at bounding box center [337, 323] width 152 height 16
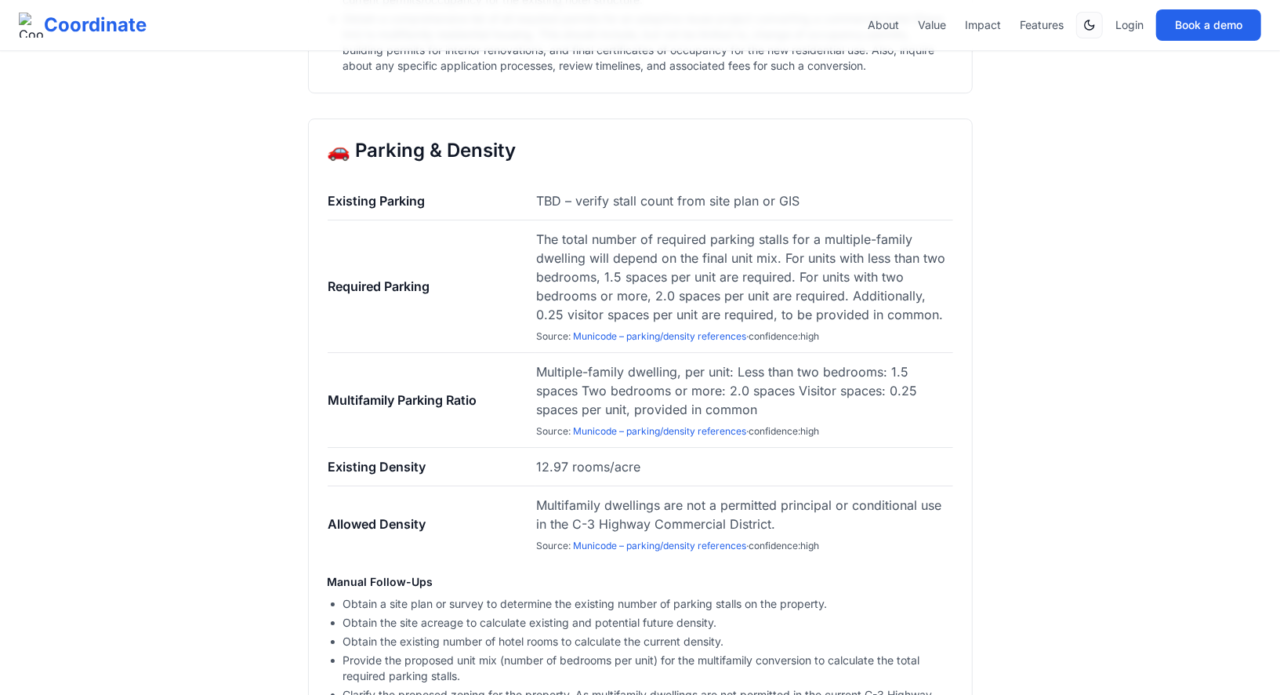
scroll to position [3059, 0]
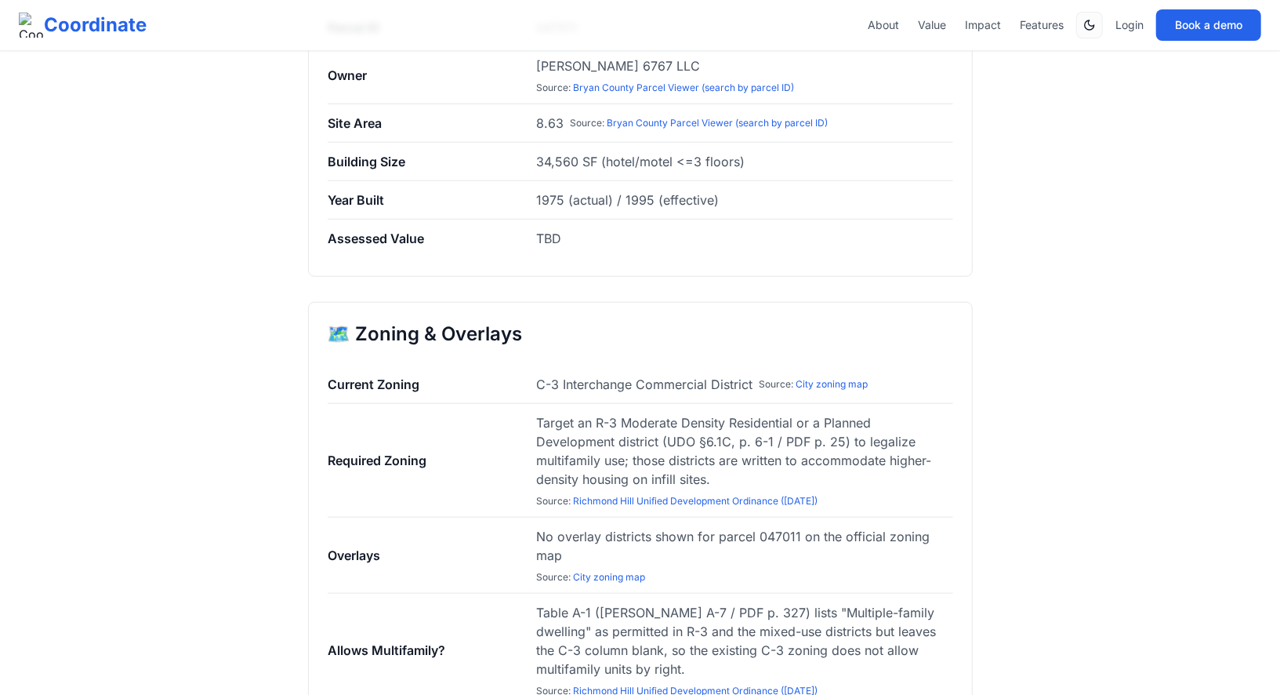
scroll to position [815, 0]
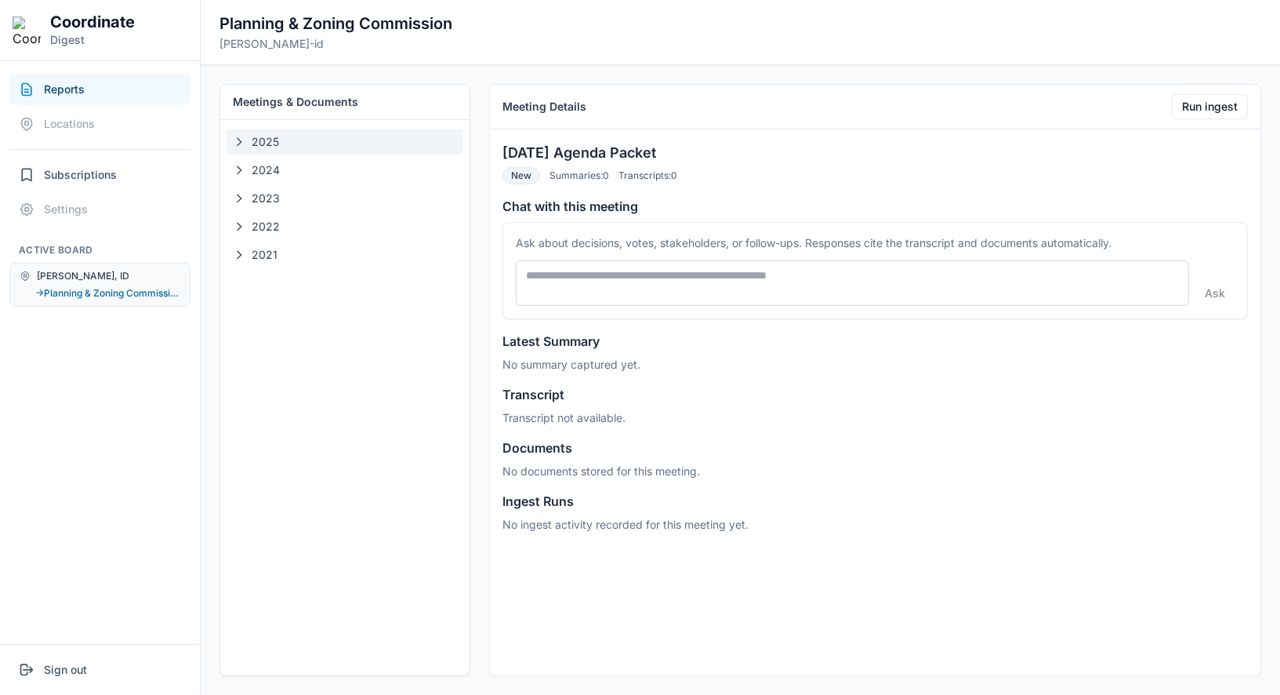
click at [355, 140] on span "2025" at bounding box center [354, 142] width 205 height 16
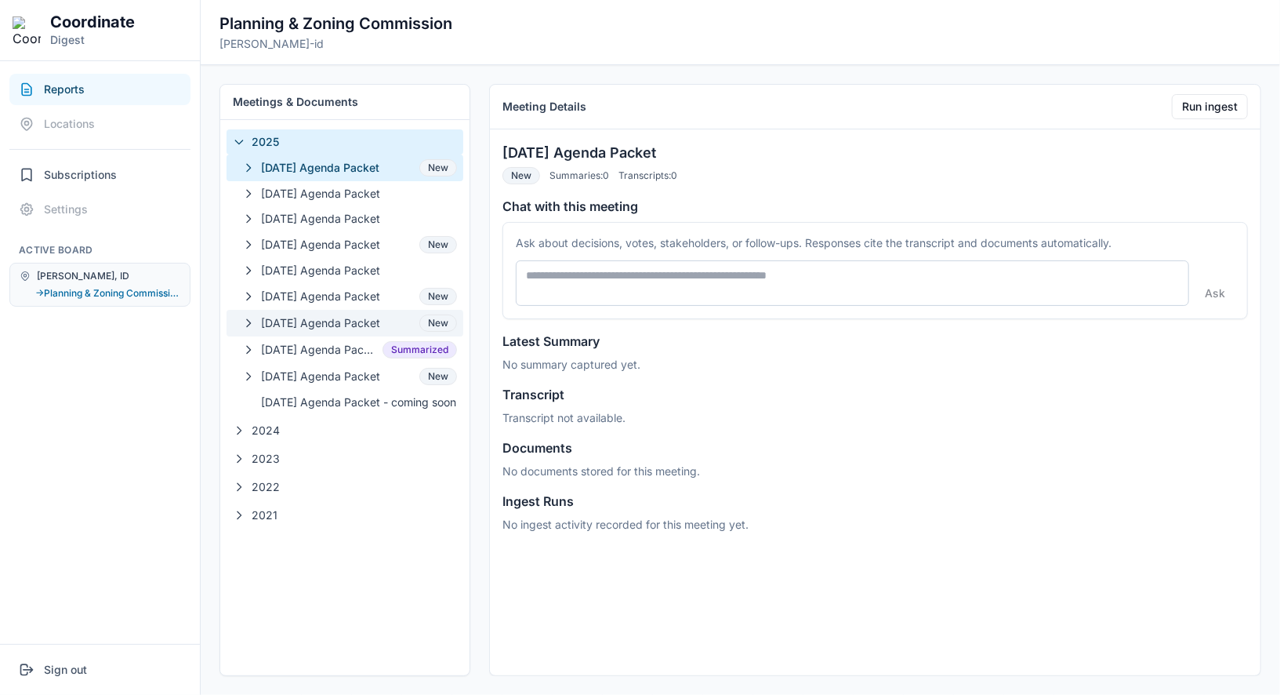
click at [353, 321] on span "07-09-2025 Agenda Packet" at bounding box center [337, 323] width 152 height 16
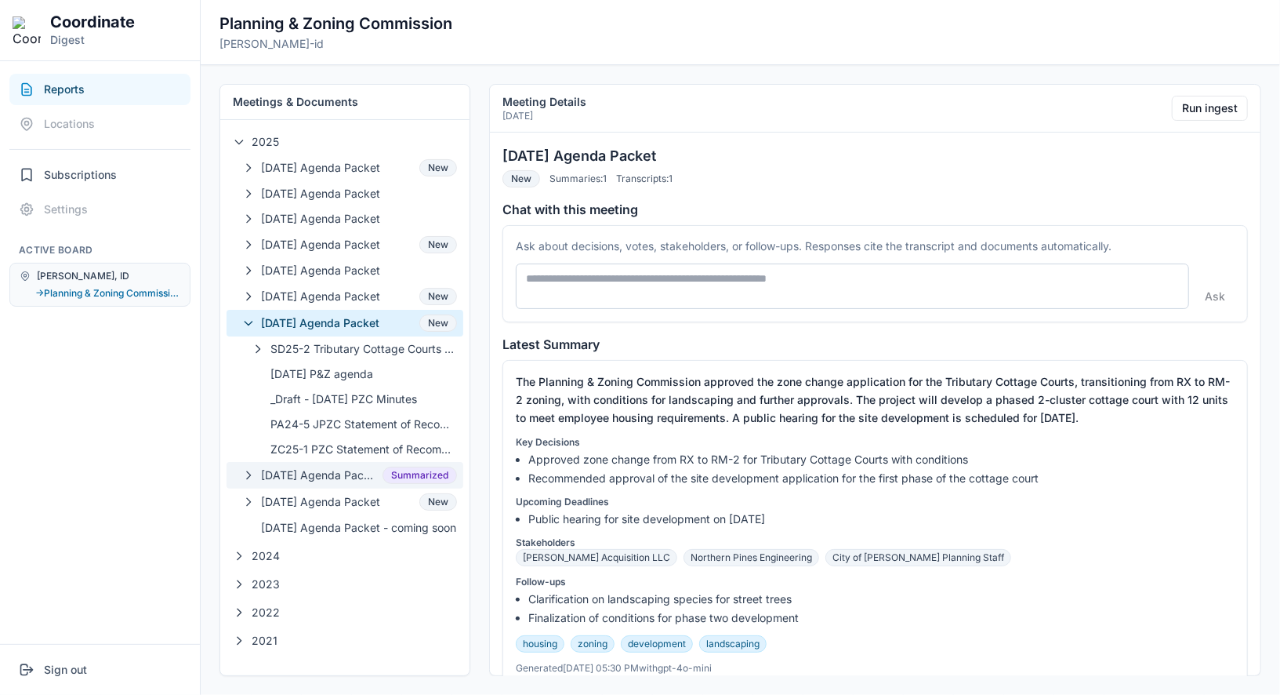
click at [365, 462] on button "08-13-2025 Agenda Packet Summarized" at bounding box center [345, 475] width 237 height 27
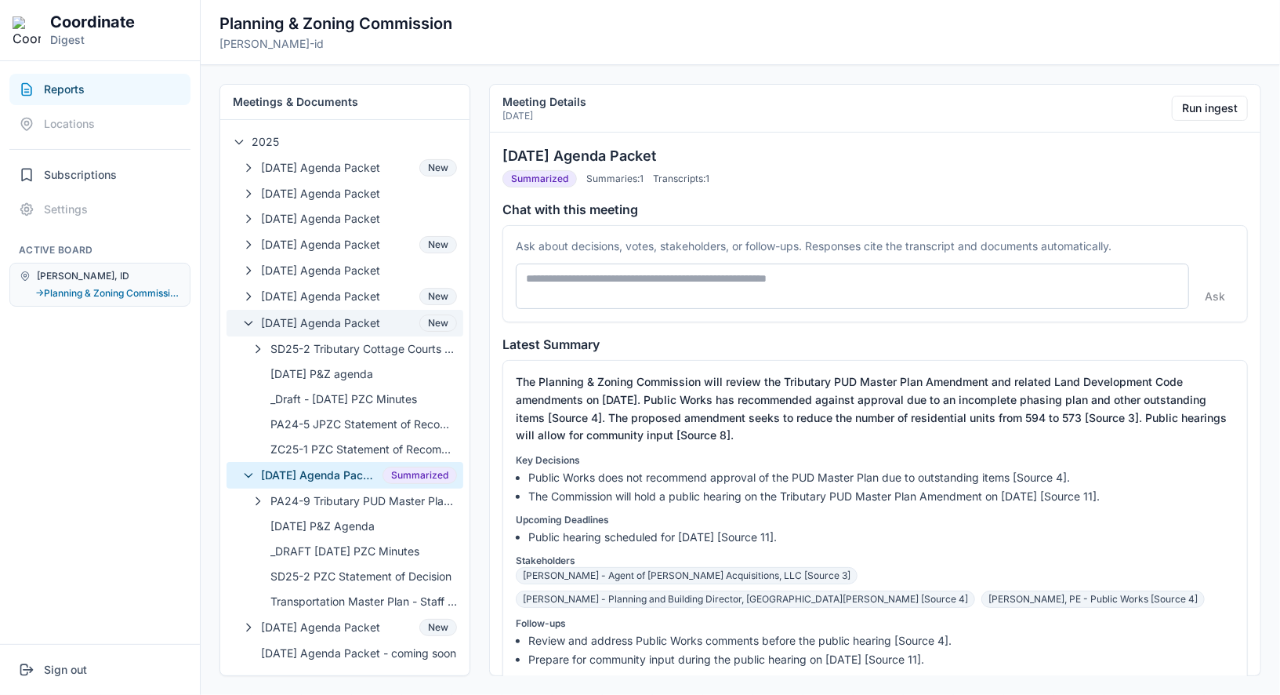
click at [379, 319] on span "07-09-2025 Agenda Packet" at bounding box center [337, 323] width 152 height 16
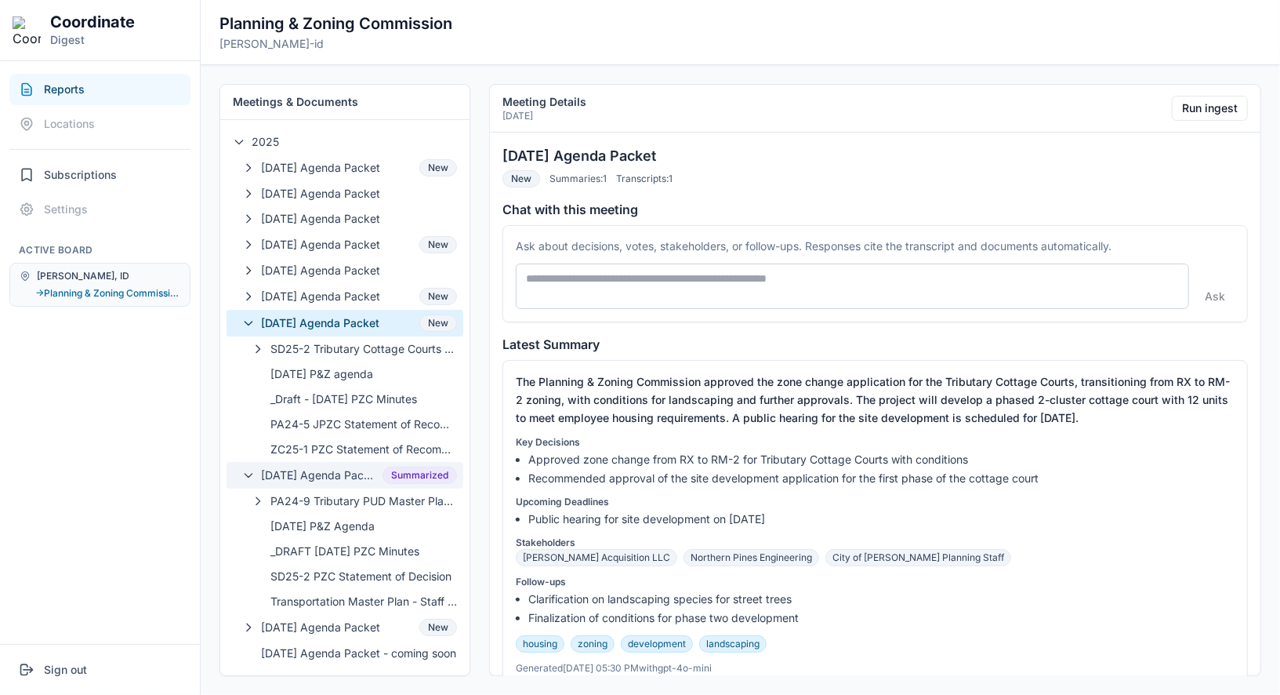
click at [250, 469] on icon "button" at bounding box center [248, 475] width 13 height 13
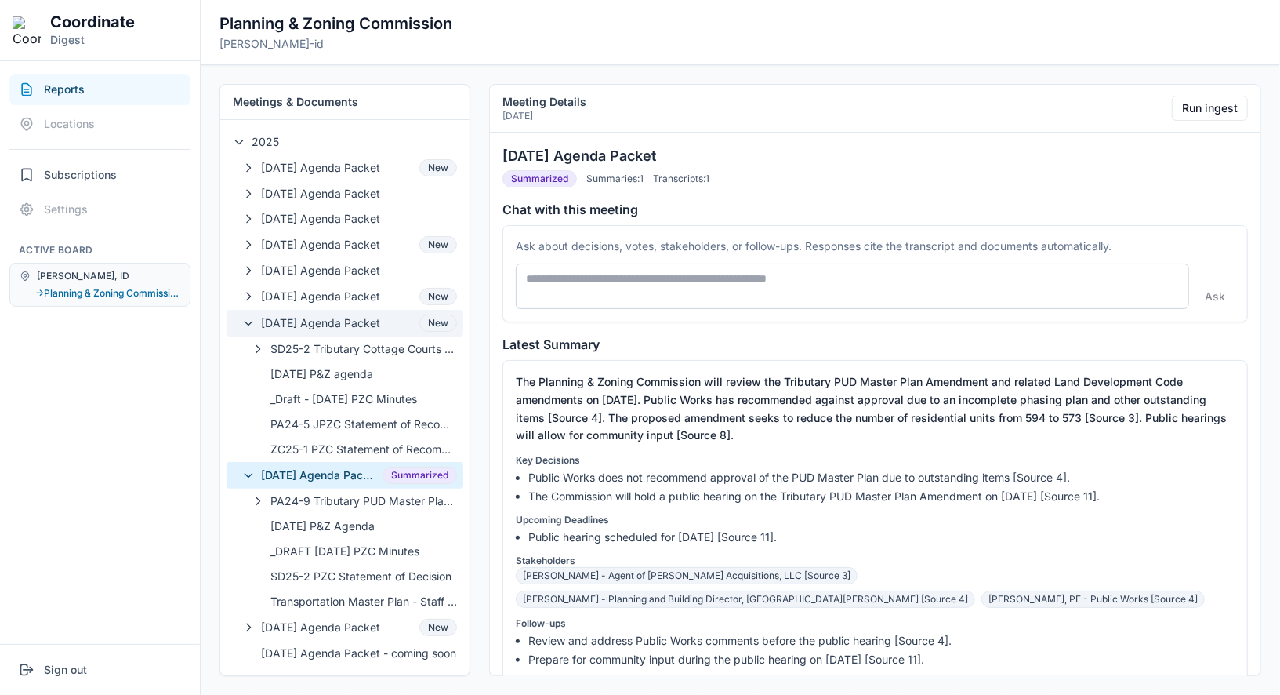
click at [347, 318] on span "07-09-2025 Agenda Packet" at bounding box center [337, 323] width 152 height 16
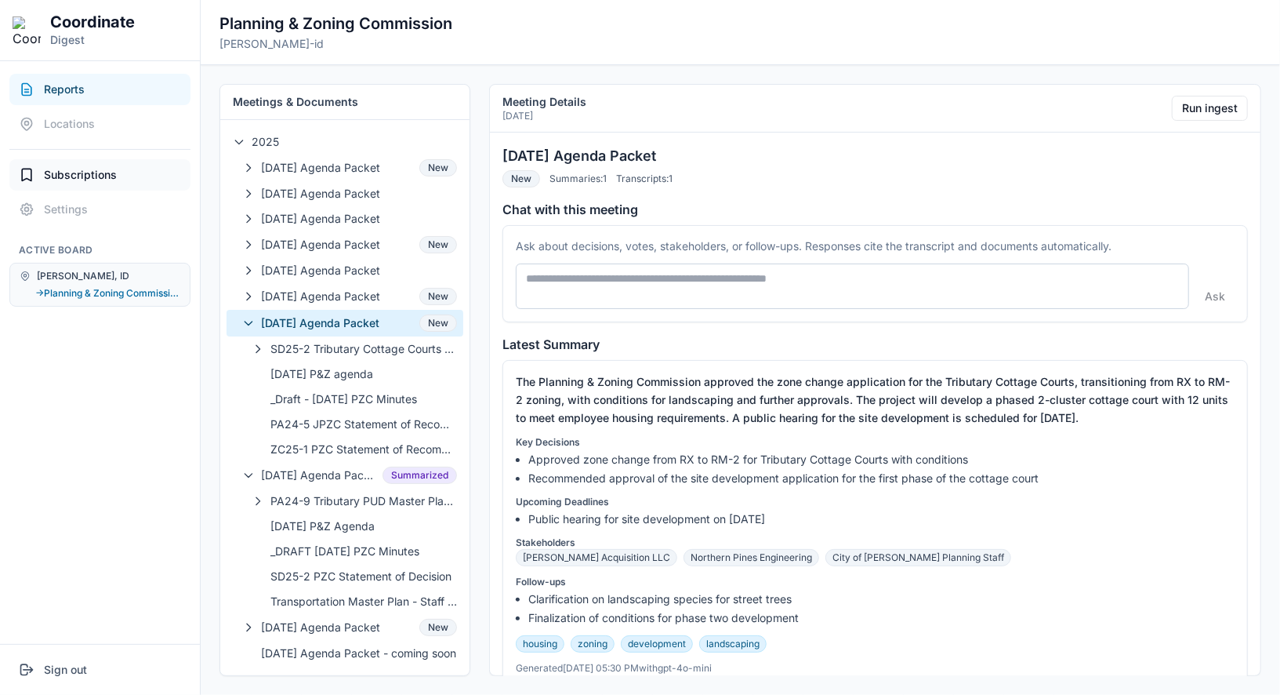
click at [98, 175] on span "Subscriptions" at bounding box center [80, 175] width 73 height 16
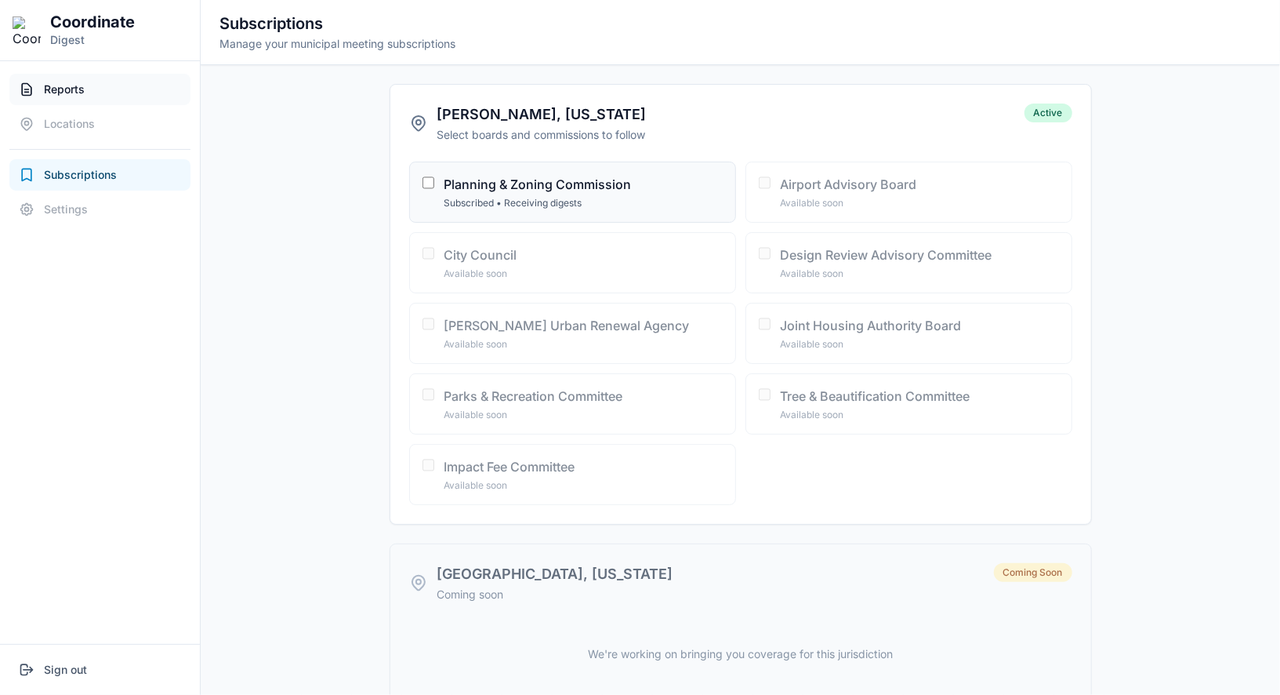
click at [136, 91] on button "Reports" at bounding box center [99, 89] width 181 height 31
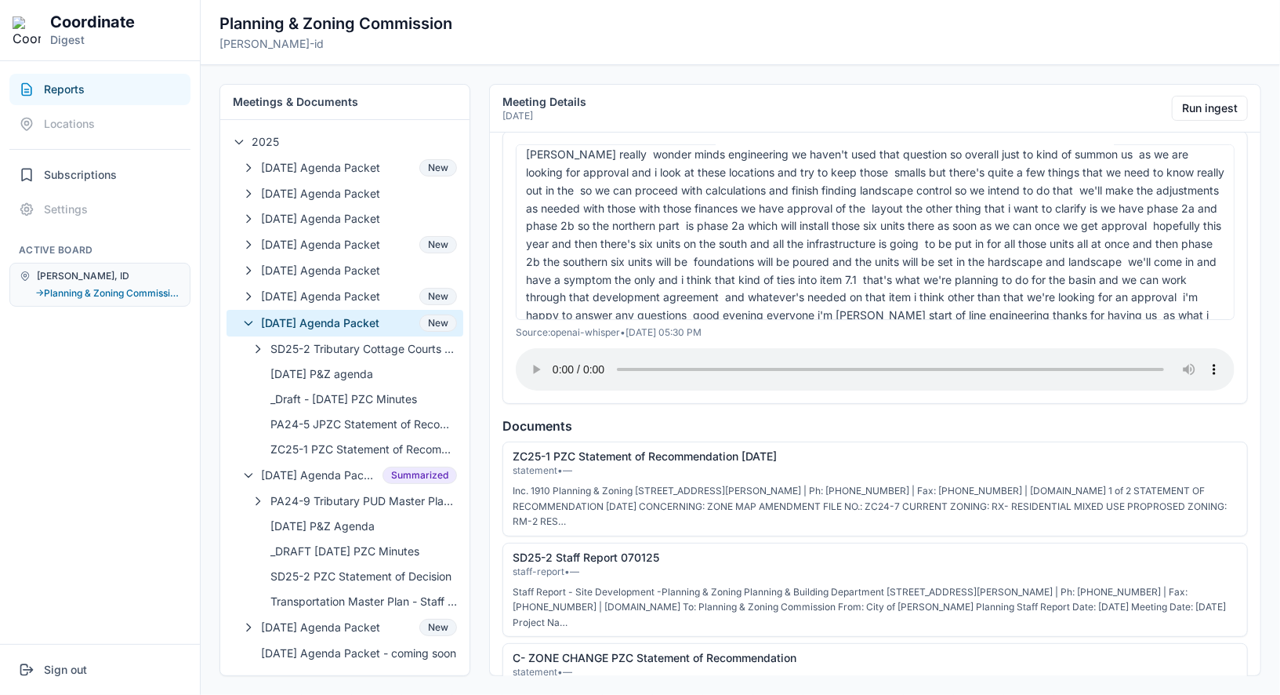
scroll to position [1083, 0]
click at [719, 250] on span "foundations will be poured and the units will be set in the hardscape and lands…" at bounding box center [909, 256] width 434 height 13
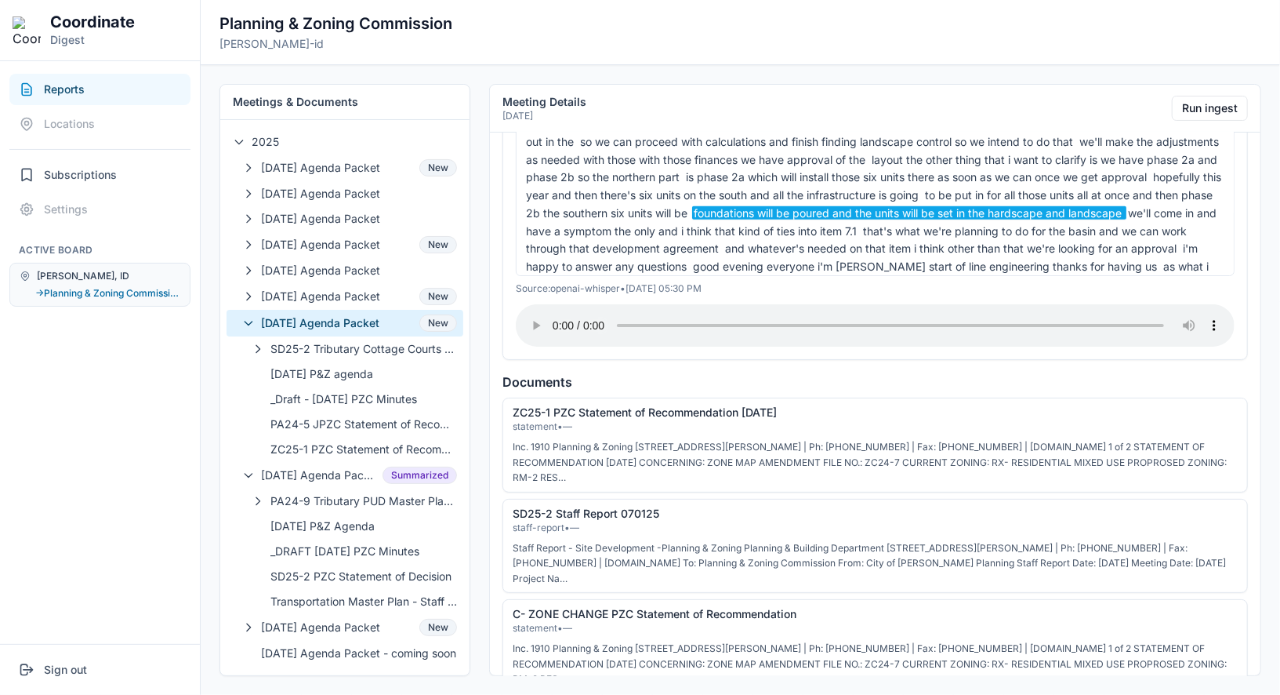
scroll to position [640, 0]
click at [599, 506] on link "SD25-2 Staff Report 070125" at bounding box center [586, 511] width 147 height 13
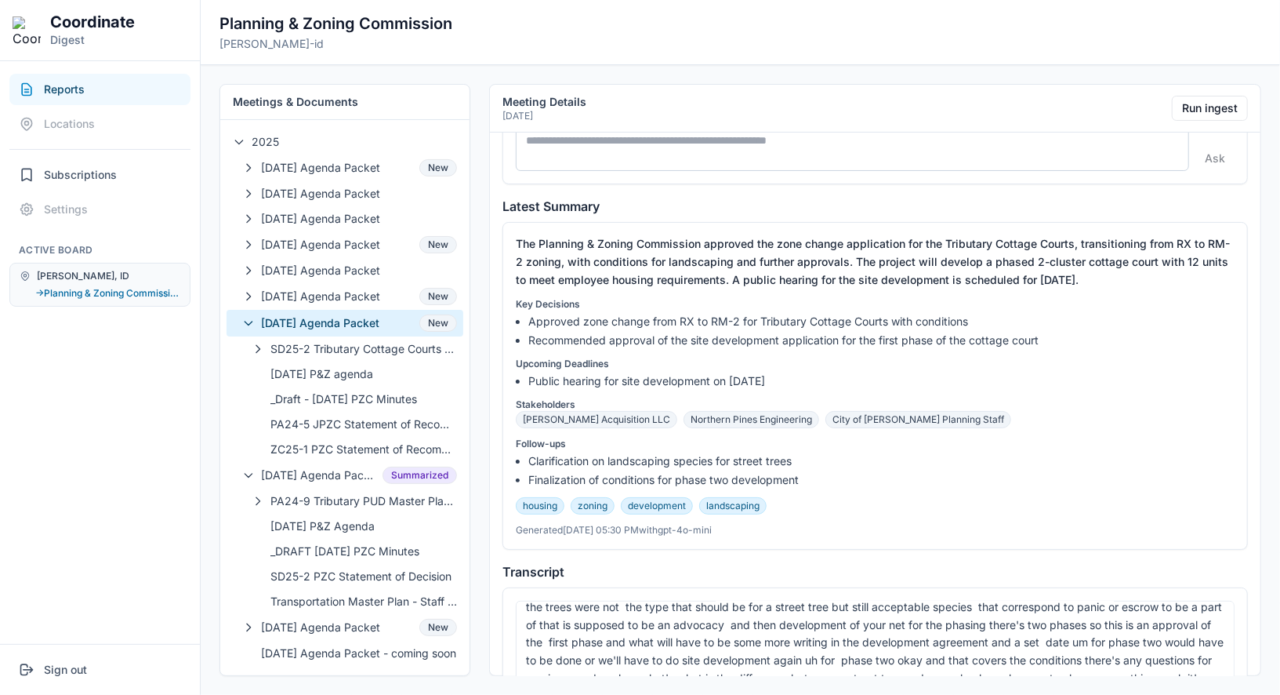
scroll to position [146, 0]
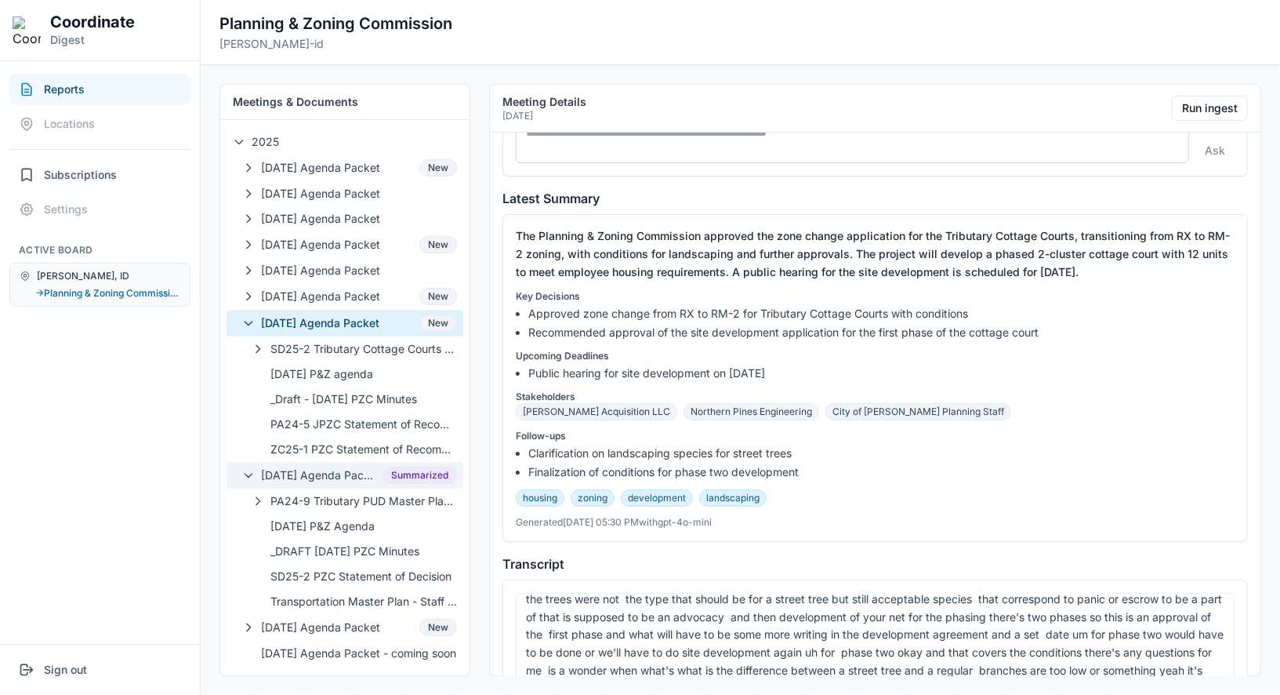
click at [343, 467] on span "08-13-2025 Agenda Packet" at bounding box center [318, 475] width 115 height 16
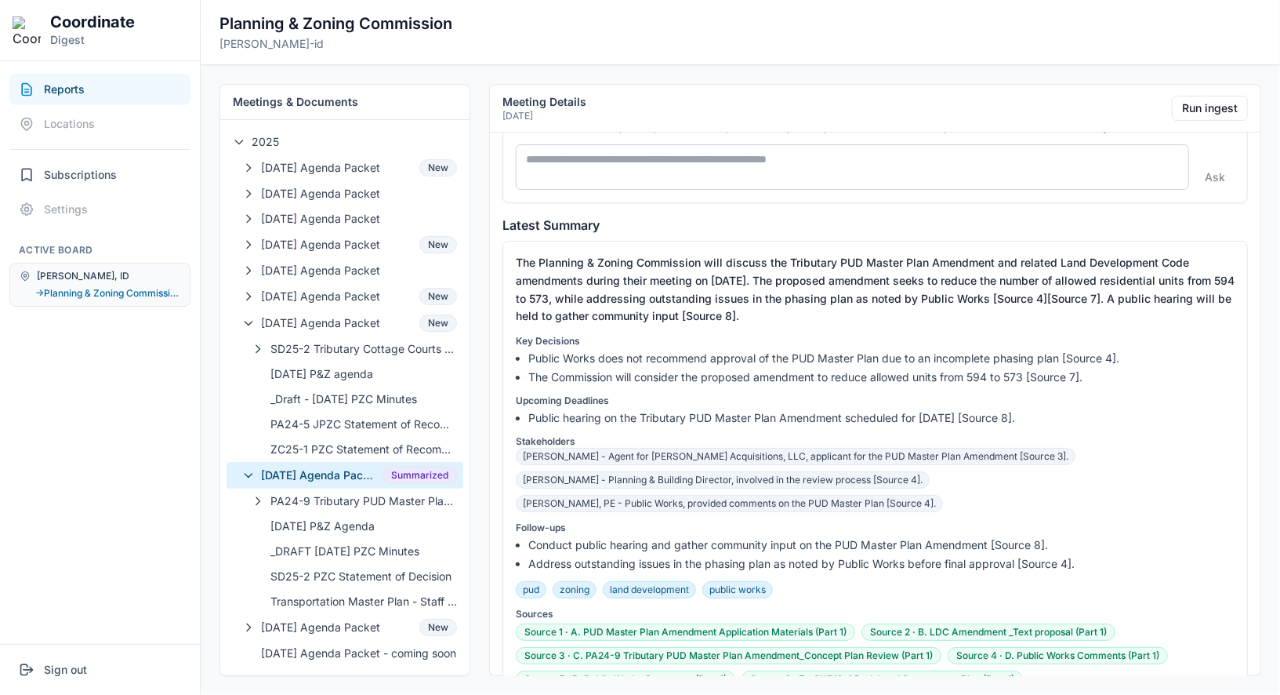
scroll to position [123, 0]
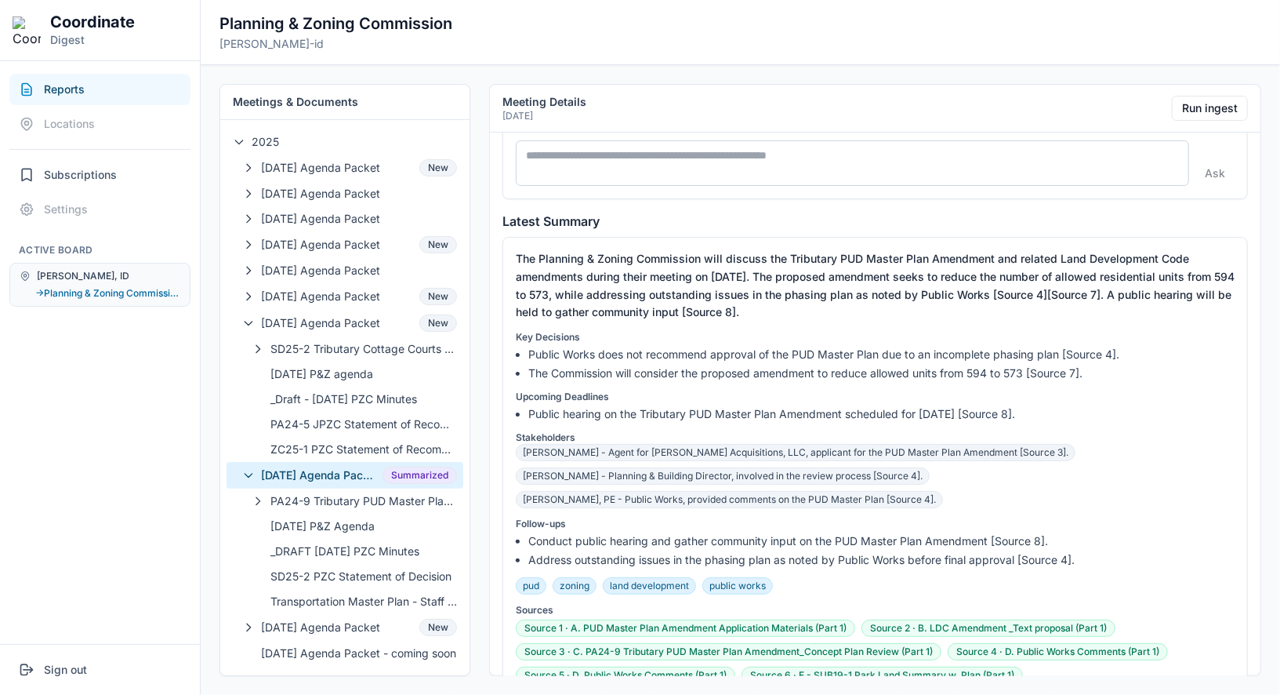
drag, startPoint x: 760, startPoint y: 307, endPoint x: 815, endPoint y: 310, distance: 55.7
click at [815, 310] on p "The Planning & Zoning Commission will discuss the Tributary PUD Master Plan Ame…" at bounding box center [875, 285] width 719 height 71
drag, startPoint x: 815, startPoint y: 310, endPoint x: 760, endPoint y: 310, distance: 54.9
click at [760, 310] on p "The Planning & Zoning Commission will discuss the Tributary PUD Master Plan Ame…" at bounding box center [875, 285] width 719 height 71
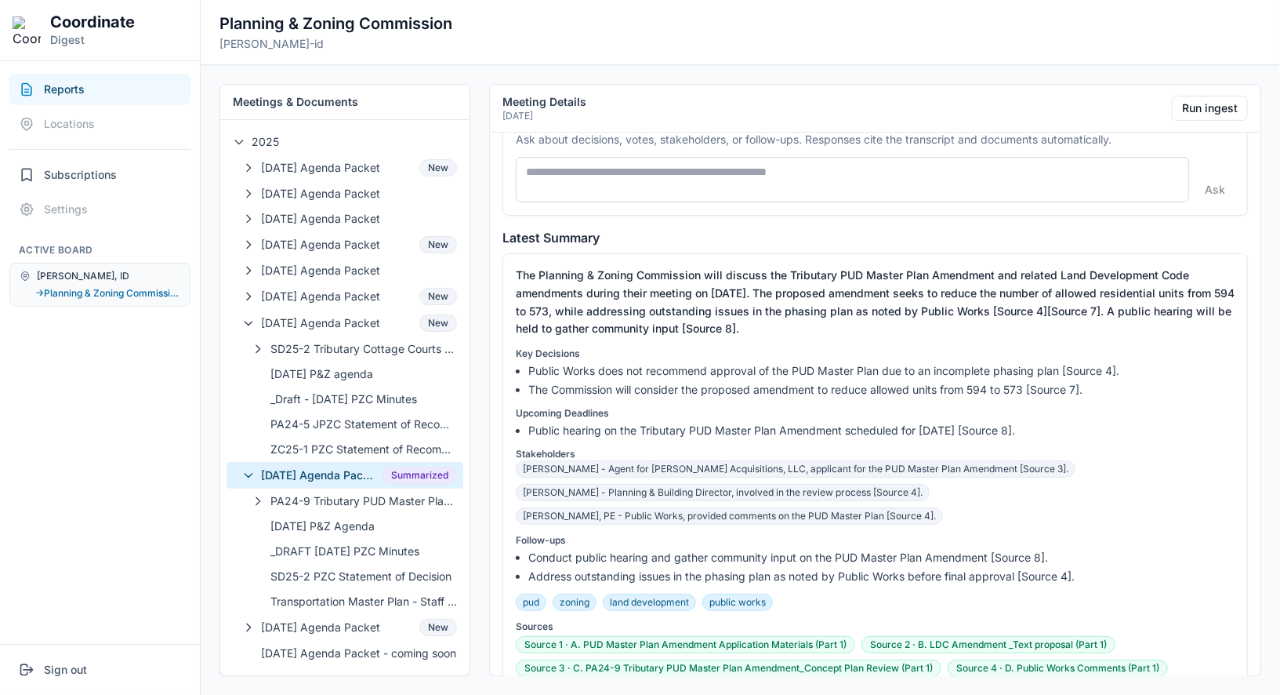
scroll to position [0, 0]
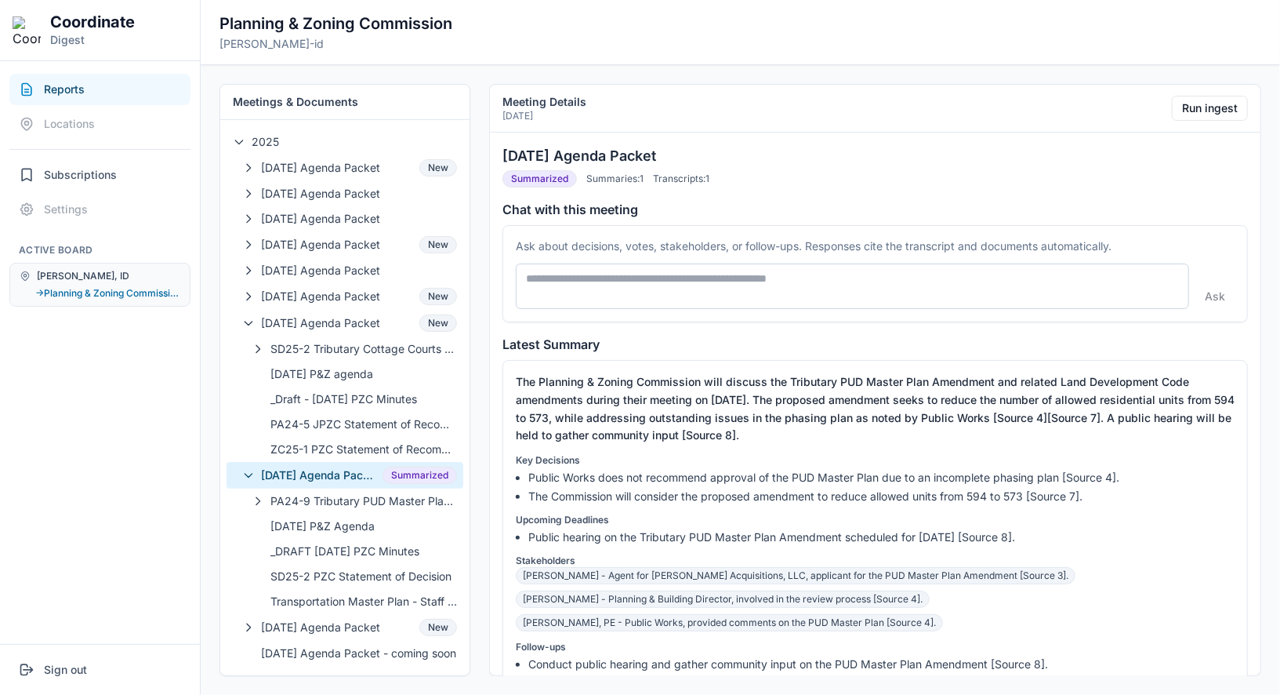
click at [840, 274] on textarea at bounding box center [852, 285] width 673 height 45
click at [116, 283] on div "Driggs, ID → Planning & Zoning Commission" at bounding box center [99, 285] width 181 height 44
click at [115, 290] on button "→ Planning & Zoning Commission" at bounding box center [107, 293] width 145 height 13
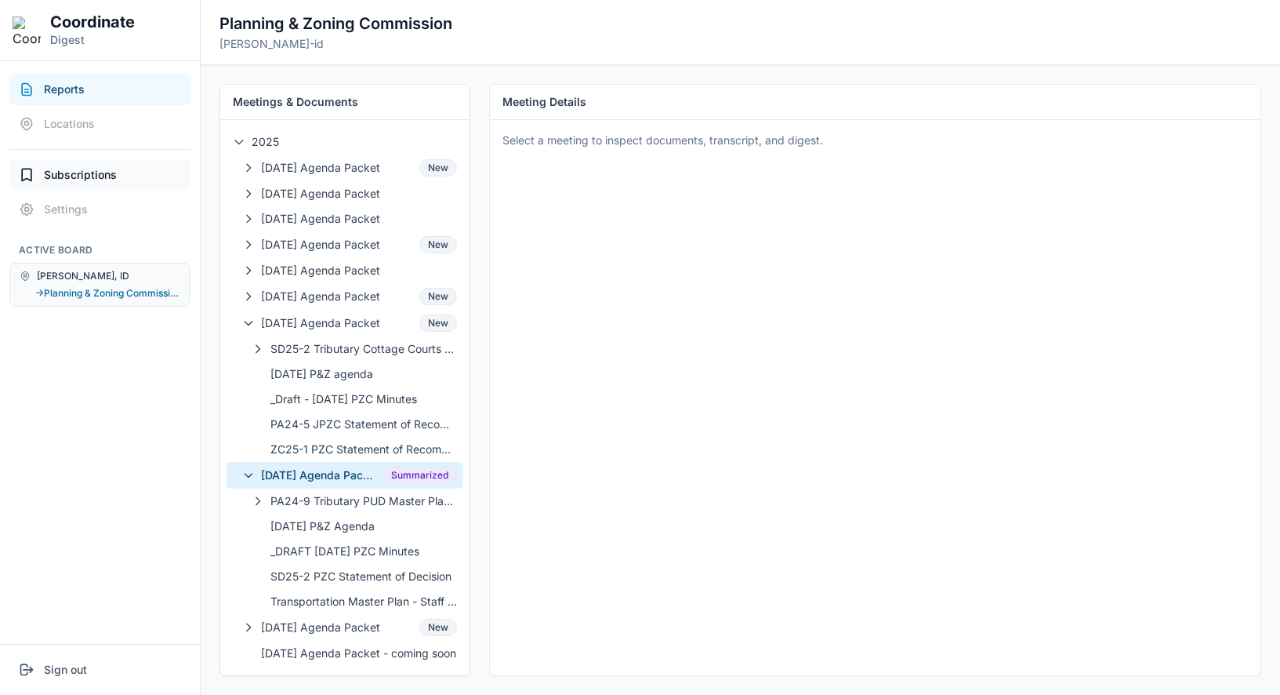
click at [121, 171] on button "Subscriptions" at bounding box center [99, 174] width 181 height 31
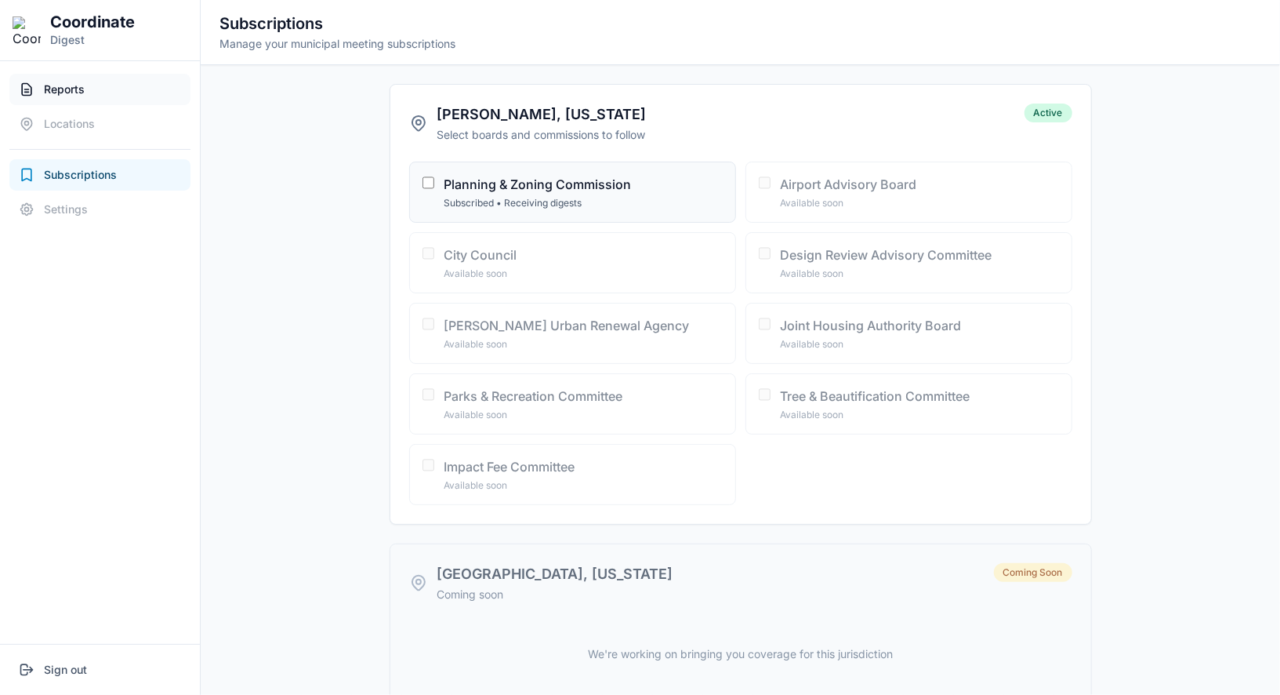
click at [95, 84] on button "Reports" at bounding box center [99, 89] width 181 height 31
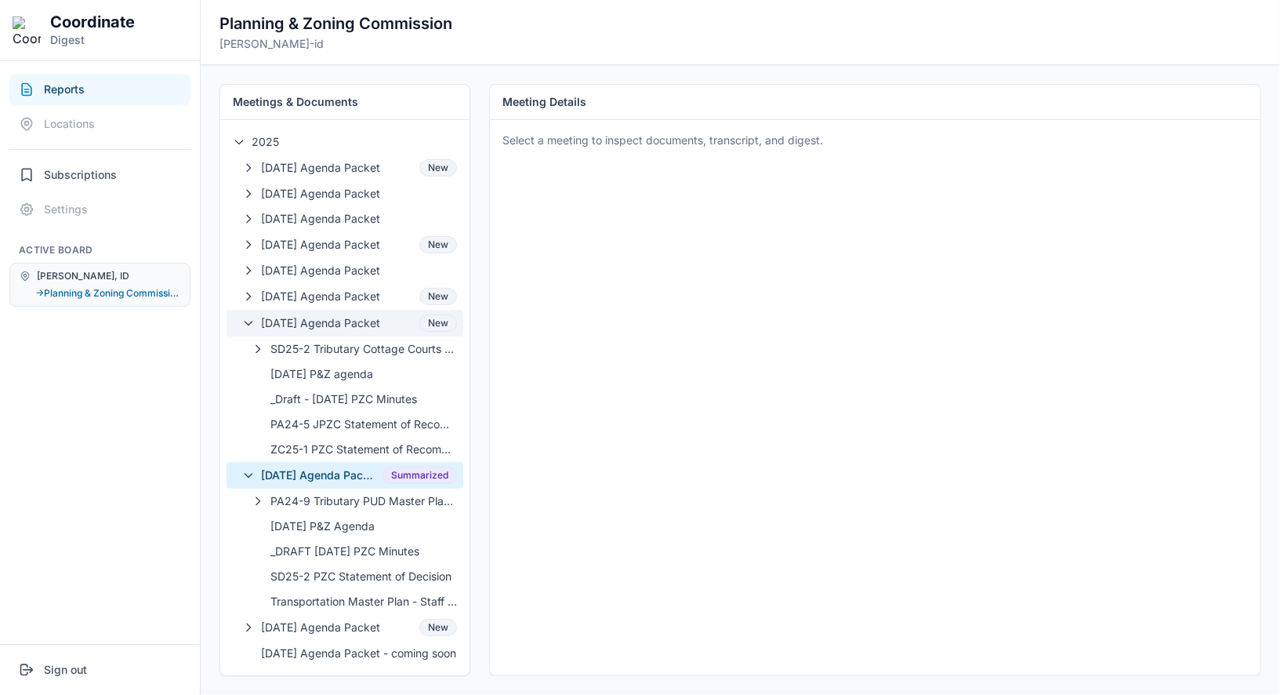
click at [355, 327] on span "07-09-2025 Agenda Packet" at bounding box center [337, 323] width 152 height 16
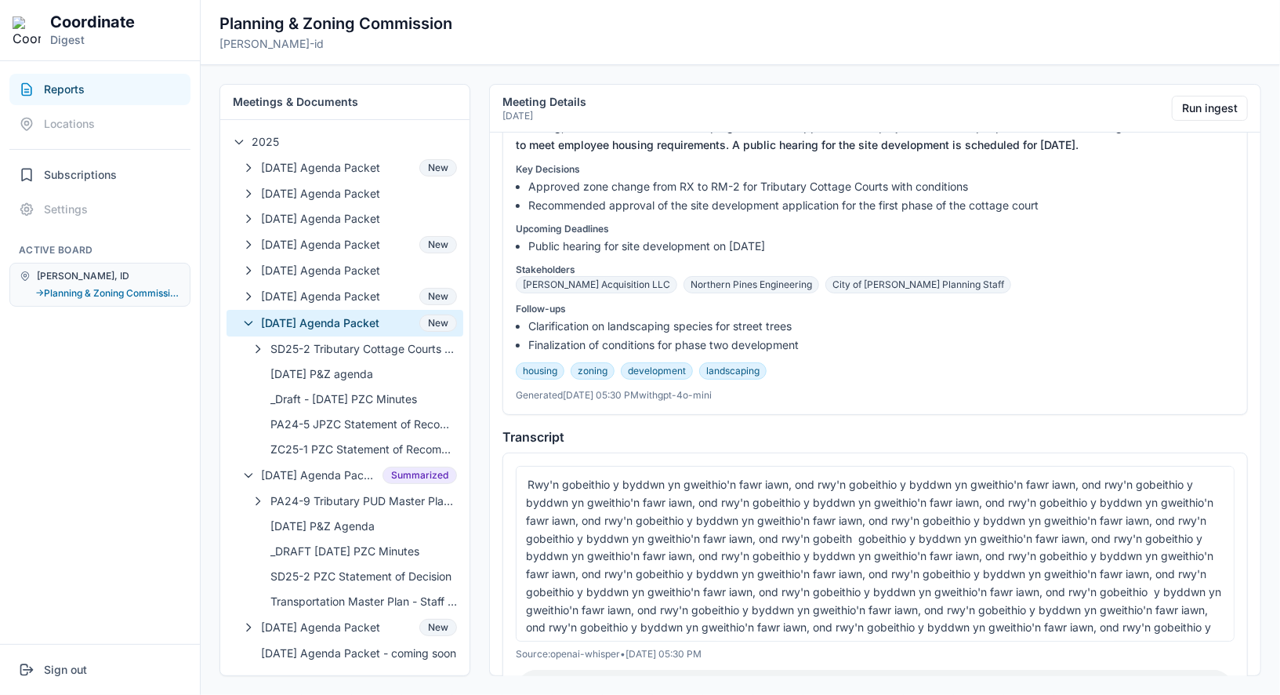
scroll to position [295, 0]
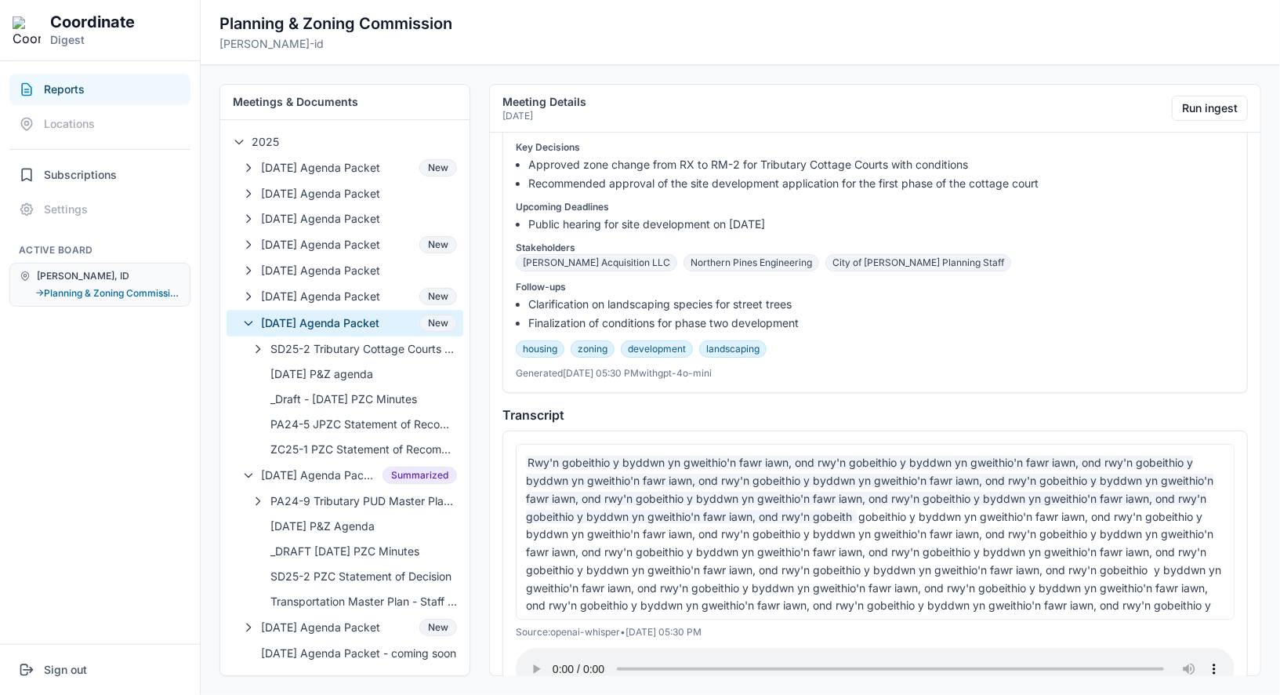
click at [727, 473] on span "Rwy'n gobeithio y byddwn yn gweithio'n fawr iawn, ond rwy'n gobeithio y byddwn …" at bounding box center [870, 488] width 688 height 67
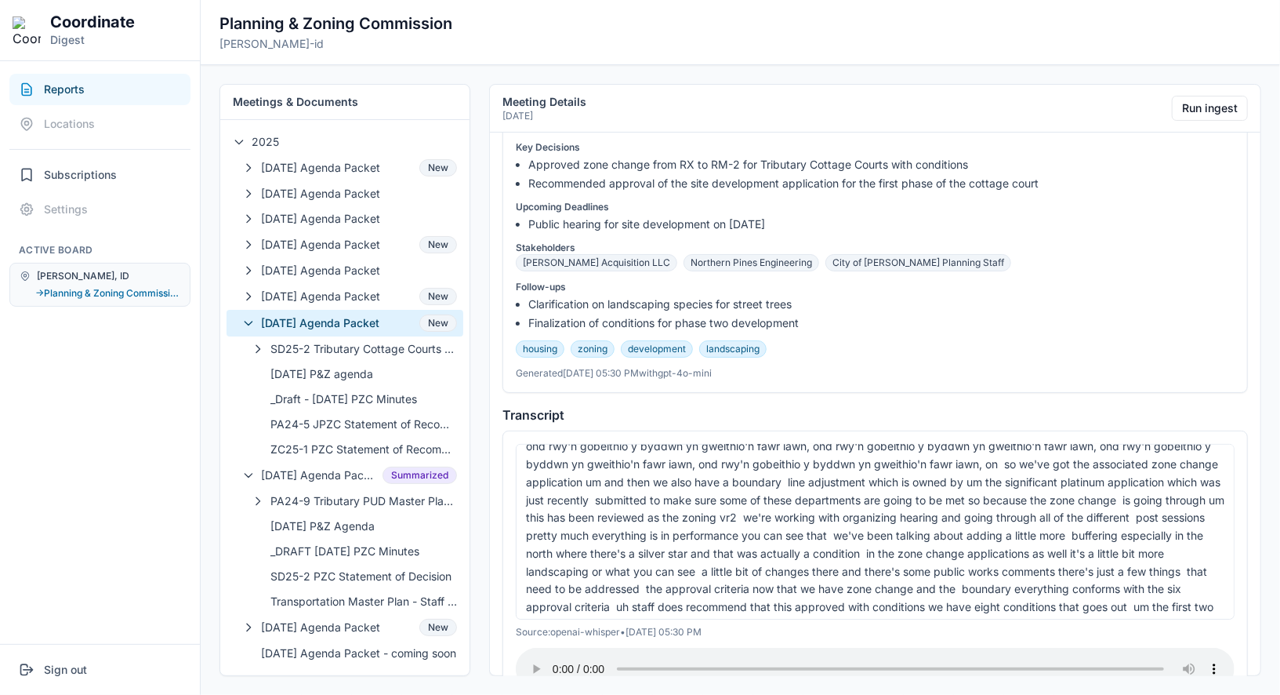
scroll to position [677, 0]
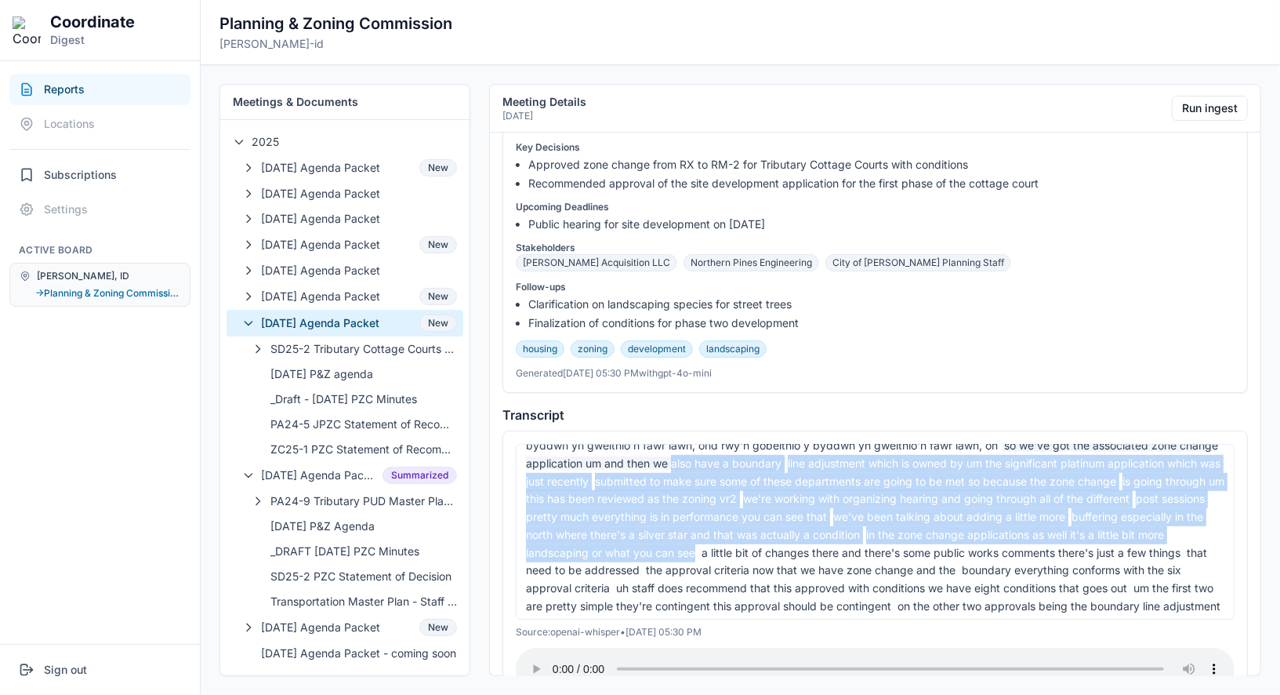
drag, startPoint x: 795, startPoint y: 549, endPoint x: 742, endPoint y: 452, distance: 110.9
click at [742, 452] on div "Rwy'n gobeithio y byddwn yn gweithio'n fawr iawn, ond rwy'n gobeithio y byddwn …" at bounding box center [875, 532] width 719 height 176
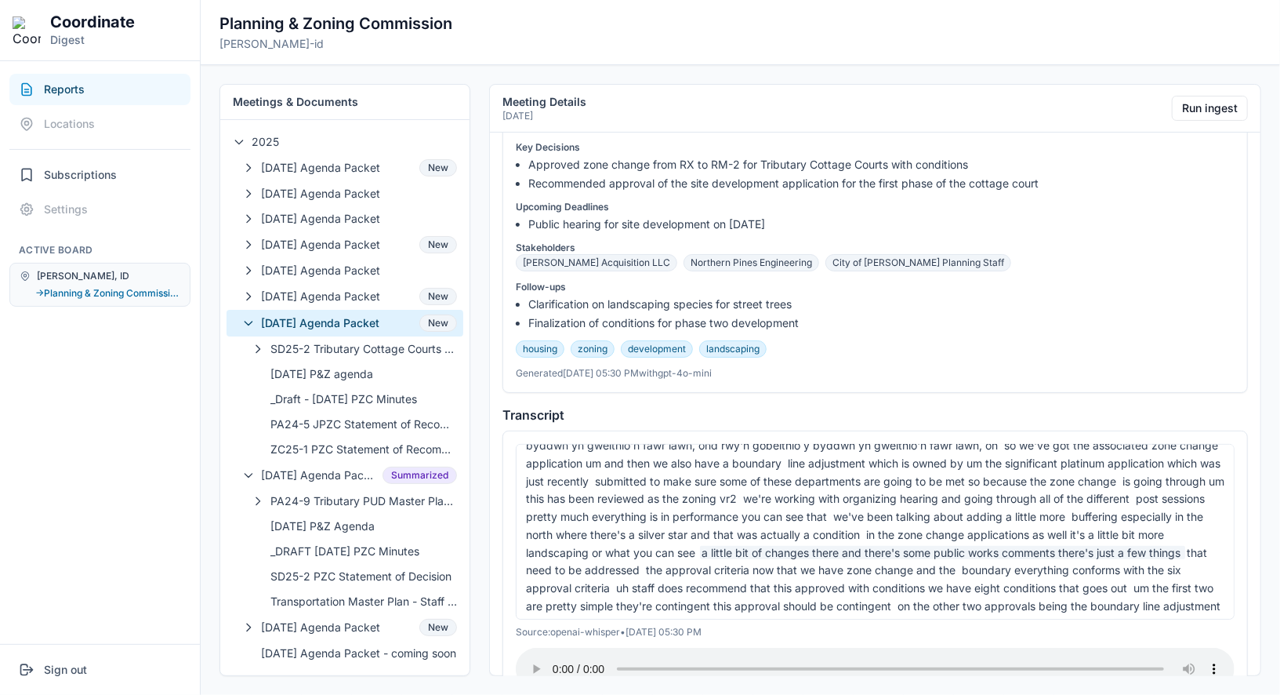
click at [804, 546] on span "a little bit of changes there and there's some public works comments there's ju…" at bounding box center [942, 552] width 485 height 13
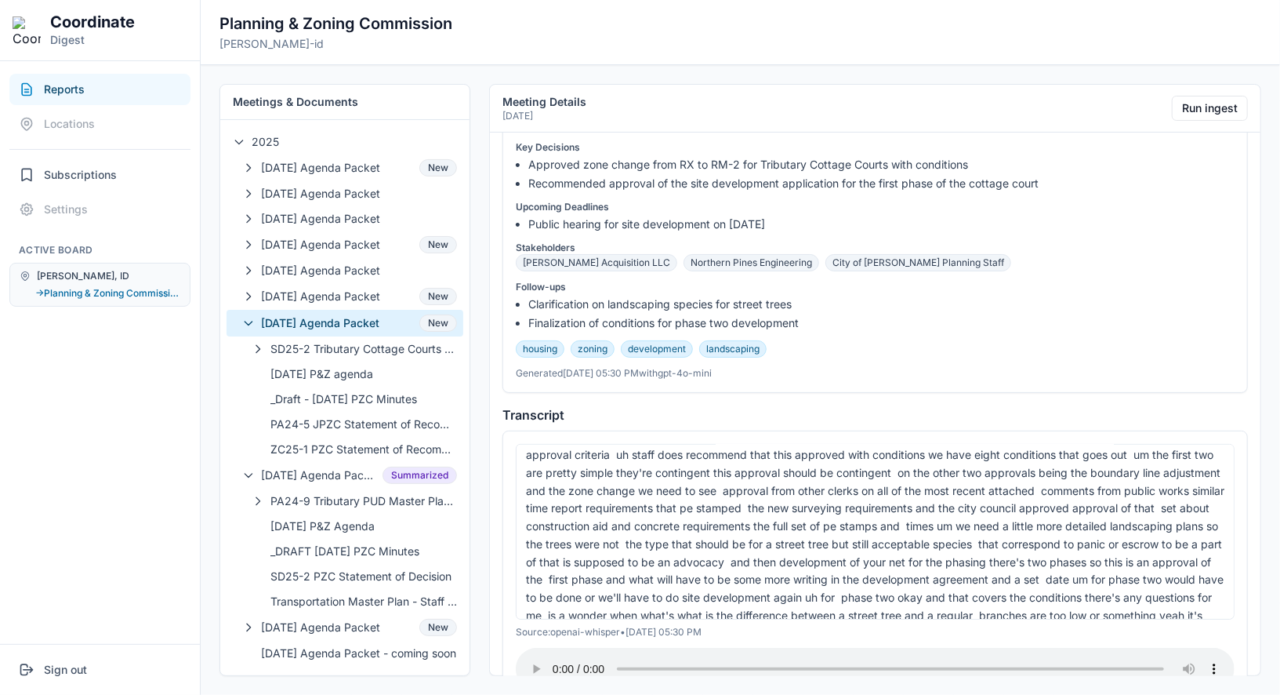
scroll to position [831, 0]
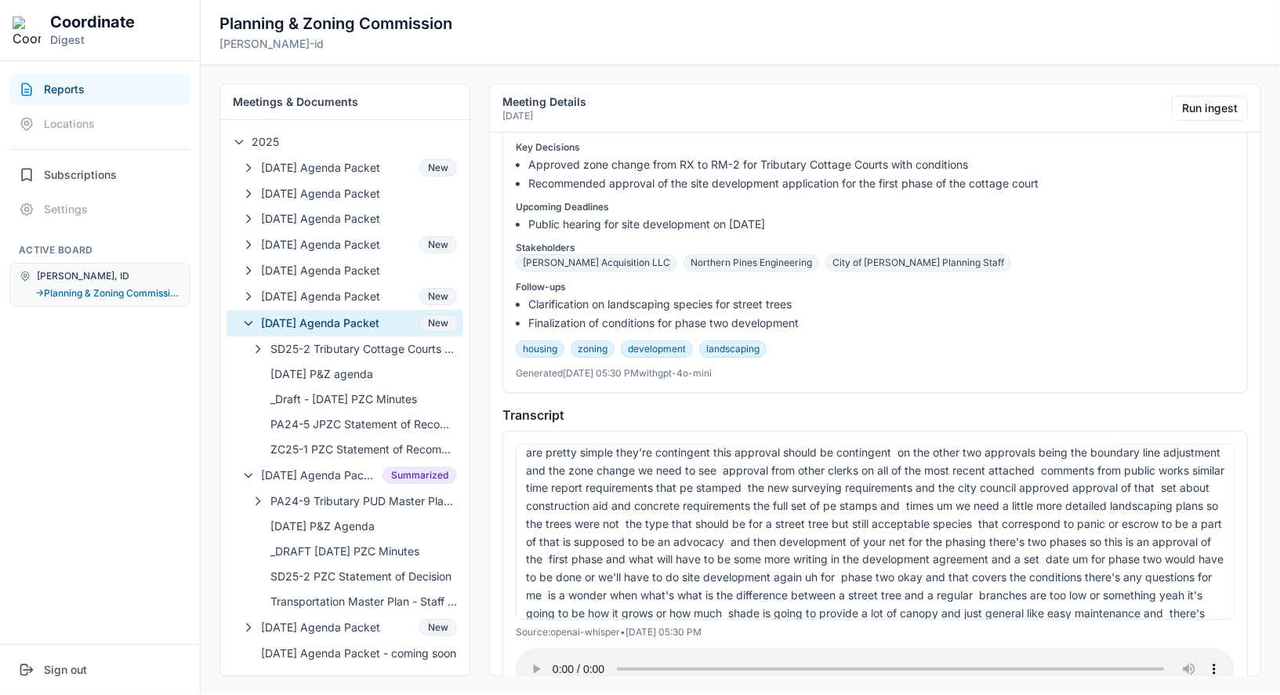
click at [812, 552] on span "first phase and what will have to be some more writing in the development agree…" at bounding box center [795, 558] width 497 height 13
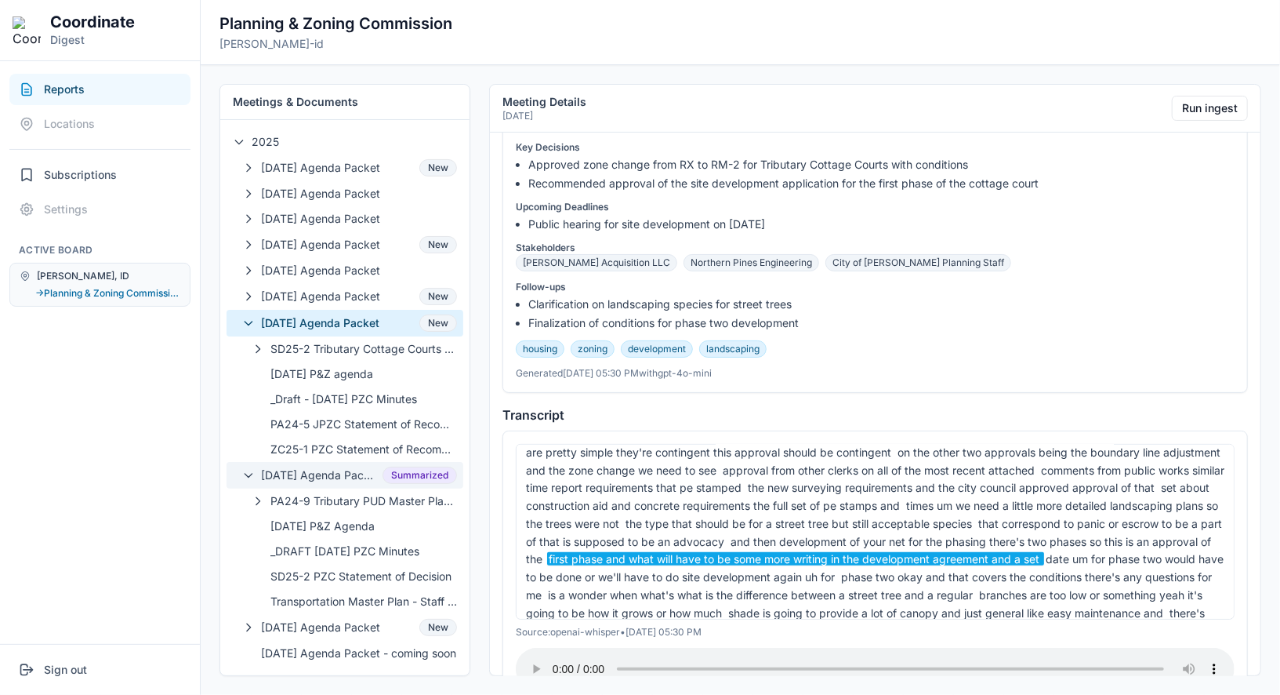
click at [379, 472] on button "08-13-2025 Agenda Packet Summarized" at bounding box center [345, 475] width 237 height 27
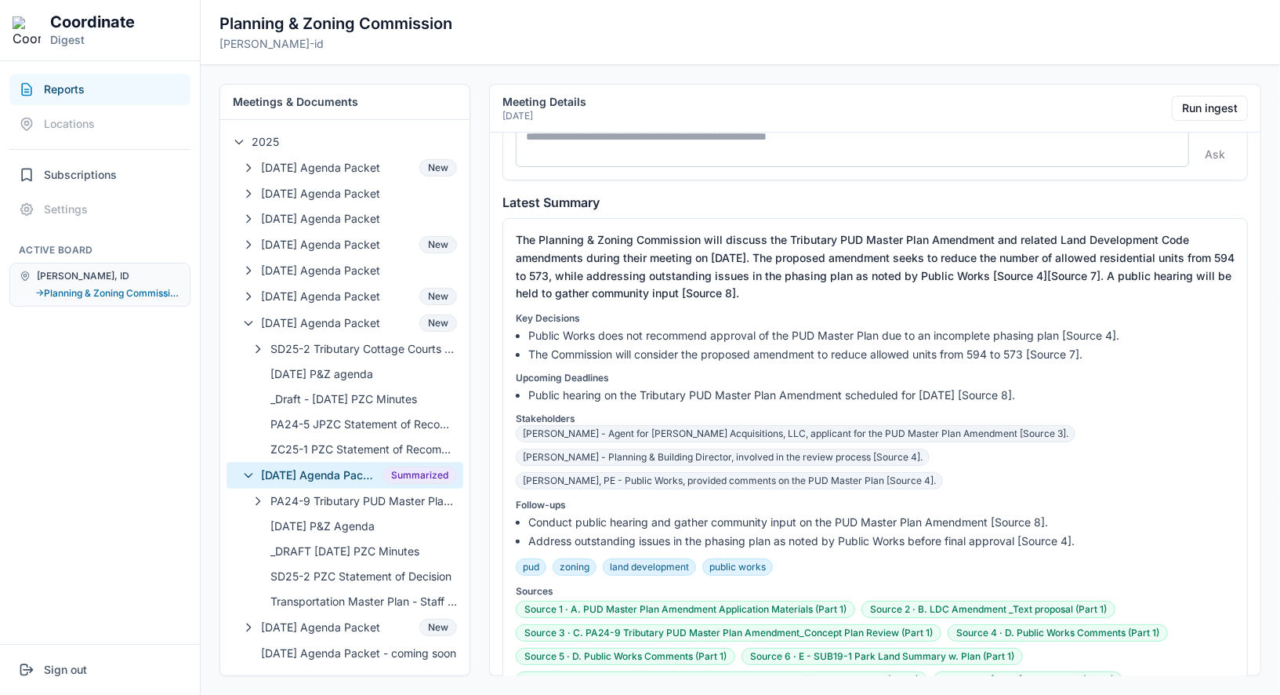
scroll to position [0, 0]
